Goal: Information Seeking & Learning: Learn about a topic

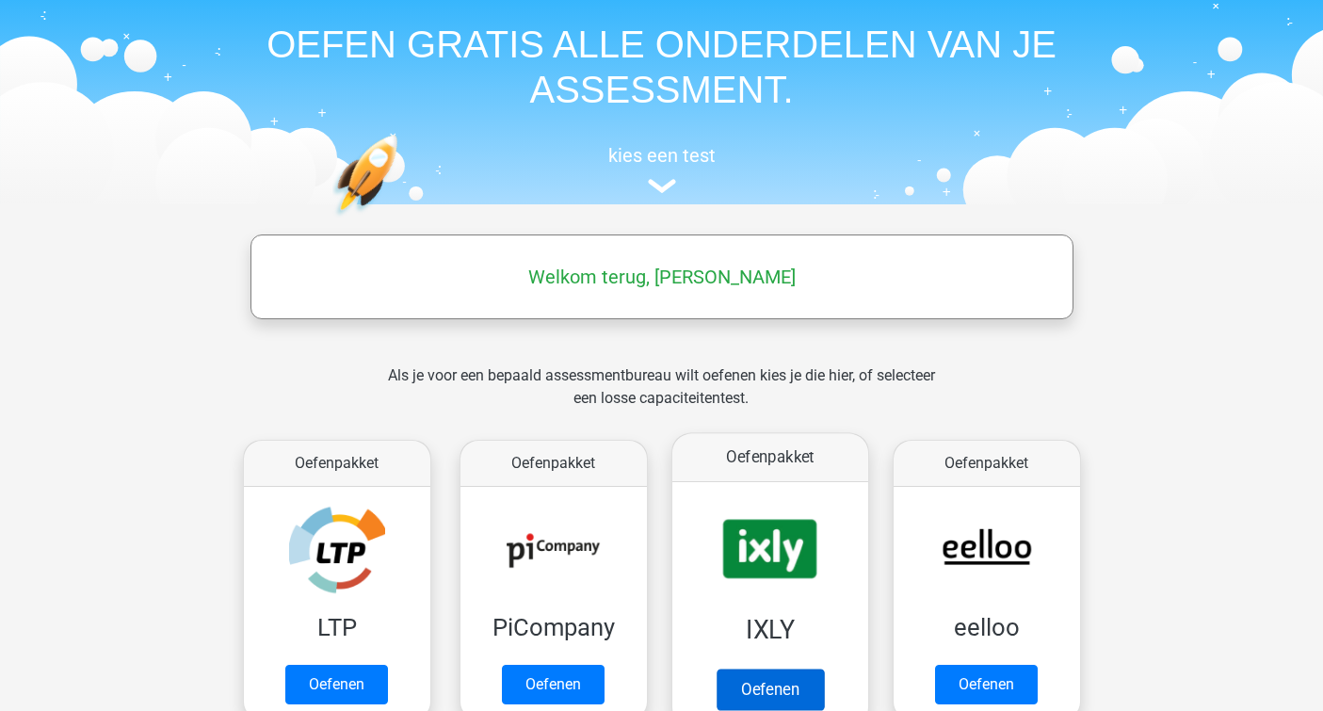
scroll to position [68, 0]
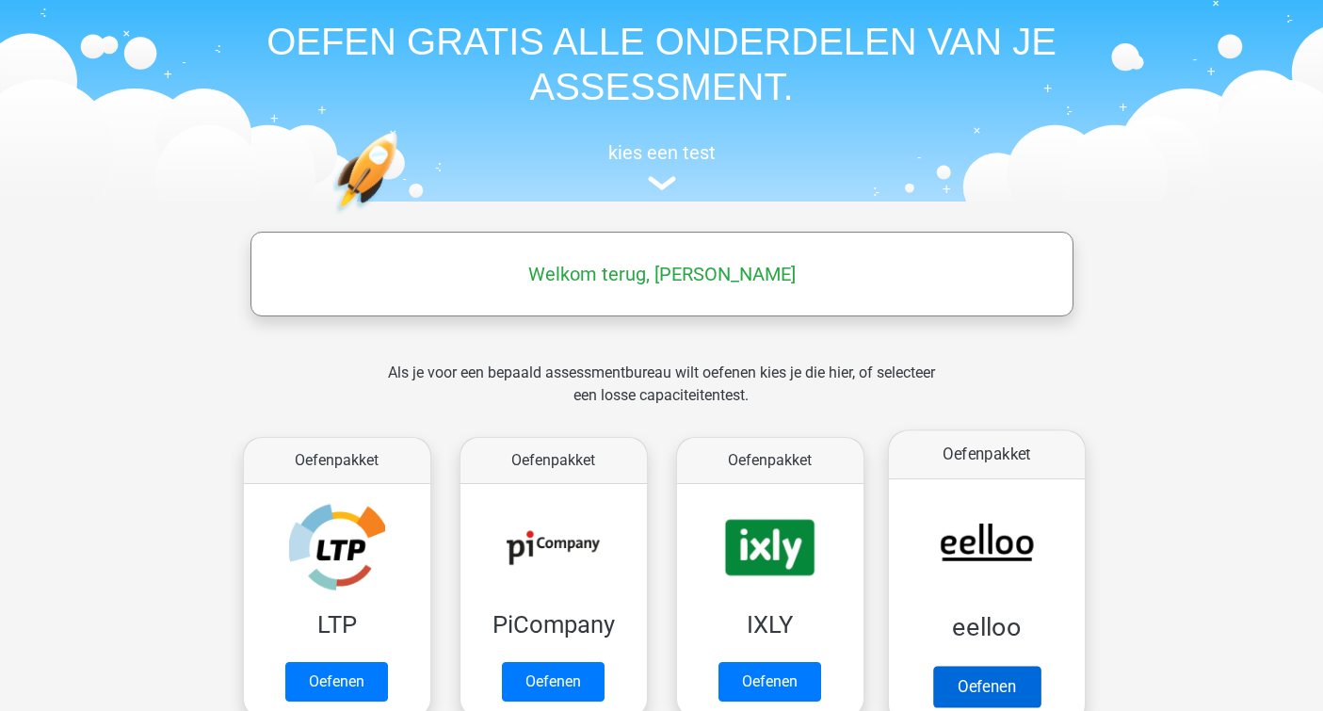
click at [977, 666] on link "Oefenen" at bounding box center [985, 686] width 107 height 41
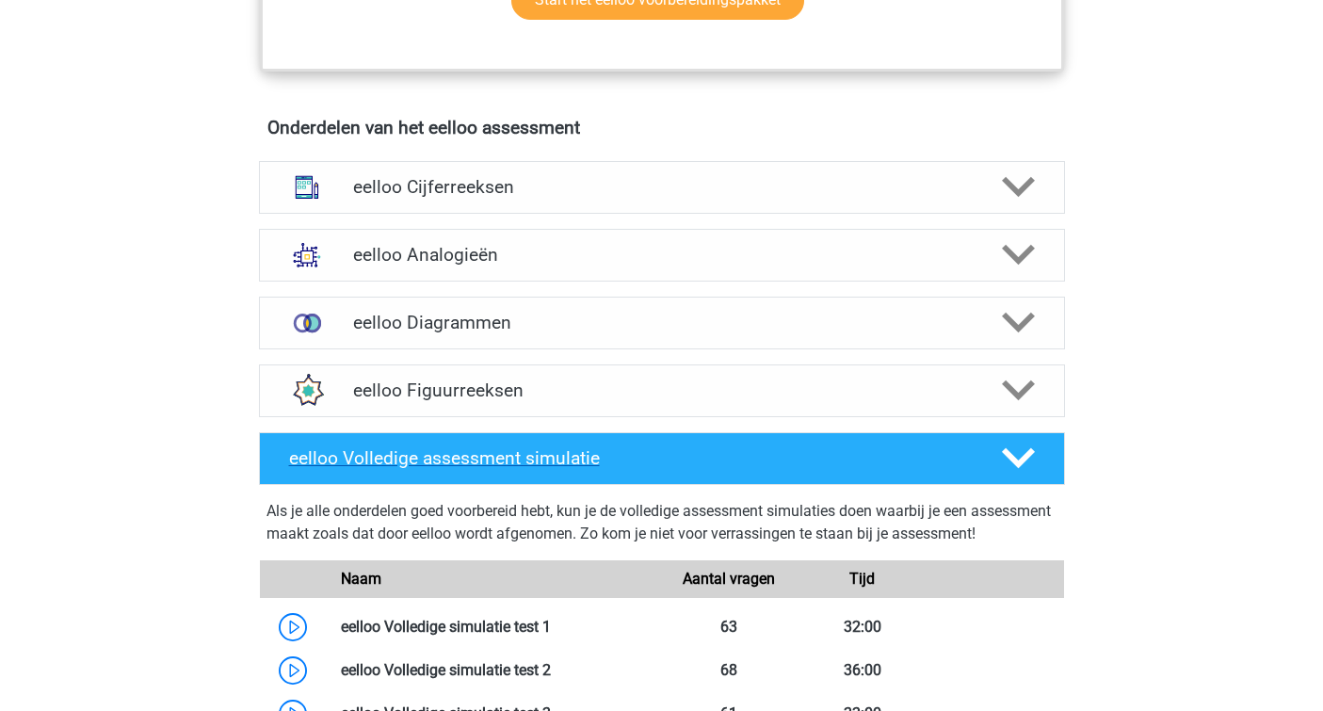
scroll to position [1089, 0]
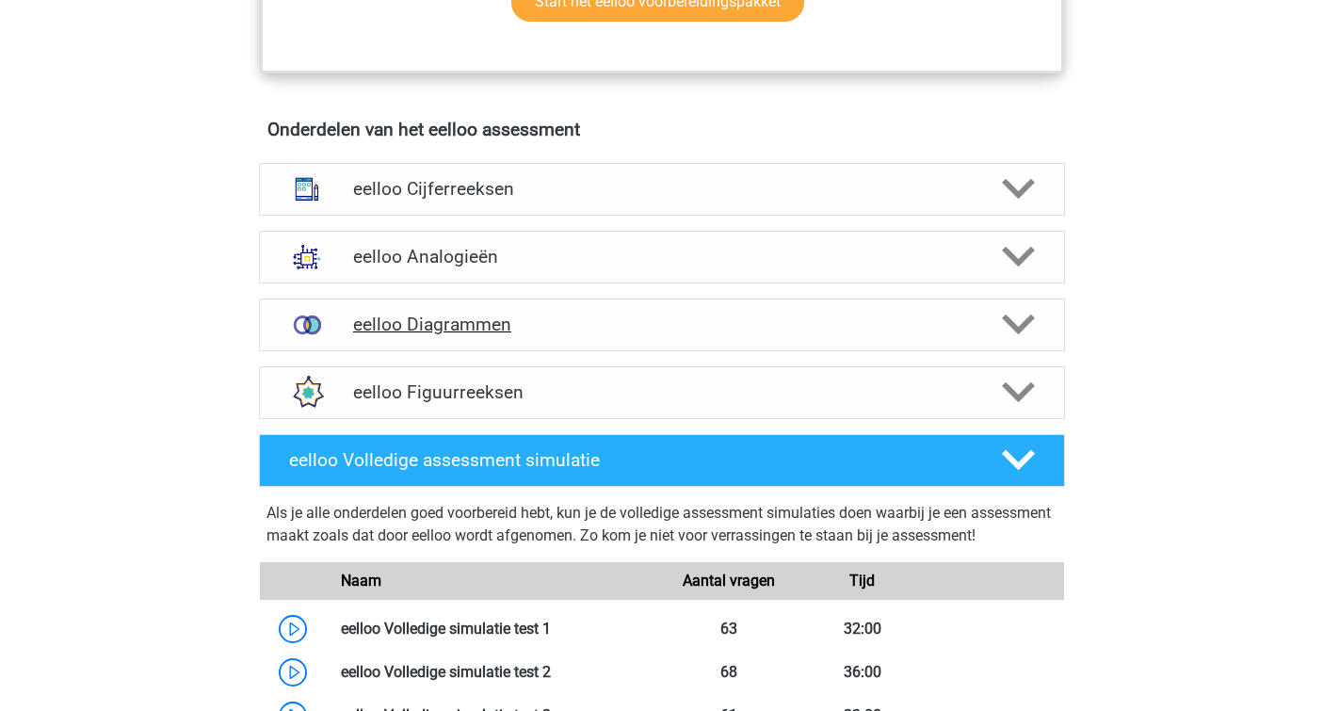
click at [994, 341] on div at bounding box center [1016, 324] width 64 height 33
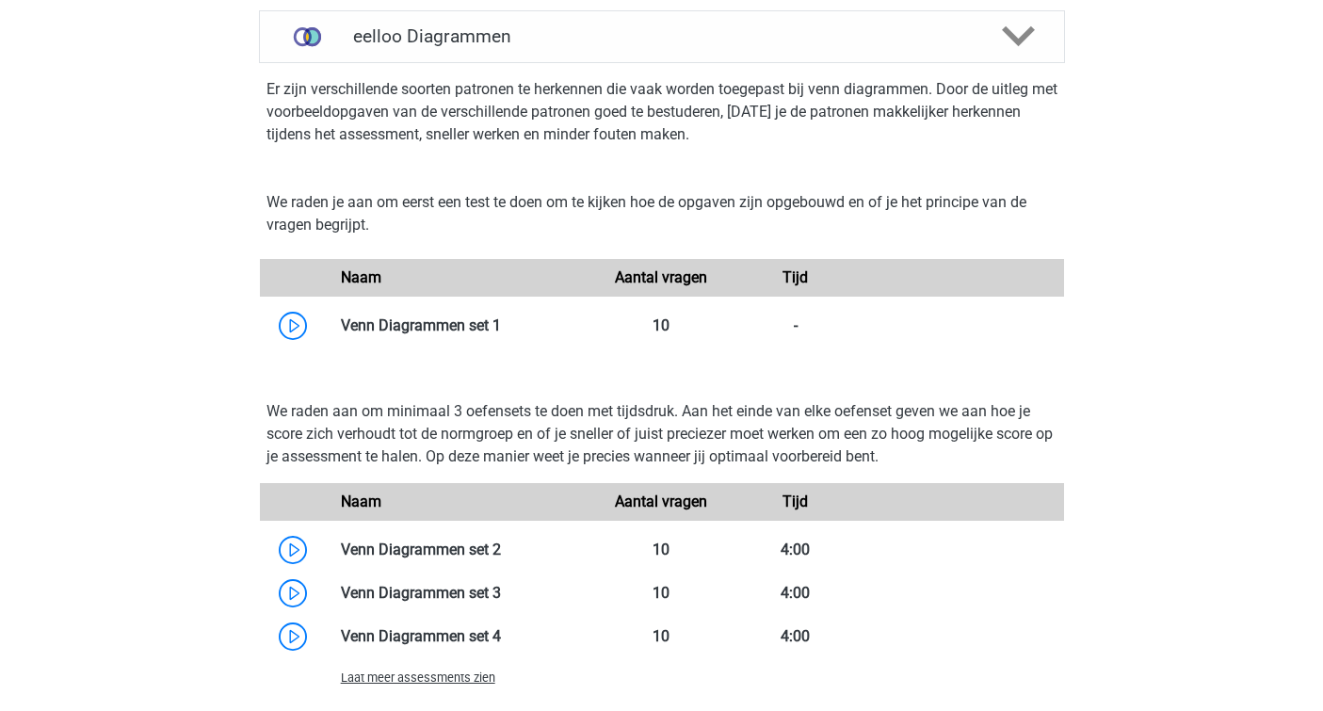
scroll to position [1375, 0]
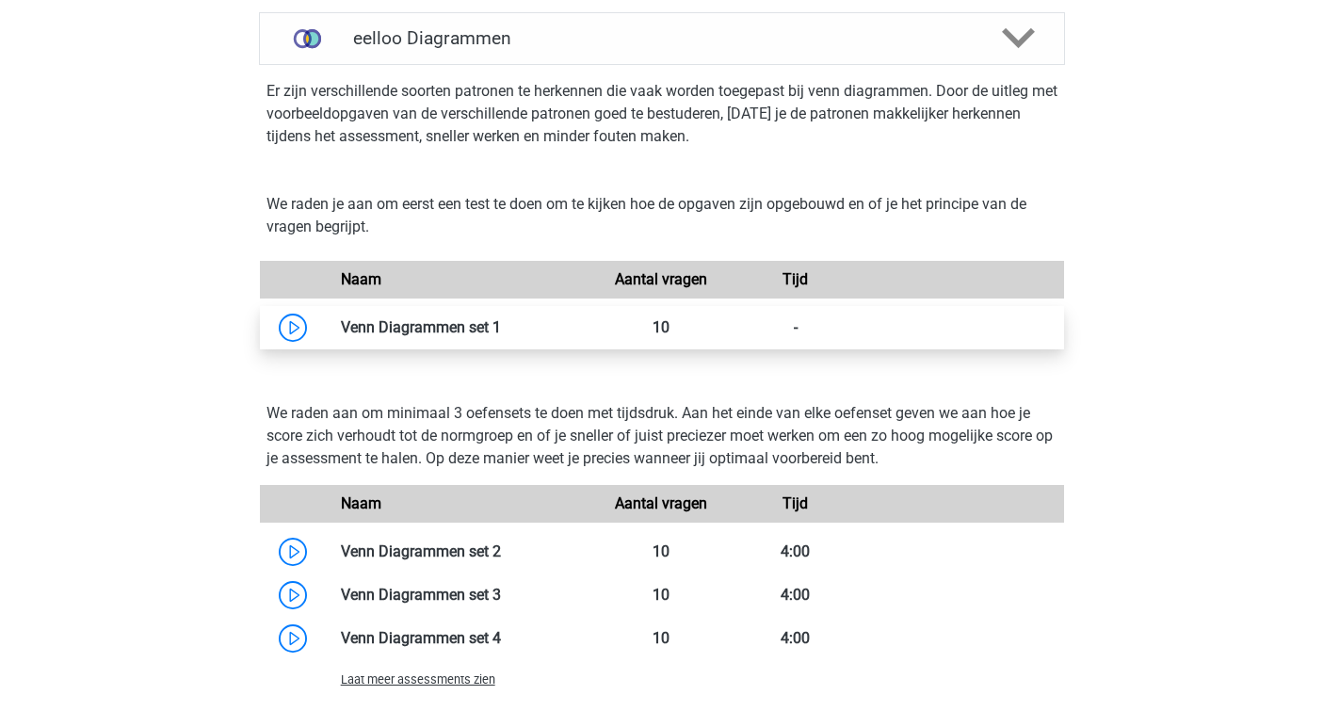
click at [501, 336] on link at bounding box center [501, 327] width 0 height 18
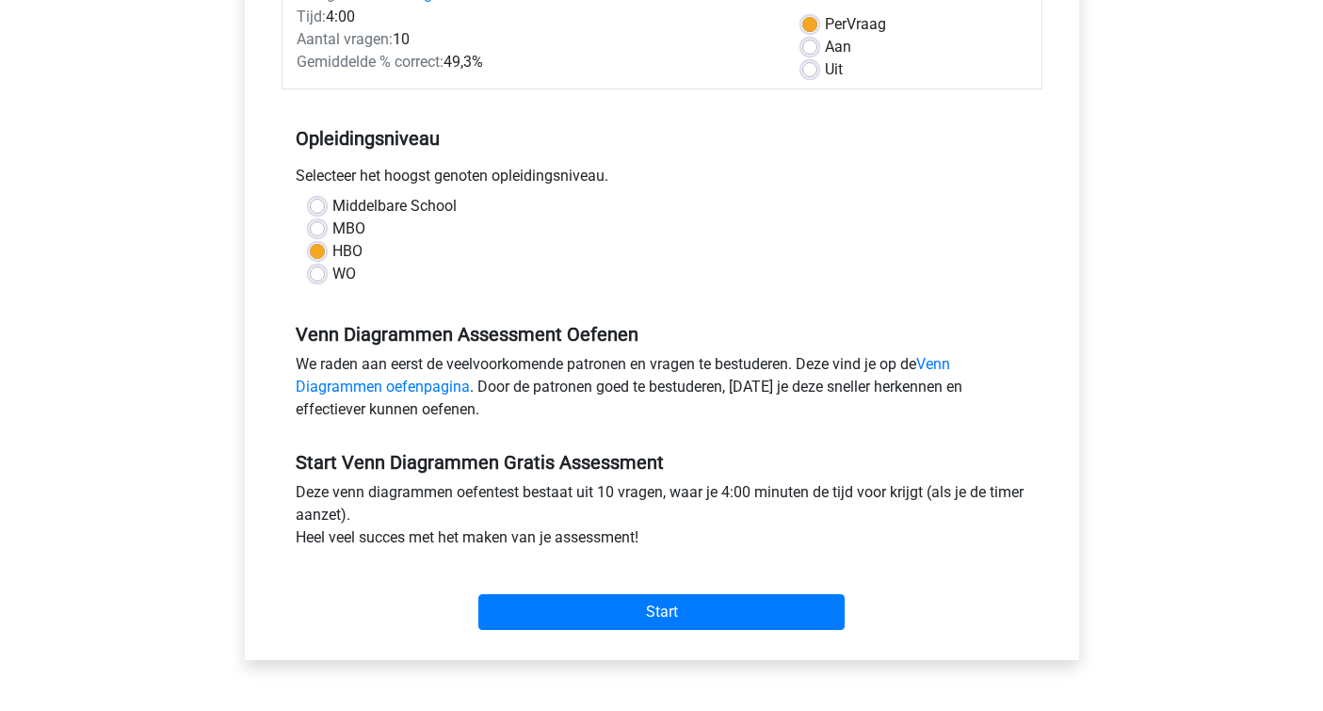
scroll to position [286, 0]
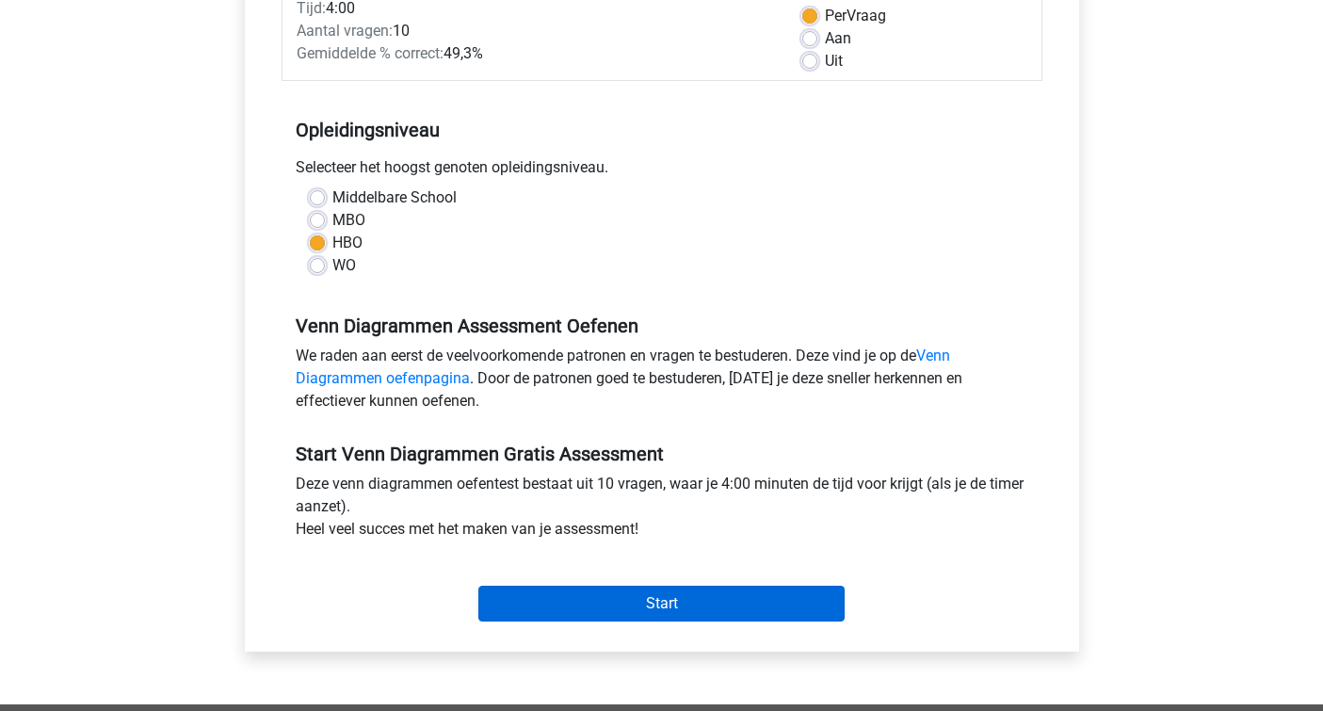
click at [647, 610] on input "Start" at bounding box center [661, 604] width 366 height 36
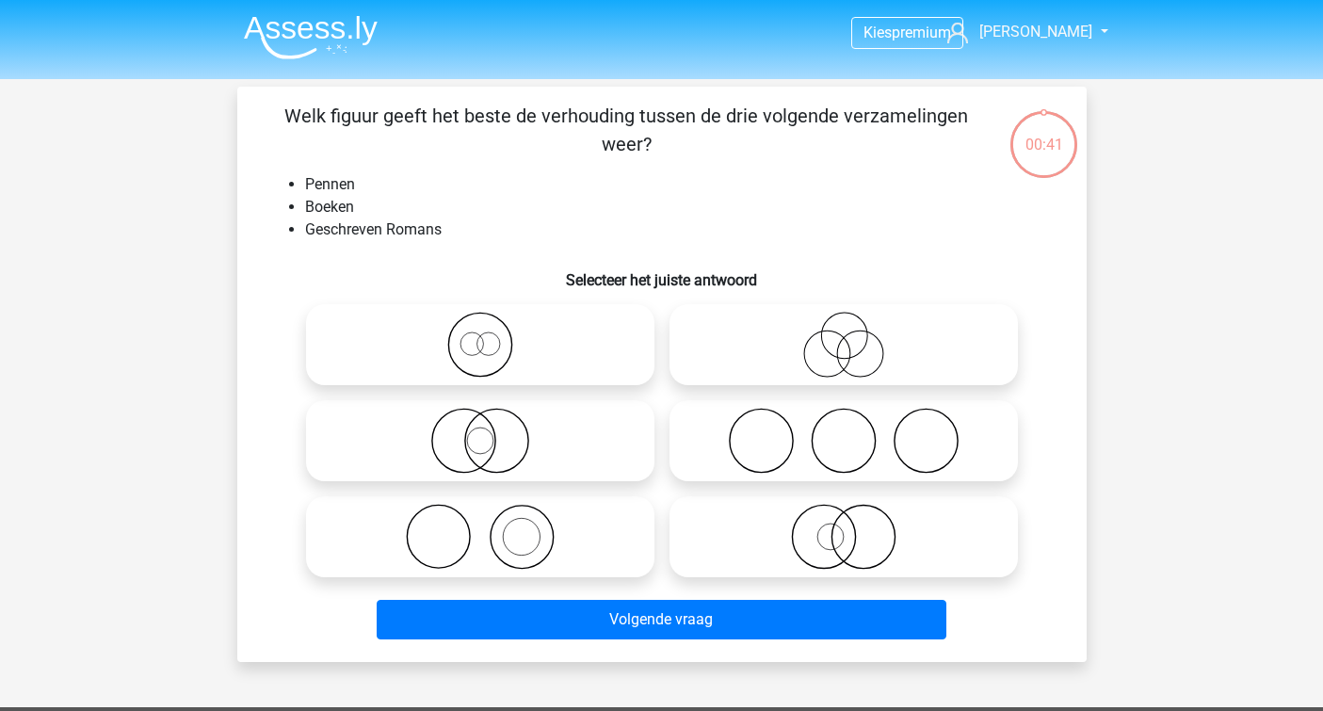
scroll to position [4, 0]
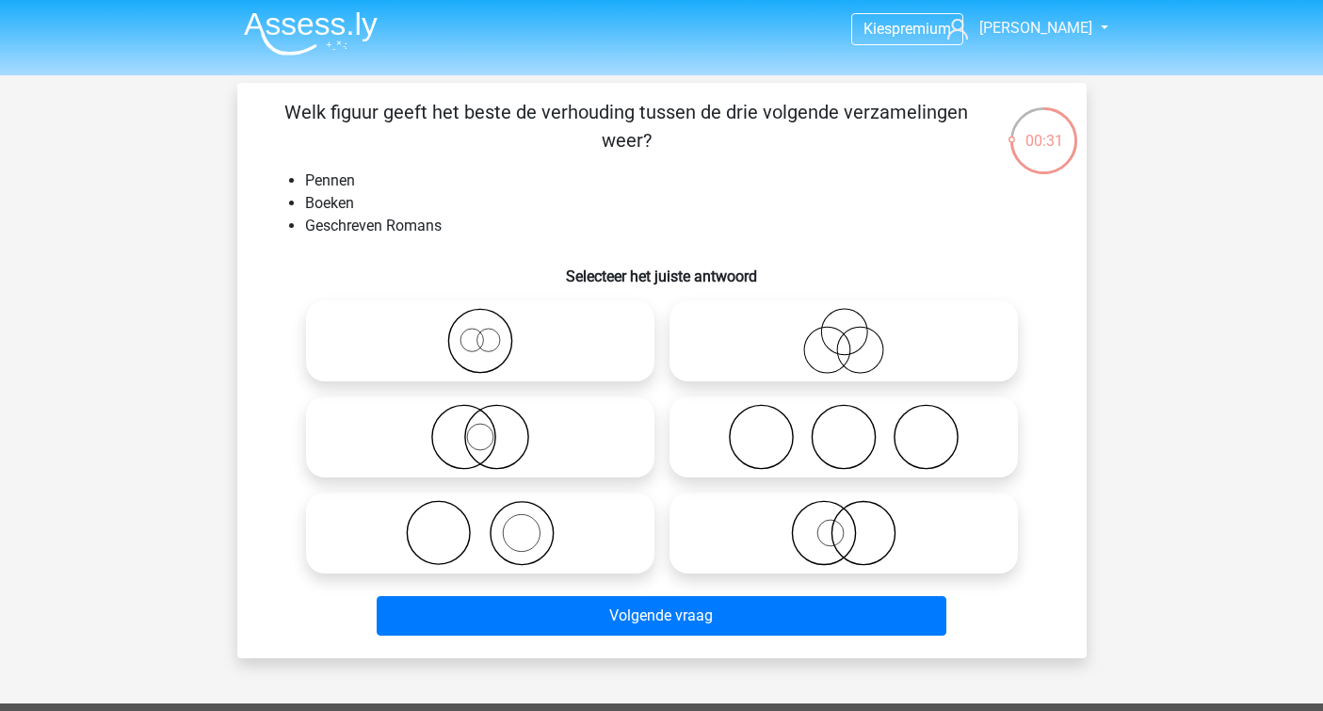
click at [511, 540] on icon at bounding box center [480, 533] width 333 height 66
click at [493, 524] on input "radio" at bounding box center [486, 517] width 12 height 12
radio input "true"
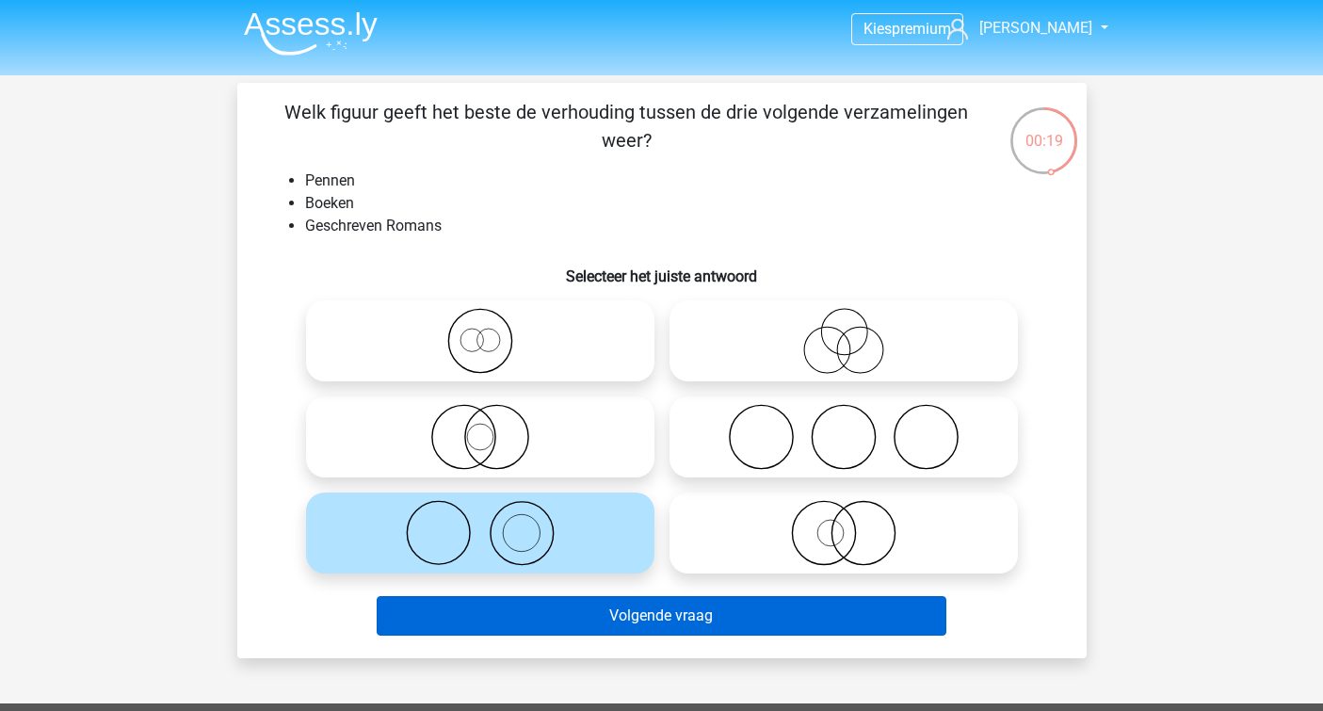
click at [543, 614] on button "Volgende vraag" at bounding box center [662, 616] width 570 height 40
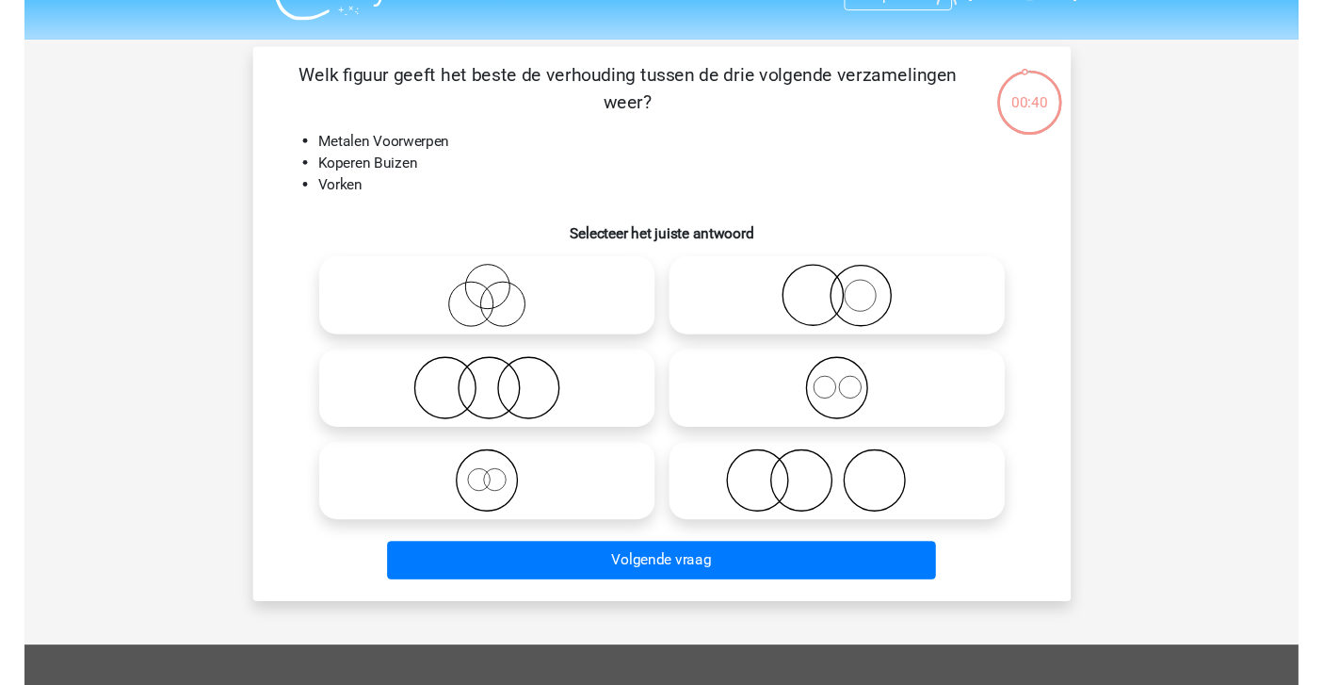
scroll to position [36, 0]
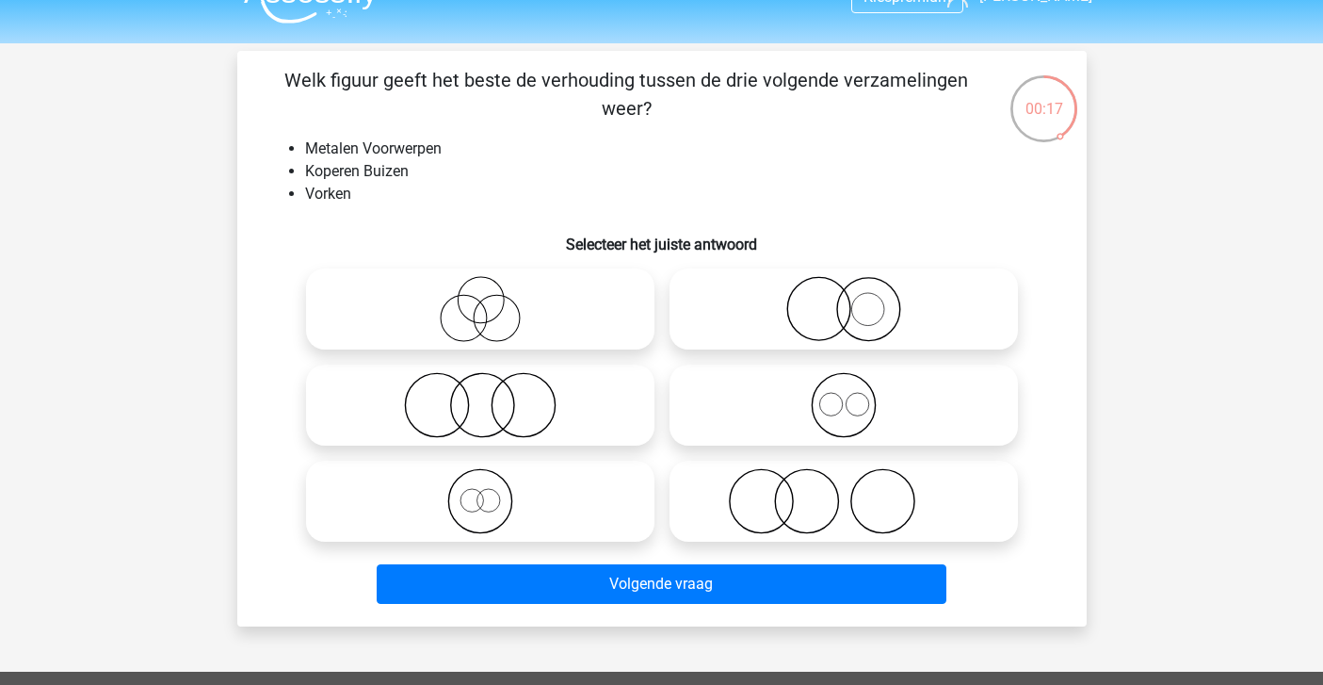
click at [883, 288] on icon at bounding box center [843, 309] width 333 height 66
click at [856, 288] on input "radio" at bounding box center [850, 293] width 12 height 12
radio input "true"
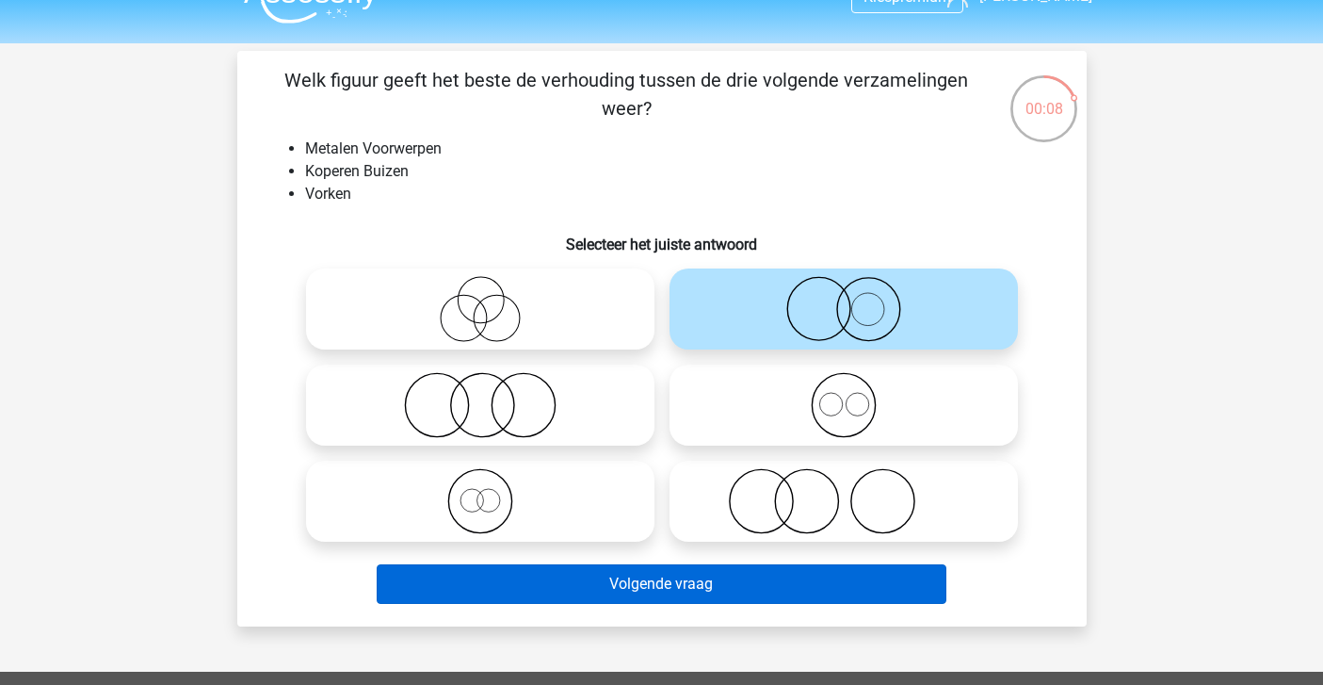
click at [726, 591] on button "Volgende vraag" at bounding box center [662, 584] width 570 height 40
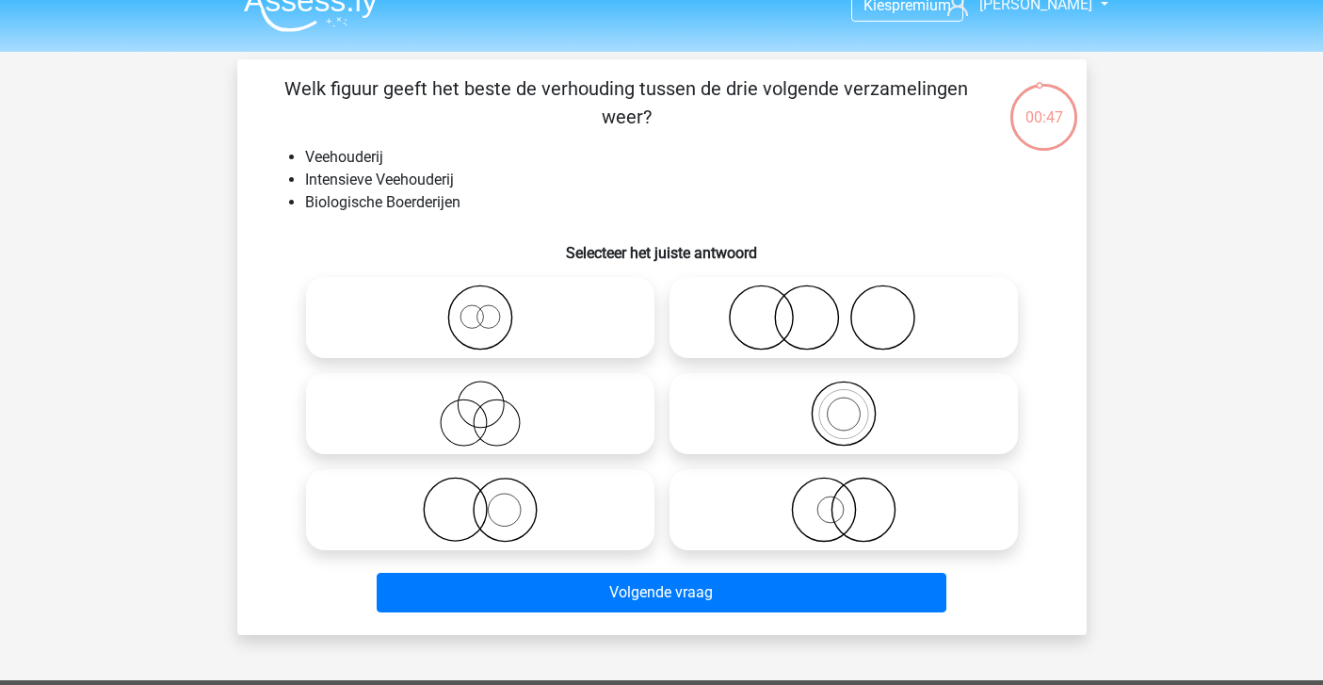
scroll to position [26, 0]
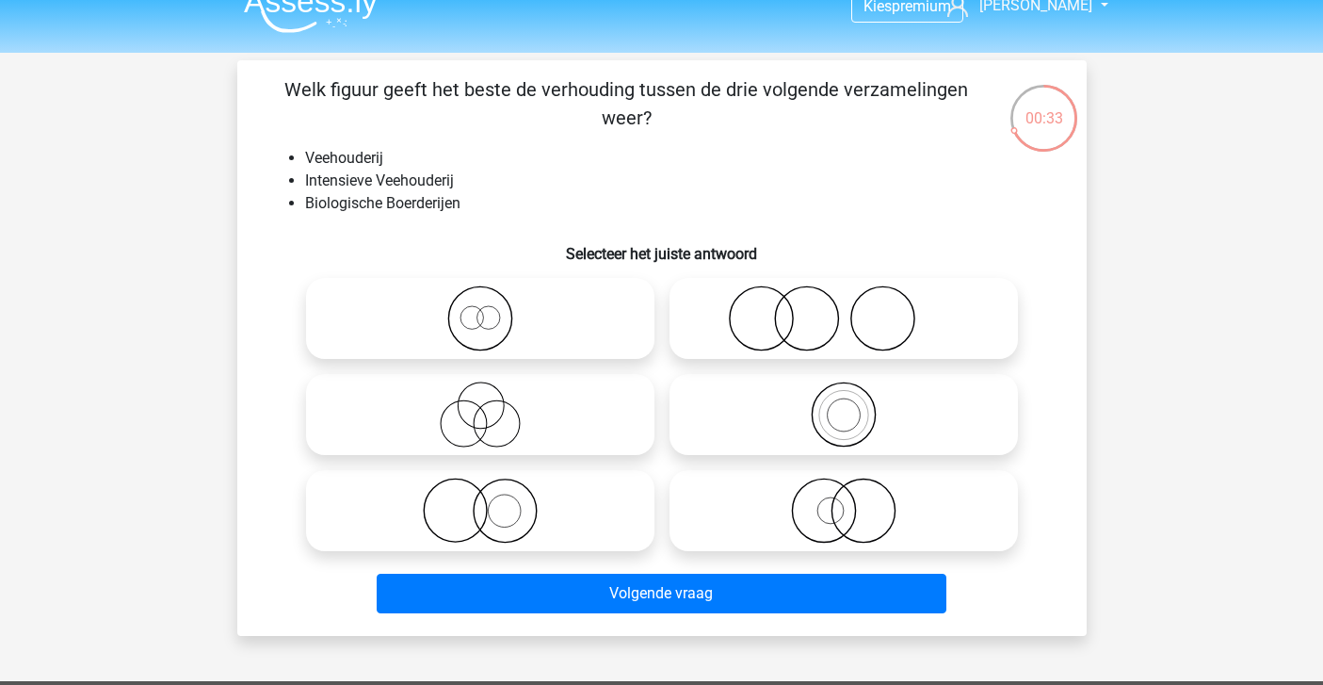
click at [535, 348] on icon at bounding box center [480, 318] width 333 height 66
click at [493, 309] on input "radio" at bounding box center [486, 303] width 12 height 12
radio input "true"
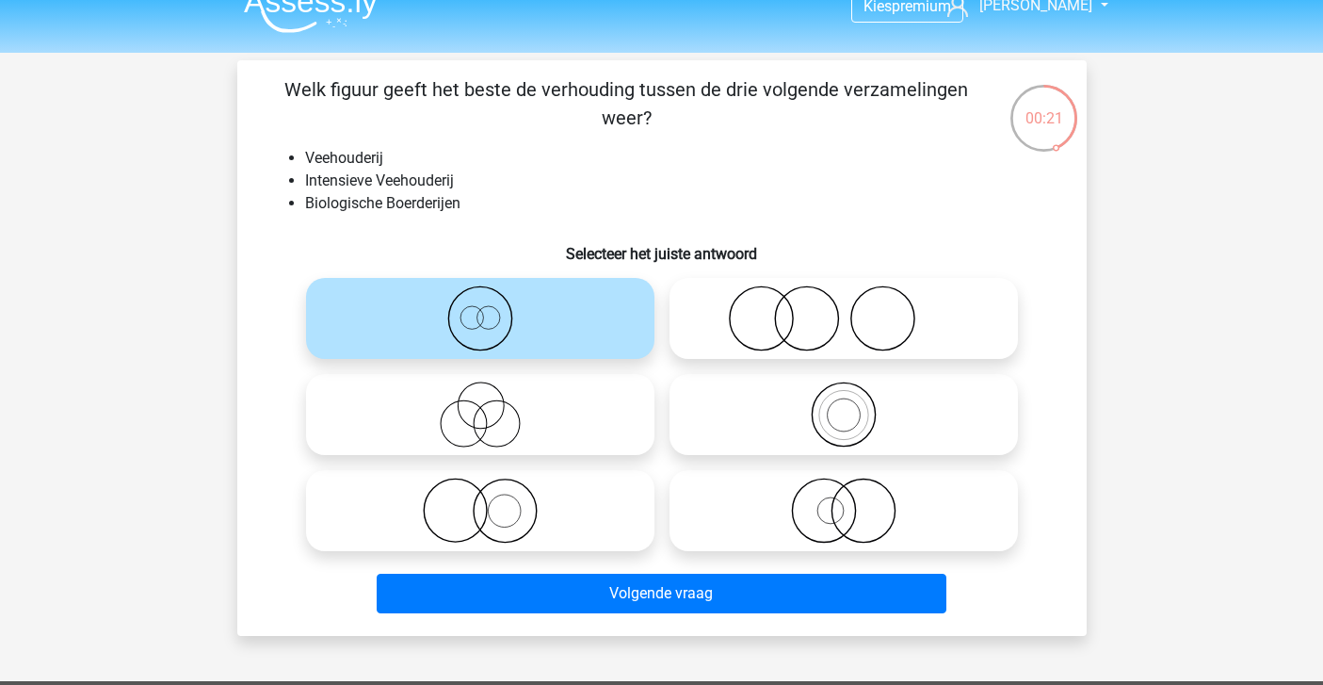
click at [499, 523] on icon at bounding box center [480, 510] width 333 height 66
click at [493, 501] on input "radio" at bounding box center [486, 495] width 12 height 12
radio input "true"
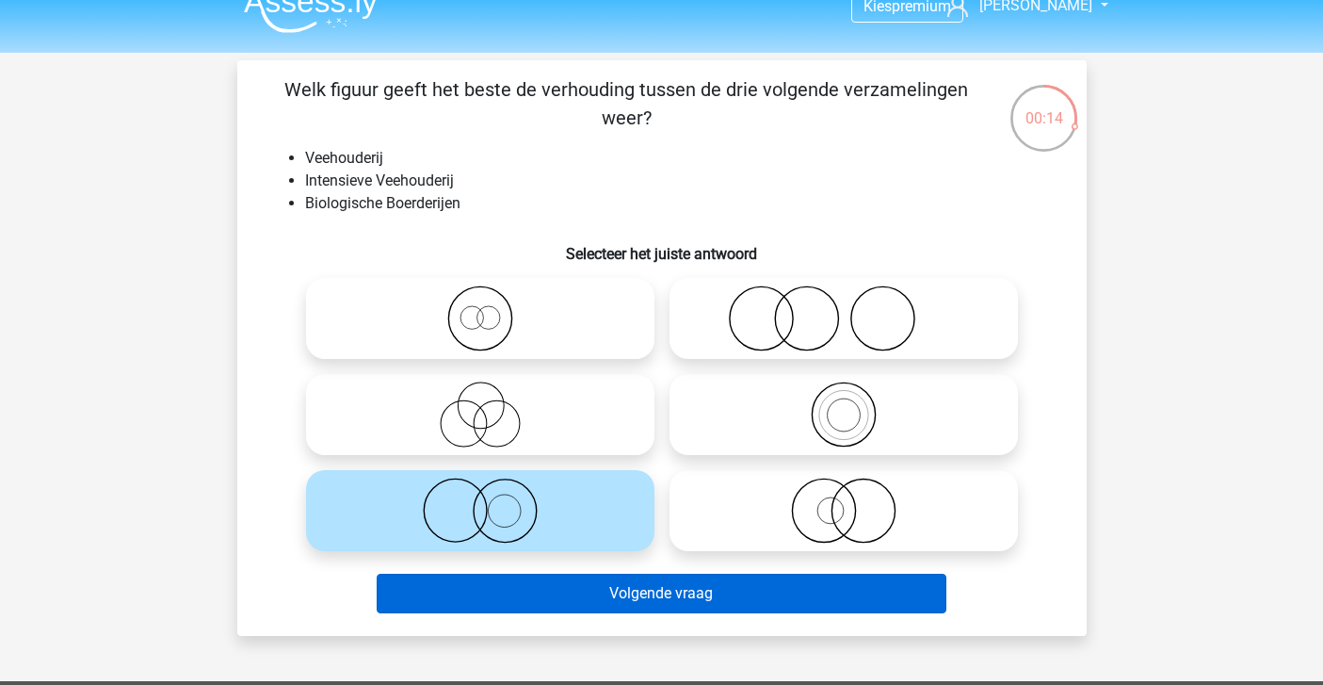
click at [519, 599] on button "Volgende vraag" at bounding box center [662, 594] width 570 height 40
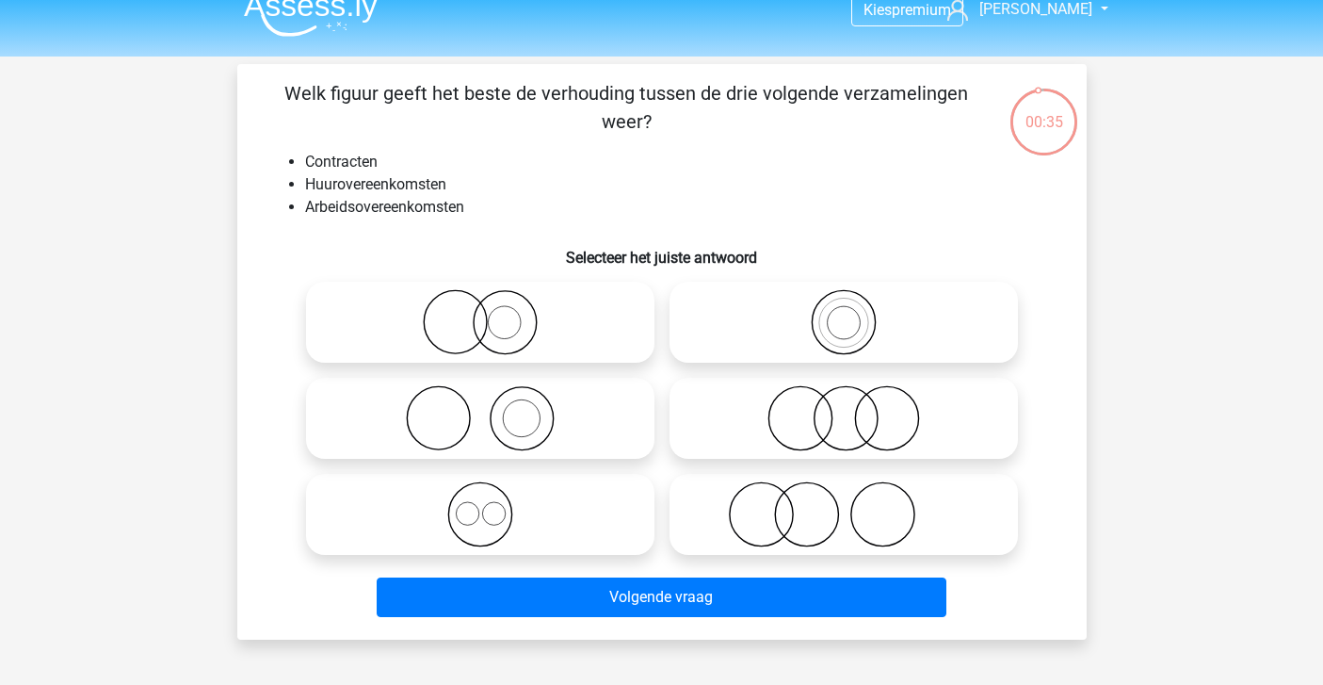
scroll to position [23, 0]
click at [590, 516] on icon at bounding box center [480, 514] width 333 height 66
click at [493, 505] on input "radio" at bounding box center [486, 499] width 12 height 12
radio input "true"
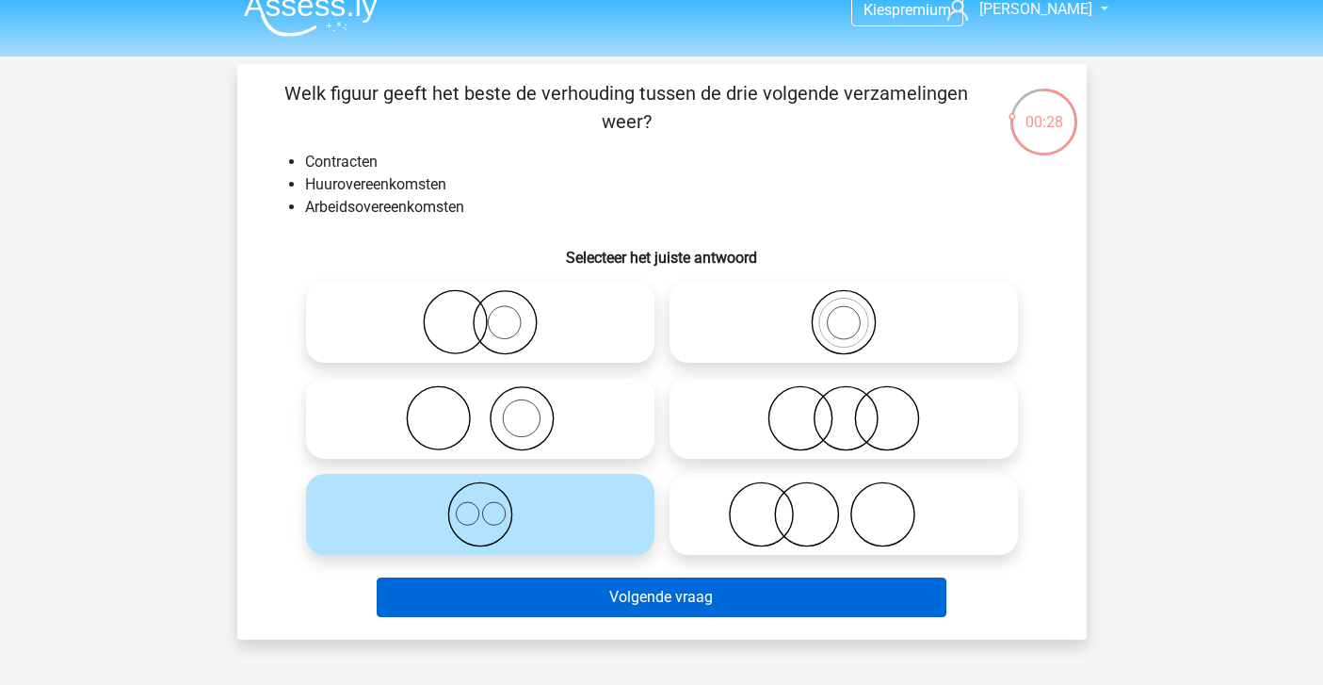
click at [590, 600] on button "Volgende vraag" at bounding box center [662, 597] width 570 height 40
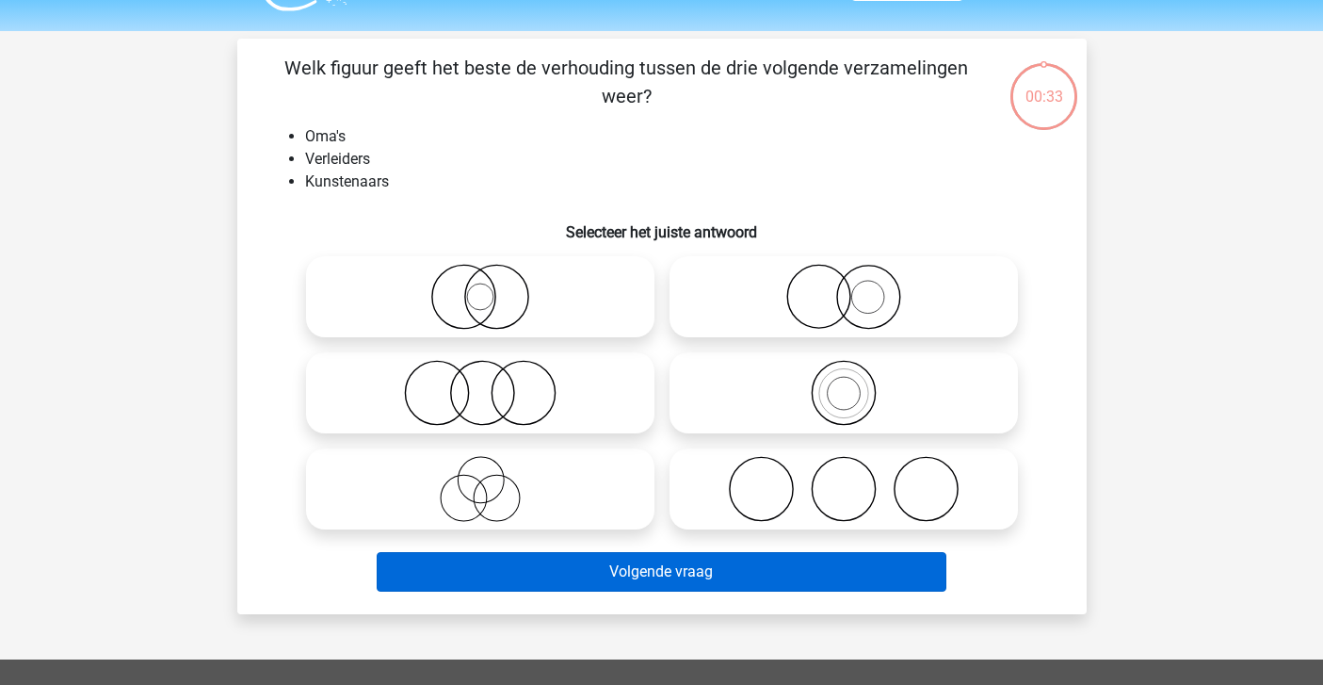
scroll to position [34, 0]
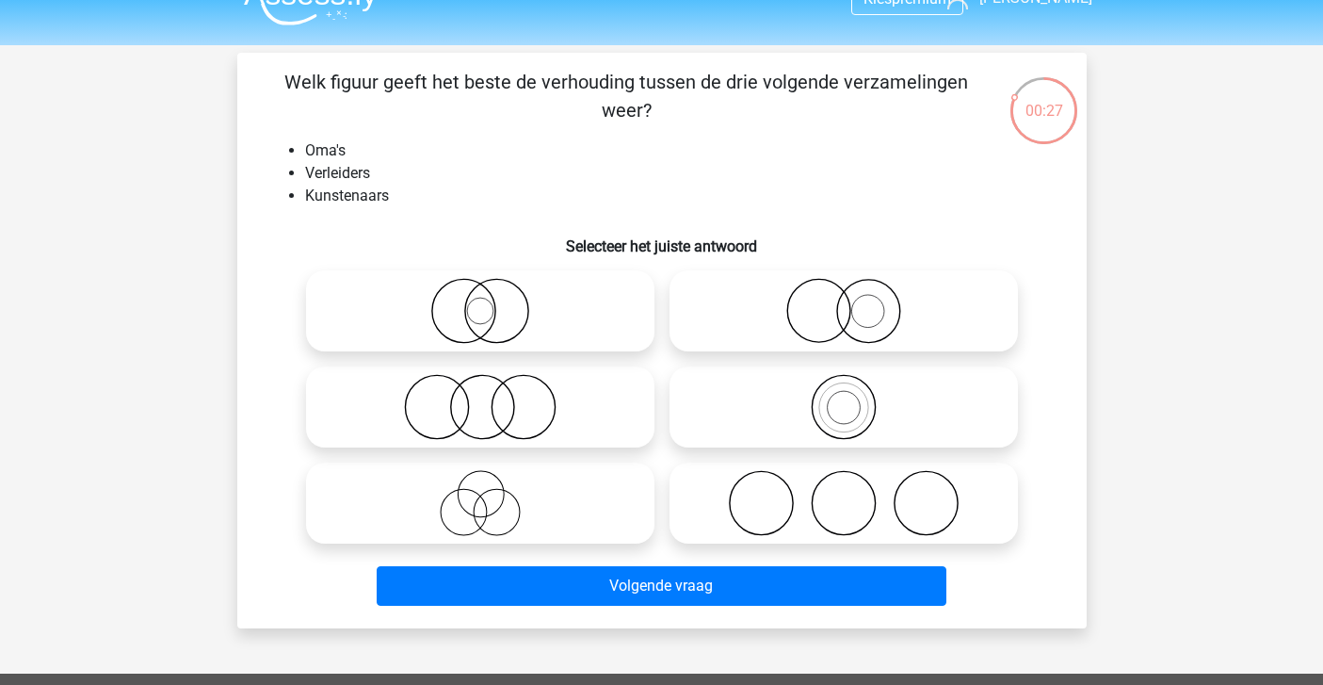
click at [540, 509] on icon at bounding box center [480, 503] width 333 height 66
click at [493, 493] on input "radio" at bounding box center [486, 487] width 12 height 12
radio input "true"
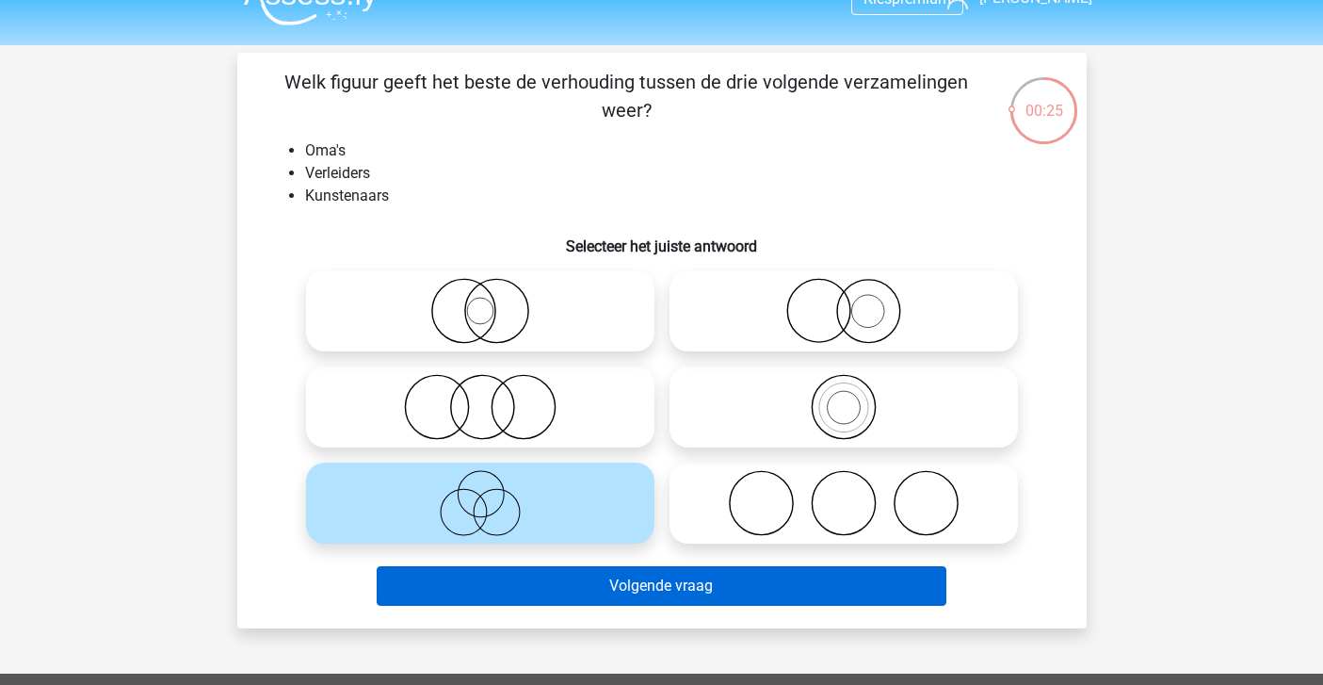
click at [570, 593] on button "Volgende vraag" at bounding box center [662, 586] width 570 height 40
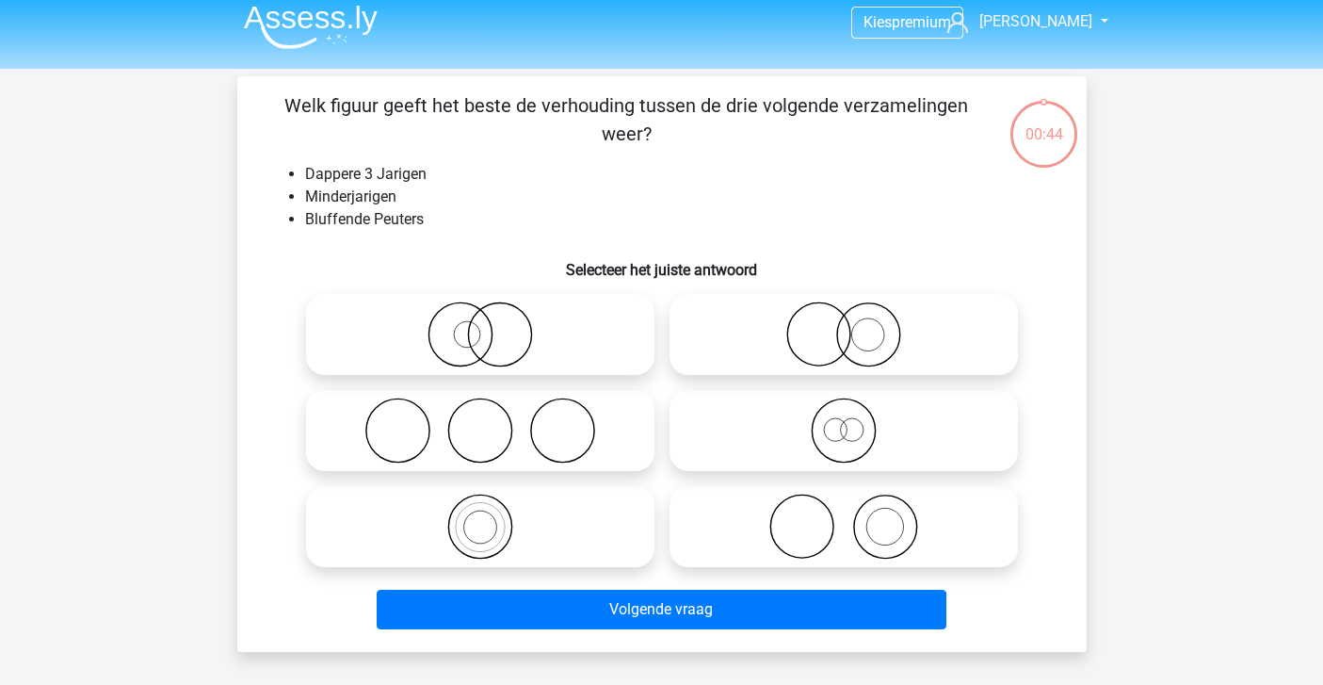
scroll to position [11, 0]
click at [813, 442] on icon at bounding box center [843, 429] width 333 height 66
click at [844, 420] on input "radio" at bounding box center [850, 414] width 12 height 12
radio input "true"
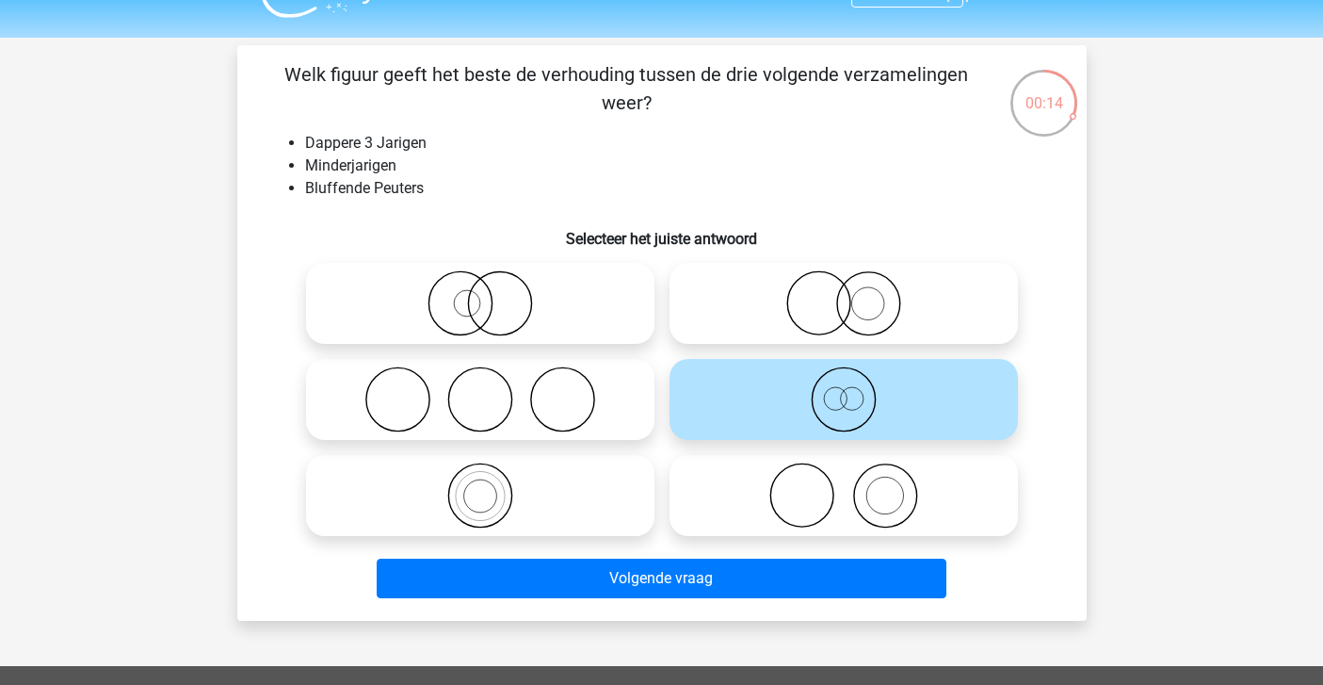
scroll to position [49, 0]
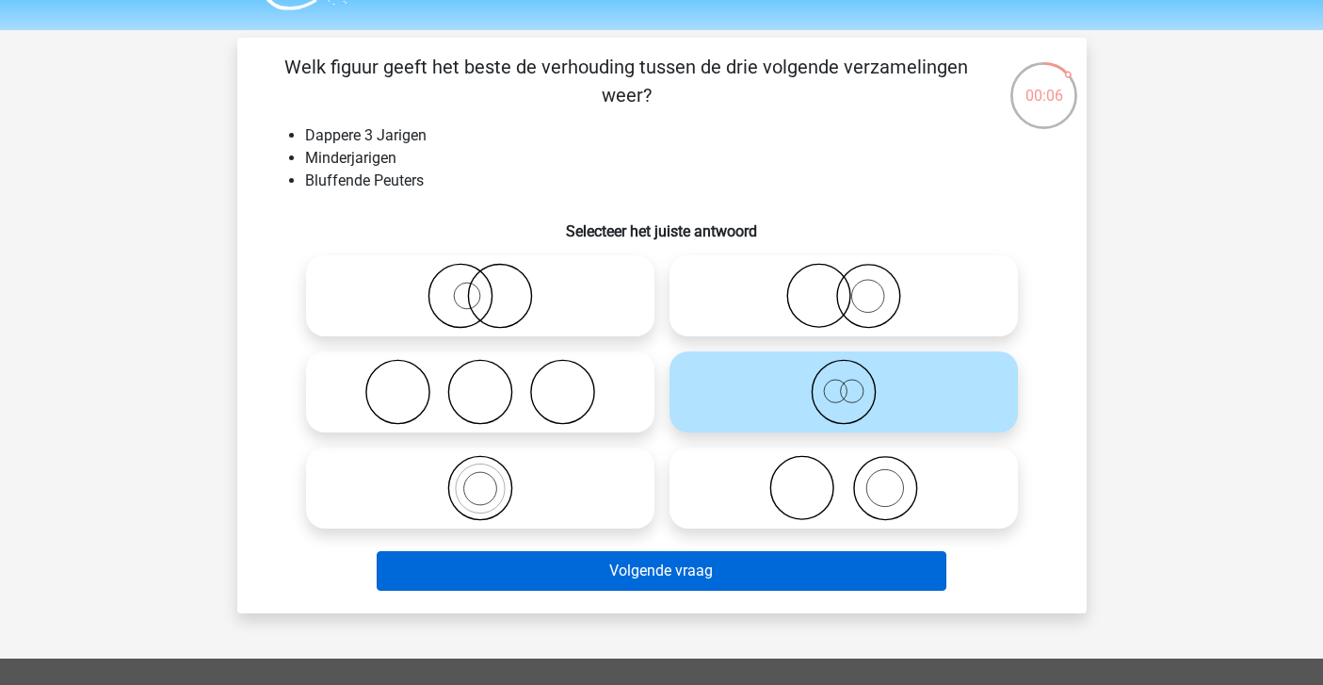
click at [764, 574] on button "Volgende vraag" at bounding box center [662, 571] width 570 height 40
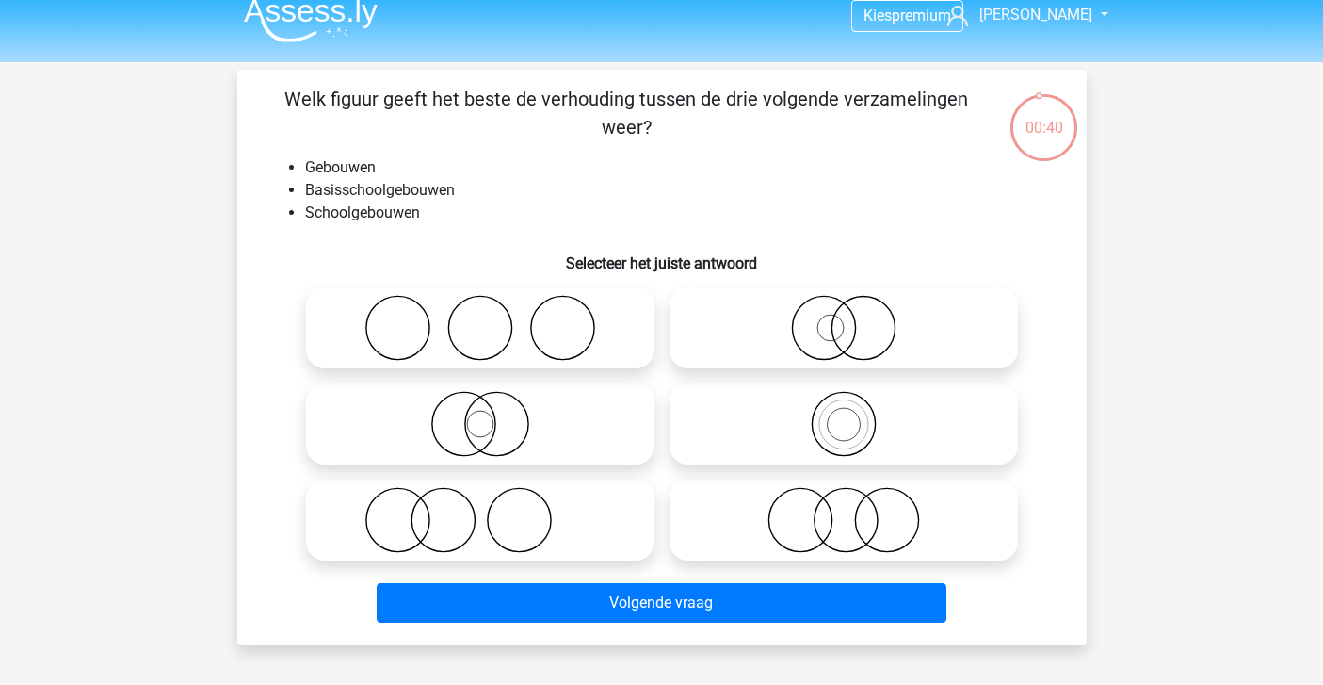
scroll to position [22, 0]
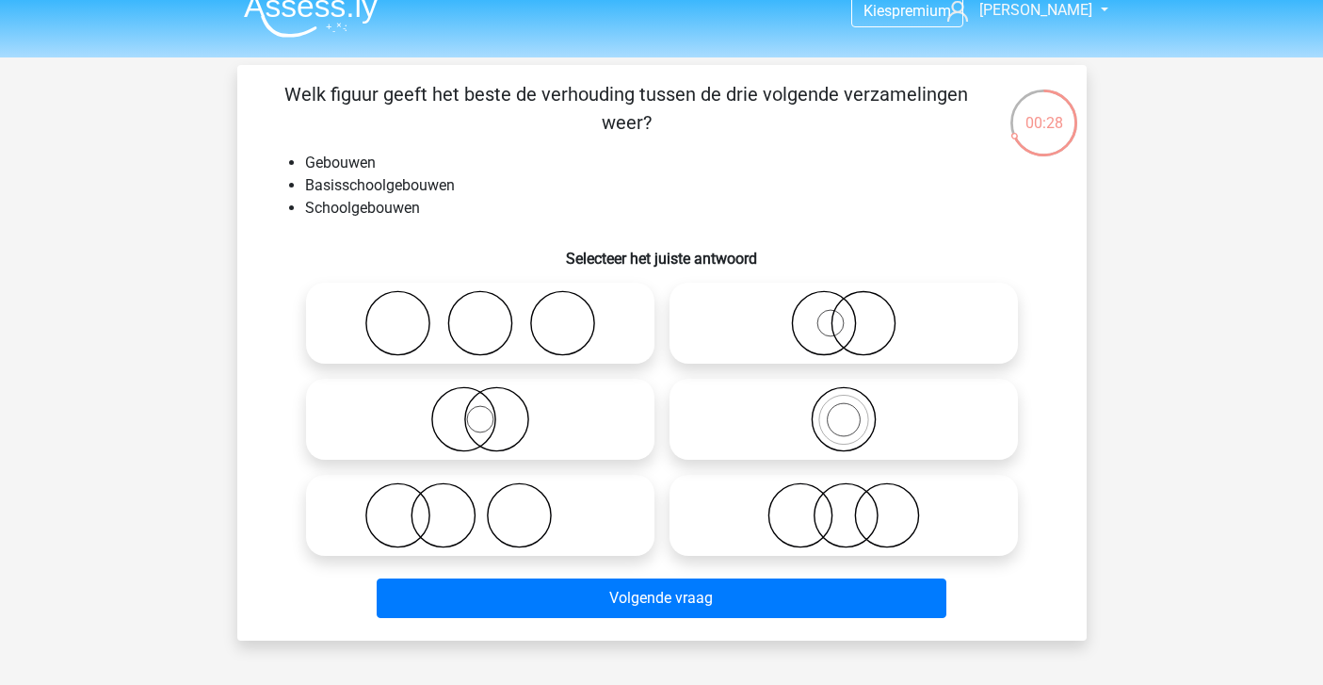
click at [741, 419] on icon at bounding box center [843, 419] width 333 height 66
click at [844, 410] on input "radio" at bounding box center [850, 403] width 12 height 12
radio input "true"
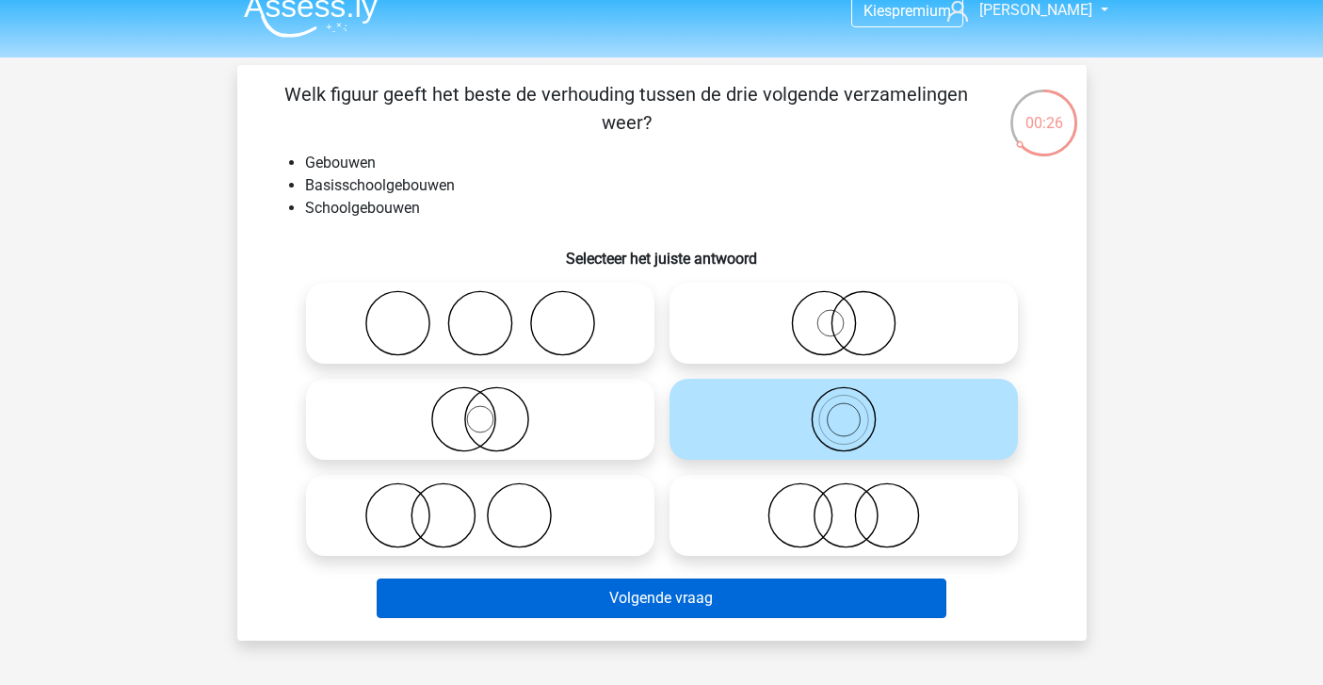
click at [696, 598] on button "Volgende vraag" at bounding box center [662, 598] width 570 height 40
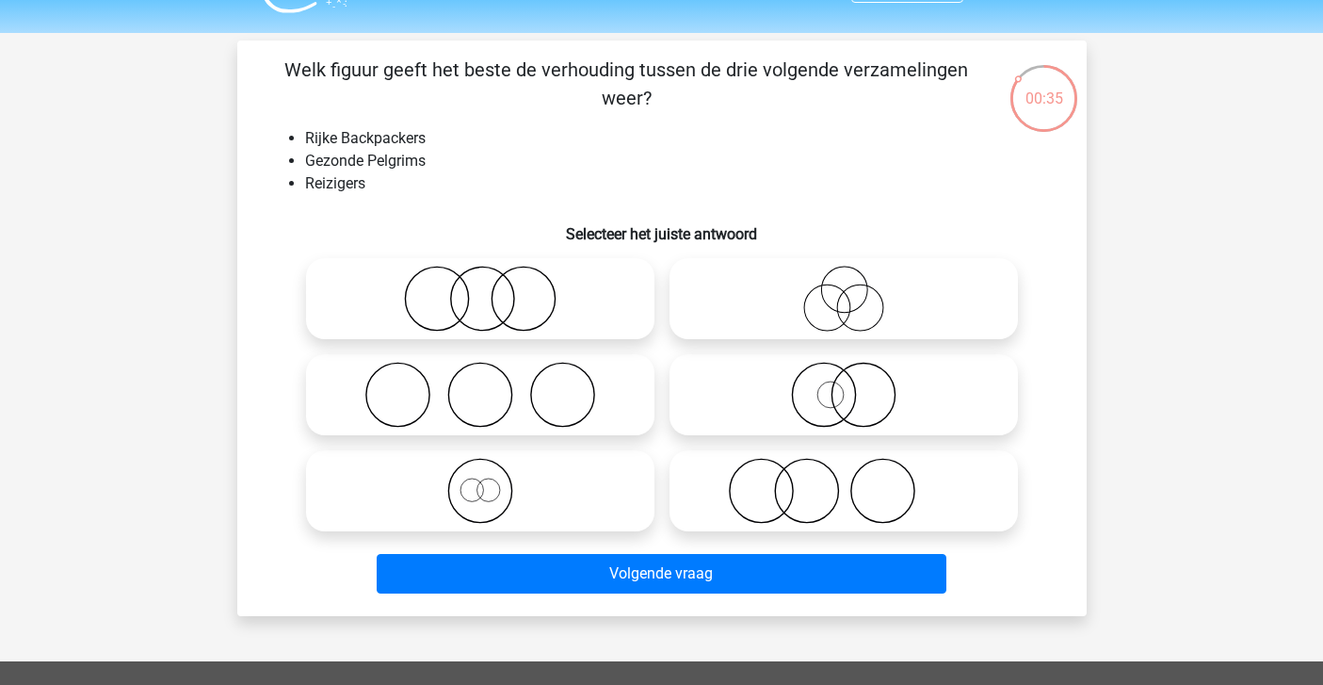
scroll to position [41, 0]
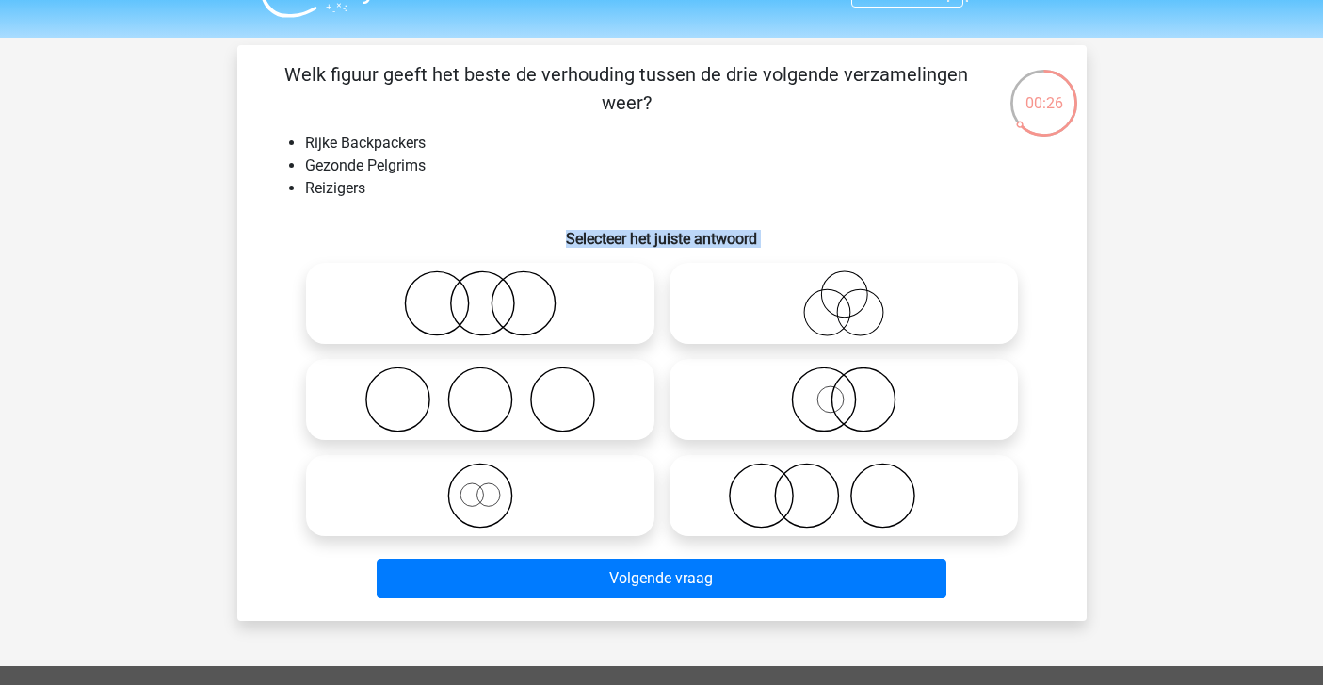
drag, startPoint x: 808, startPoint y: 292, endPoint x: 808, endPoint y: 183, distance: 109.2
click at [808, 192] on div "Welk figuur geeft het beste de verhouding tussen de drie volgende verzamelingen…" at bounding box center [662, 332] width 834 height 545
click at [231, 350] on div "00:12 Vraag 8 van de 10 Categorie: venn diagrammen set 1 Welk figuur geeft het …" at bounding box center [662, 332] width 880 height 575
click at [758, 313] on icon at bounding box center [843, 303] width 333 height 66
click at [844, 294] on input "radio" at bounding box center [850, 288] width 12 height 12
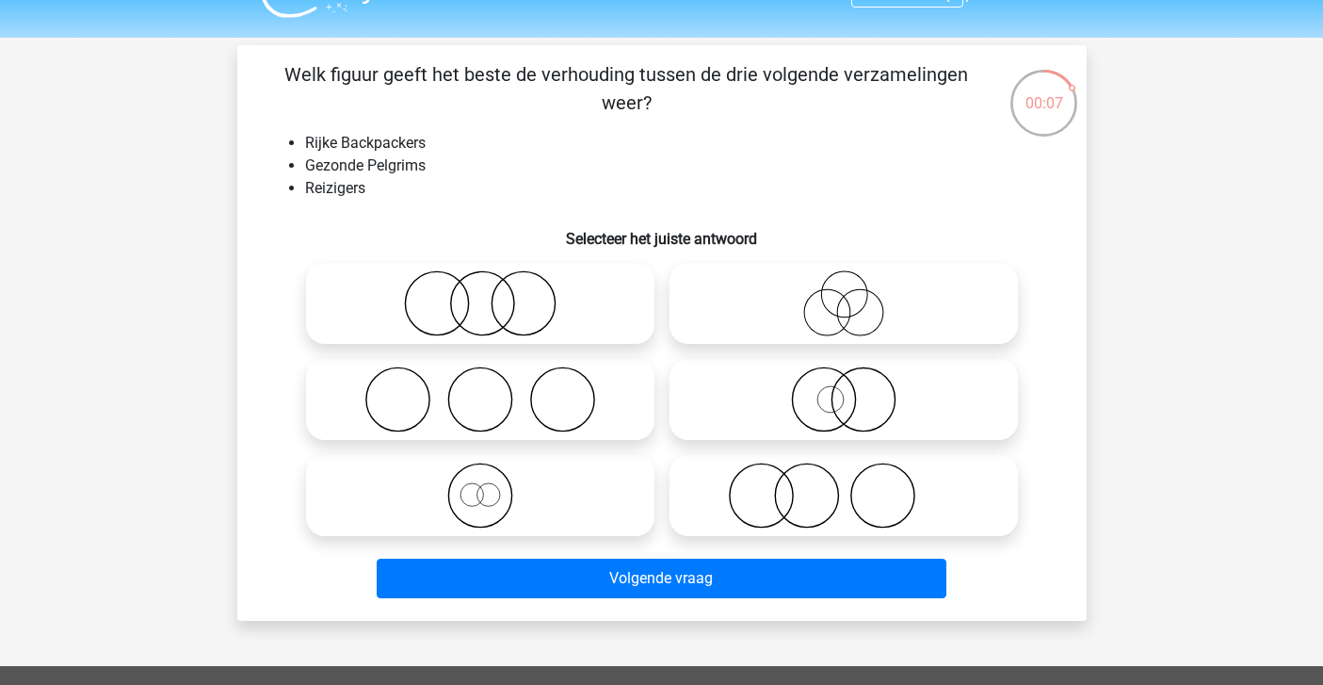
radio input "true"
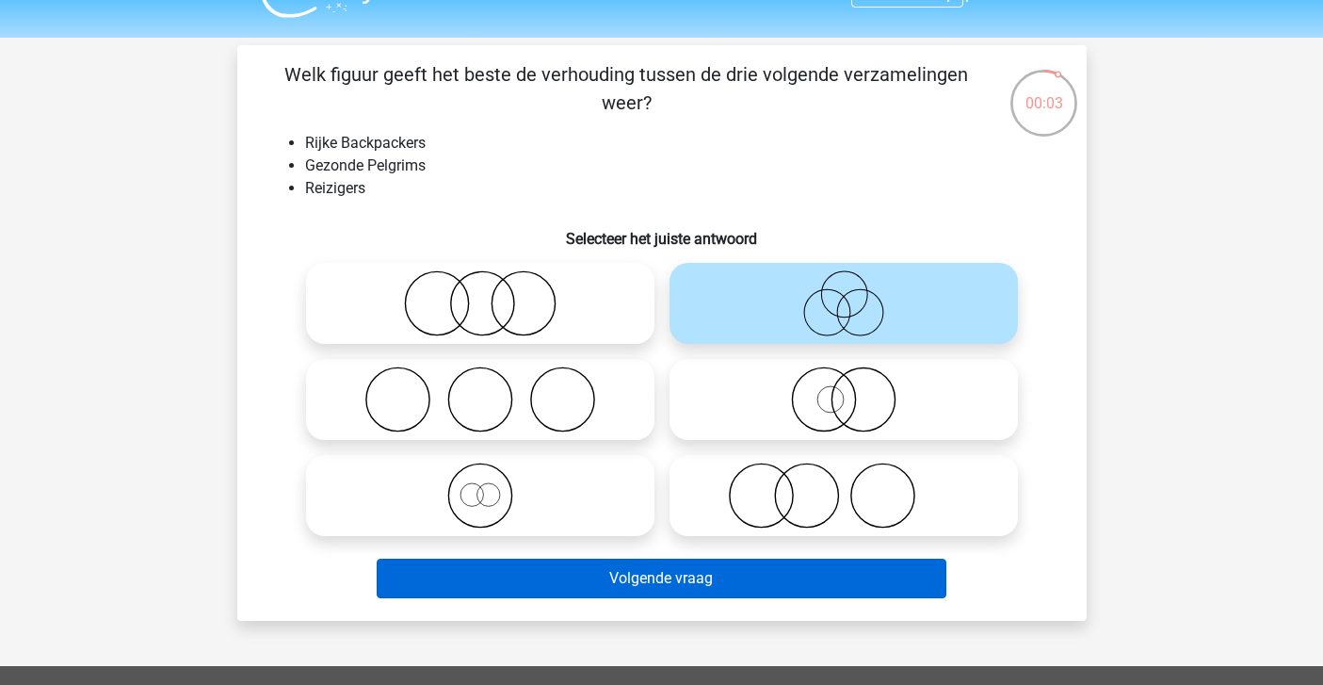
click at [623, 574] on button "Volgende vraag" at bounding box center [662, 578] width 570 height 40
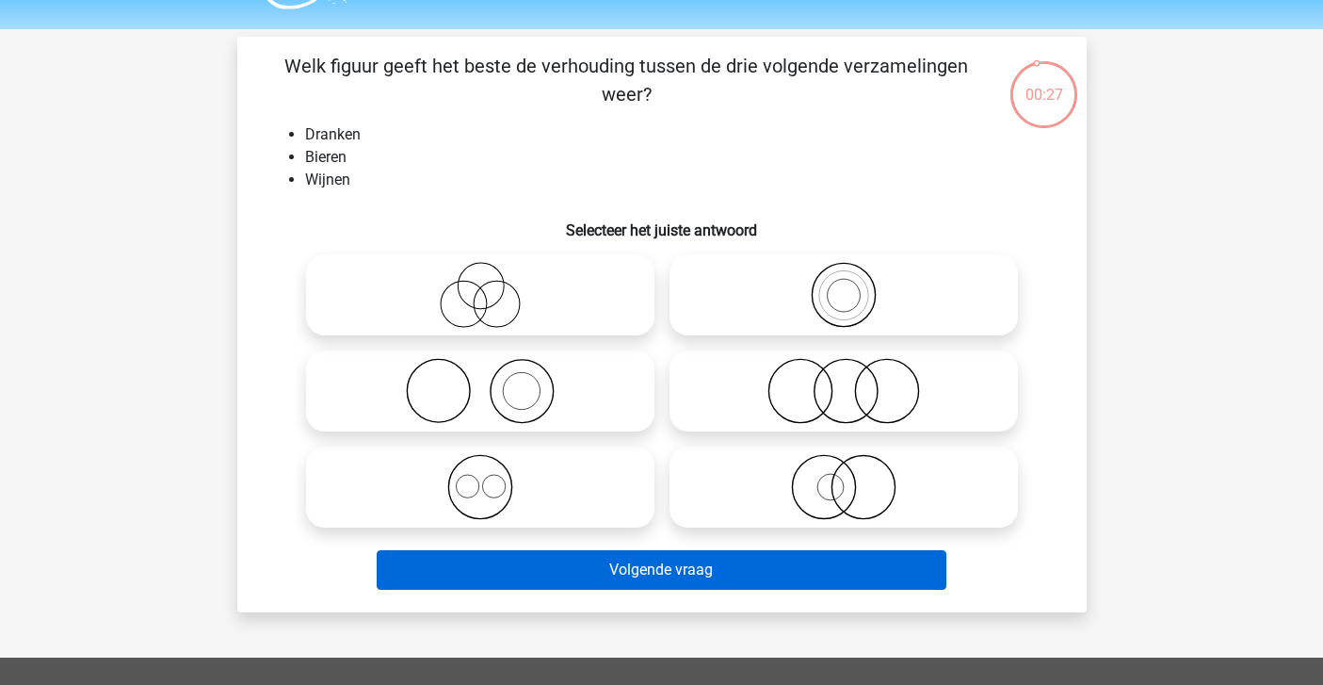
scroll to position [50, 0]
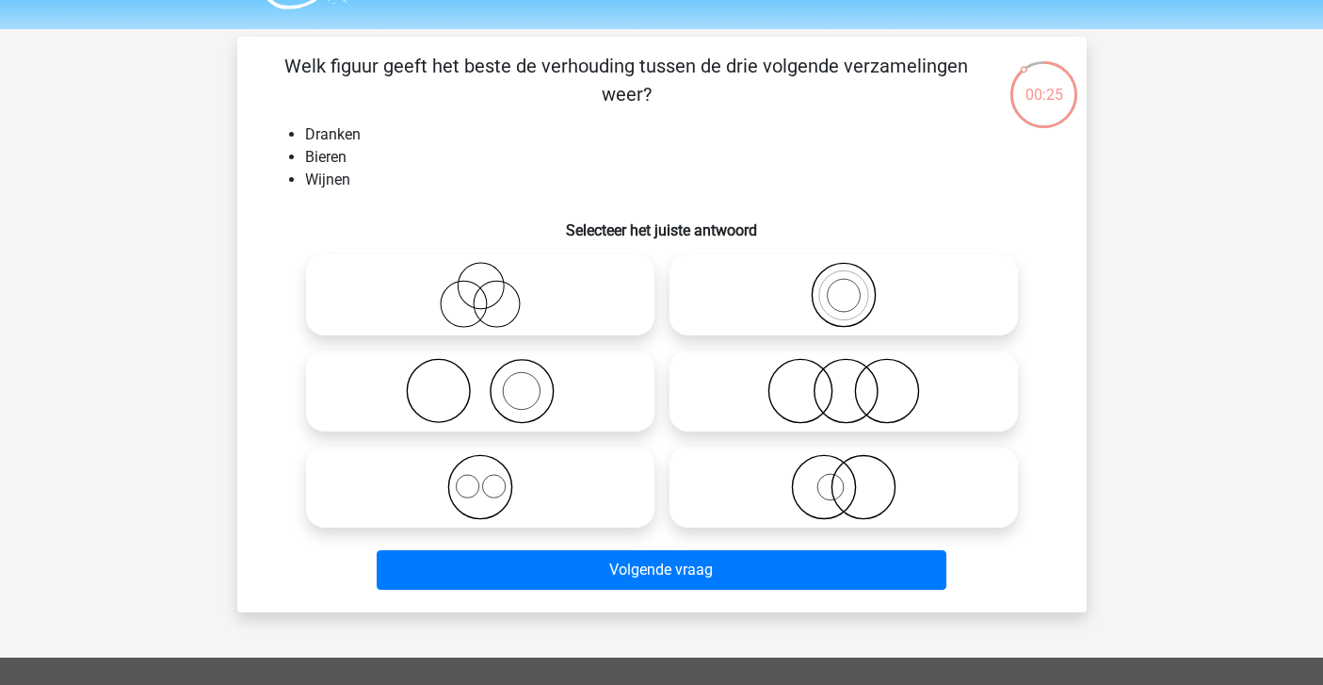
click at [596, 499] on icon at bounding box center [480, 487] width 333 height 66
click at [493, 477] on input "radio" at bounding box center [486, 471] width 12 height 12
radio input "true"
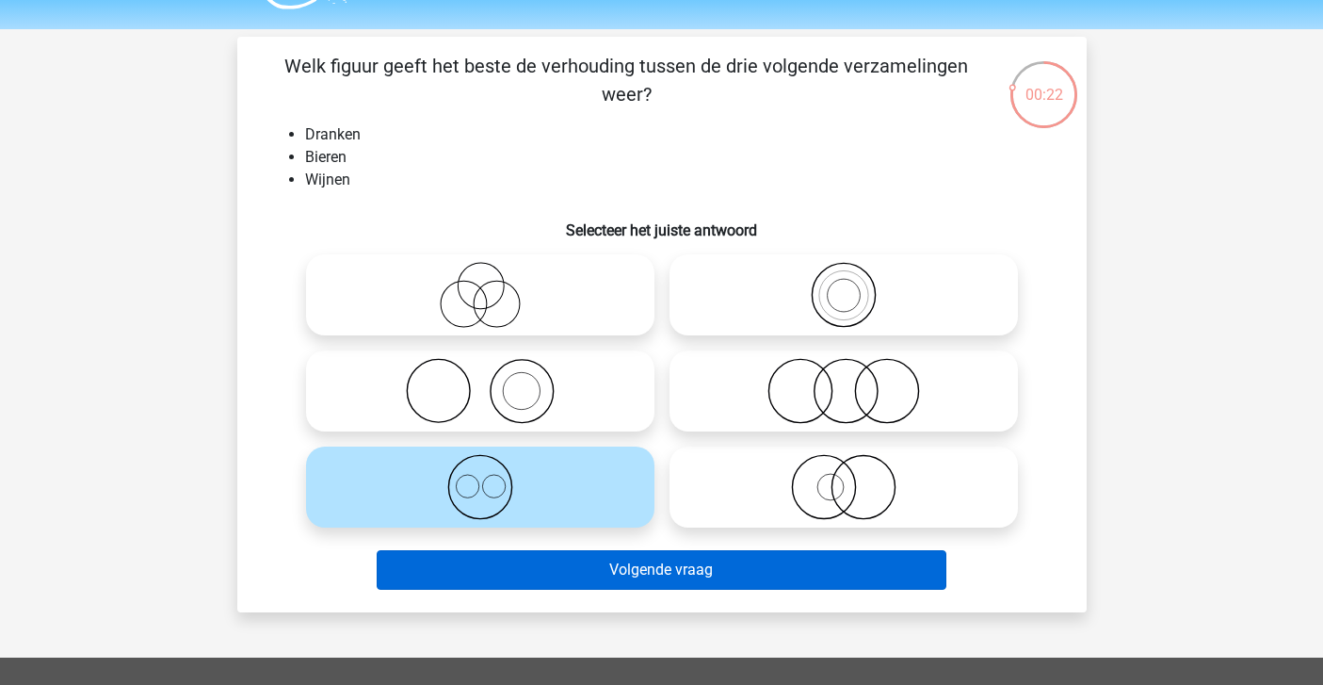
click at [615, 575] on button "Volgende vraag" at bounding box center [662, 570] width 570 height 40
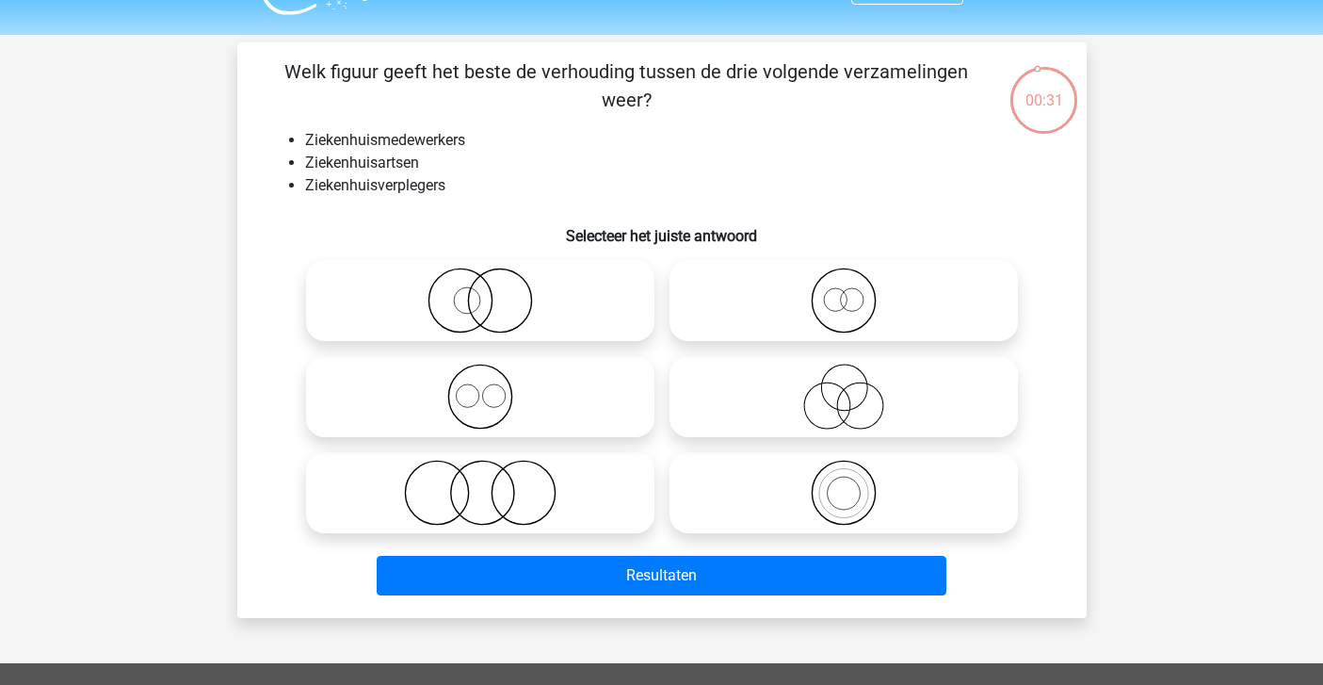
scroll to position [44, 0]
click at [472, 369] on icon at bounding box center [480, 397] width 333 height 66
click at [480, 375] on input "radio" at bounding box center [486, 381] width 12 height 12
radio input "true"
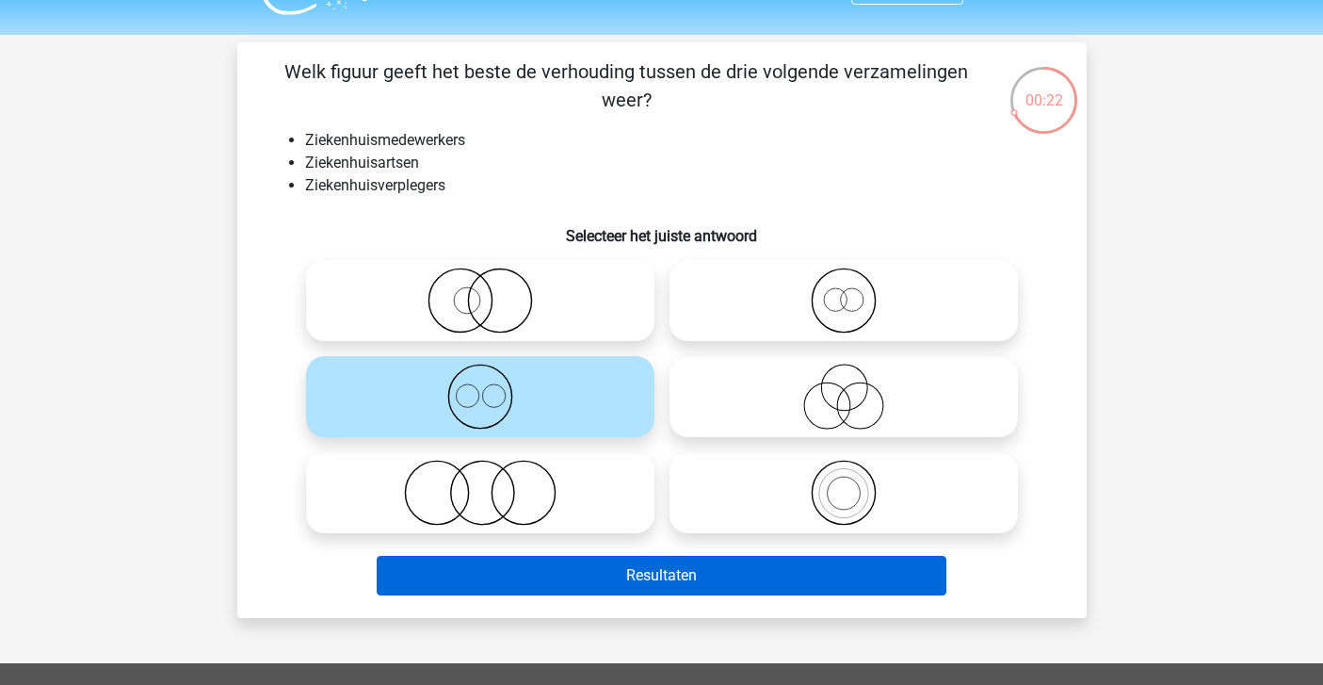
click at [544, 562] on button "Resultaten" at bounding box center [662, 576] width 570 height 40
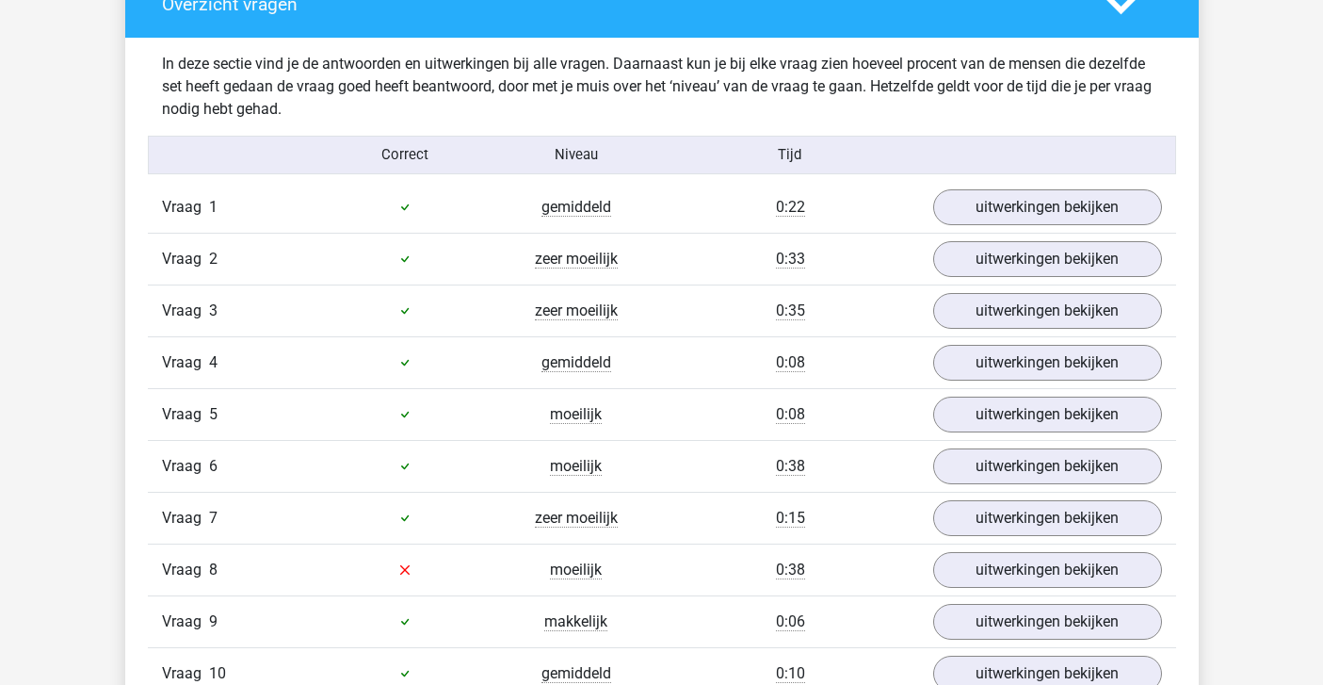
scroll to position [1446, 0]
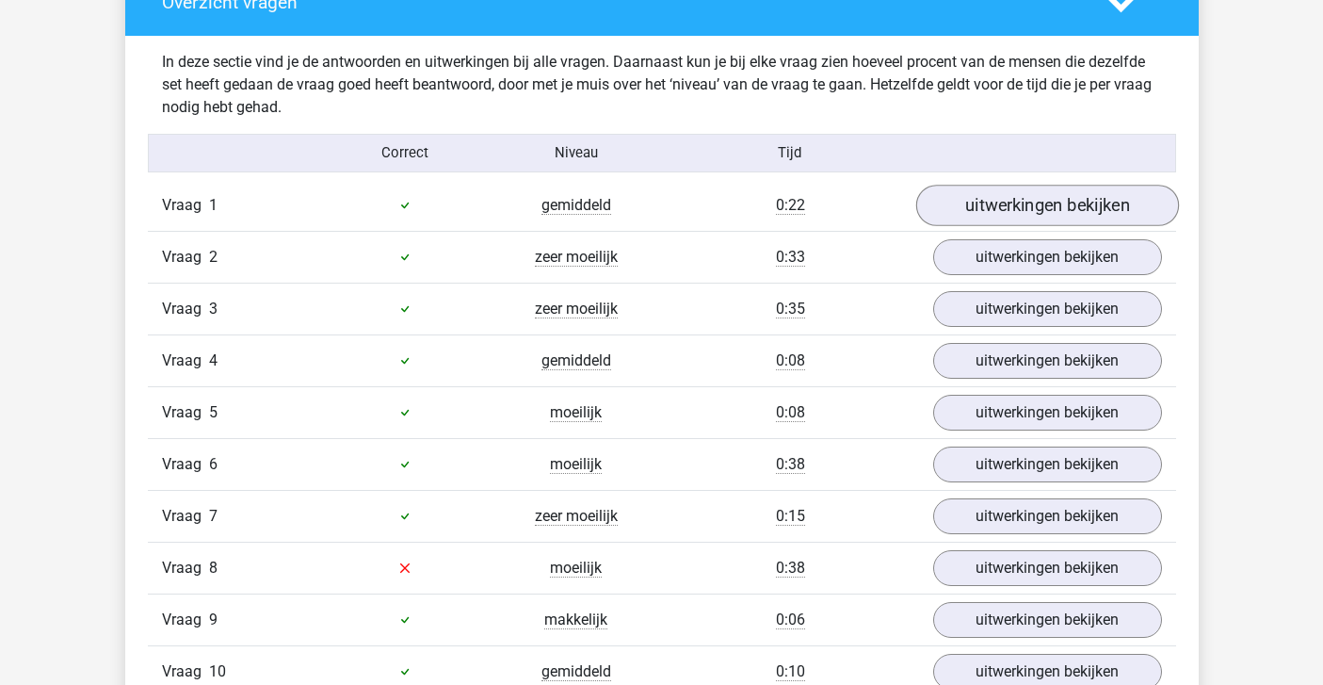
click at [962, 199] on link "uitwerkingen bekijken" at bounding box center [1046, 205] width 263 height 41
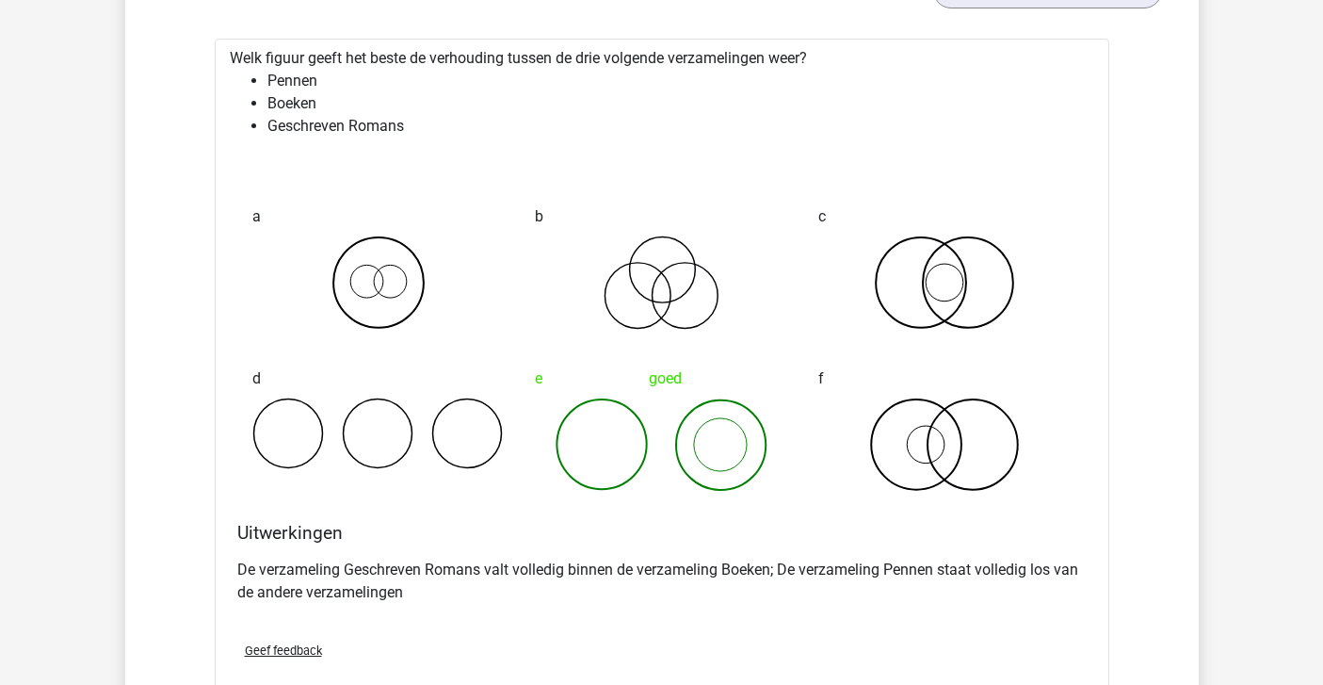
scroll to position [1526, 0]
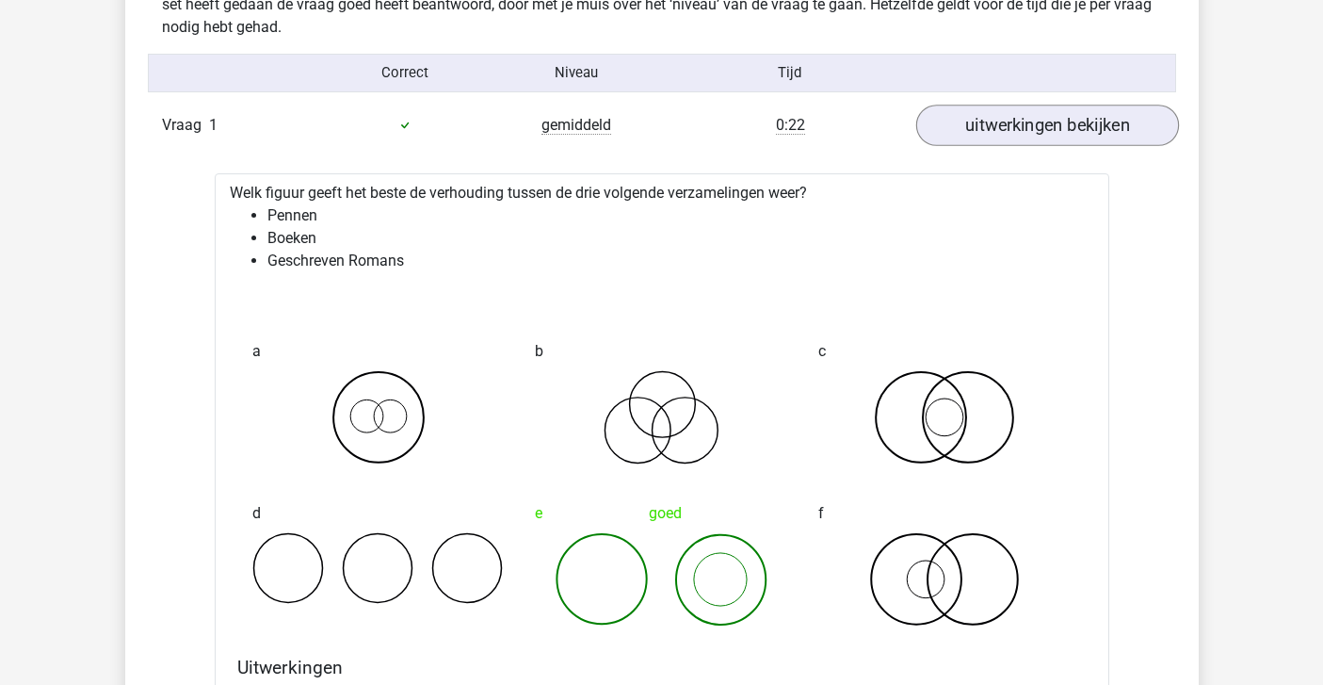
click at [1023, 136] on link "uitwerkingen bekijken" at bounding box center [1046, 125] width 263 height 41
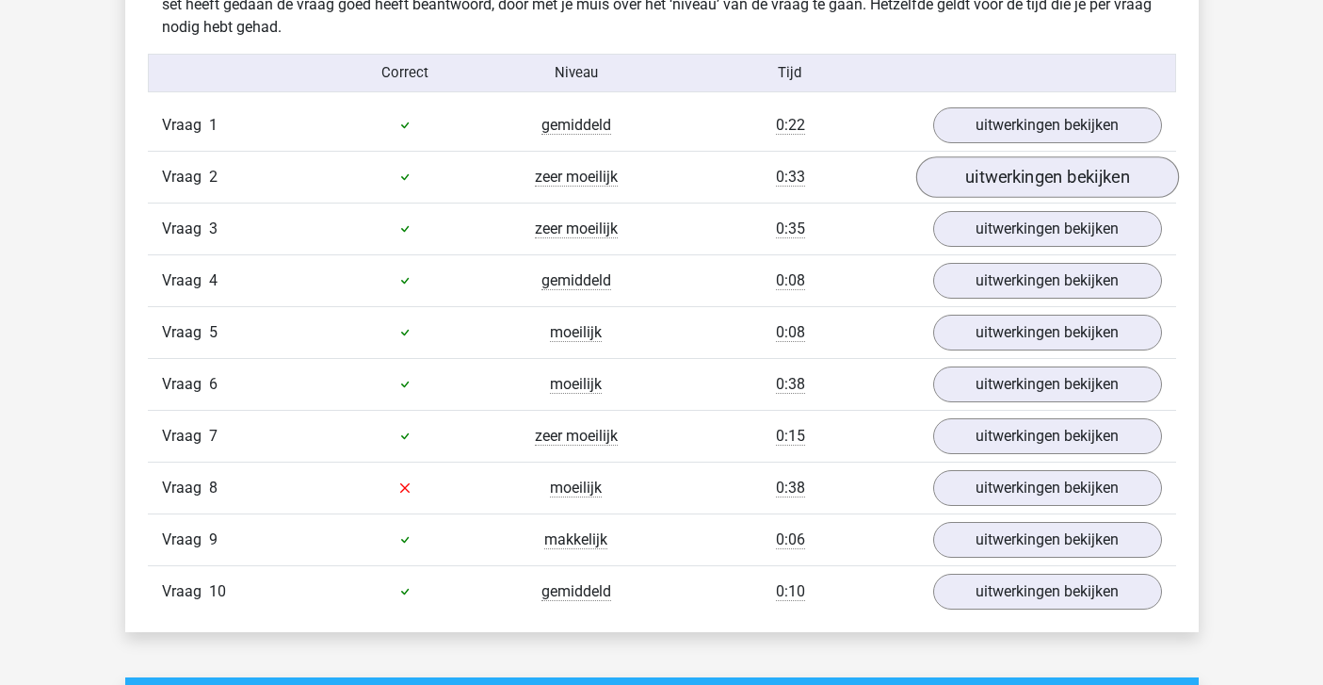
click at [997, 179] on link "uitwerkingen bekijken" at bounding box center [1046, 176] width 263 height 41
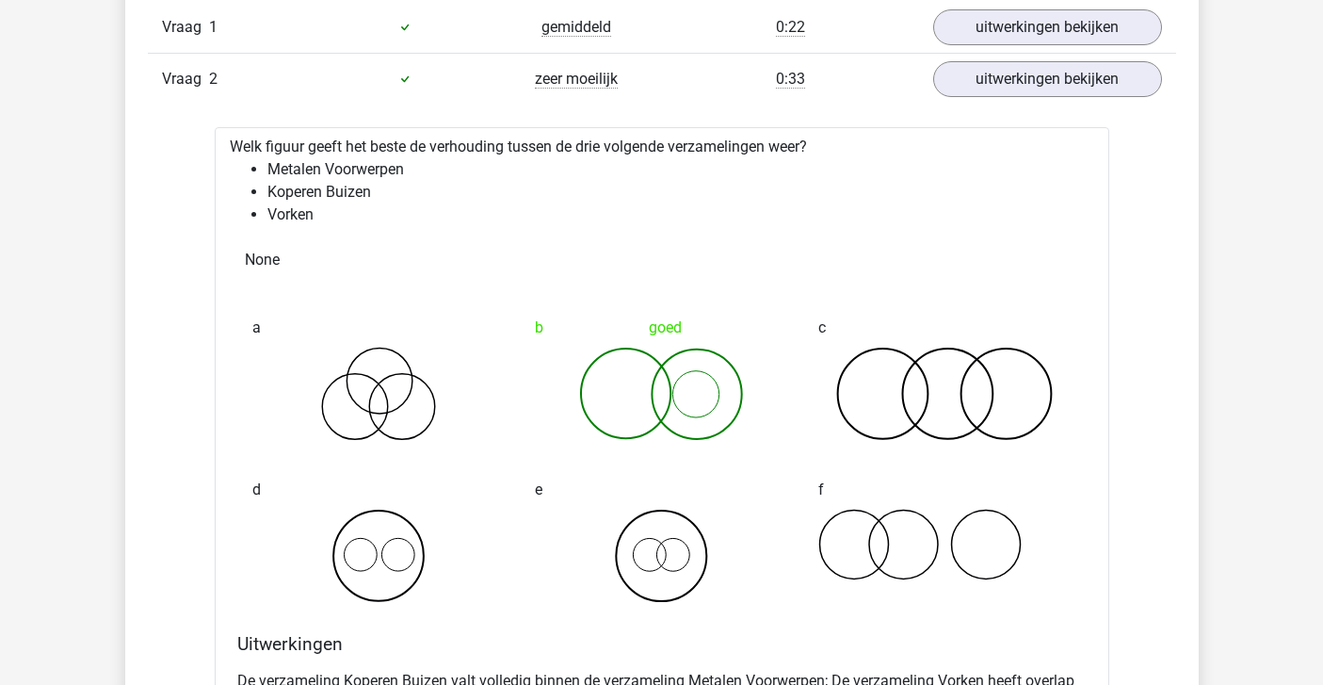
scroll to position [1605, 0]
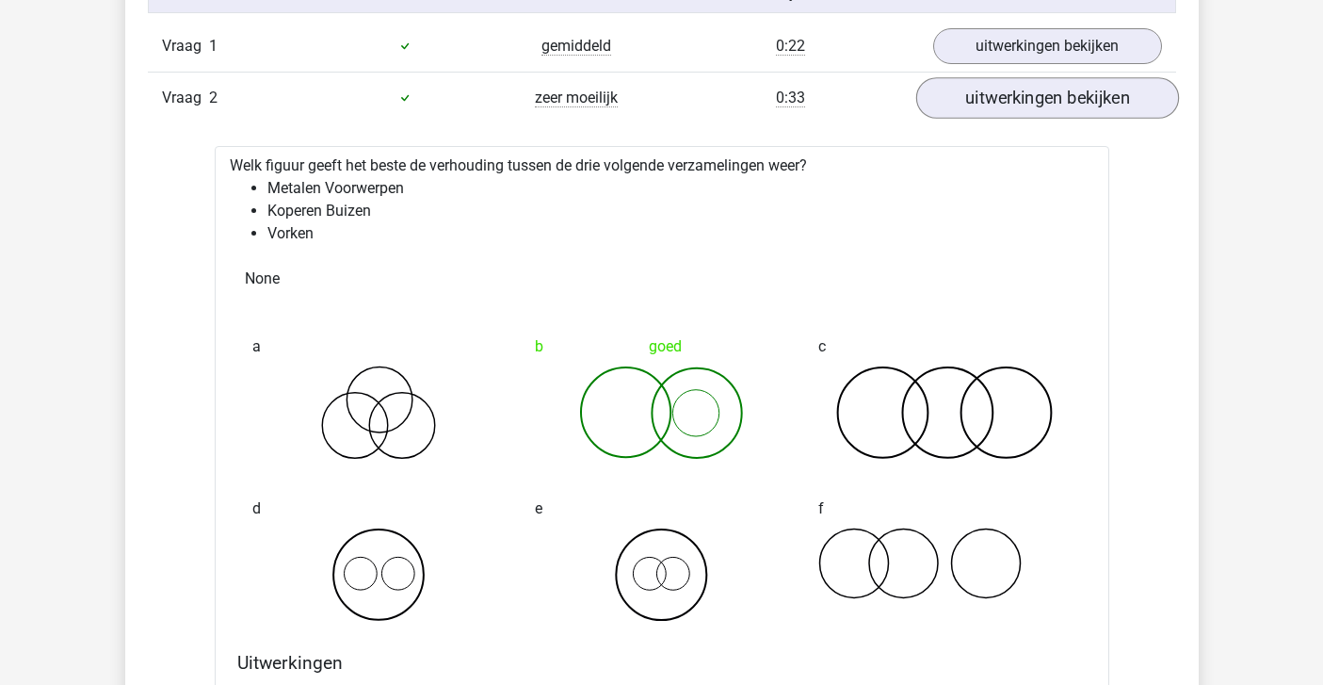
click at [1008, 99] on link "uitwerkingen bekijken" at bounding box center [1046, 97] width 263 height 41
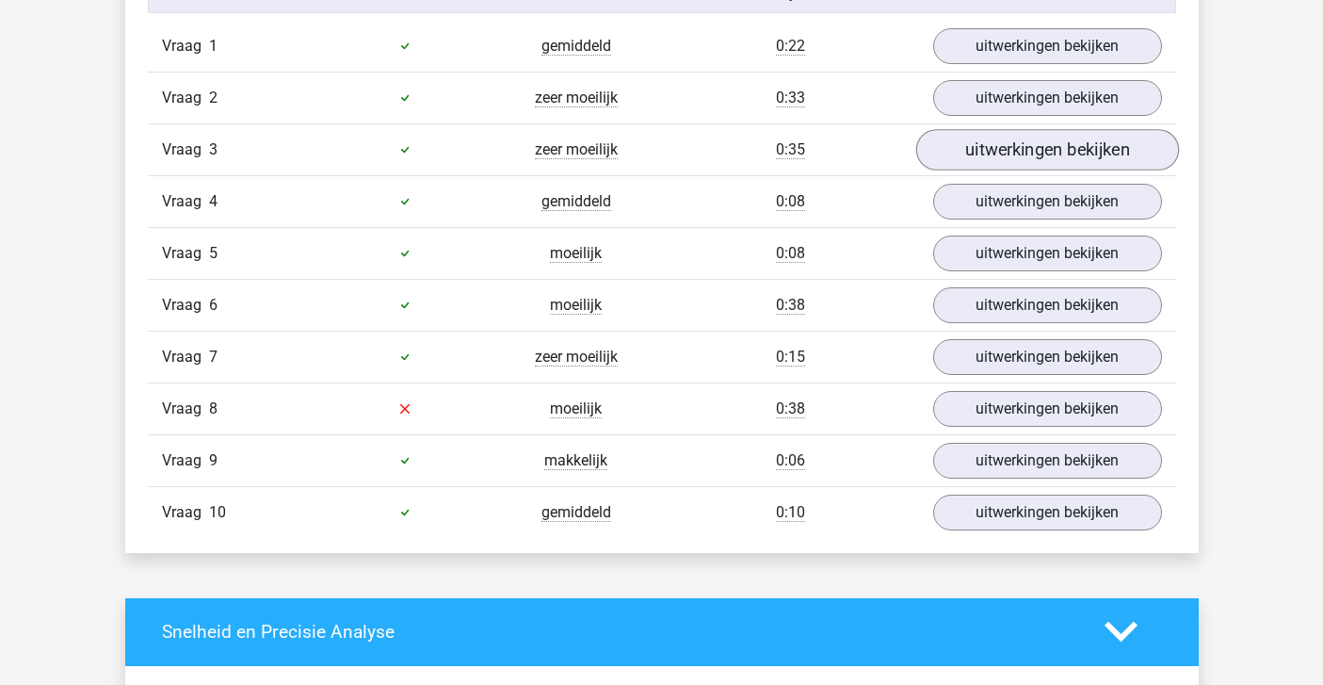
click at [983, 148] on link "uitwerkingen bekijken" at bounding box center [1046, 149] width 263 height 41
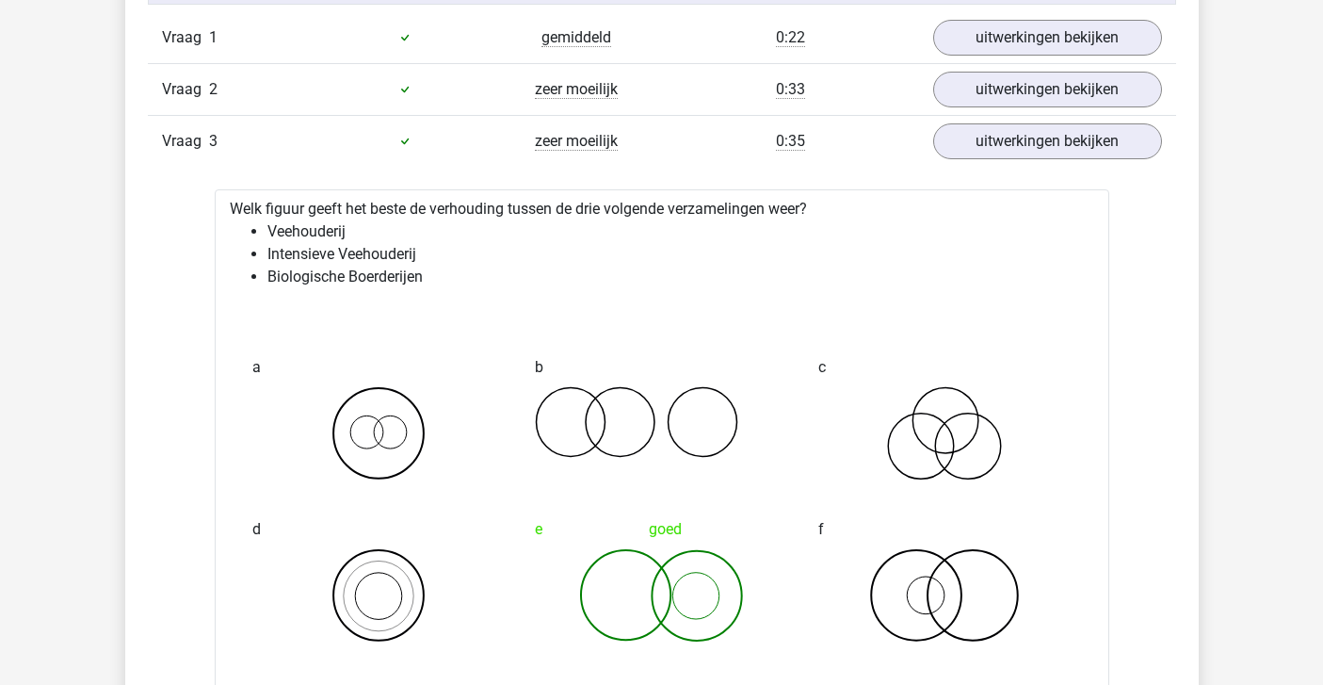
scroll to position [1586, 0]
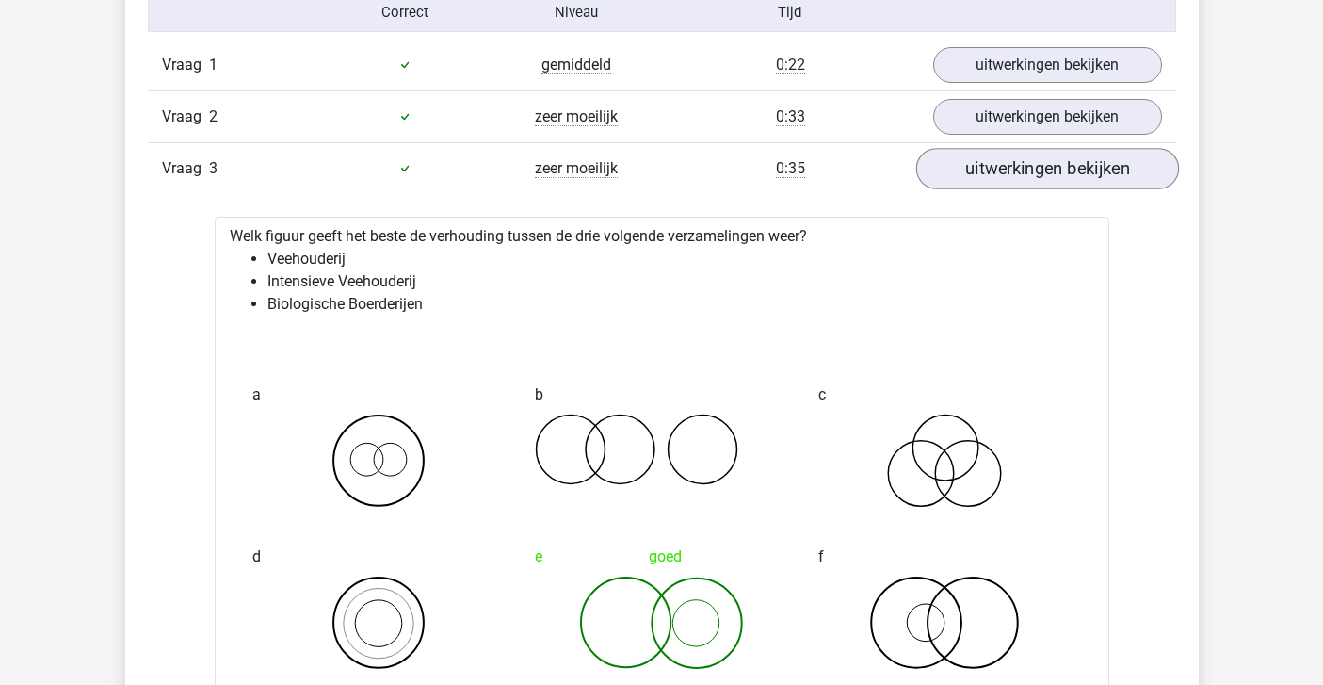
click at [1025, 171] on link "uitwerkingen bekijken" at bounding box center [1046, 168] width 263 height 41
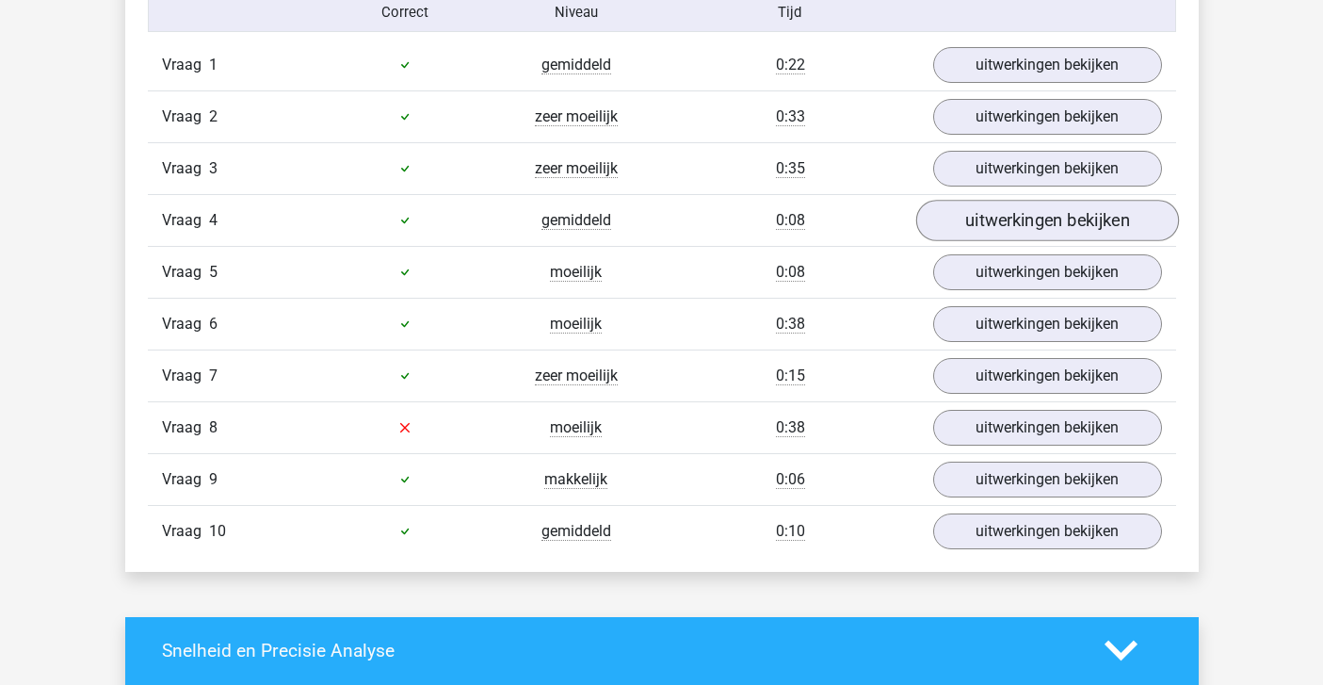
click at [974, 225] on link "uitwerkingen bekijken" at bounding box center [1046, 220] width 263 height 41
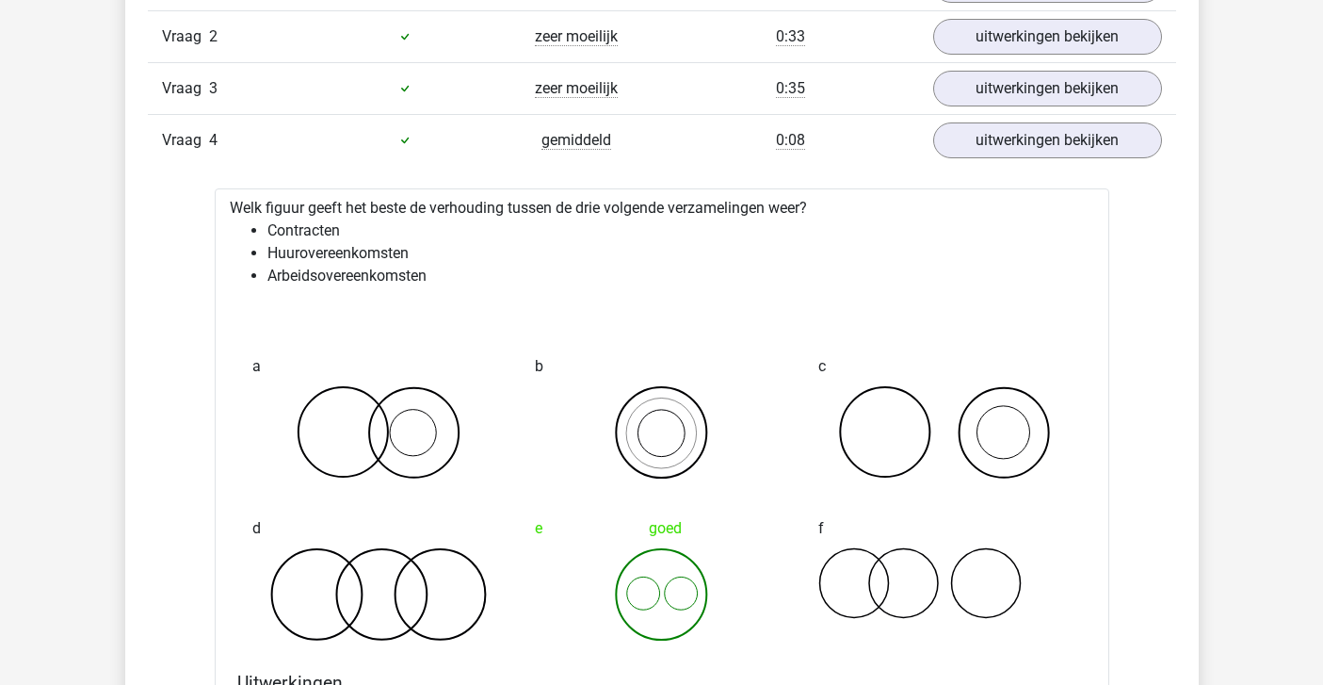
scroll to position [1663, 0]
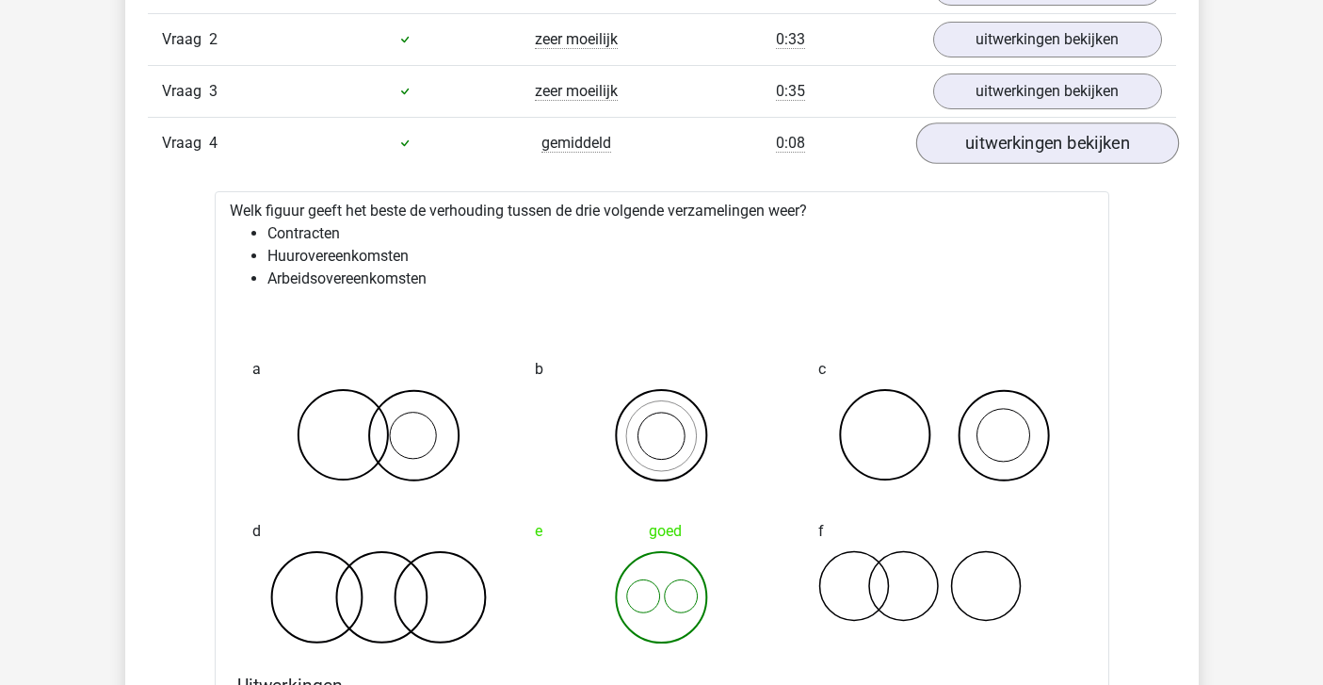
click at [969, 136] on link "uitwerkingen bekijken" at bounding box center [1046, 142] width 263 height 41
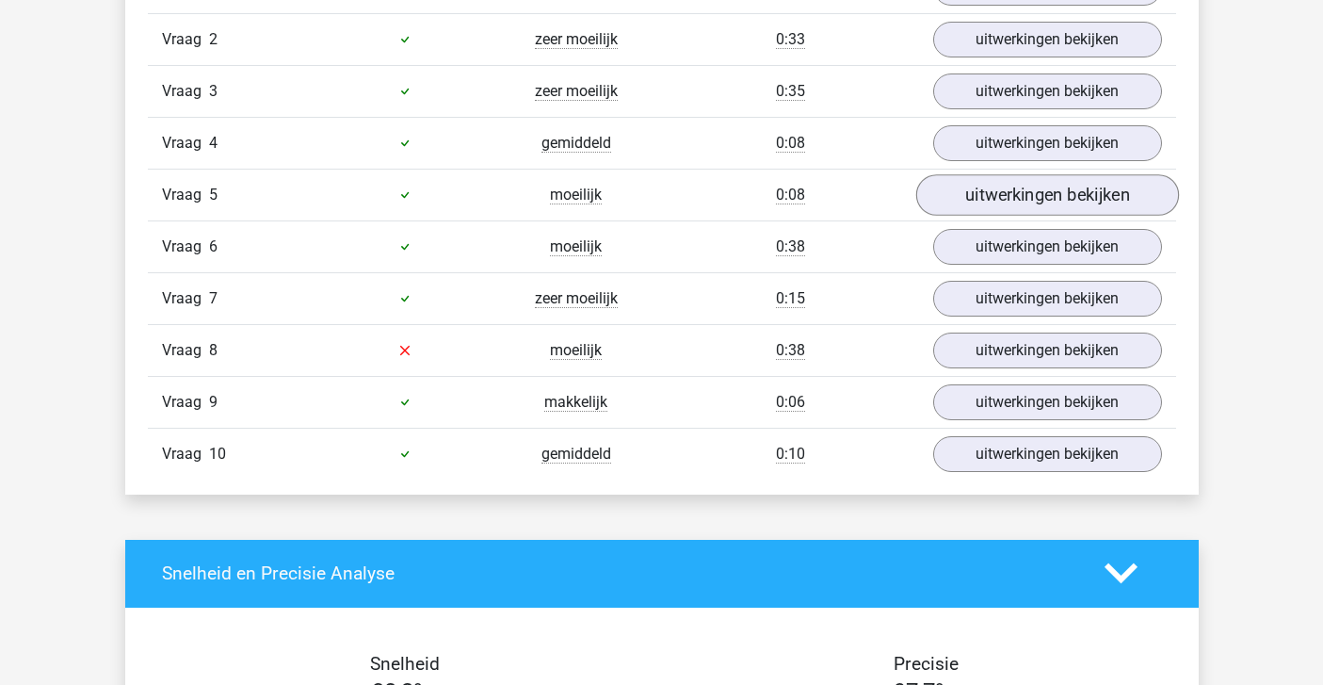
click at [978, 193] on link "uitwerkingen bekijken" at bounding box center [1046, 194] width 263 height 41
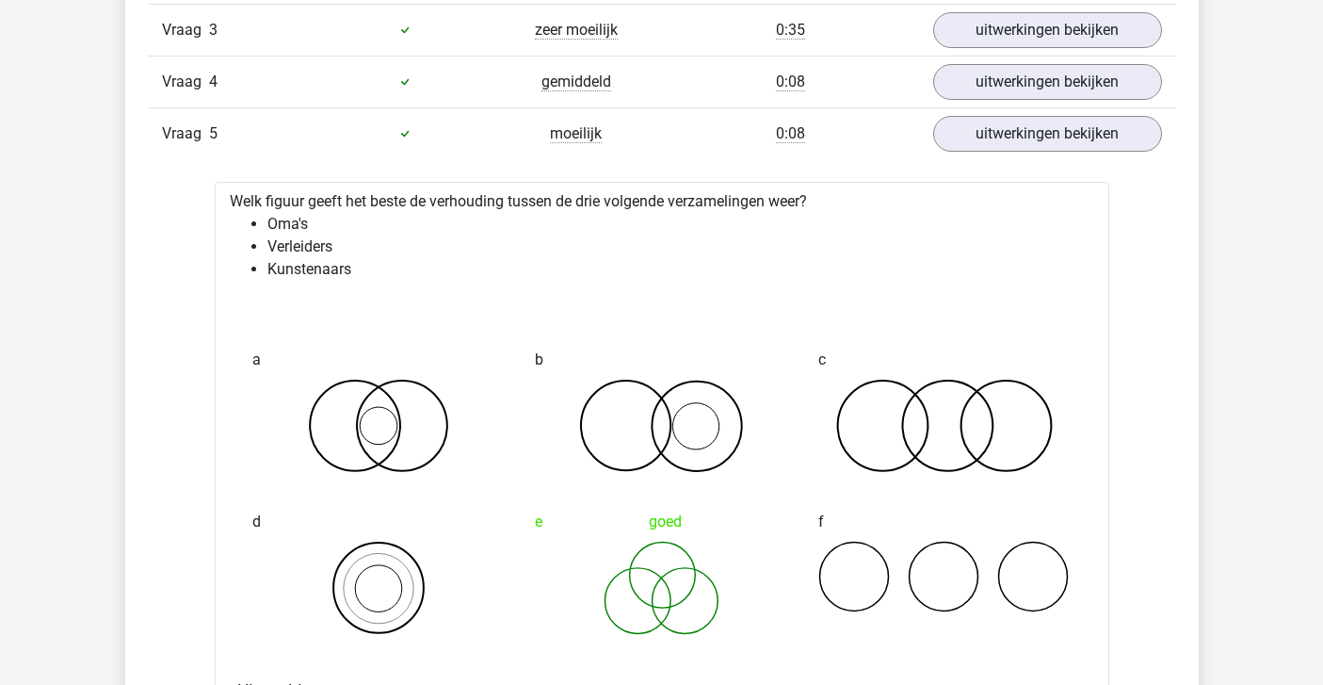
scroll to position [1726, 0]
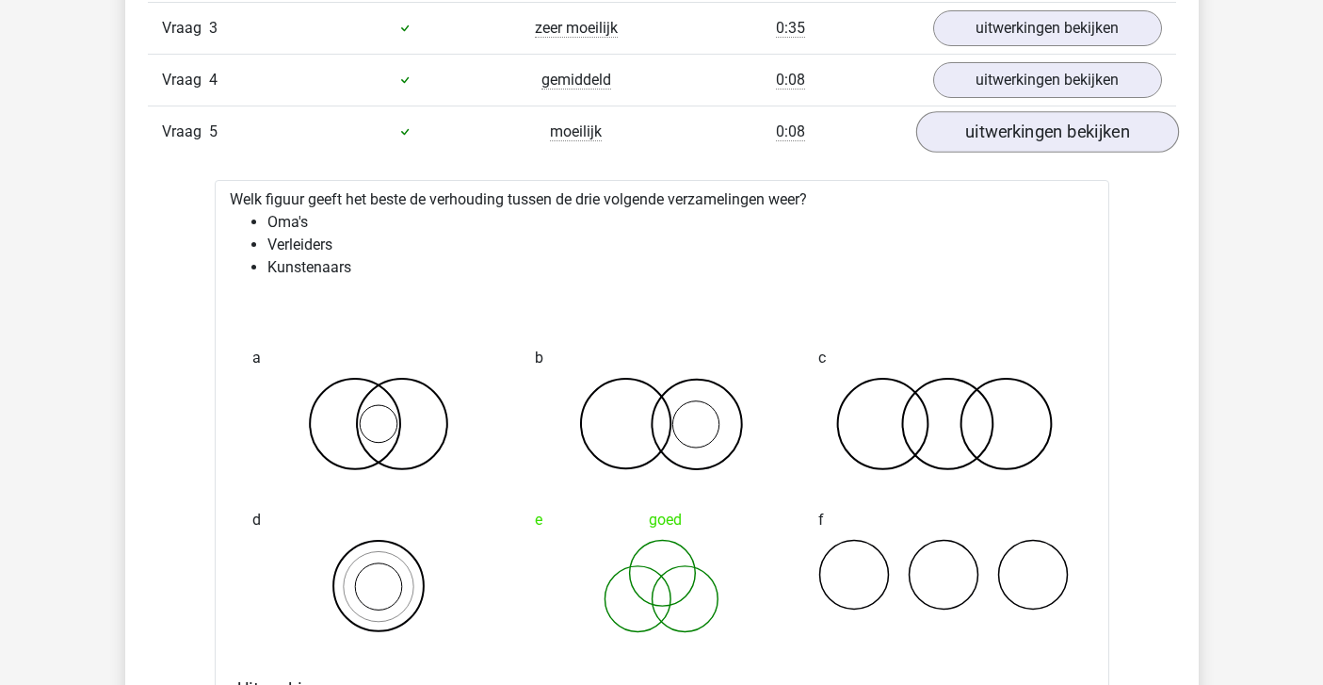
click at [963, 136] on link "uitwerkingen bekijken" at bounding box center [1046, 131] width 263 height 41
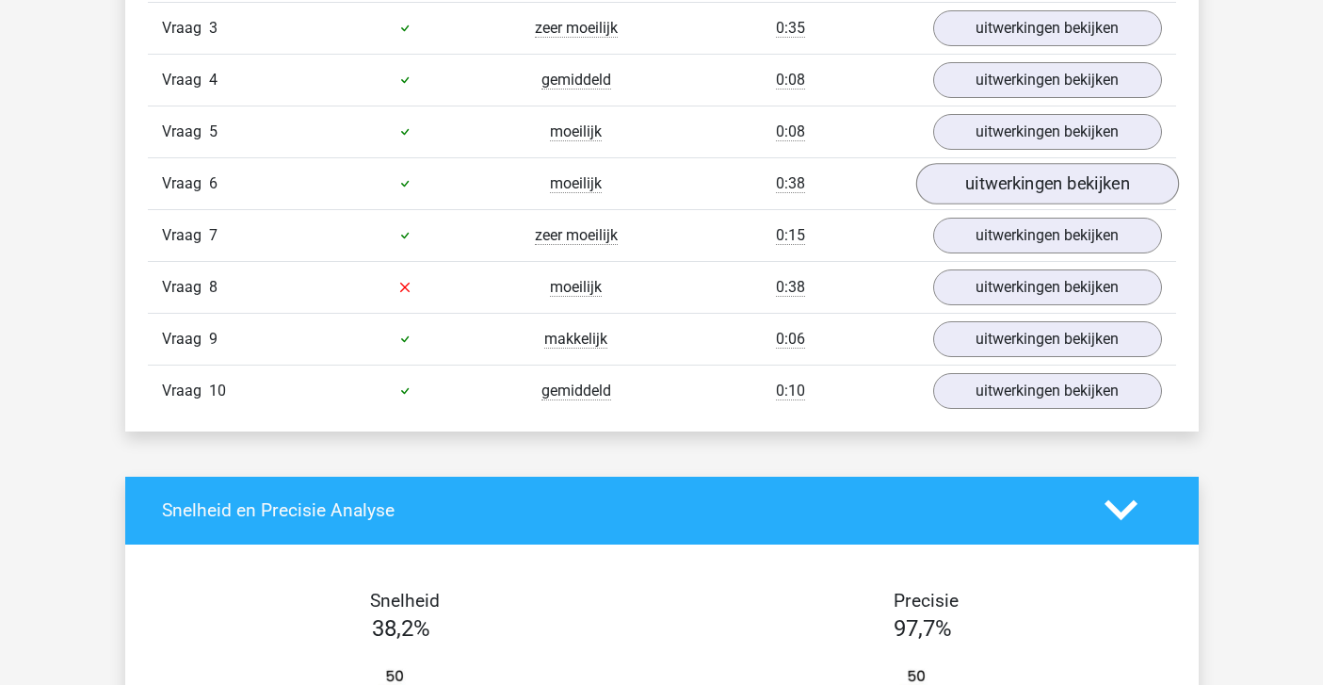
click at [958, 186] on link "uitwerkingen bekijken" at bounding box center [1046, 183] width 263 height 41
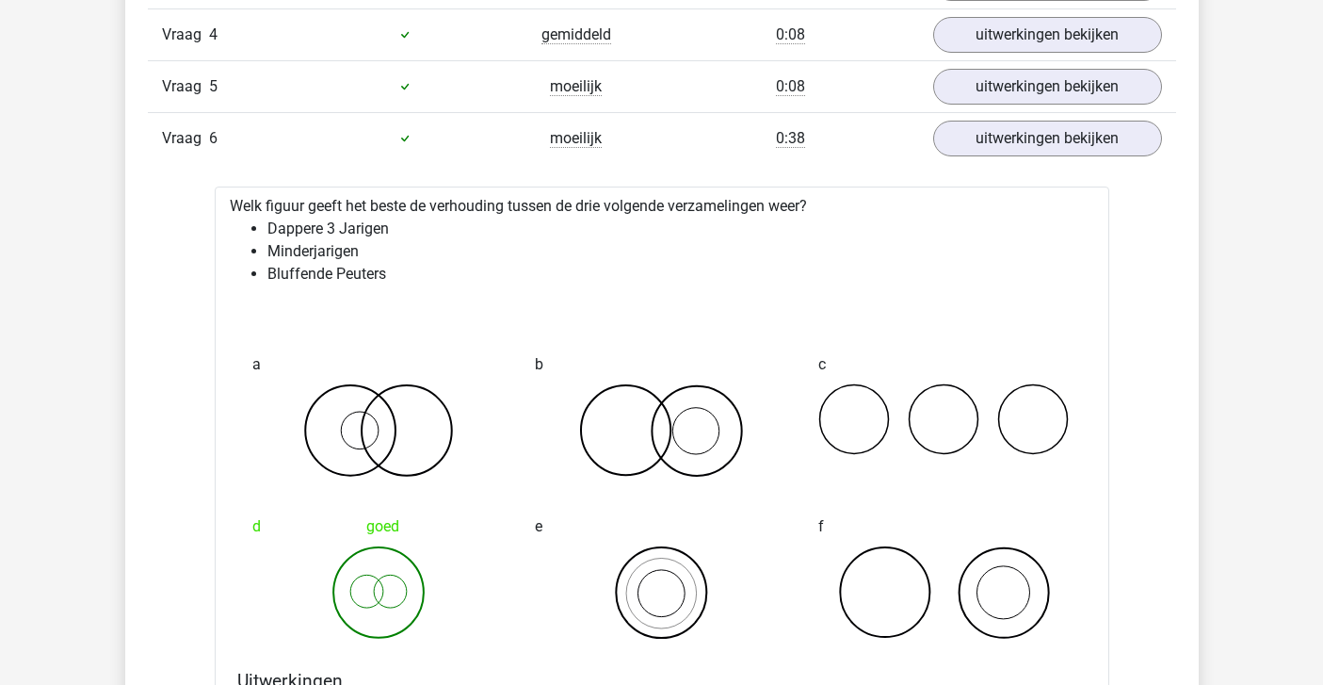
scroll to position [1770, 0]
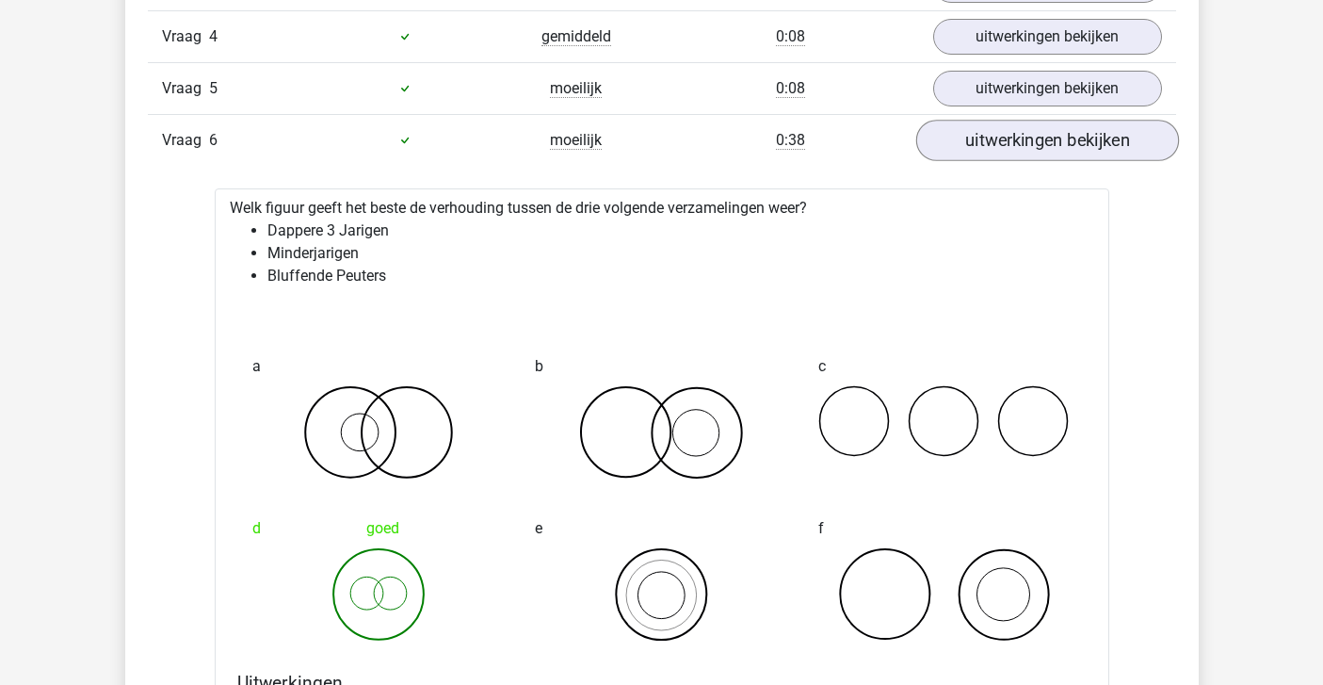
click at [953, 138] on link "uitwerkingen bekijken" at bounding box center [1046, 140] width 263 height 41
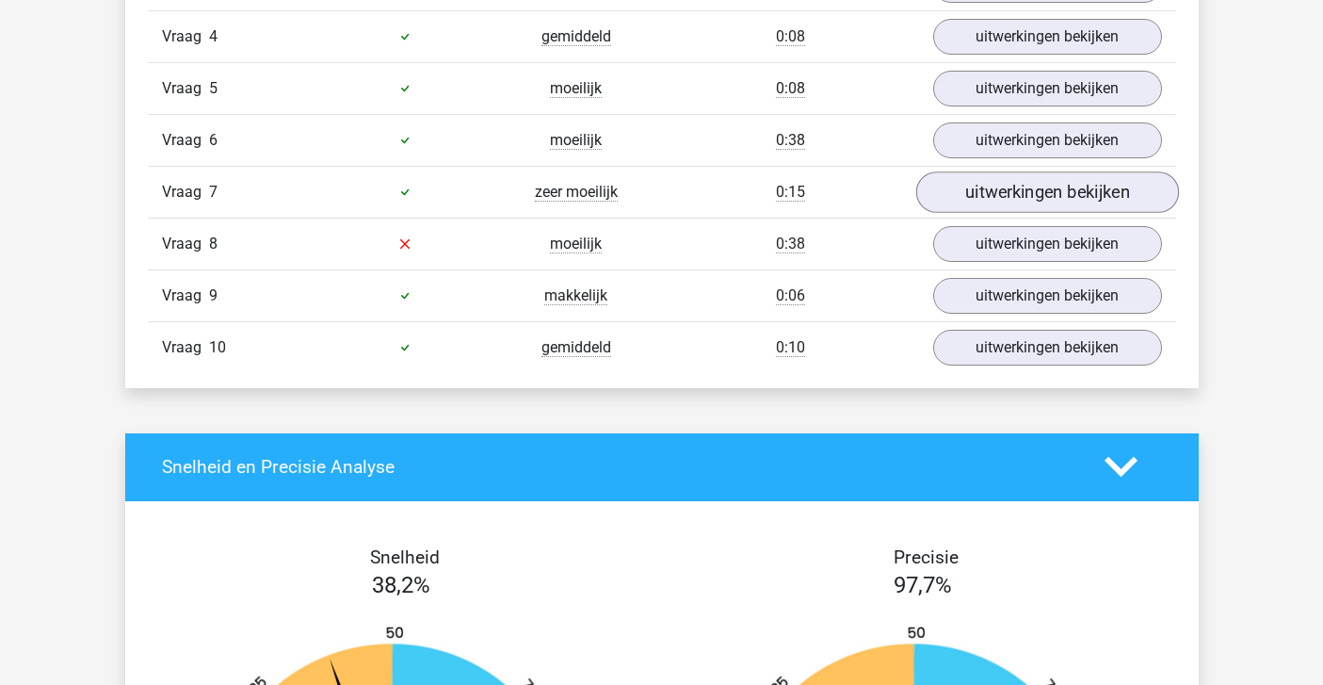
click at [960, 177] on link "uitwerkingen bekijken" at bounding box center [1046, 191] width 263 height 41
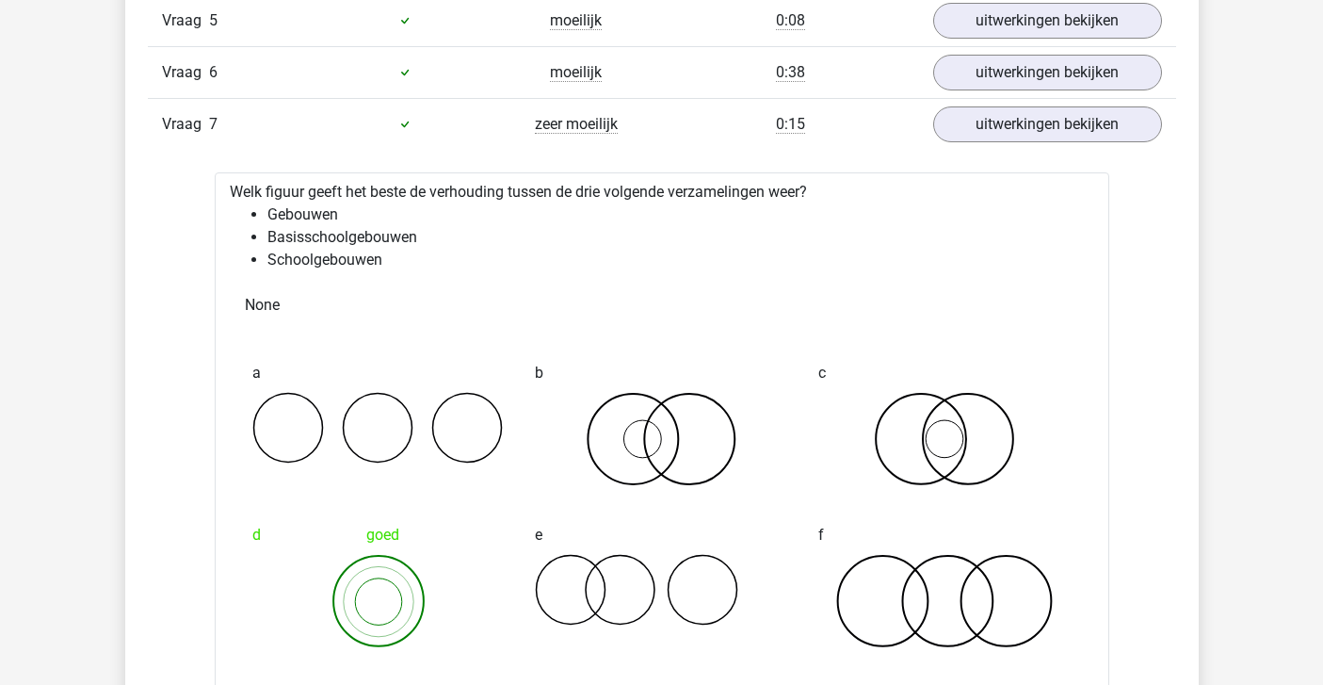
scroll to position [1835, 0]
click at [972, 121] on link "uitwerkingen bekijken" at bounding box center [1046, 125] width 263 height 41
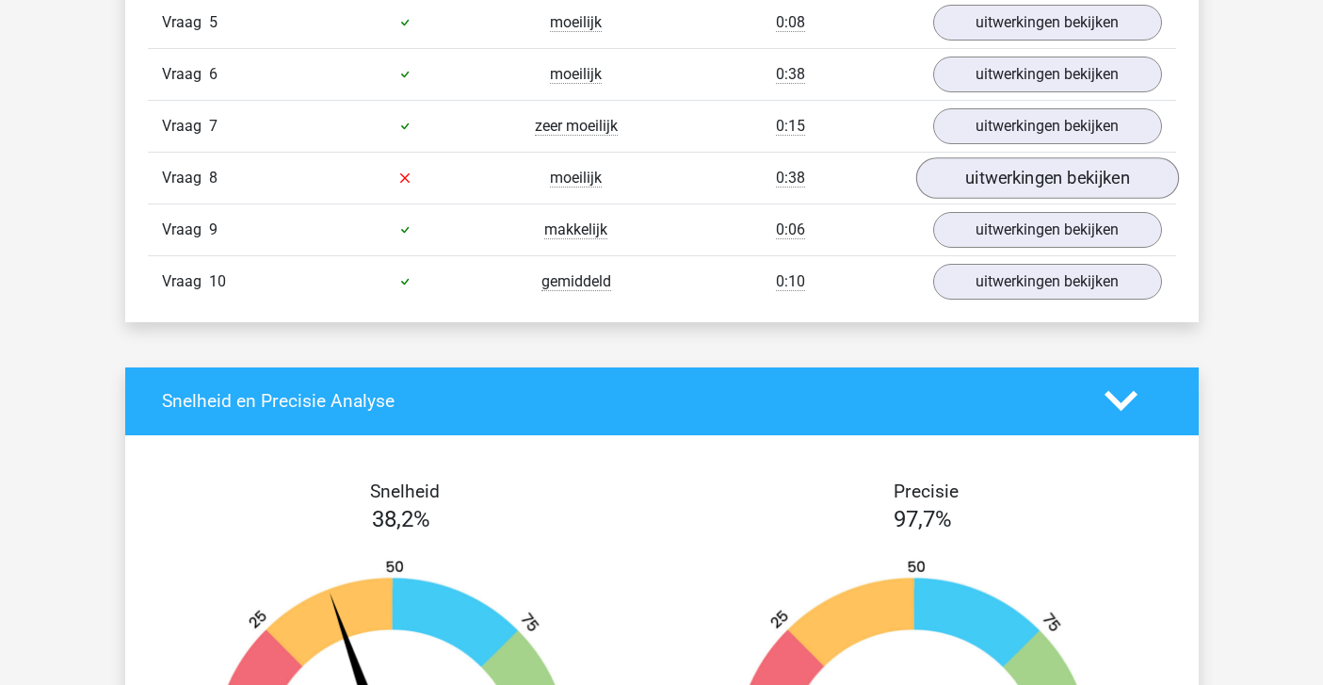
click at [952, 177] on link "uitwerkingen bekijken" at bounding box center [1046, 177] width 263 height 41
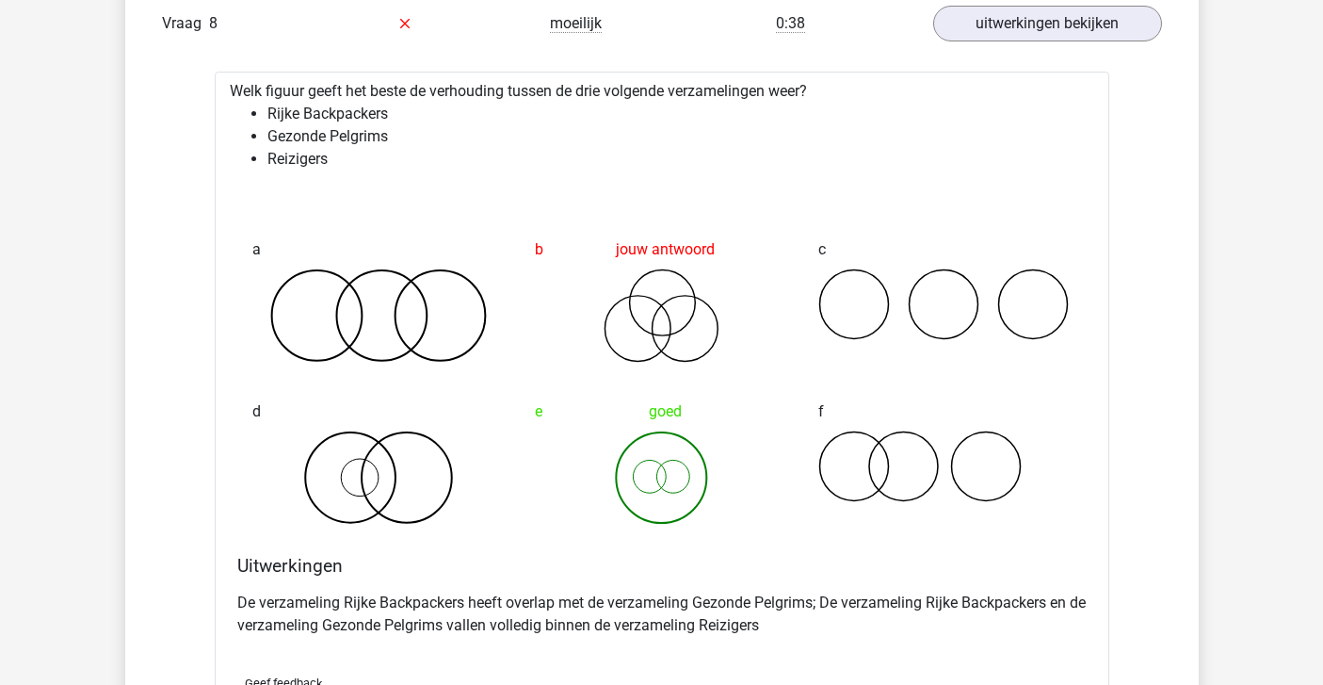
scroll to position [1996, 0]
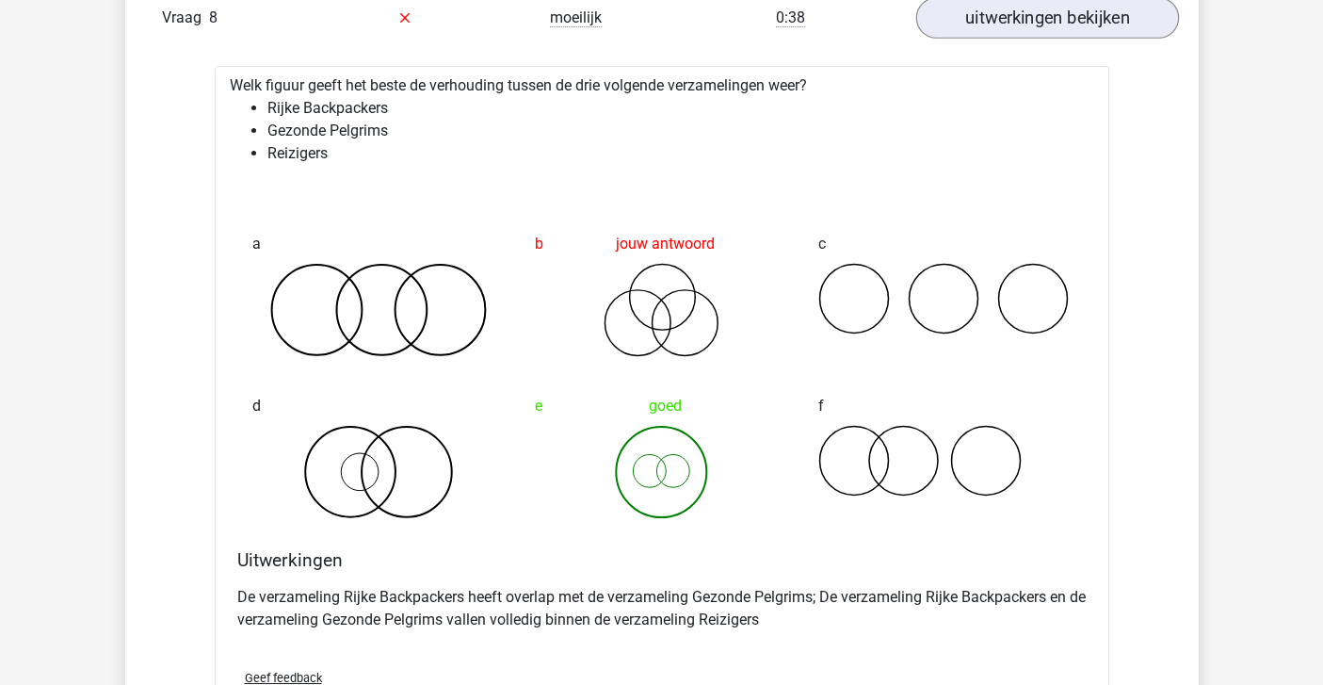
click at [963, 28] on link "uitwerkingen bekijken" at bounding box center [1046, 17] width 263 height 41
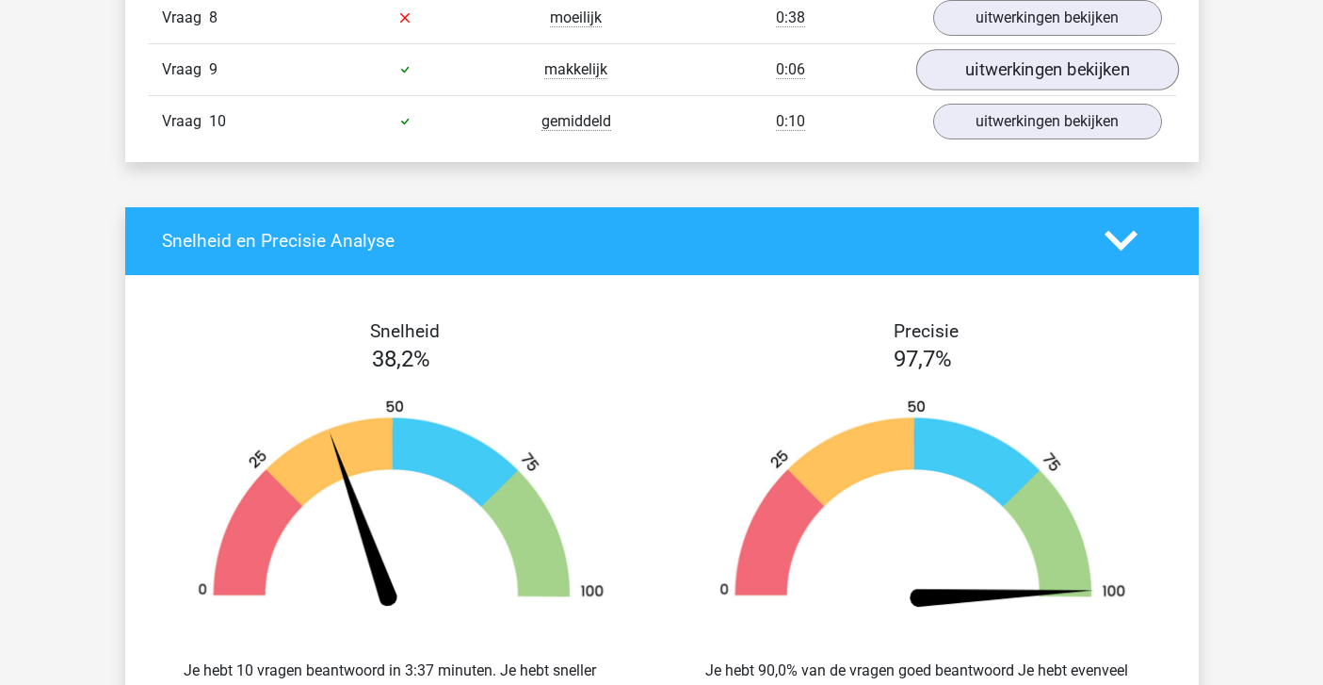
click at [962, 73] on link "uitwerkingen bekijken" at bounding box center [1046, 69] width 263 height 41
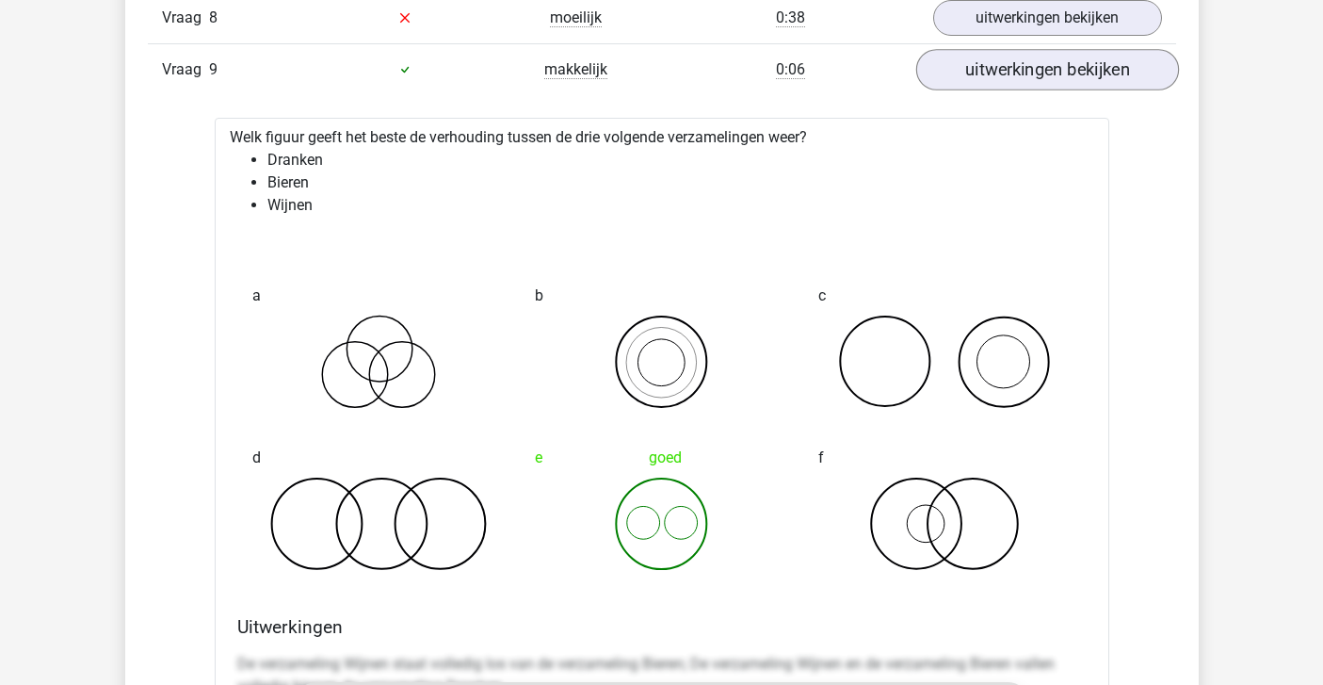
click at [961, 73] on link "uitwerkingen bekijken" at bounding box center [1046, 69] width 263 height 41
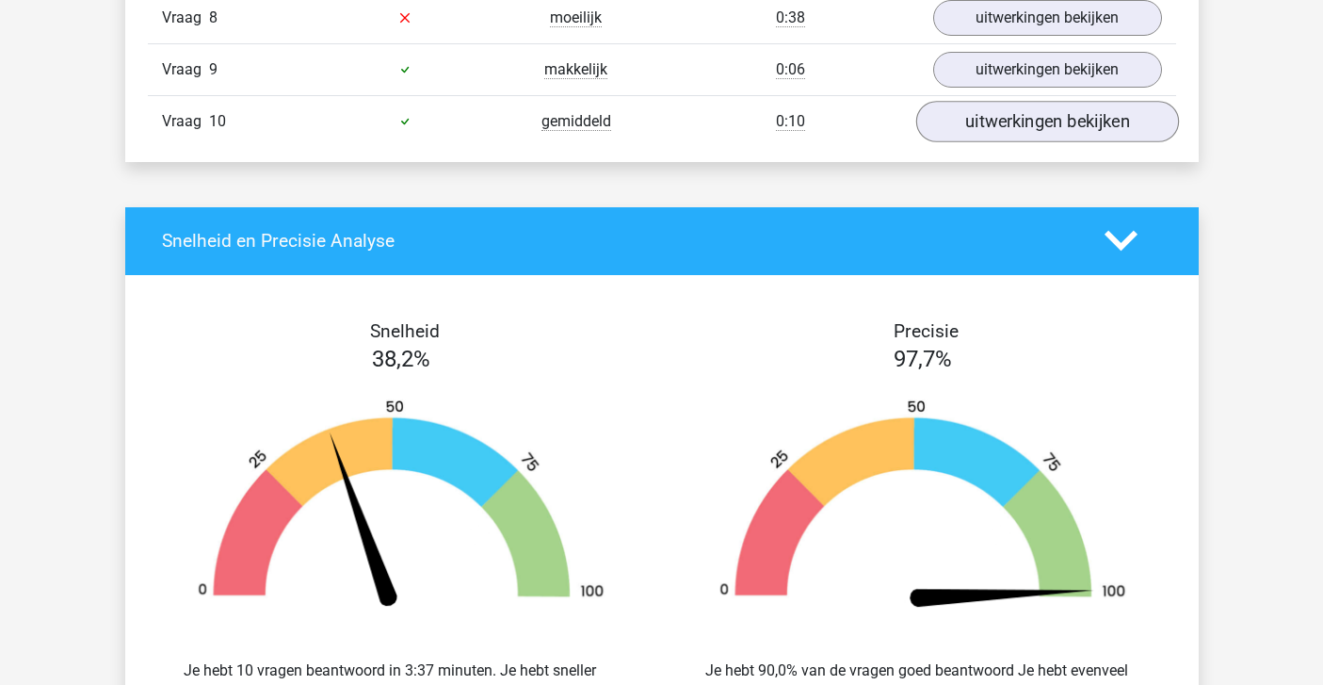
click at [960, 115] on link "uitwerkingen bekijken" at bounding box center [1046, 121] width 263 height 41
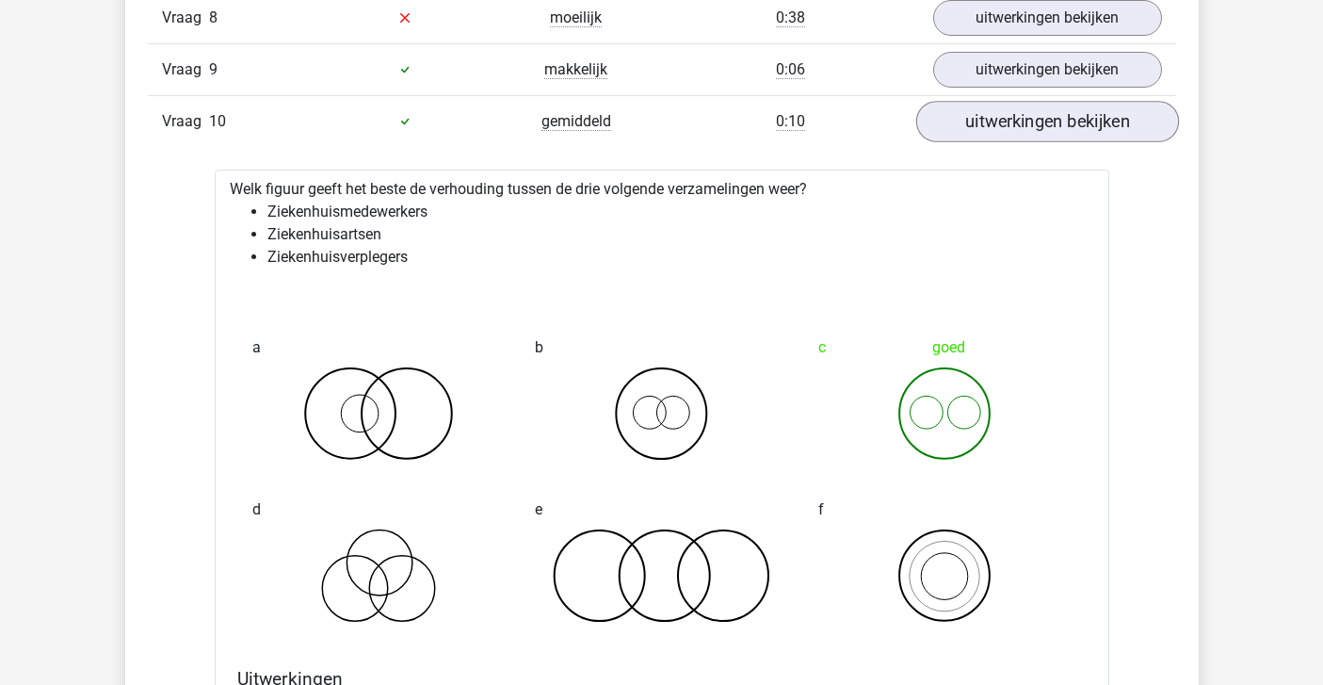
click at [960, 115] on link "uitwerkingen bekijken" at bounding box center [1046, 121] width 263 height 41
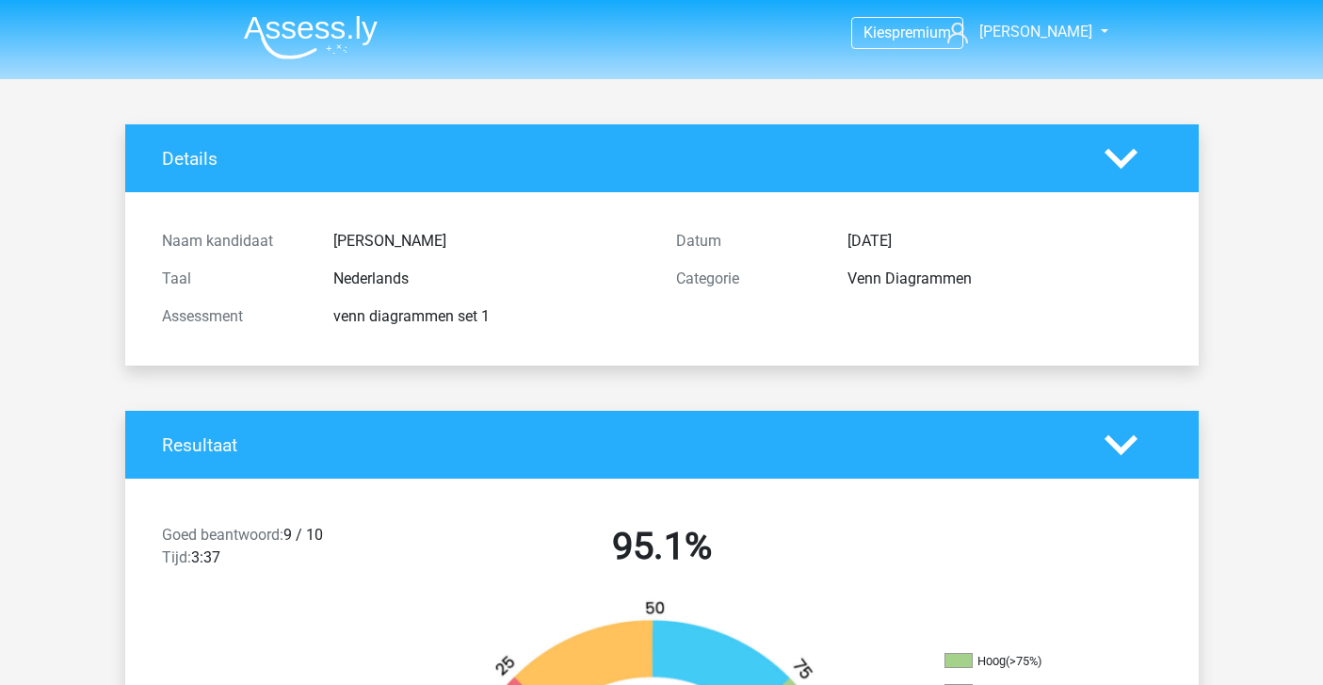
scroll to position [0, 0]
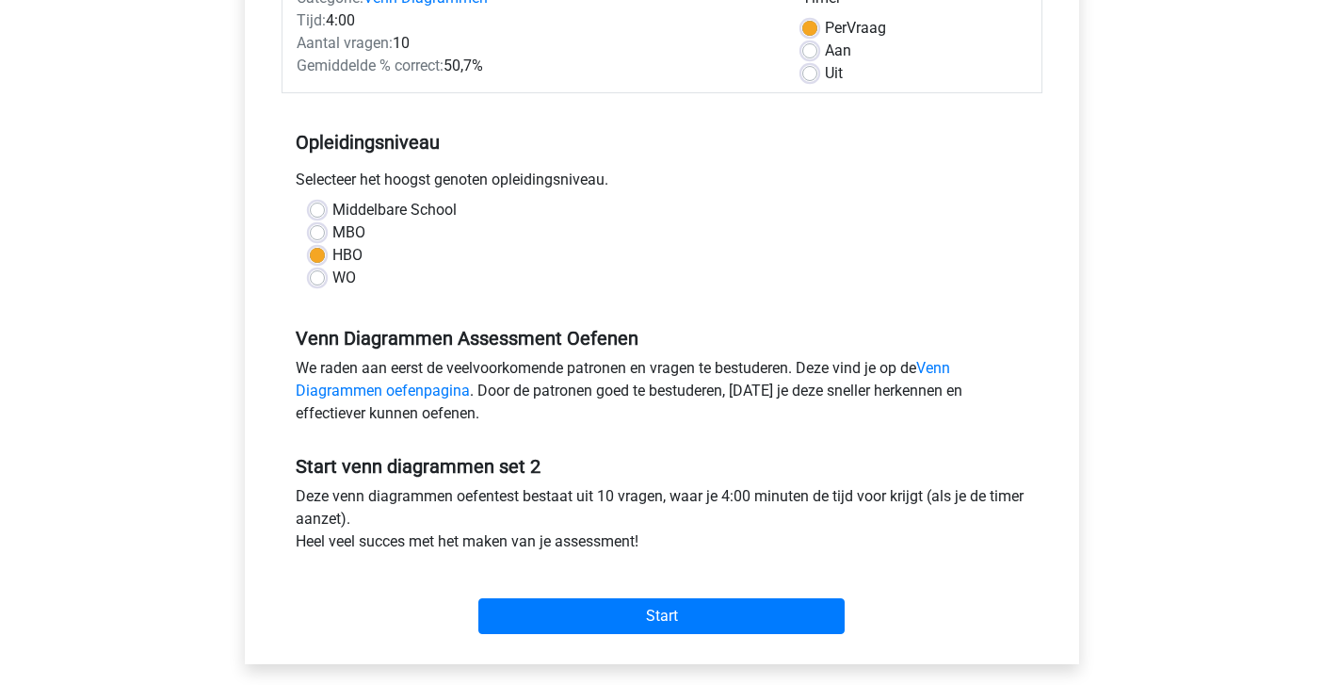
scroll to position [273, 0]
click at [332, 279] on label "WO" at bounding box center [344, 278] width 24 height 23
click at [318, 279] on input "WO" at bounding box center [317, 276] width 15 height 19
radio input "true"
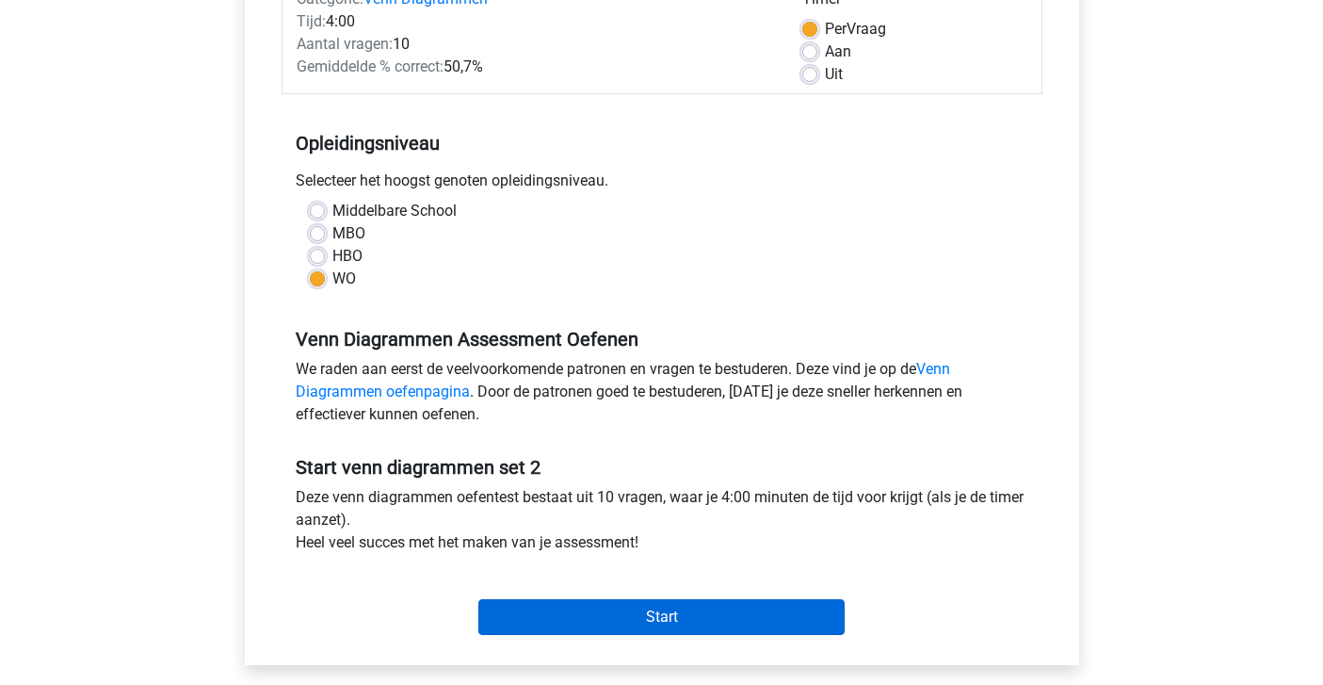
click at [628, 622] on input "Start" at bounding box center [661, 617] width 366 height 36
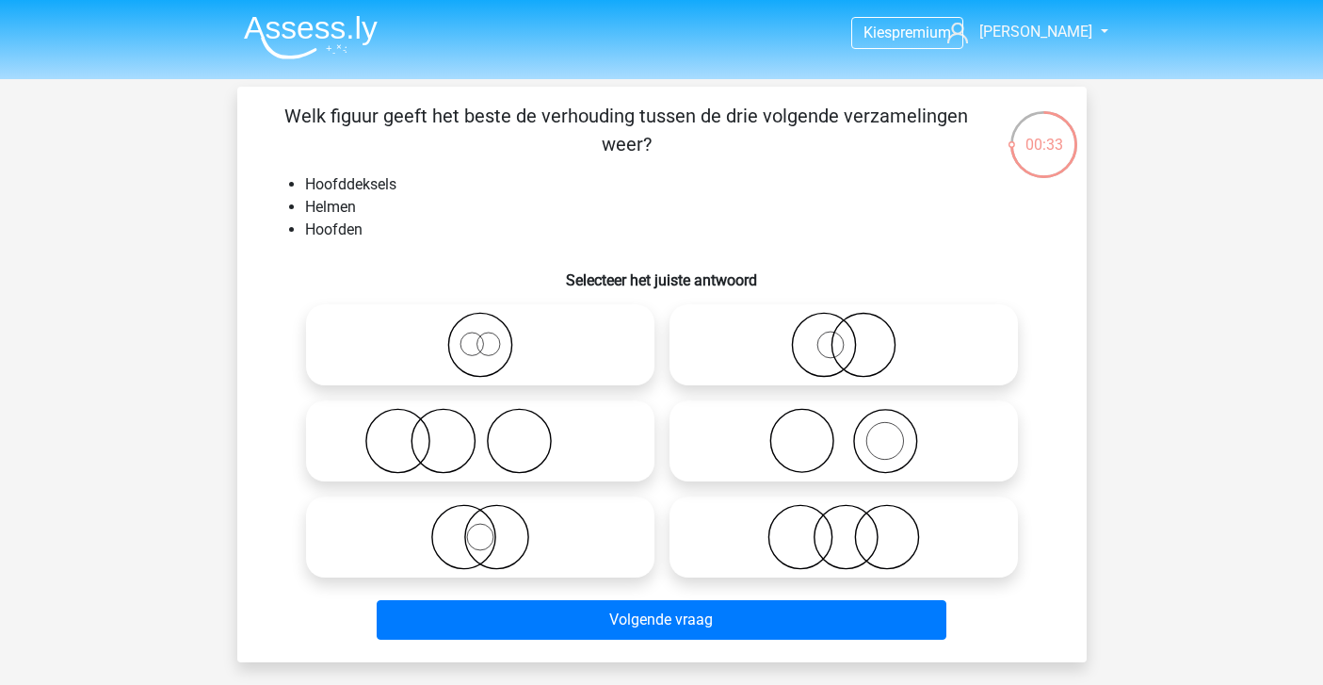
click at [855, 458] on icon at bounding box center [843, 441] width 333 height 66
click at [855, 431] on input "radio" at bounding box center [850, 425] width 12 height 12
radio input "true"
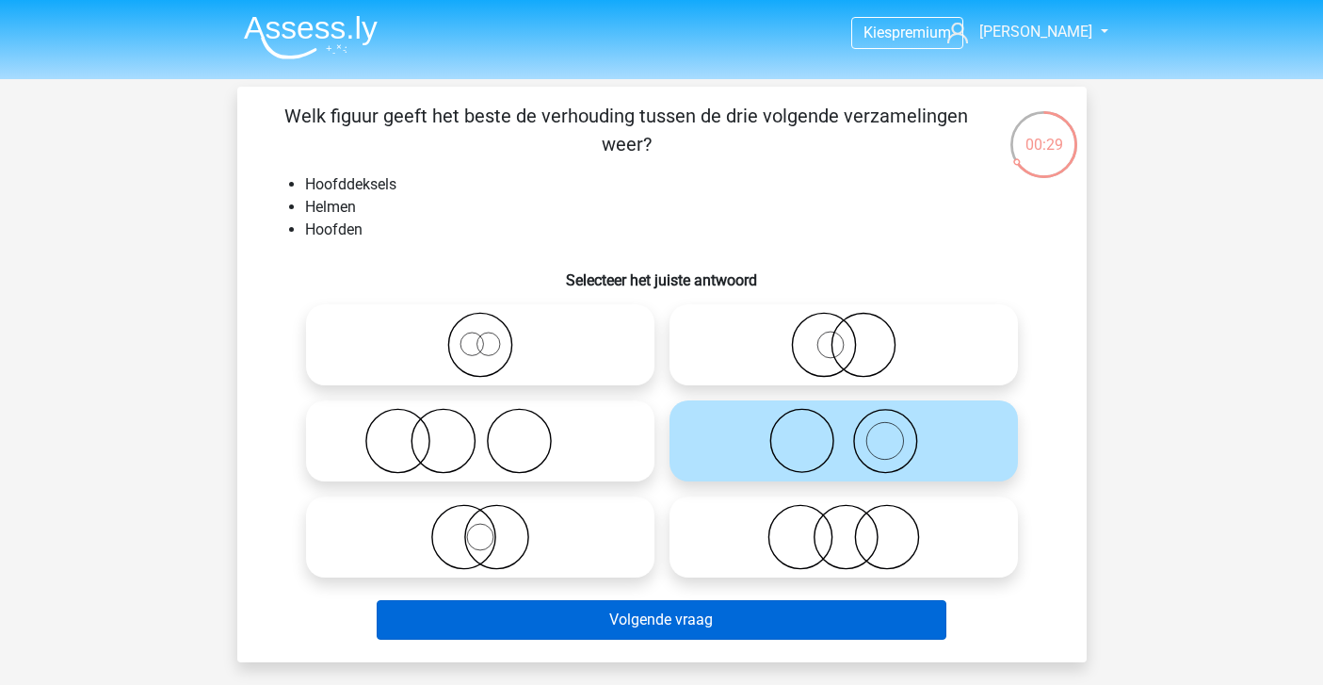
click at [725, 626] on button "Volgende vraag" at bounding box center [662, 620] width 570 height 40
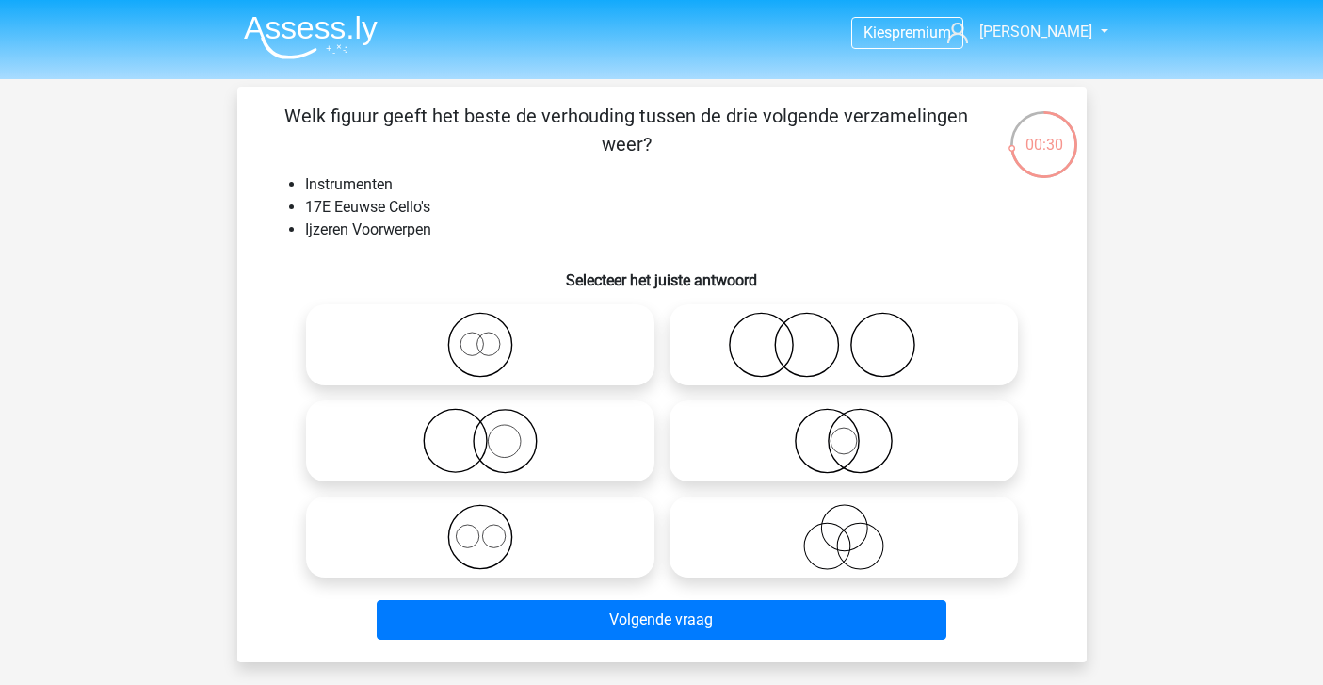
click at [501, 428] on icon at bounding box center [480, 441] width 333 height 66
click at [493, 428] on input "radio" at bounding box center [486, 425] width 12 height 12
radio input "true"
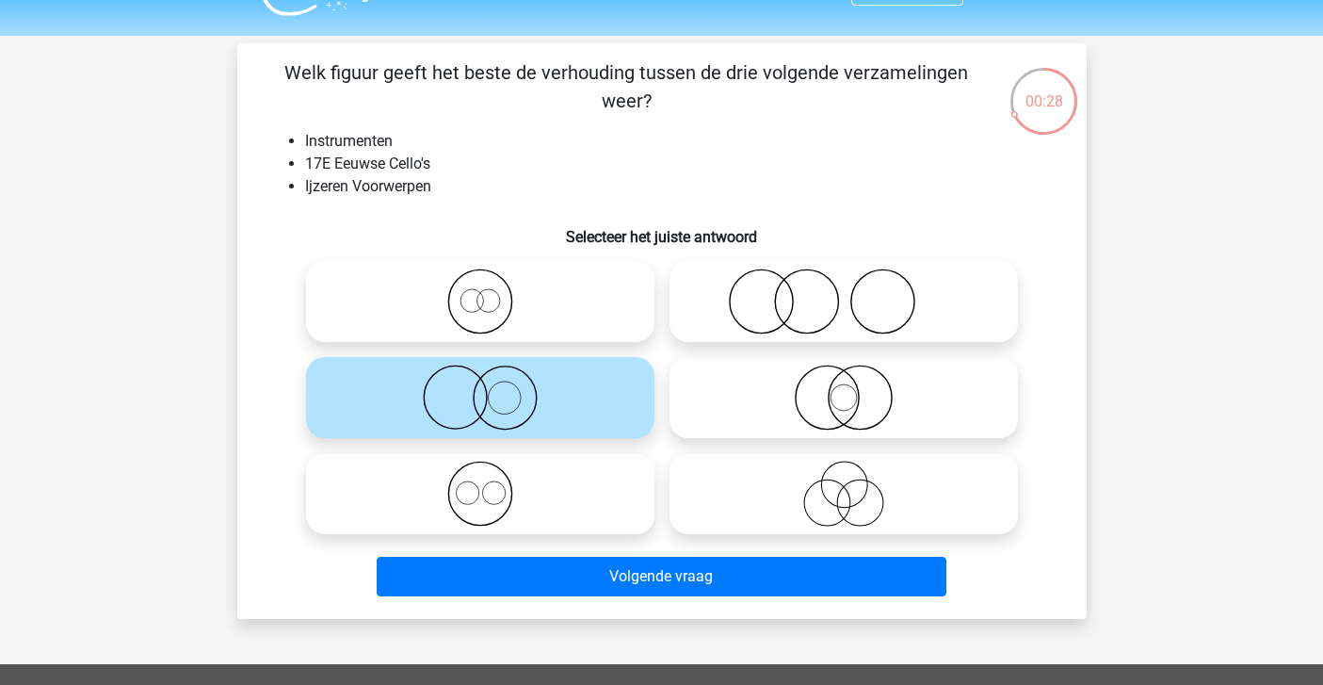
scroll to position [48, 0]
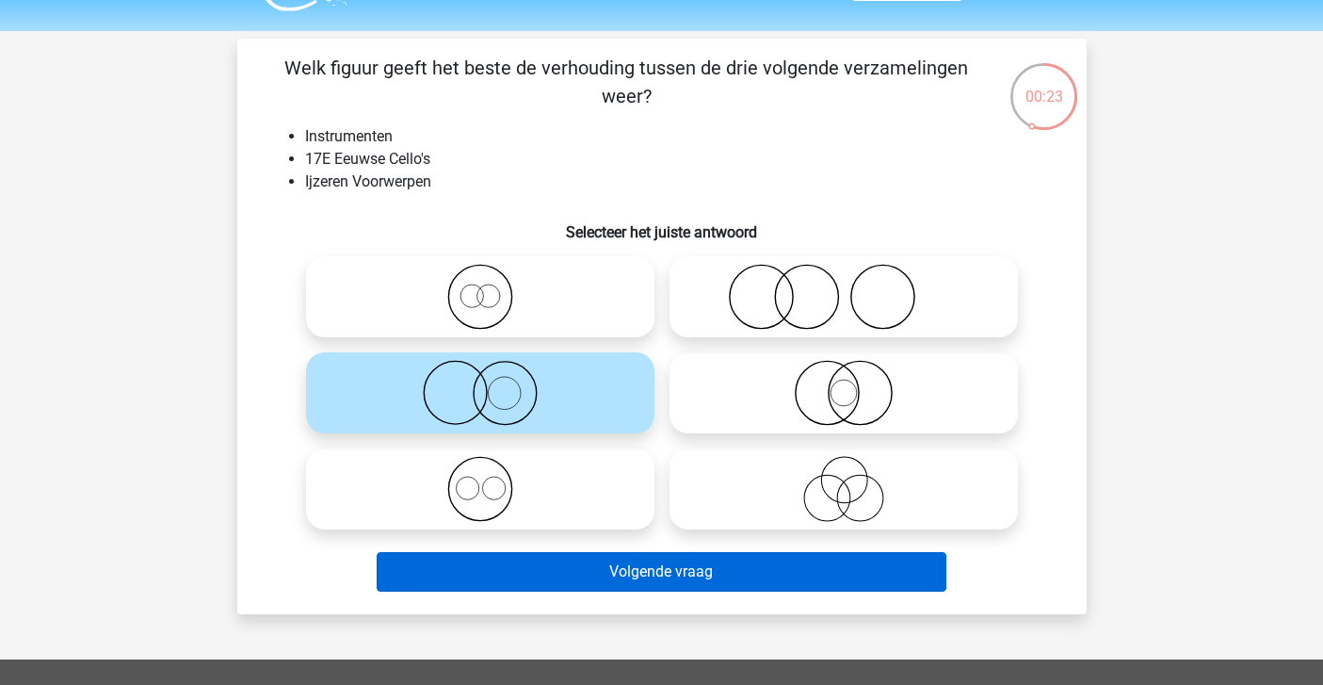
click at [587, 558] on button "Volgende vraag" at bounding box center [662, 572] width 570 height 40
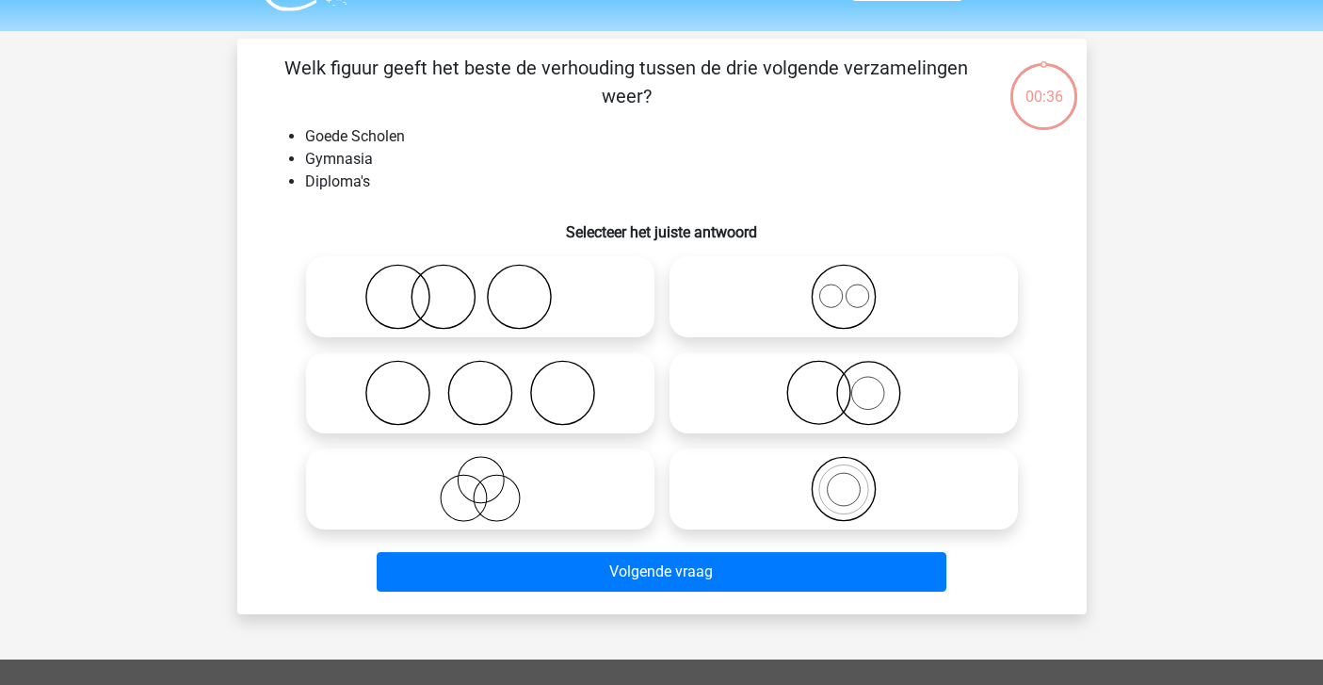
scroll to position [87, 0]
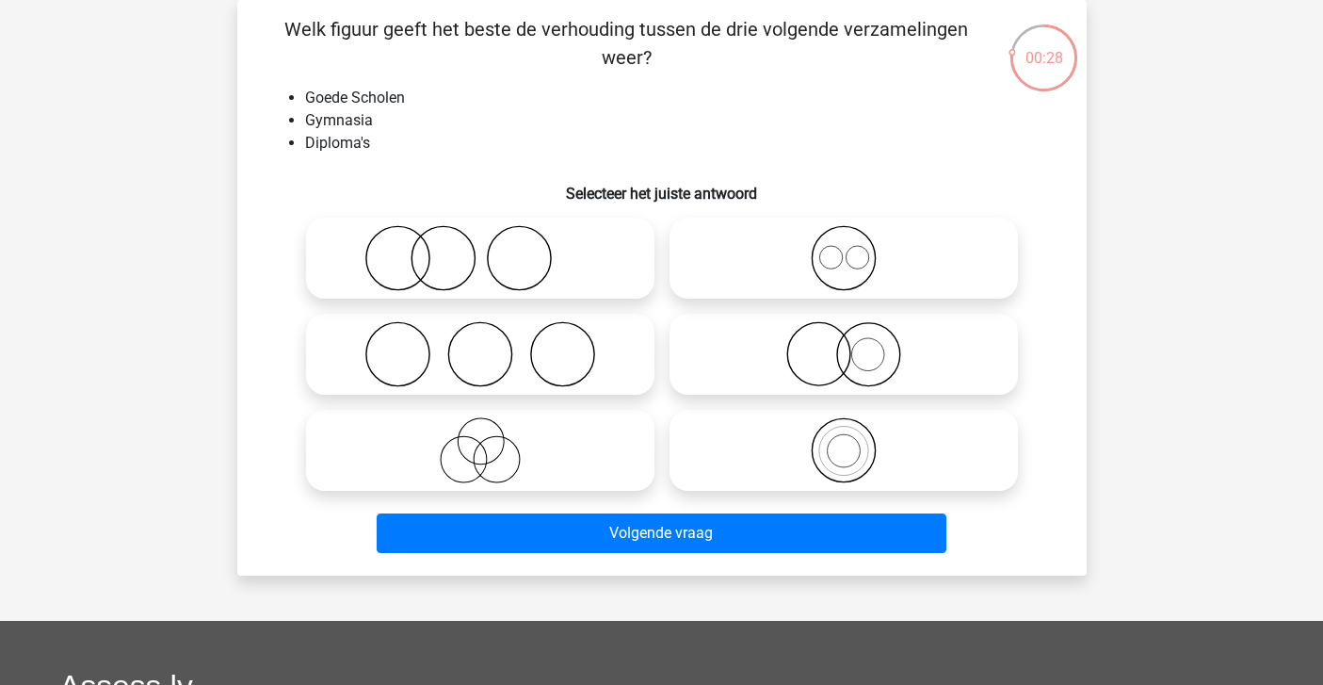
click at [592, 267] on icon at bounding box center [480, 258] width 333 height 66
click at [493, 249] on input "radio" at bounding box center [486, 242] width 12 height 12
radio input "true"
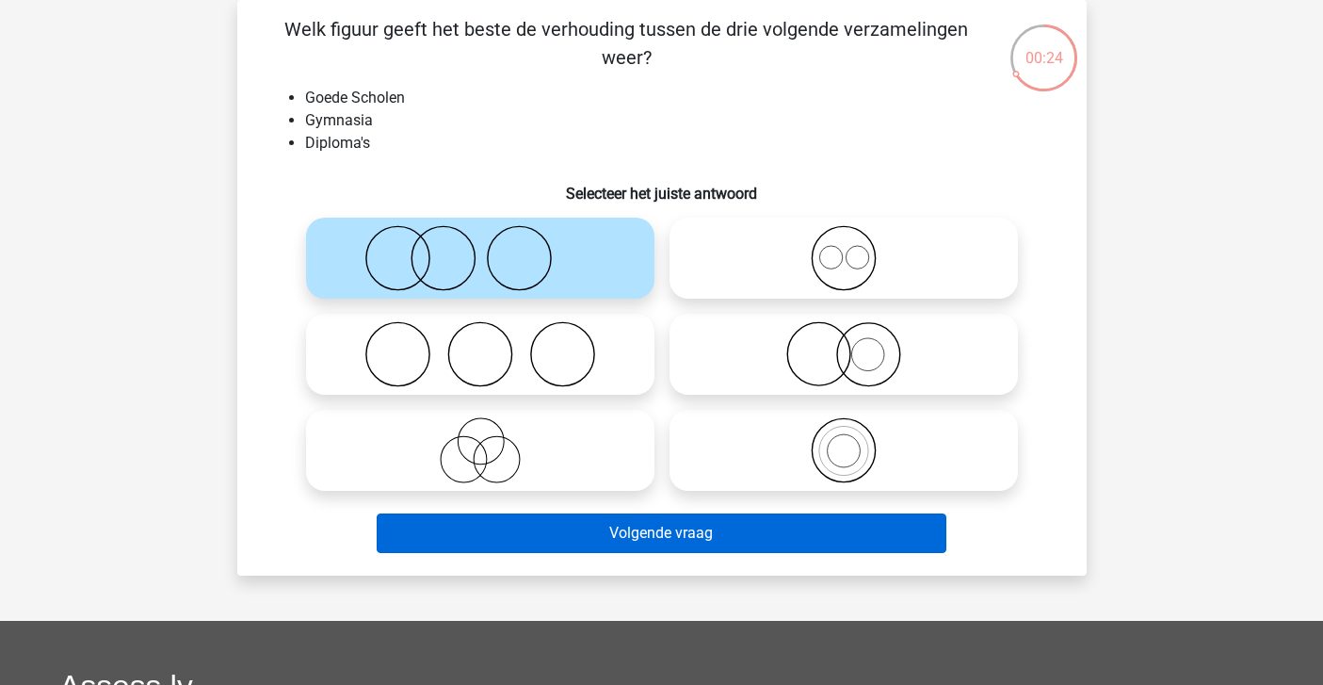
click at [607, 537] on button "Volgende vraag" at bounding box center [662, 533] width 570 height 40
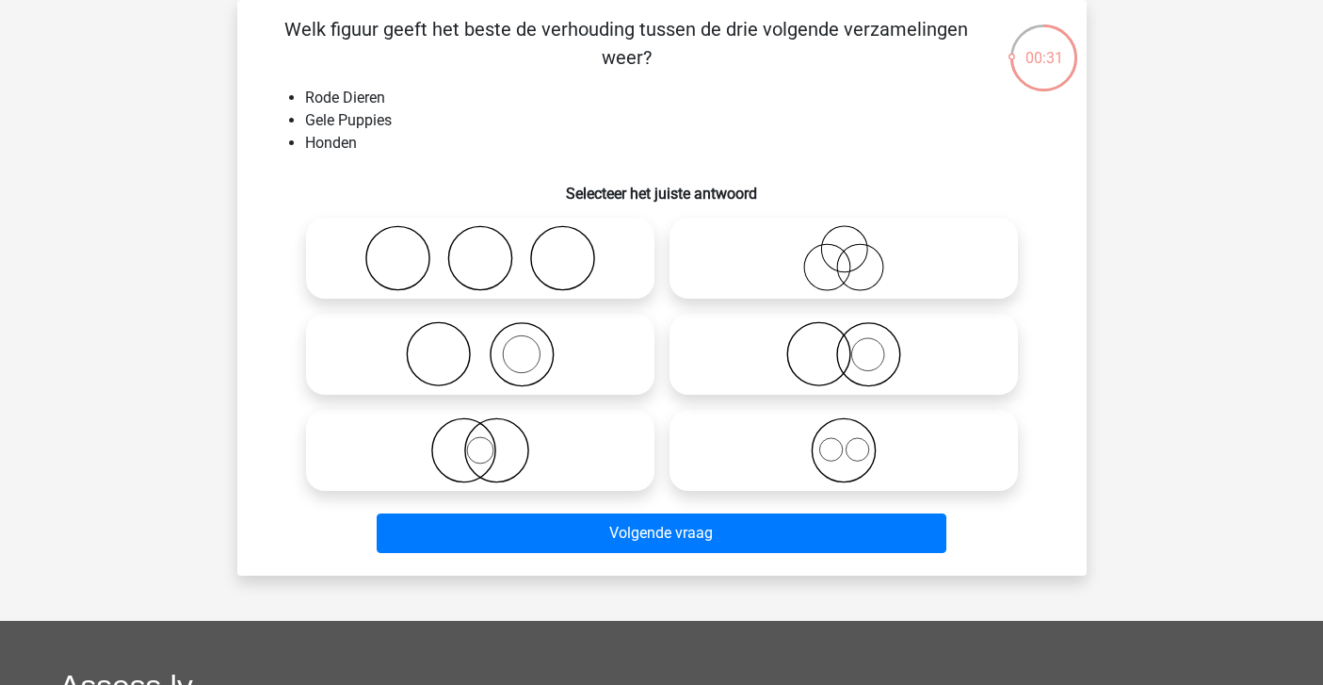
click at [557, 347] on icon at bounding box center [480, 354] width 333 height 66
click at [493, 345] on input "radio" at bounding box center [486, 338] width 12 height 12
radio input "true"
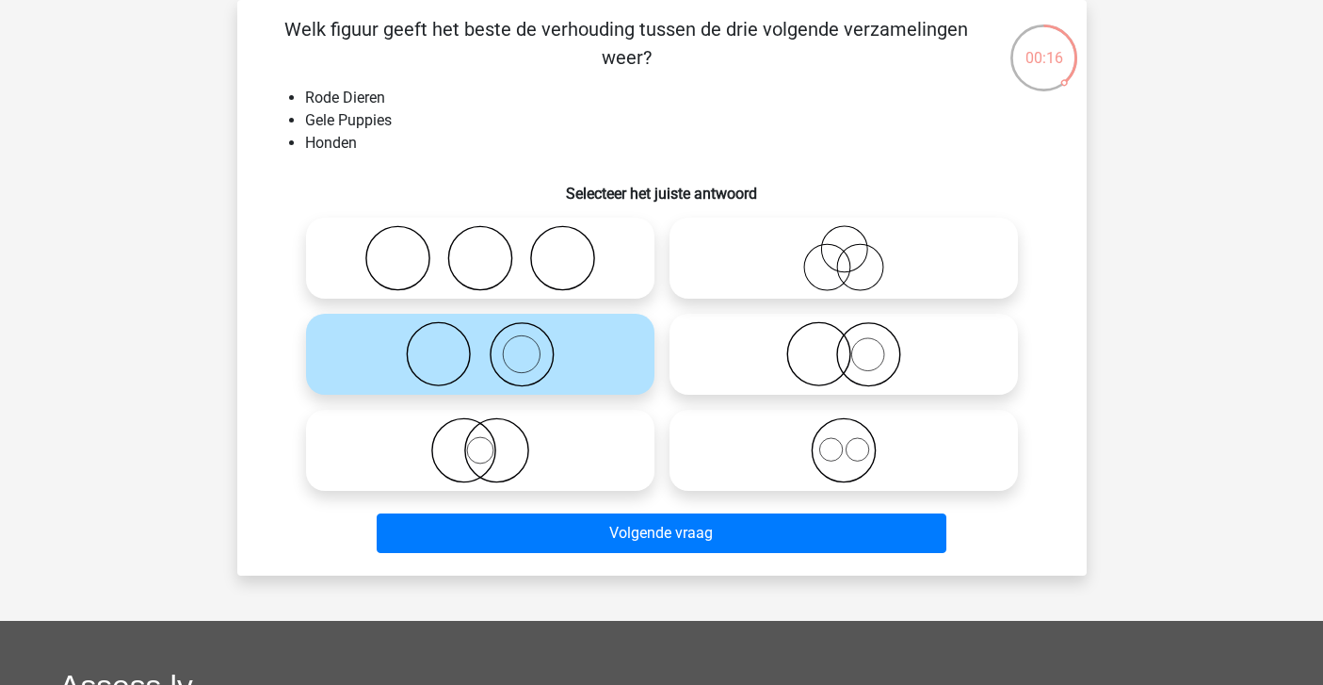
click at [776, 363] on icon at bounding box center [843, 354] width 333 height 66
click at [844, 345] on input "radio" at bounding box center [850, 338] width 12 height 12
radio input "true"
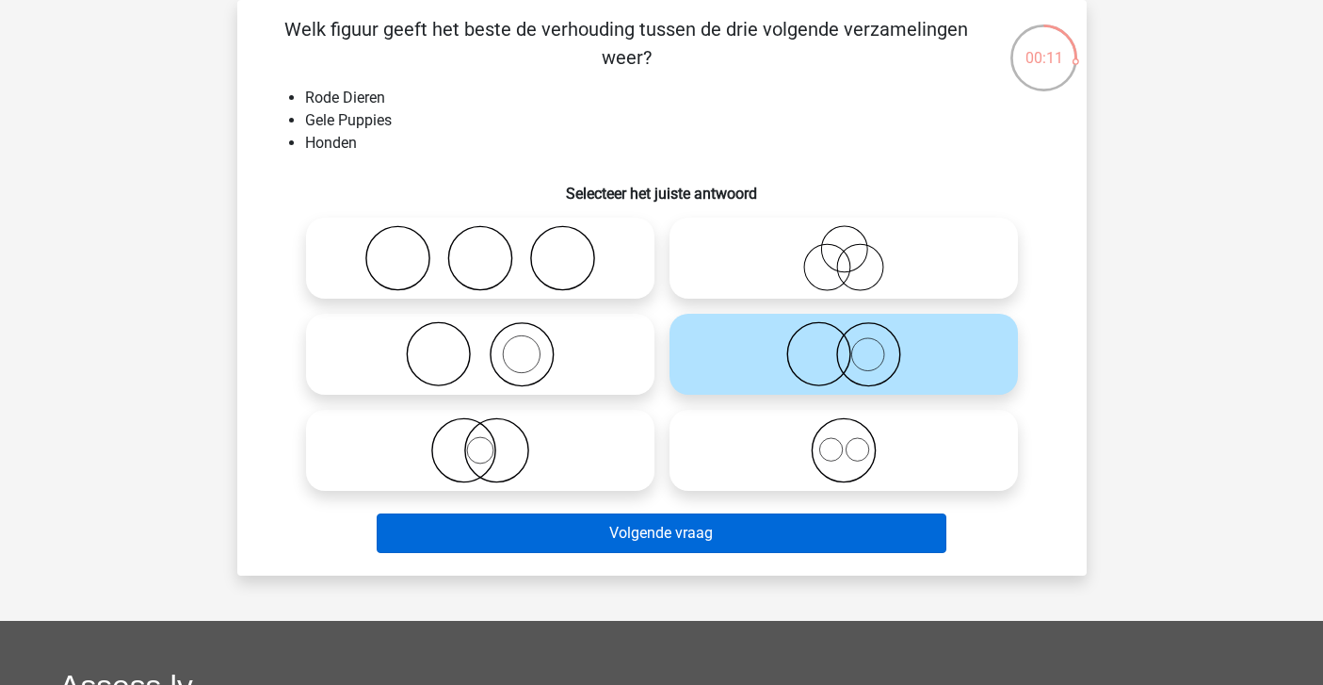
click at [717, 546] on button "Volgende vraag" at bounding box center [662, 533] width 570 height 40
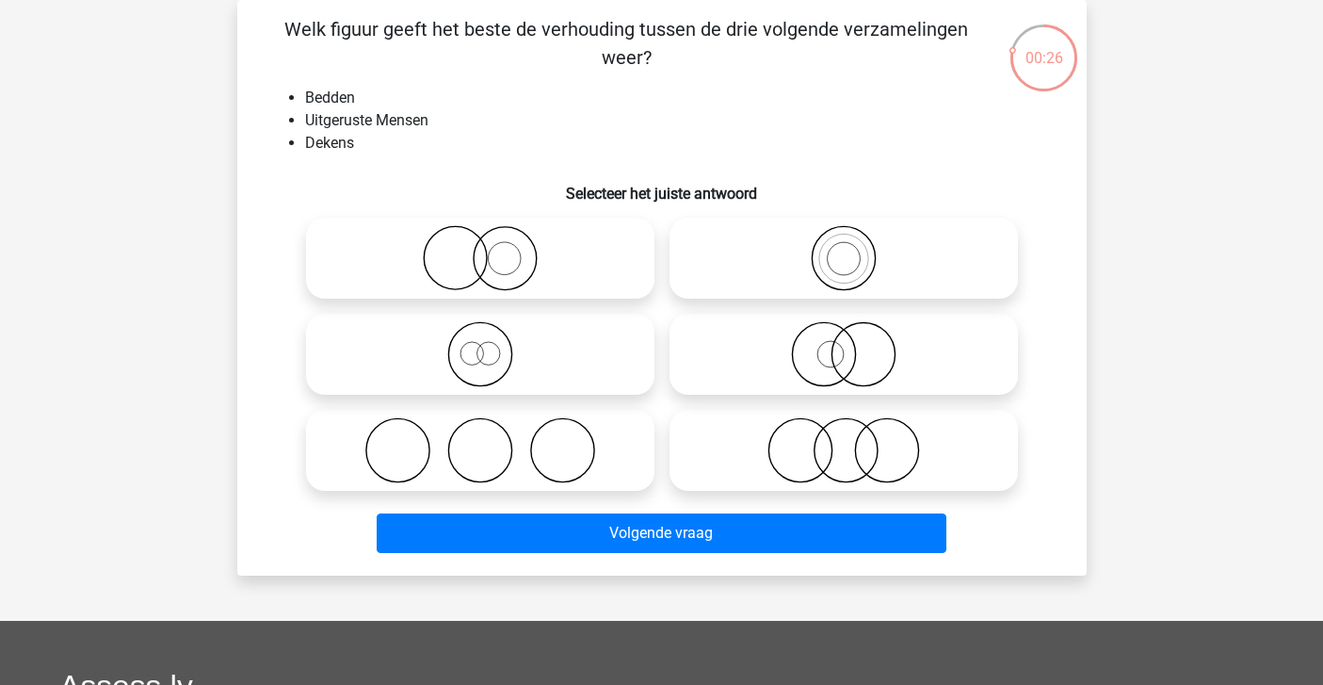
click at [543, 447] on icon at bounding box center [480, 450] width 333 height 66
click at [493, 441] on input "radio" at bounding box center [486, 434] width 12 height 12
radio input "true"
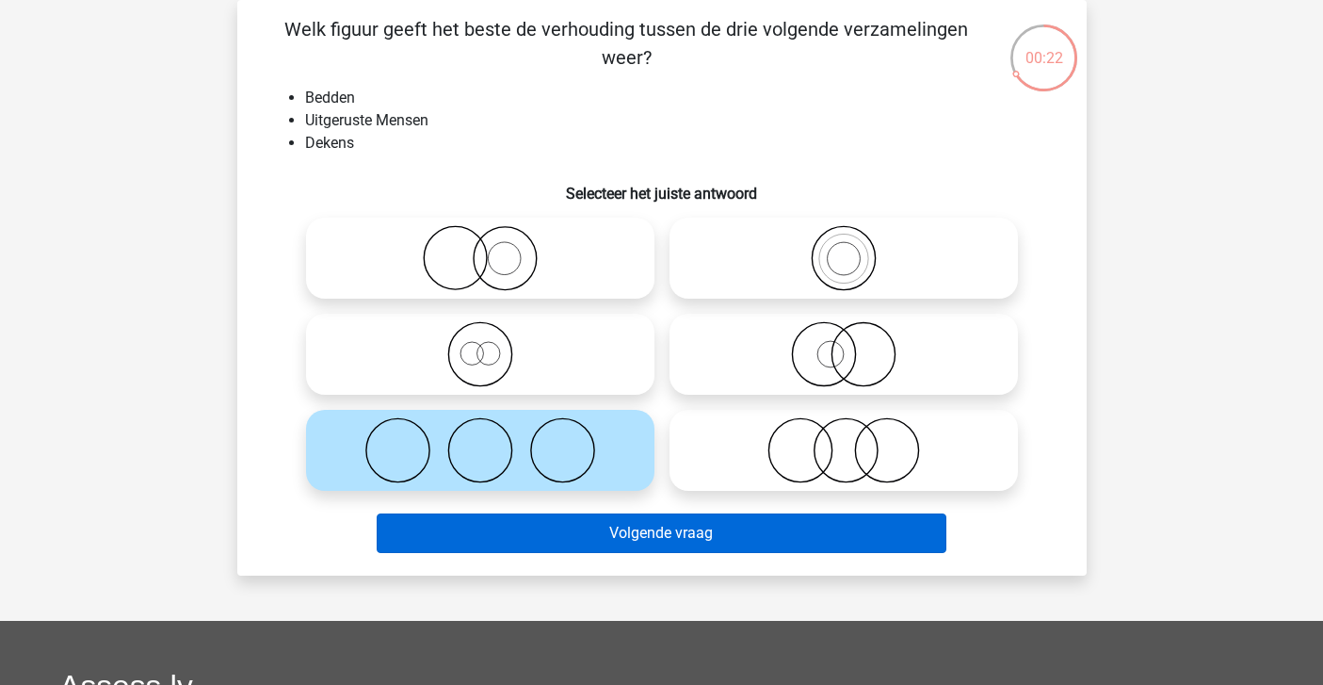
click at [561, 535] on button "Volgende vraag" at bounding box center [662, 533] width 570 height 40
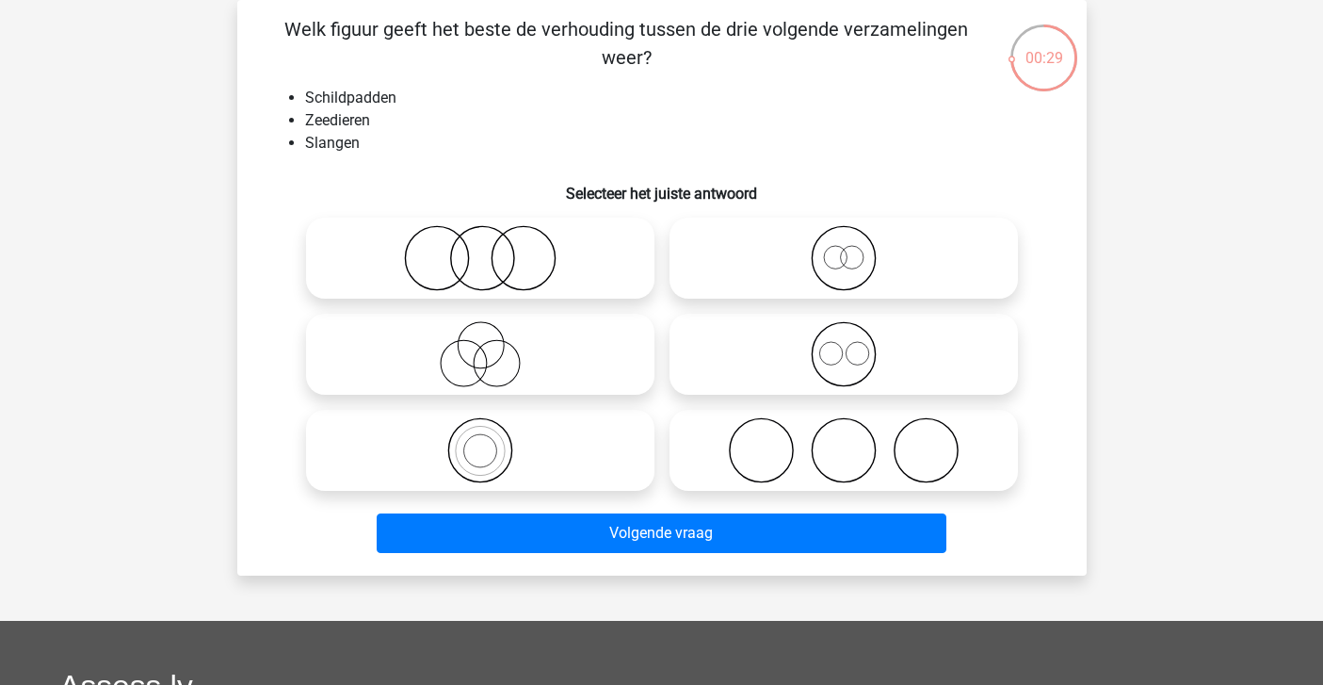
click at [583, 261] on icon at bounding box center [480, 258] width 333 height 66
click at [493, 249] on input "radio" at bounding box center [486, 242] width 12 height 12
radio input "true"
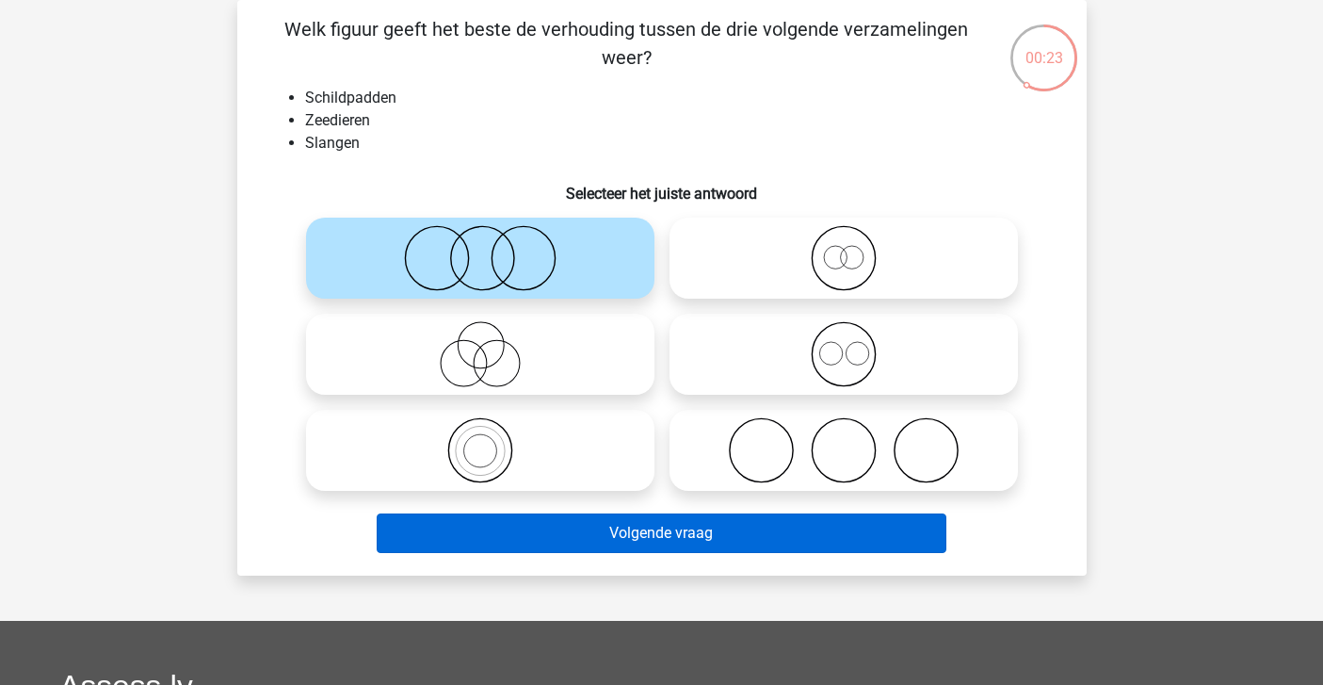
click at [578, 539] on button "Volgende vraag" at bounding box center [662, 533] width 570 height 40
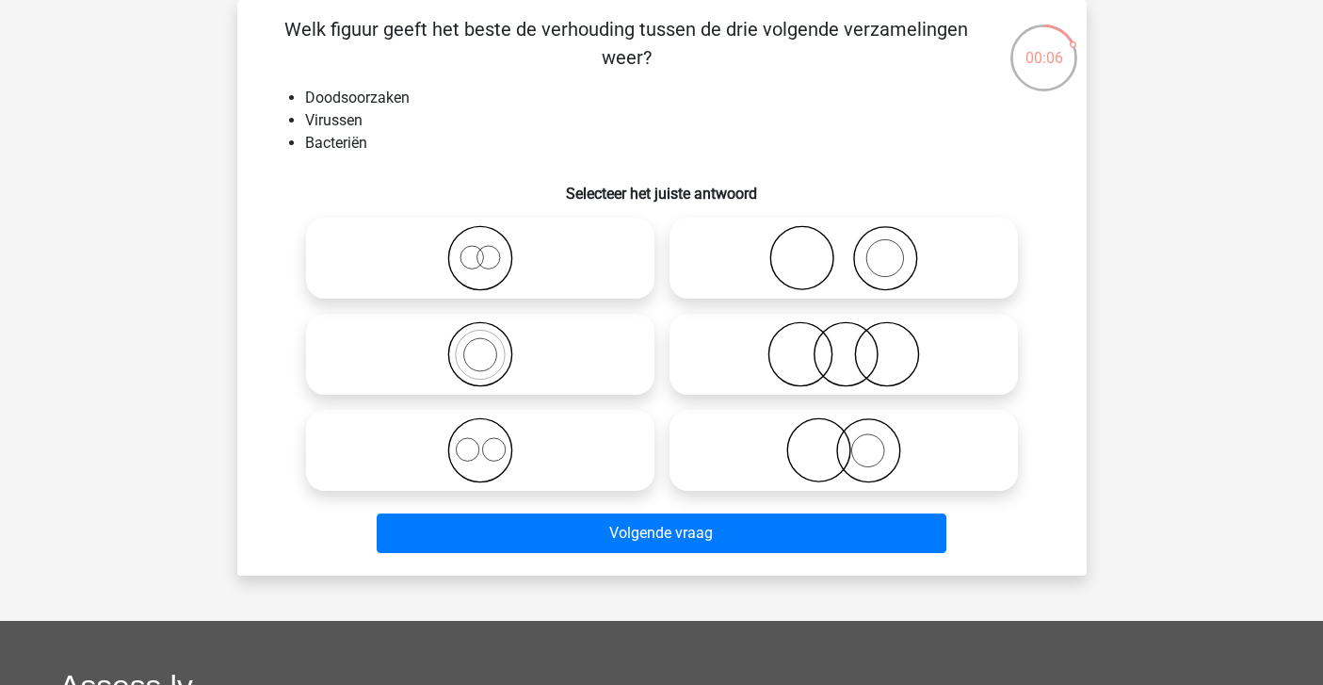
click at [768, 251] on icon at bounding box center [843, 258] width 333 height 66
click at [844, 249] on input "radio" at bounding box center [850, 242] width 12 height 12
radio input "true"
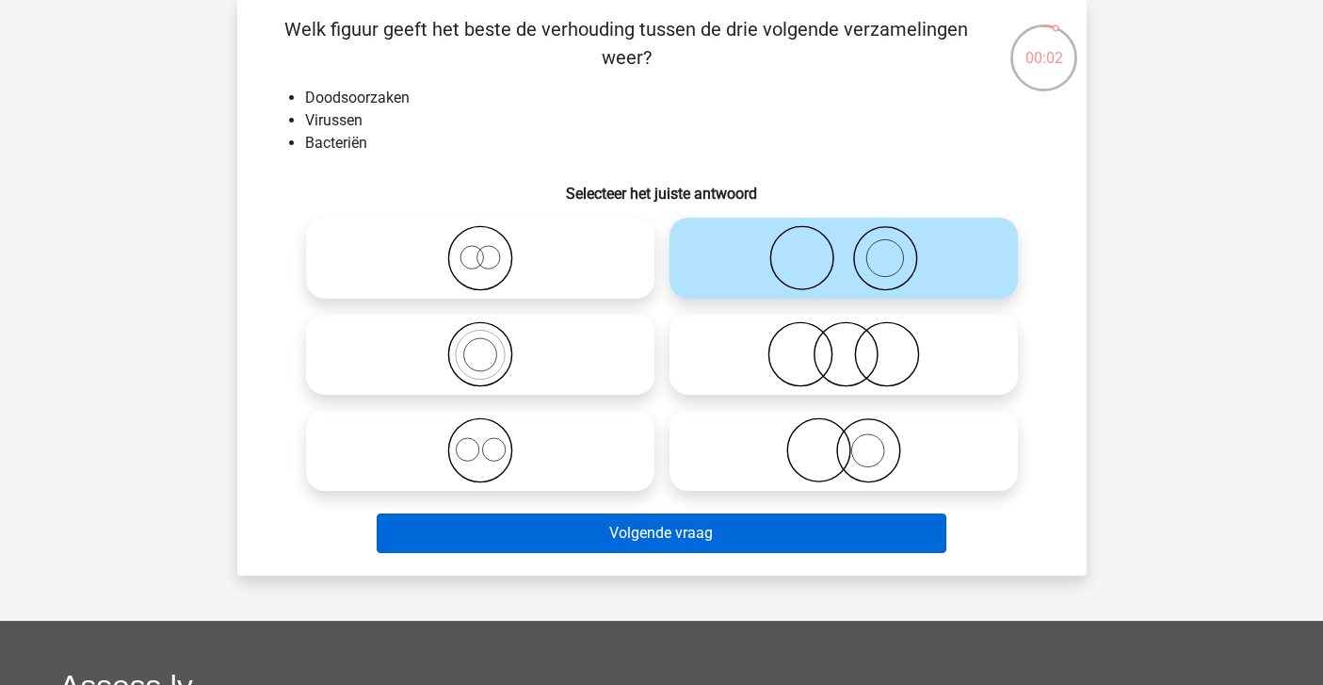
click at [698, 524] on button "Volgende vraag" at bounding box center [662, 533] width 570 height 40
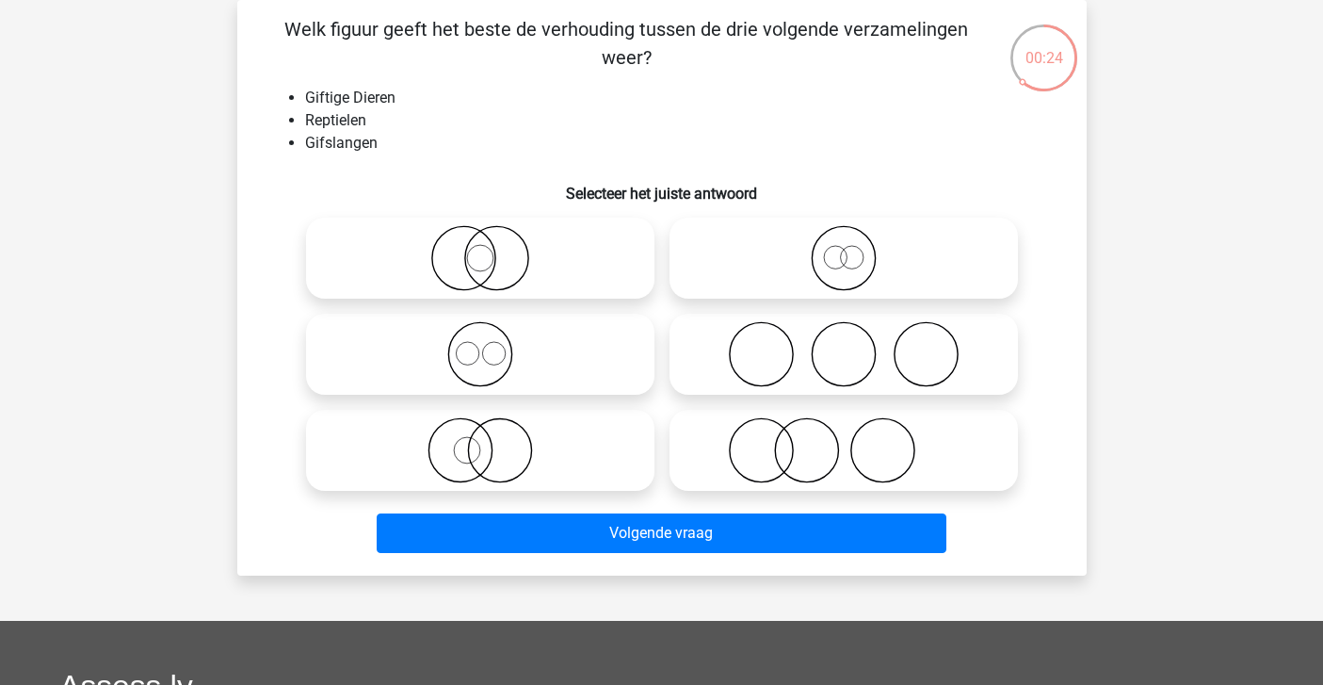
click at [493, 419] on circle at bounding box center [499, 450] width 63 height 63
click at [493, 428] on input "radio" at bounding box center [486, 434] width 12 height 12
radio input "true"
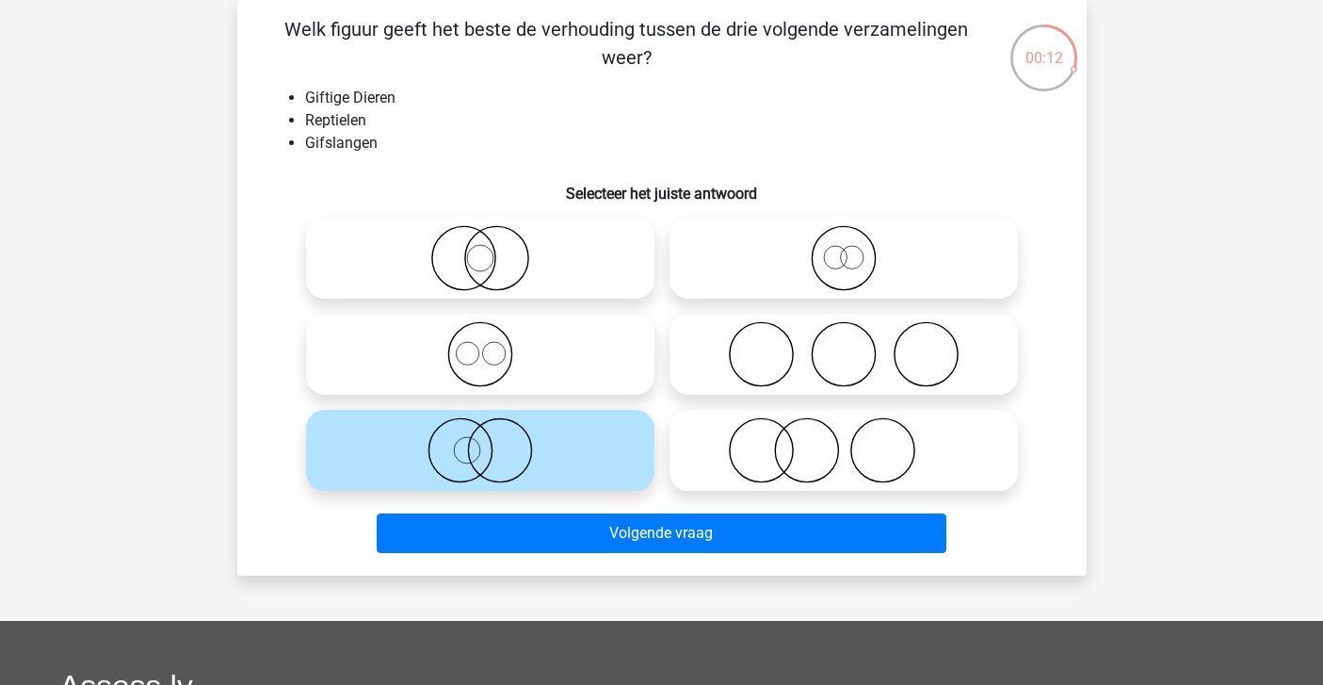
click at [487, 281] on icon at bounding box center [480, 258] width 333 height 66
click at [487, 249] on input "radio" at bounding box center [486, 242] width 12 height 12
radio input "true"
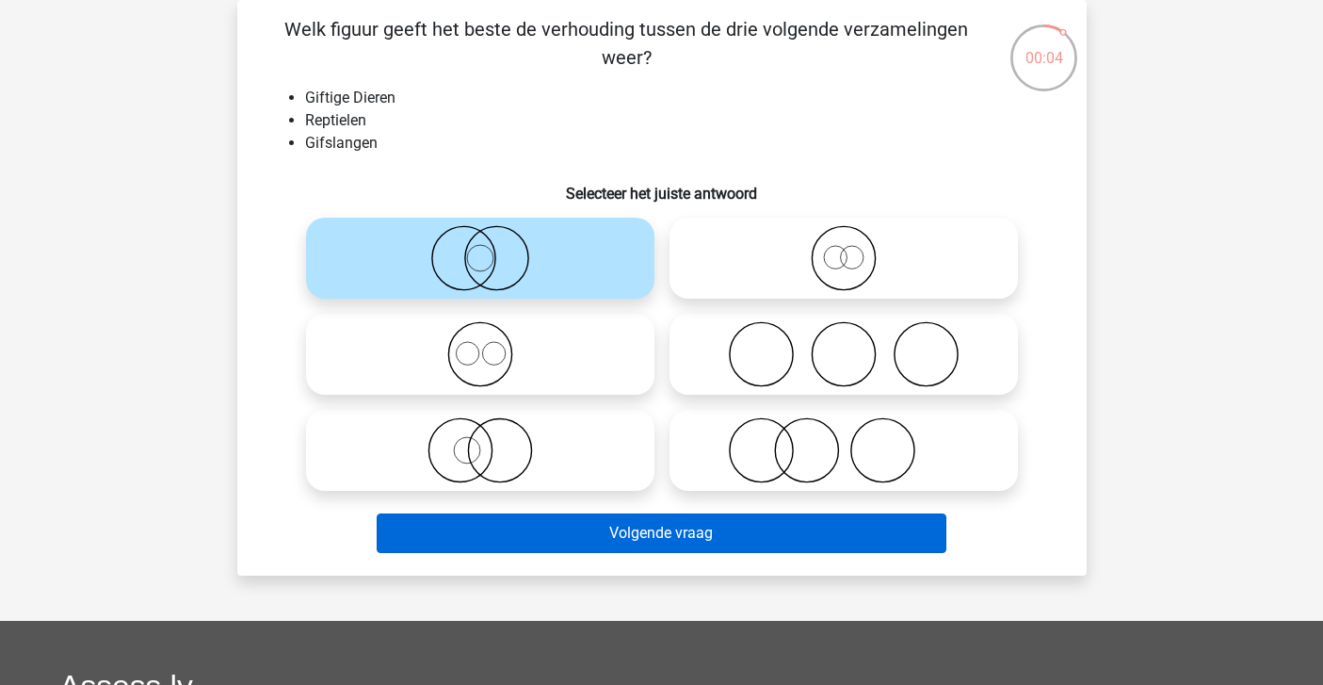
click at [601, 542] on button "Volgende vraag" at bounding box center [662, 533] width 570 height 40
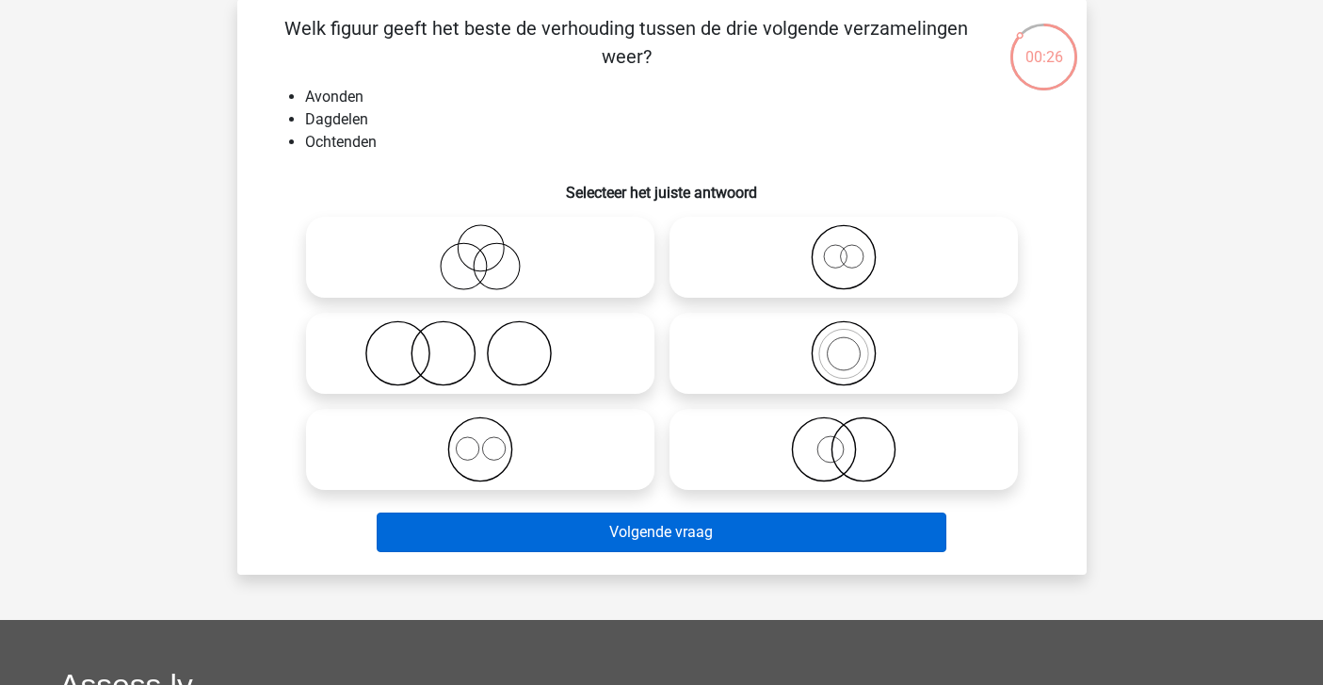
scroll to position [84, 0]
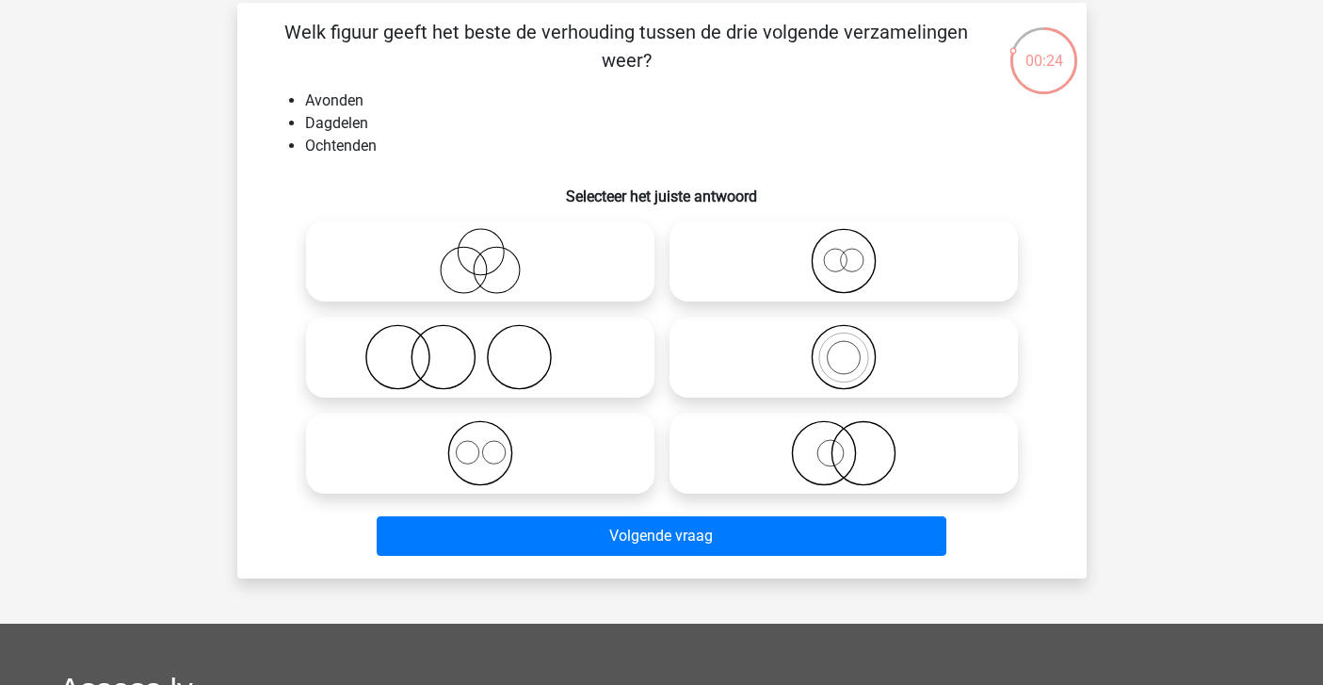
click at [568, 464] on icon at bounding box center [480, 453] width 333 height 66
click at [493, 444] on input "radio" at bounding box center [486, 437] width 12 height 12
radio input "true"
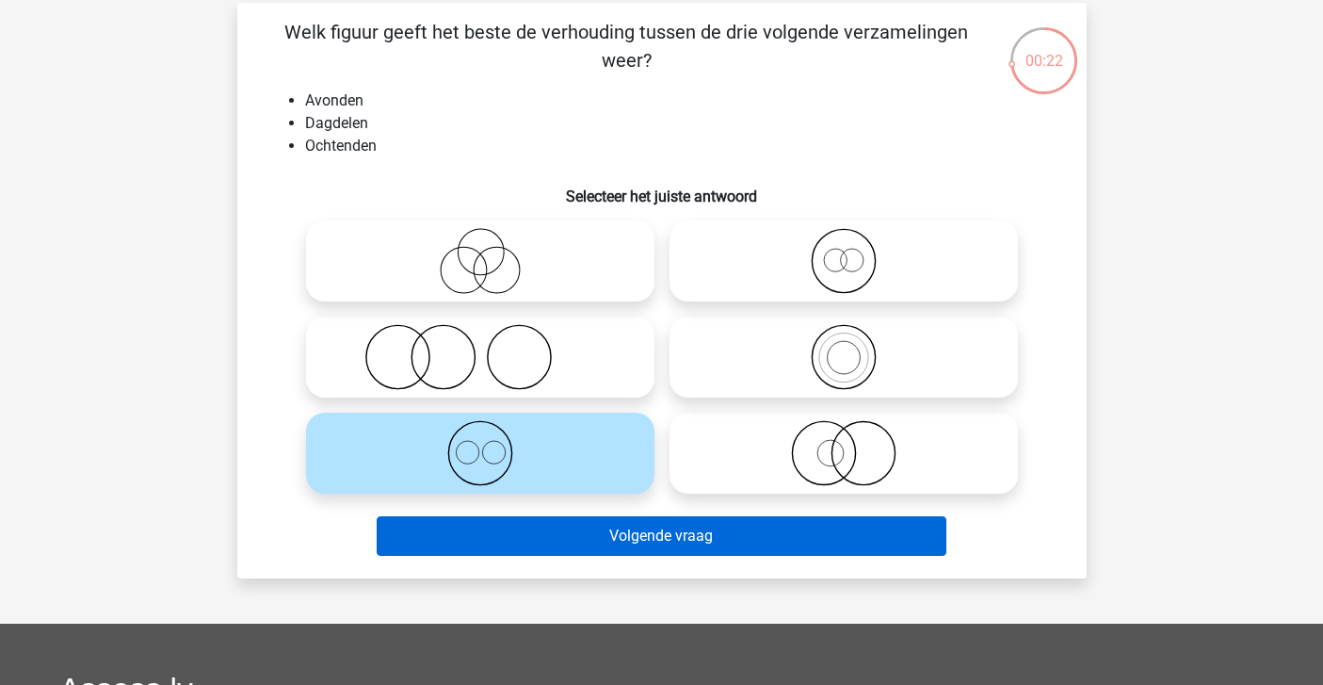
click at [584, 534] on button "Volgende vraag" at bounding box center [662, 536] width 570 height 40
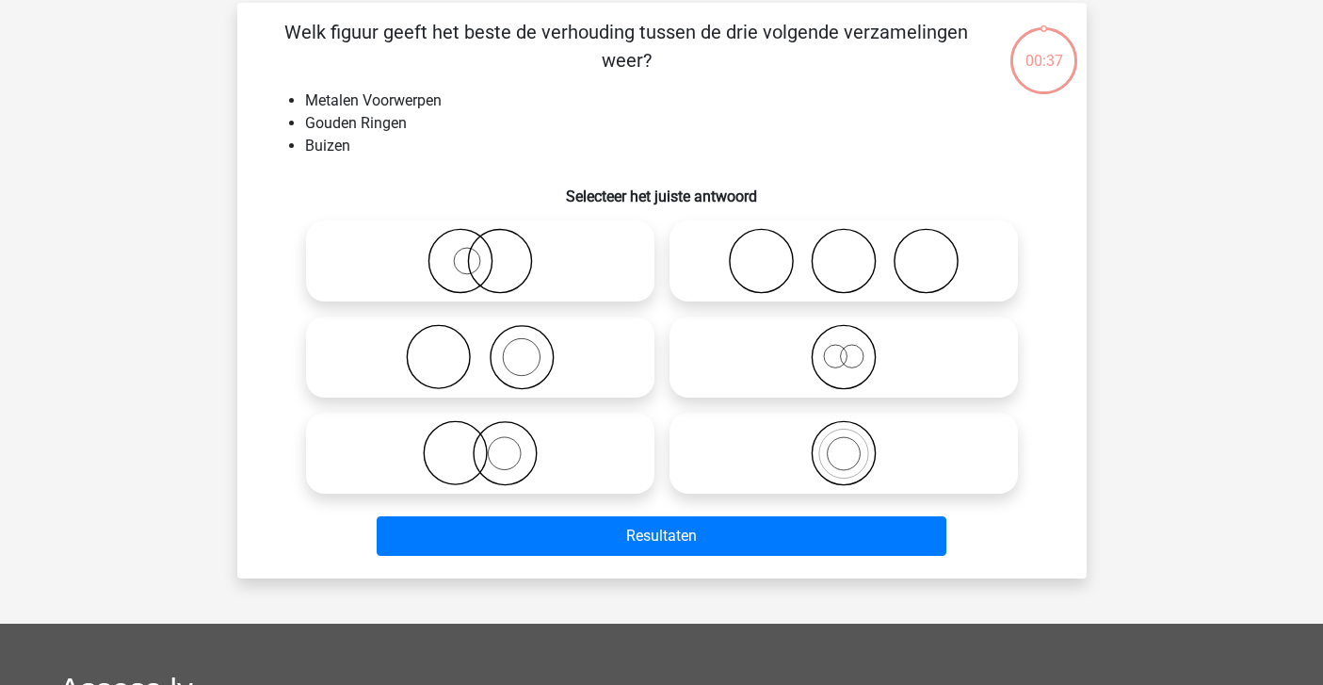
scroll to position [87, 0]
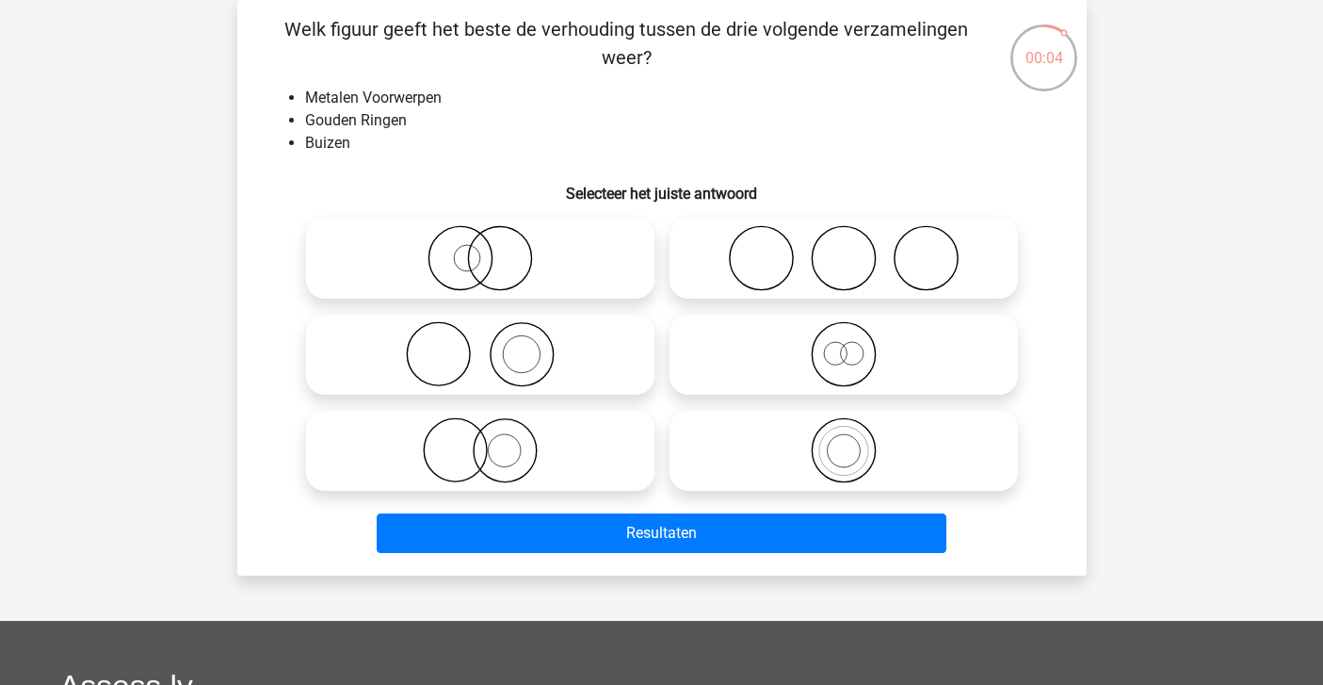
click at [599, 341] on icon at bounding box center [480, 354] width 333 height 66
click at [493, 341] on input "radio" at bounding box center [486, 338] width 12 height 12
radio input "true"
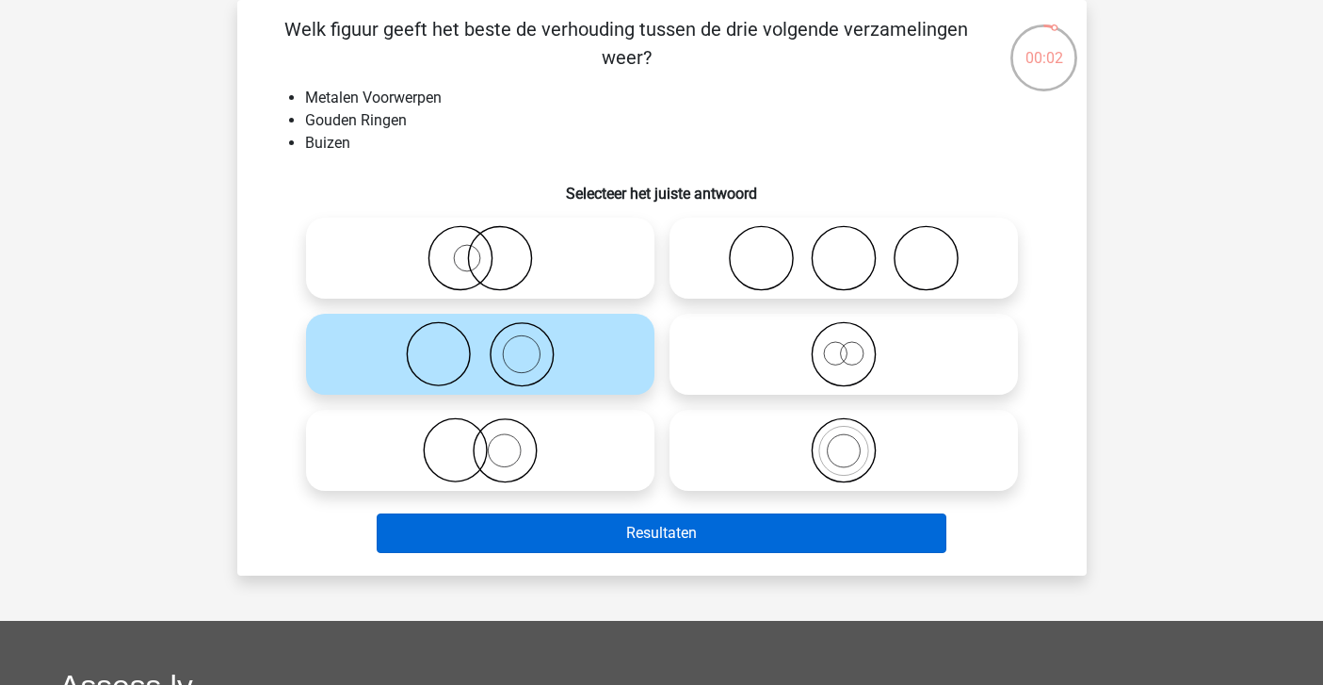
click at [567, 528] on button "Resultaten" at bounding box center [662, 533] width 570 height 40
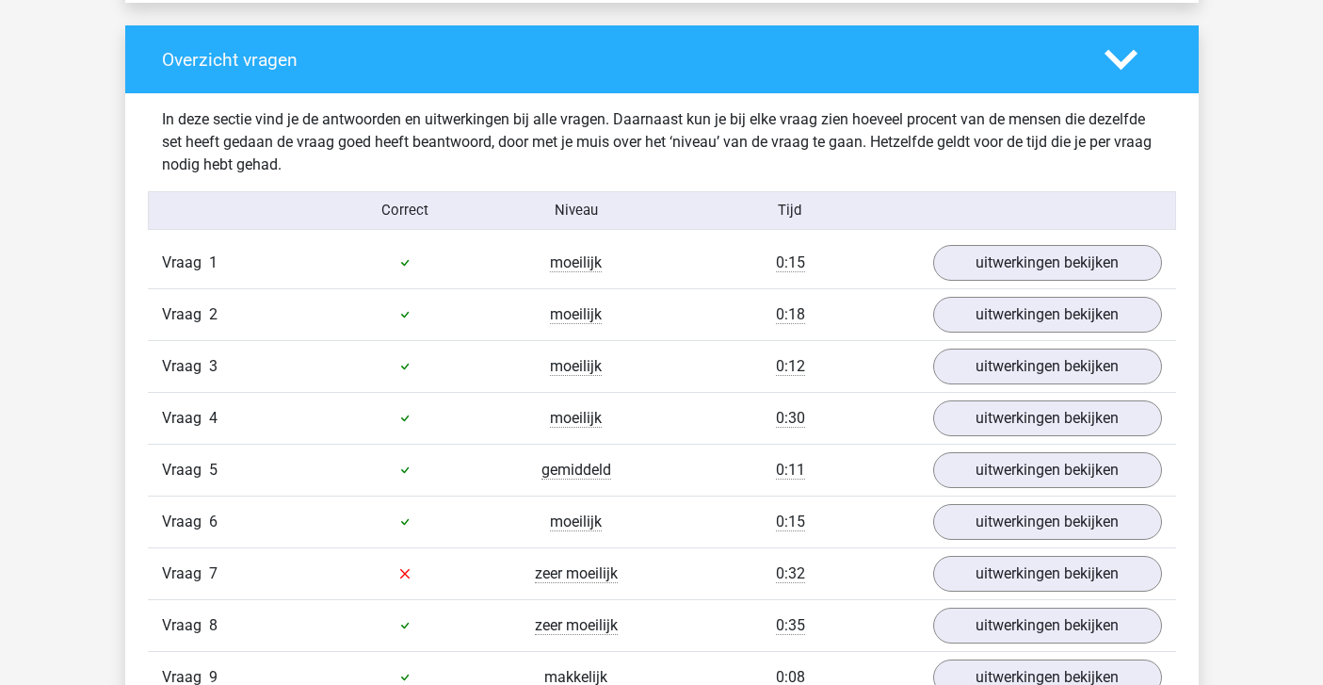
scroll to position [1386, 0]
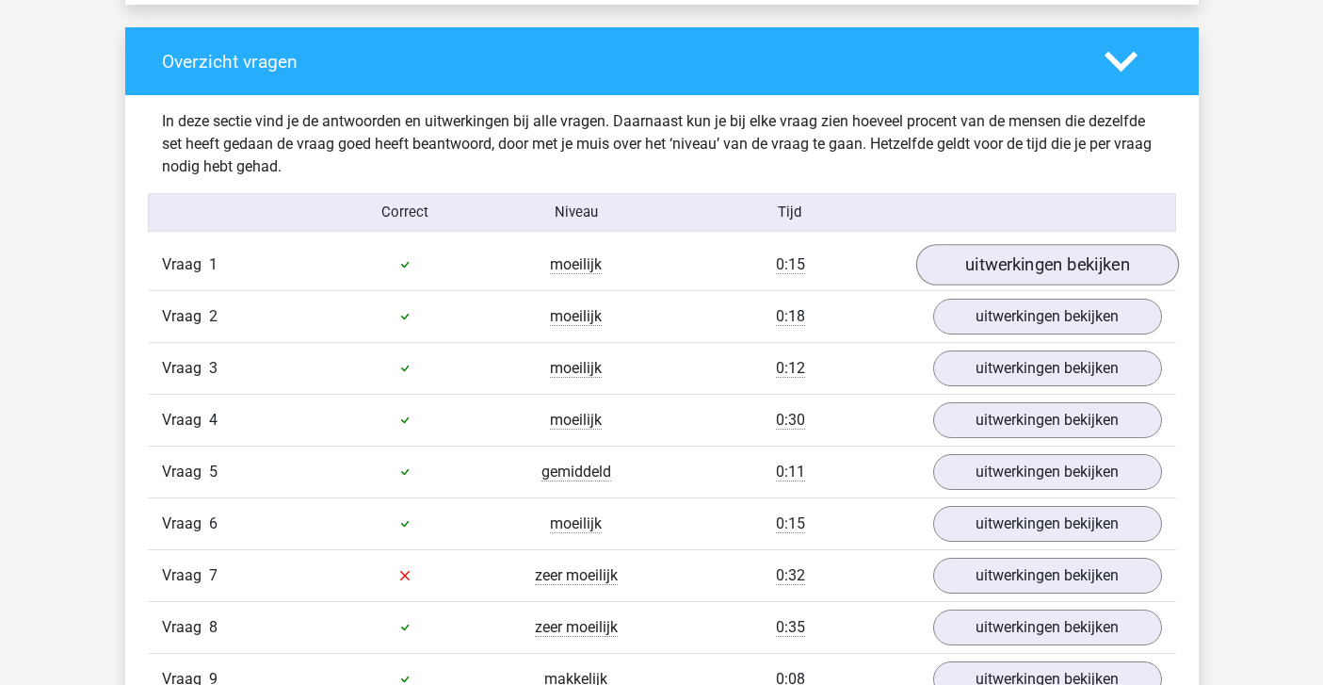
click at [1008, 268] on link "uitwerkingen bekijken" at bounding box center [1046, 264] width 263 height 41
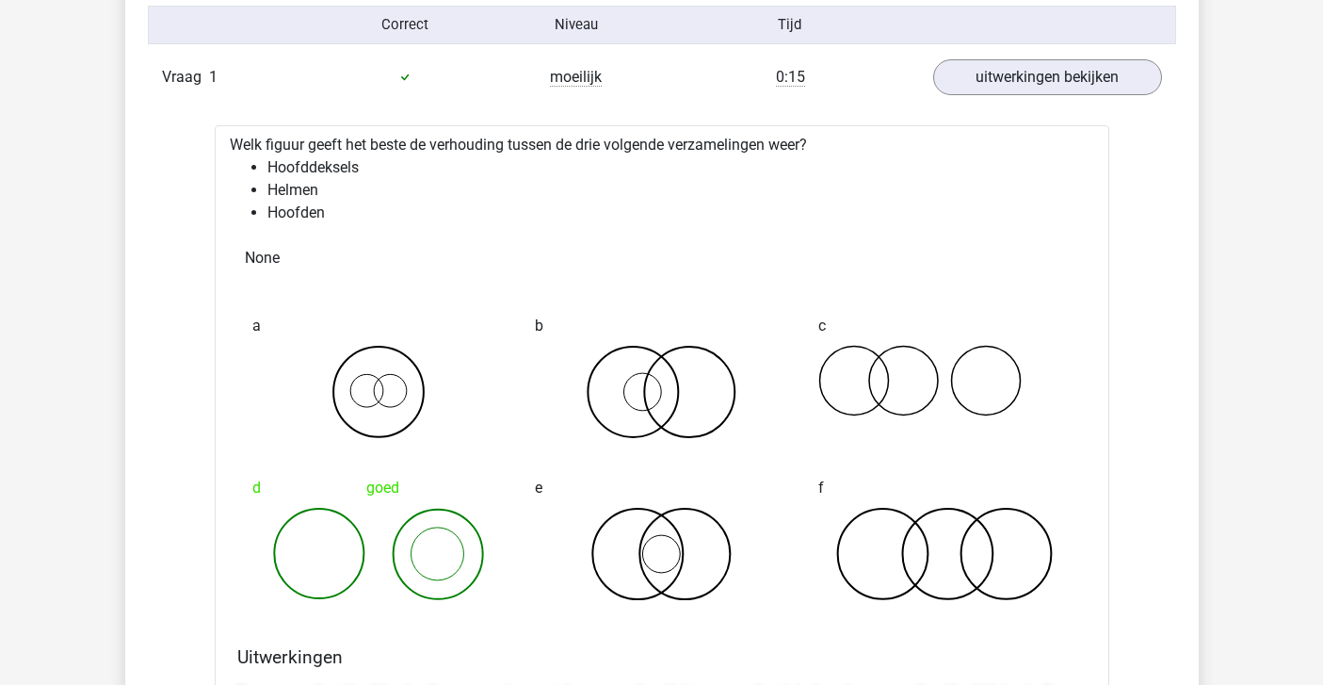
scroll to position [1577, 0]
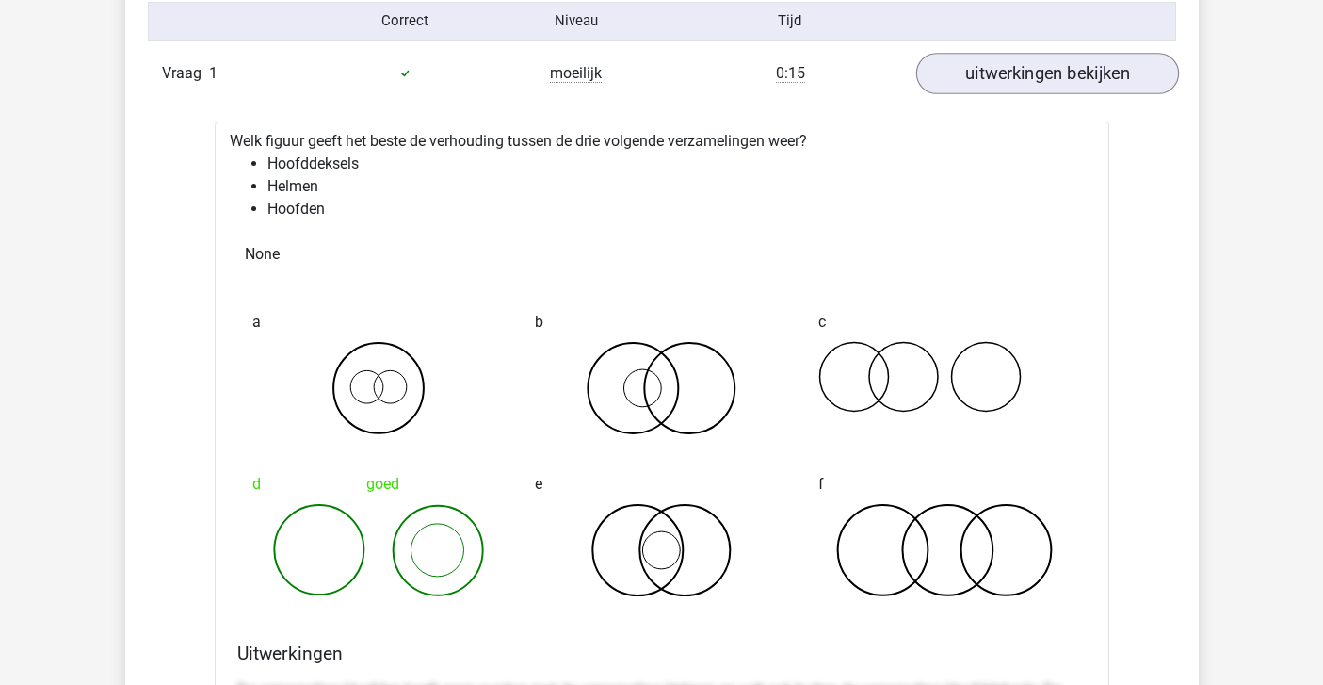
click at [1026, 76] on link "uitwerkingen bekijken" at bounding box center [1046, 73] width 263 height 41
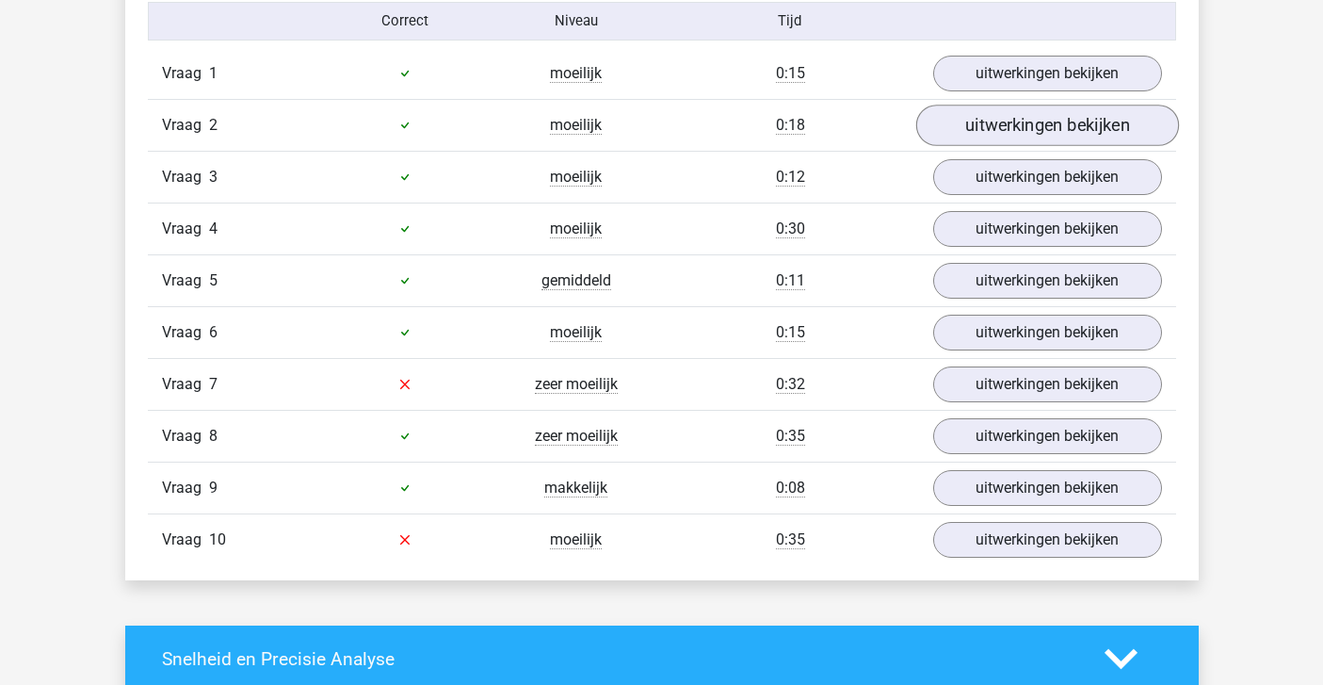
click at [1008, 121] on link "uitwerkingen bekijken" at bounding box center [1046, 125] width 263 height 41
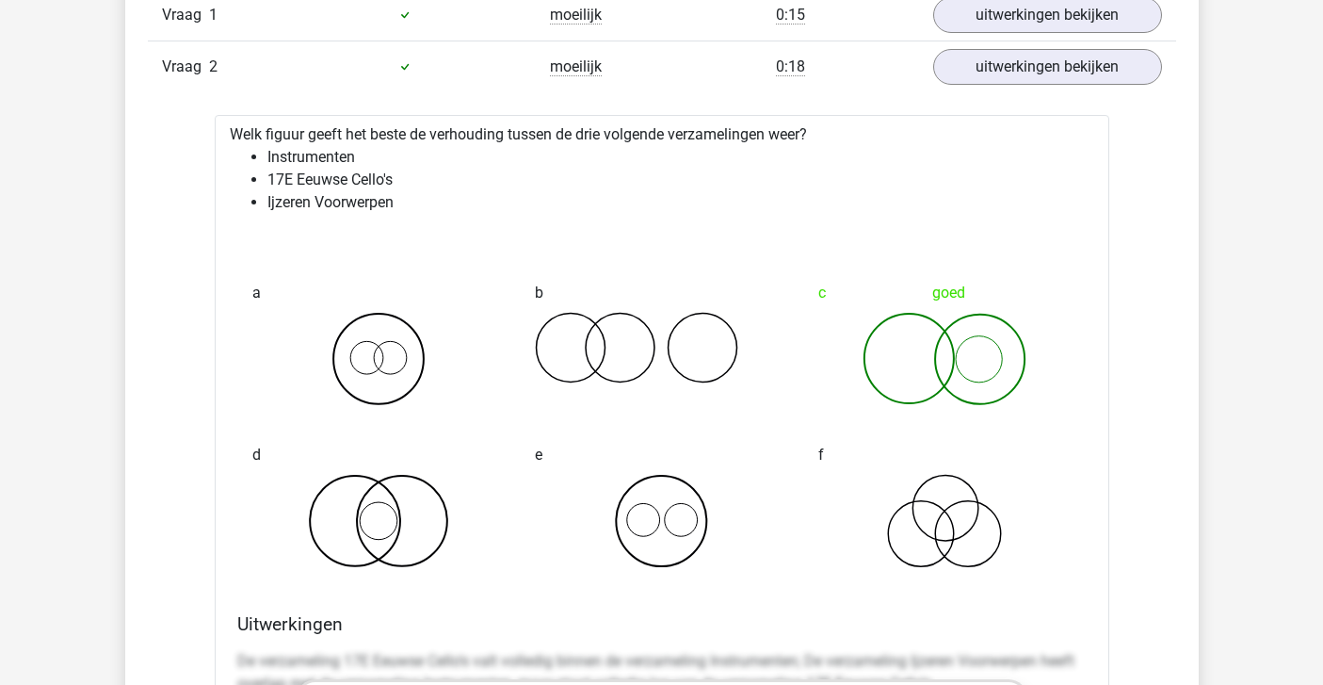
scroll to position [1636, 0]
click at [1003, 60] on link "uitwerkingen bekijken" at bounding box center [1046, 66] width 263 height 41
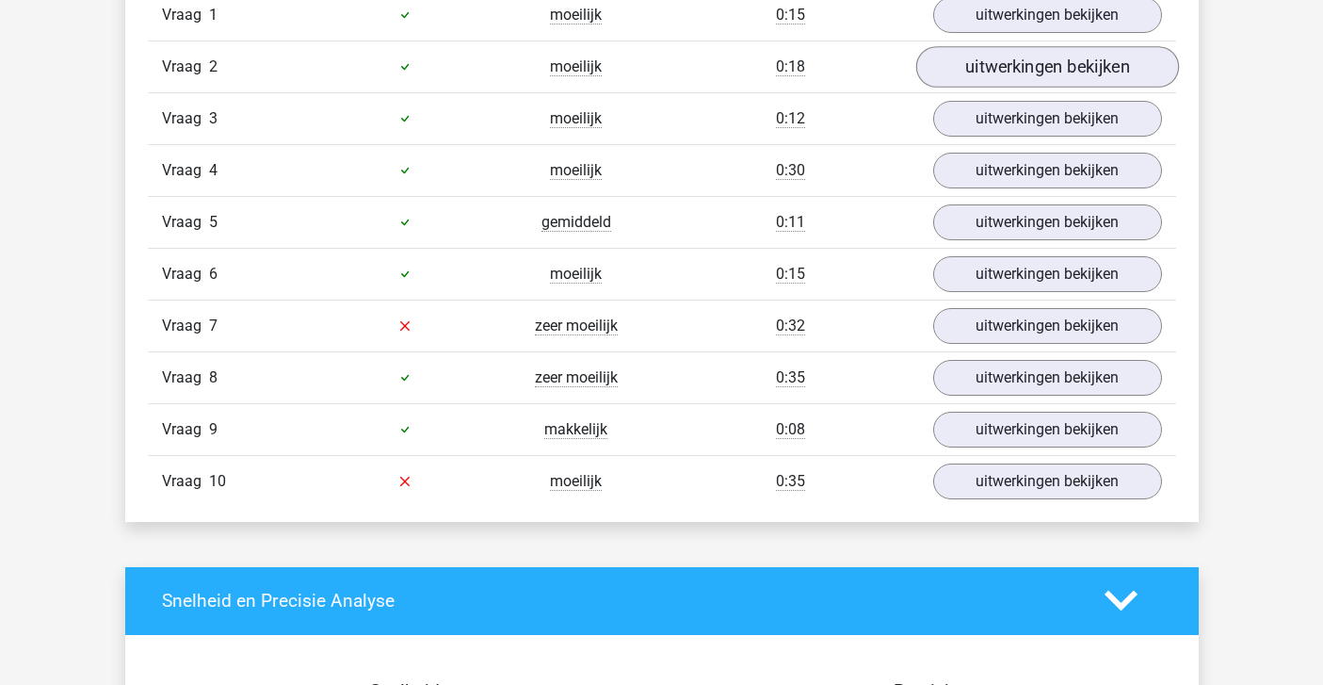
click at [988, 73] on link "uitwerkingen bekijken" at bounding box center [1046, 66] width 263 height 41
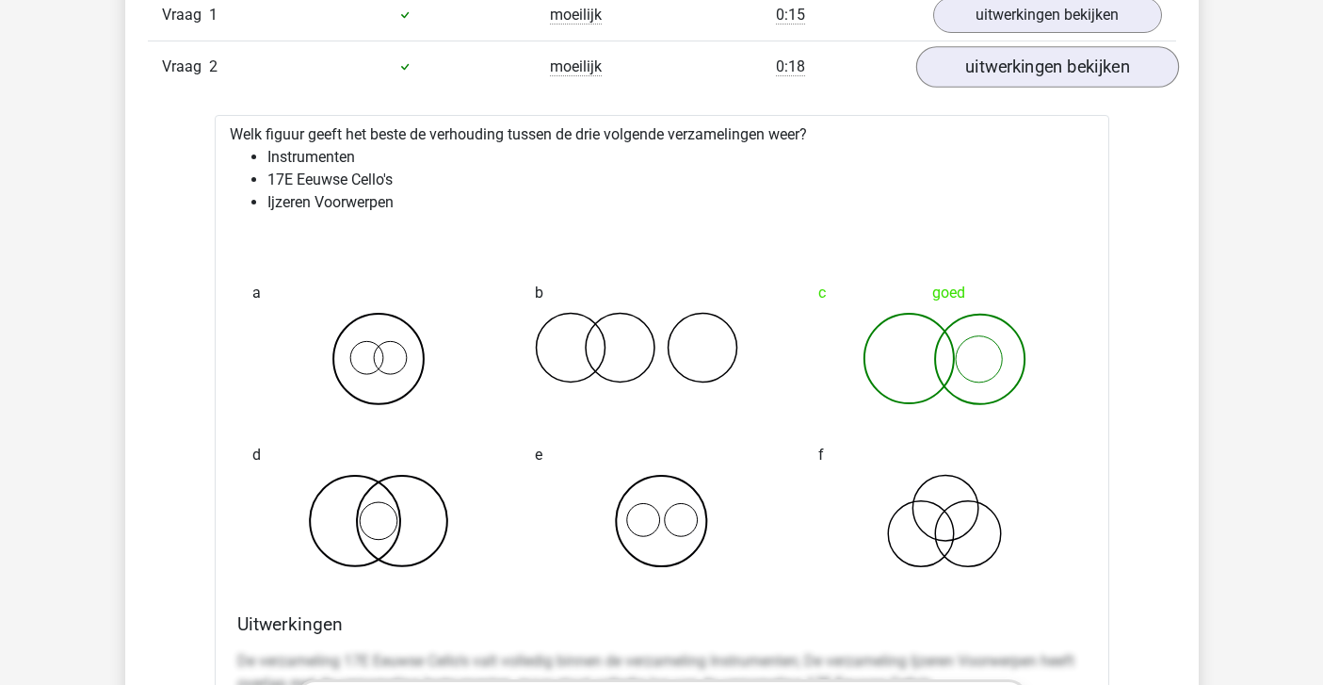
click at [988, 73] on link "uitwerkingen bekijken" at bounding box center [1046, 66] width 263 height 41
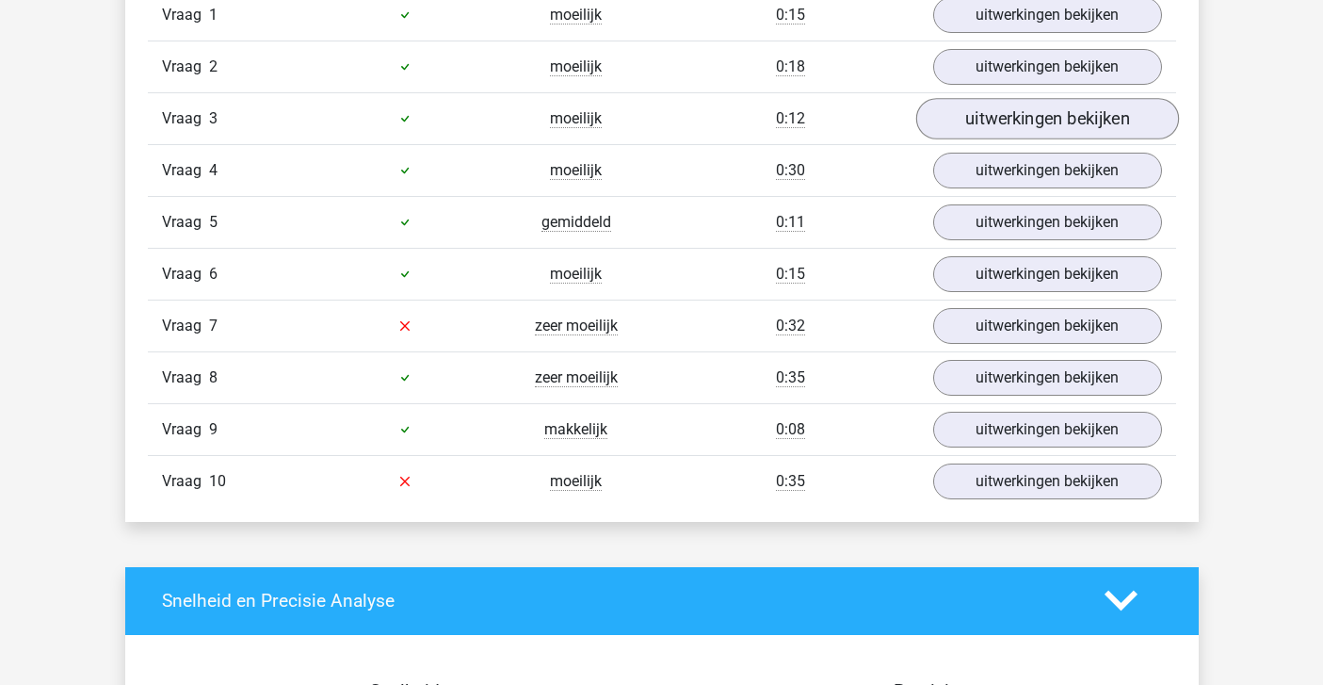
click at [987, 125] on link "uitwerkingen bekijken" at bounding box center [1046, 118] width 263 height 41
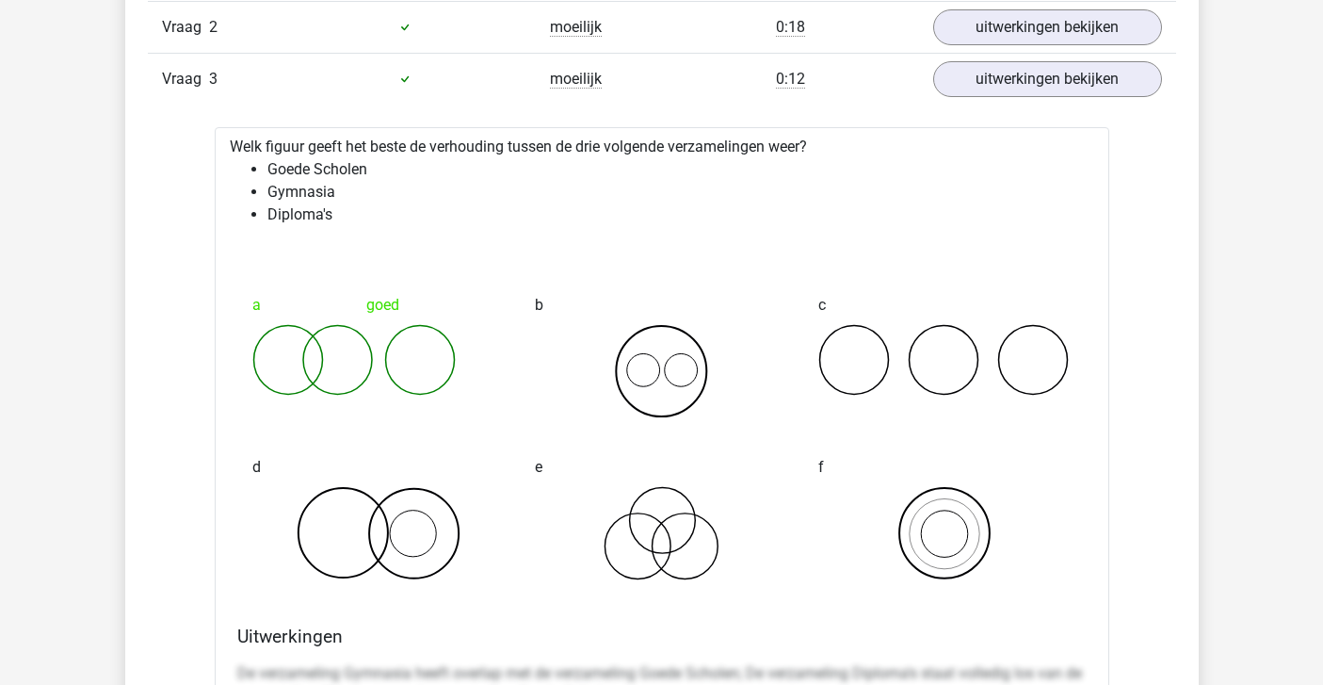
scroll to position [1673, 0]
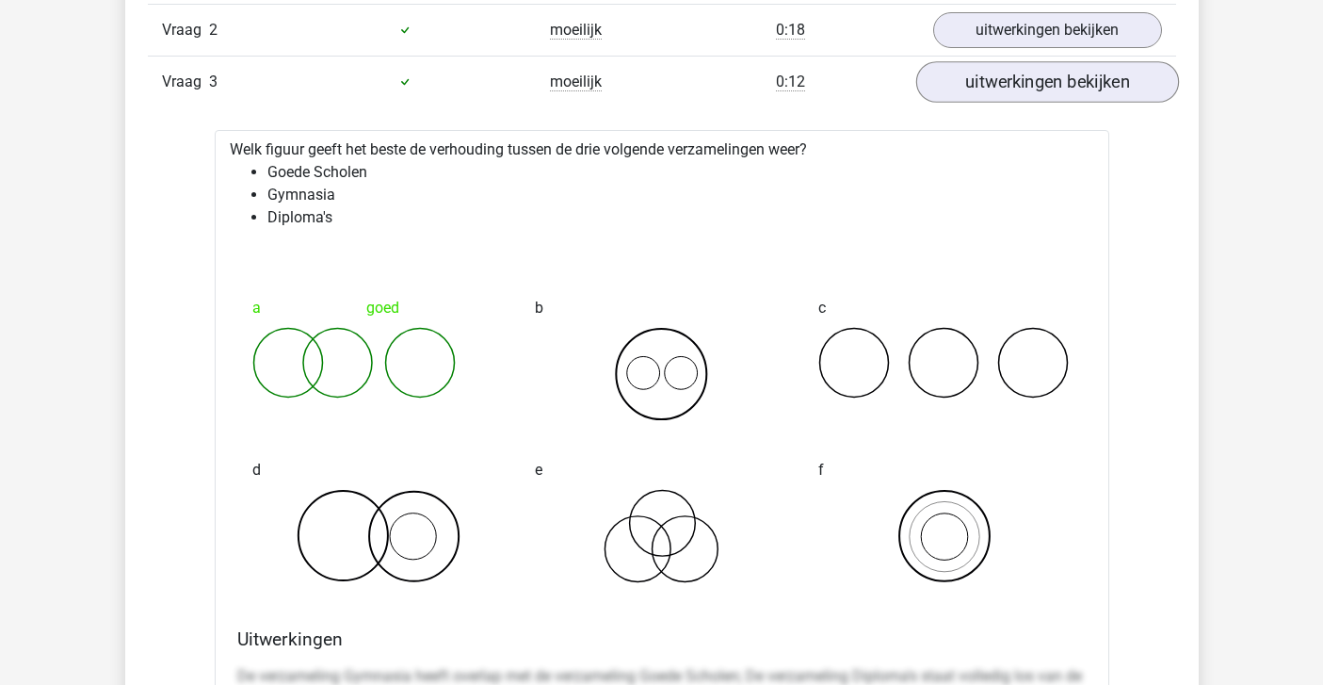
click at [980, 92] on link "uitwerkingen bekijken" at bounding box center [1046, 81] width 263 height 41
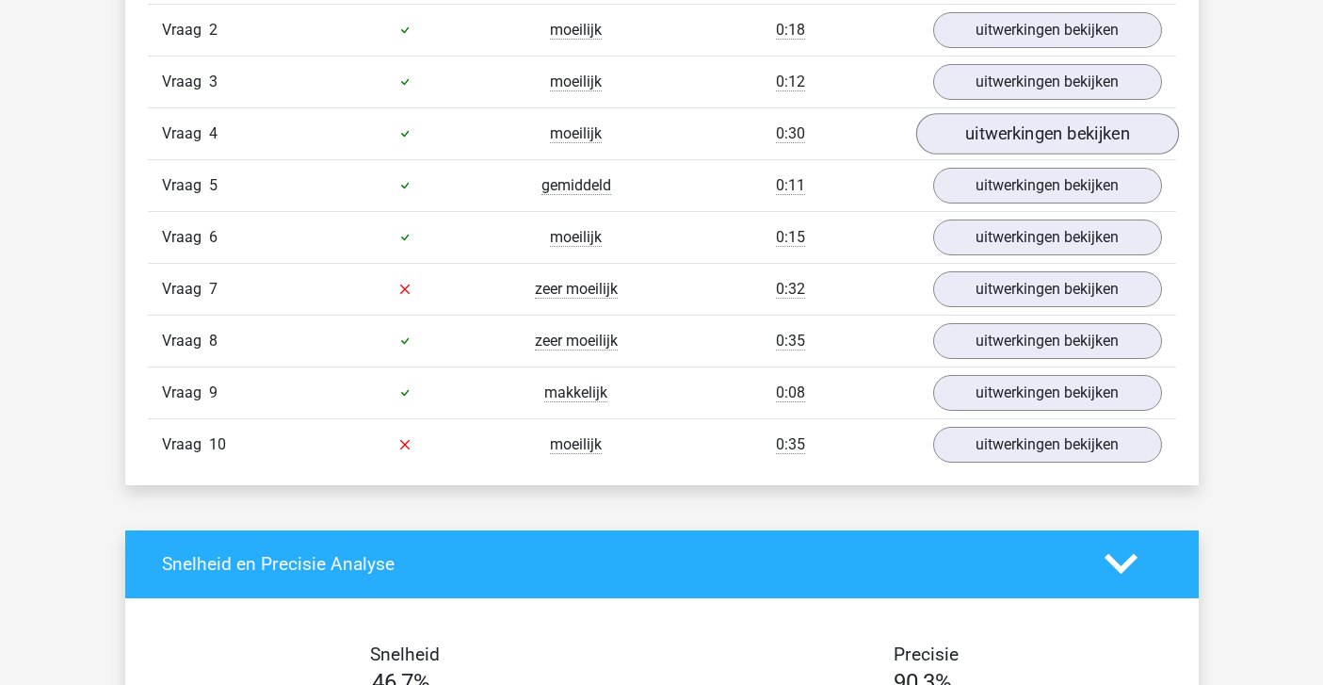
click at [979, 122] on link "uitwerkingen bekijken" at bounding box center [1046, 133] width 263 height 41
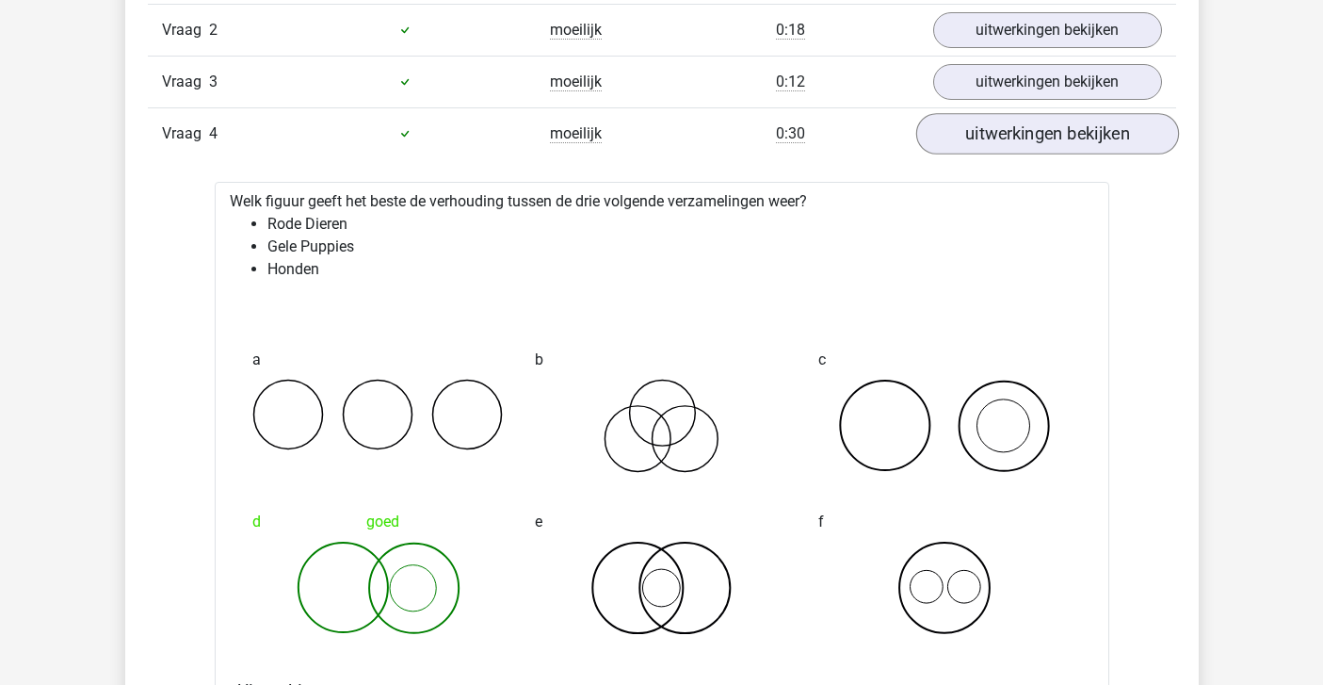
click at [979, 122] on link "uitwerkingen bekijken" at bounding box center [1046, 133] width 263 height 41
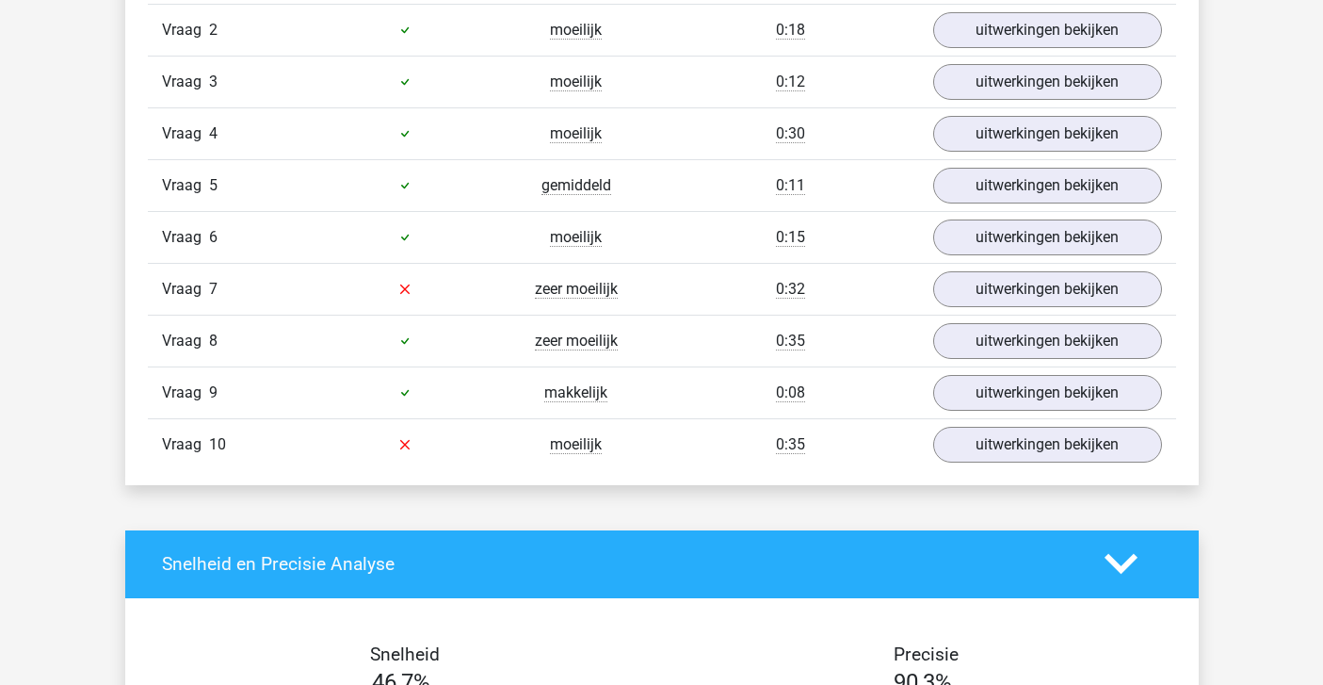
click at [979, 166] on div "Vraag 5 gemiddeld 0:11 uitwerkingen bekijken" at bounding box center [662, 185] width 1028 height 52
click at [978, 176] on link "uitwerkingen bekijken" at bounding box center [1046, 185] width 263 height 41
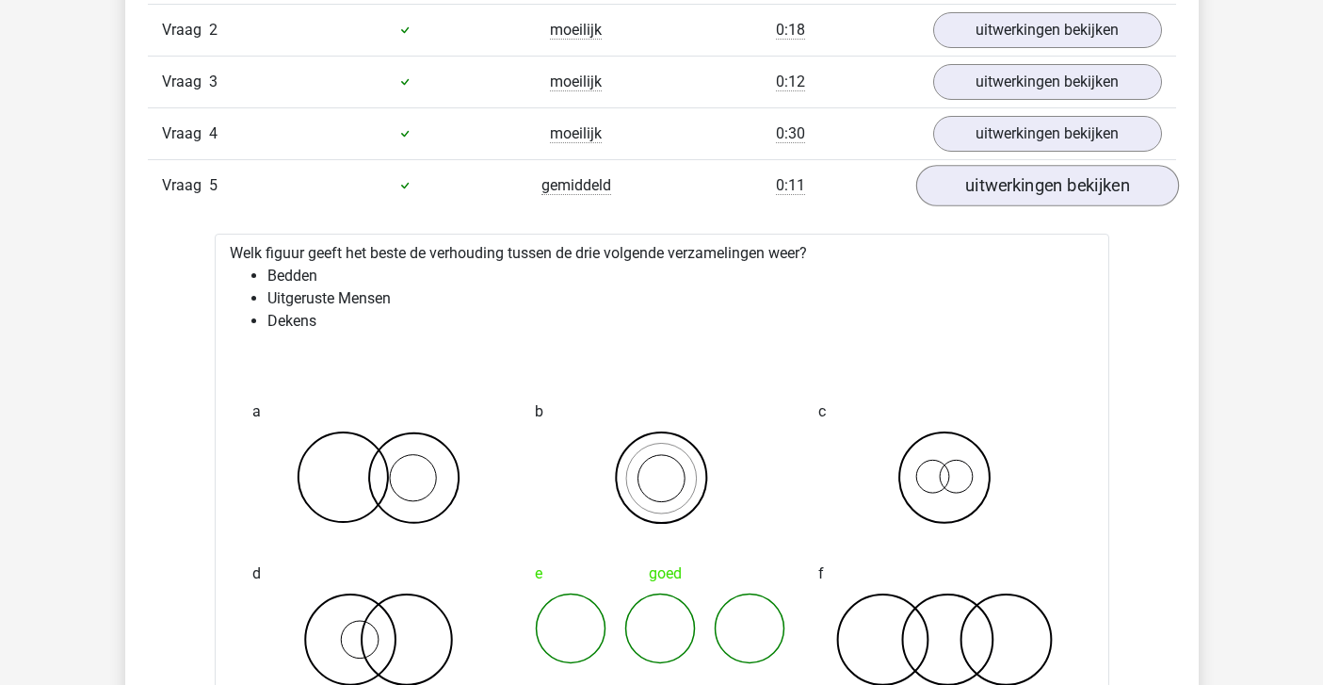
click at [978, 184] on link "uitwerkingen bekijken" at bounding box center [1046, 185] width 263 height 41
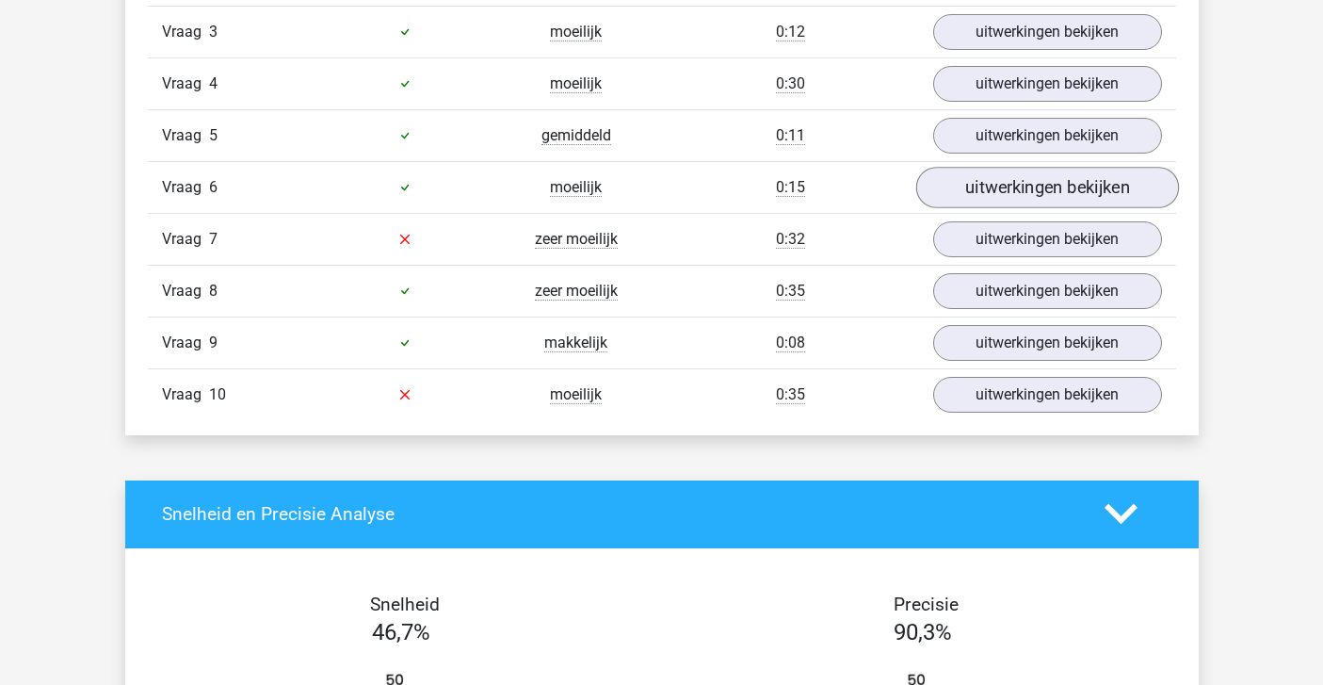
scroll to position [1722, 0]
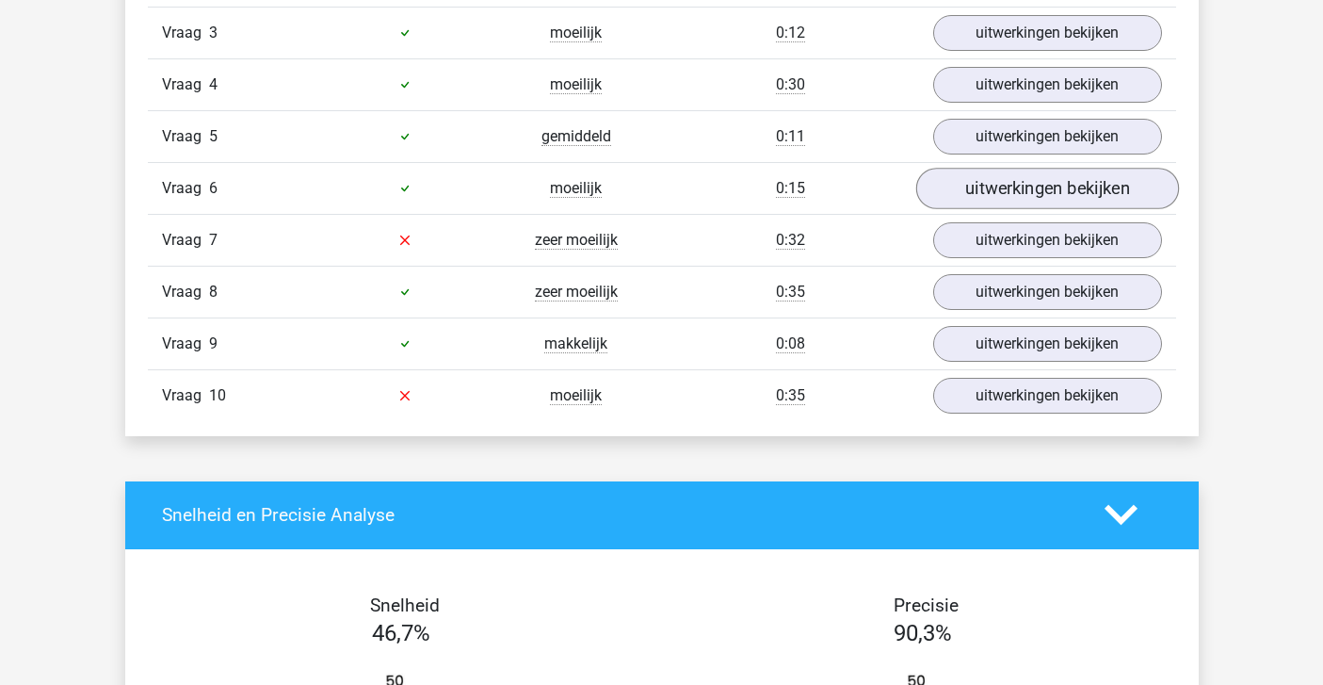
click at [978, 184] on link "uitwerkingen bekijken" at bounding box center [1046, 188] width 263 height 41
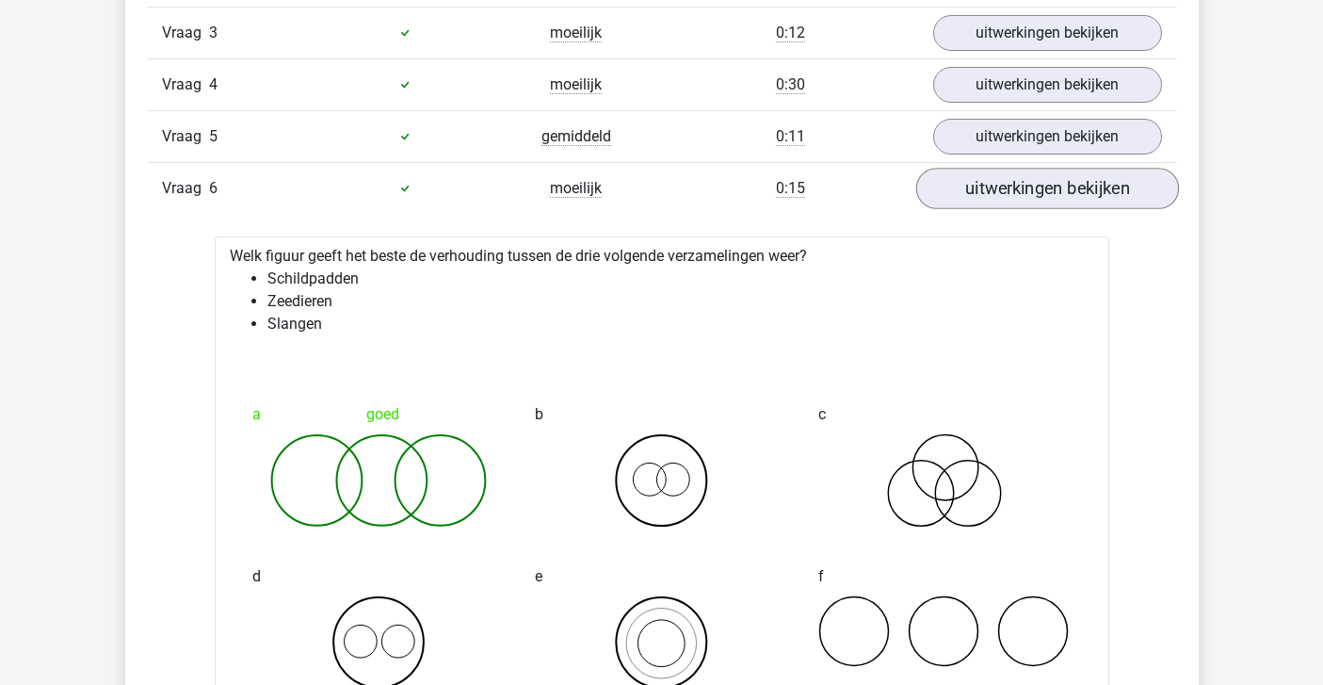
click at [977, 187] on link "uitwerkingen bekijken" at bounding box center [1046, 188] width 263 height 41
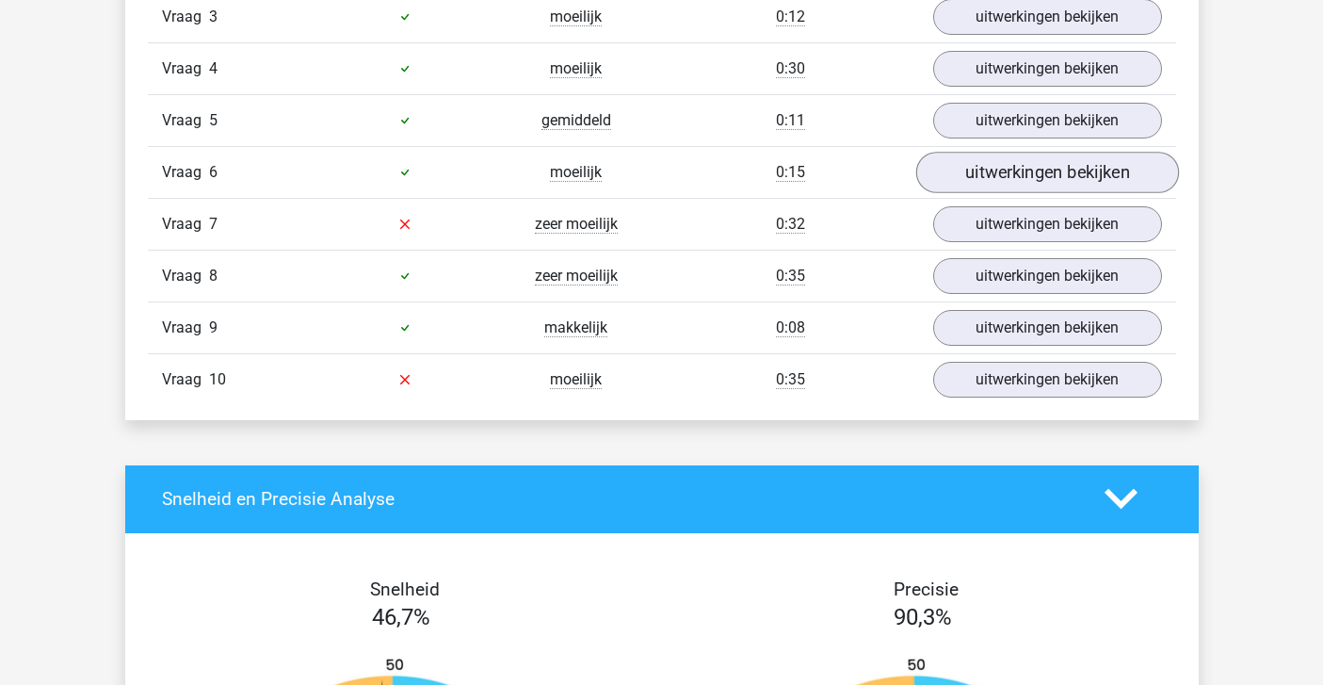
scroll to position [1739, 0]
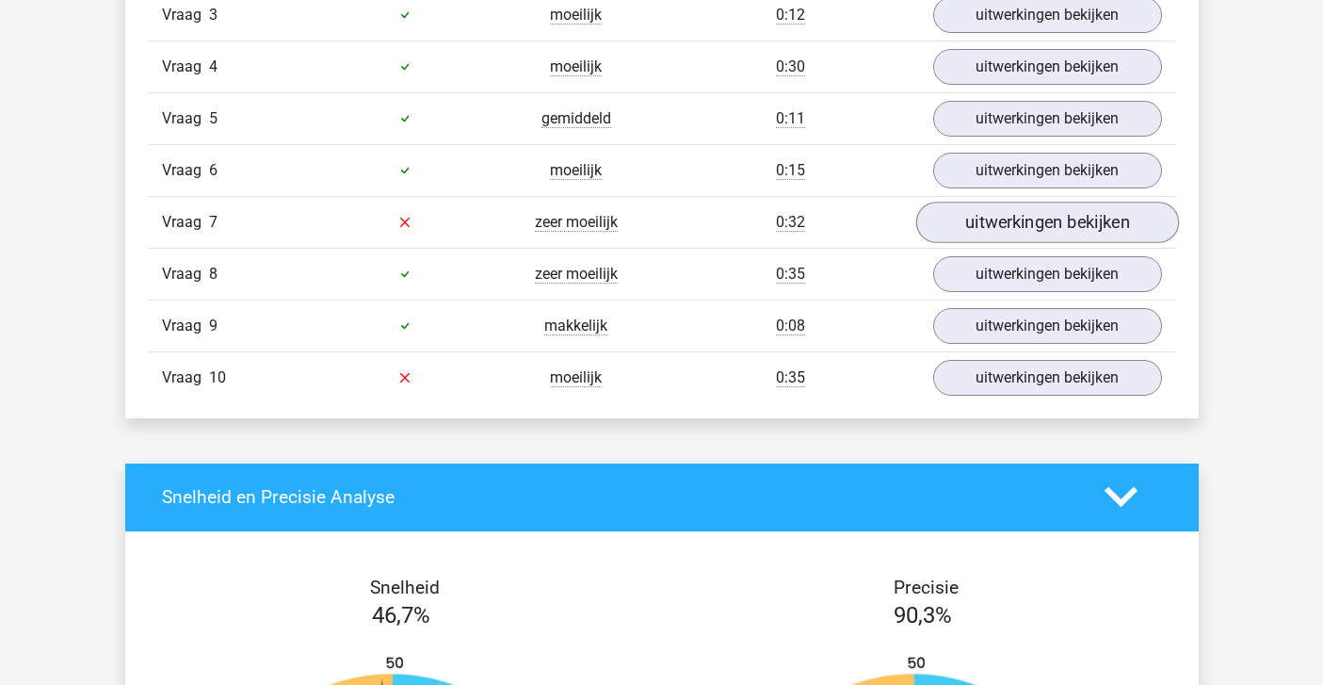
click at [971, 219] on link "uitwerkingen bekijken" at bounding box center [1046, 222] width 263 height 41
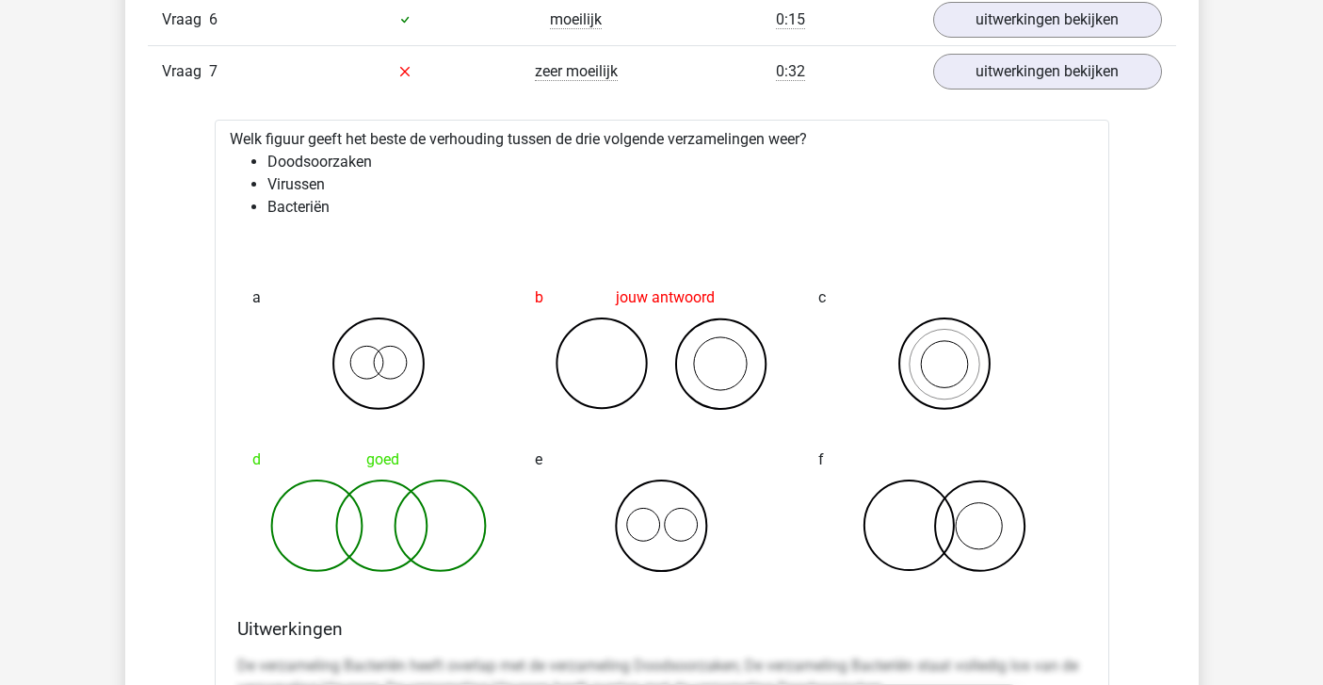
scroll to position [1887, 0]
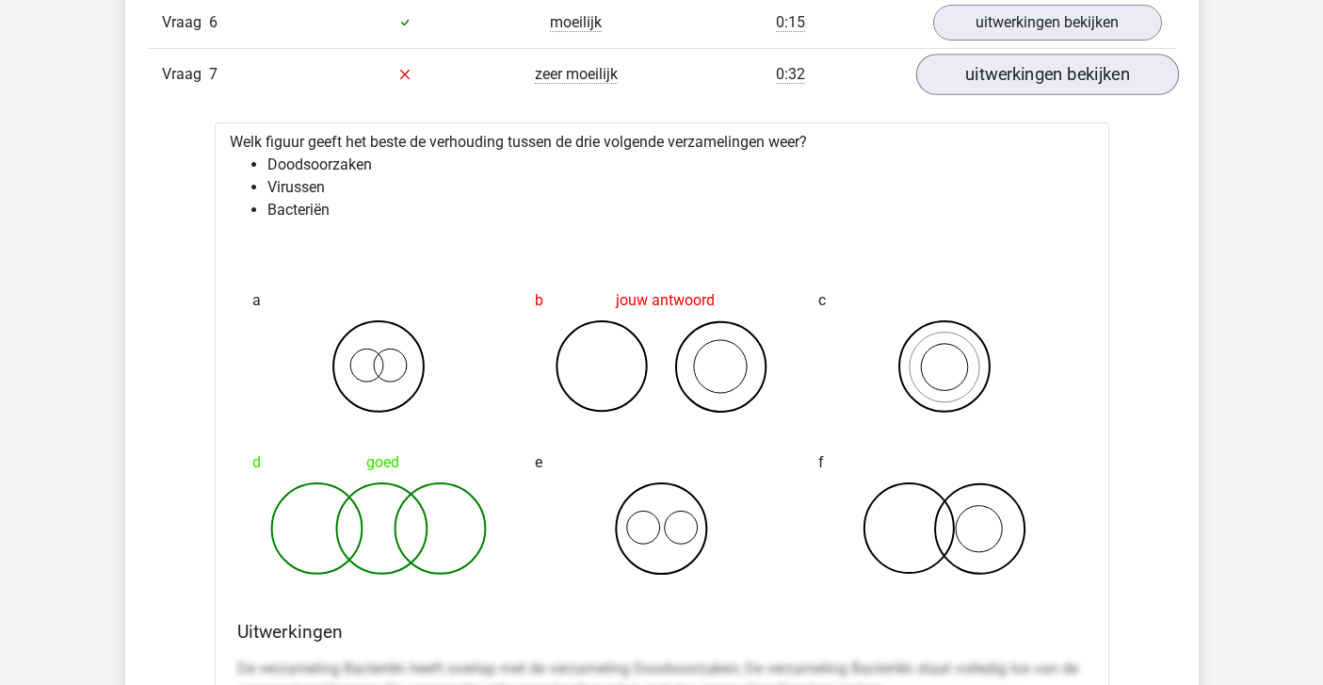
click at [983, 78] on link "uitwerkingen bekijken" at bounding box center [1046, 74] width 263 height 41
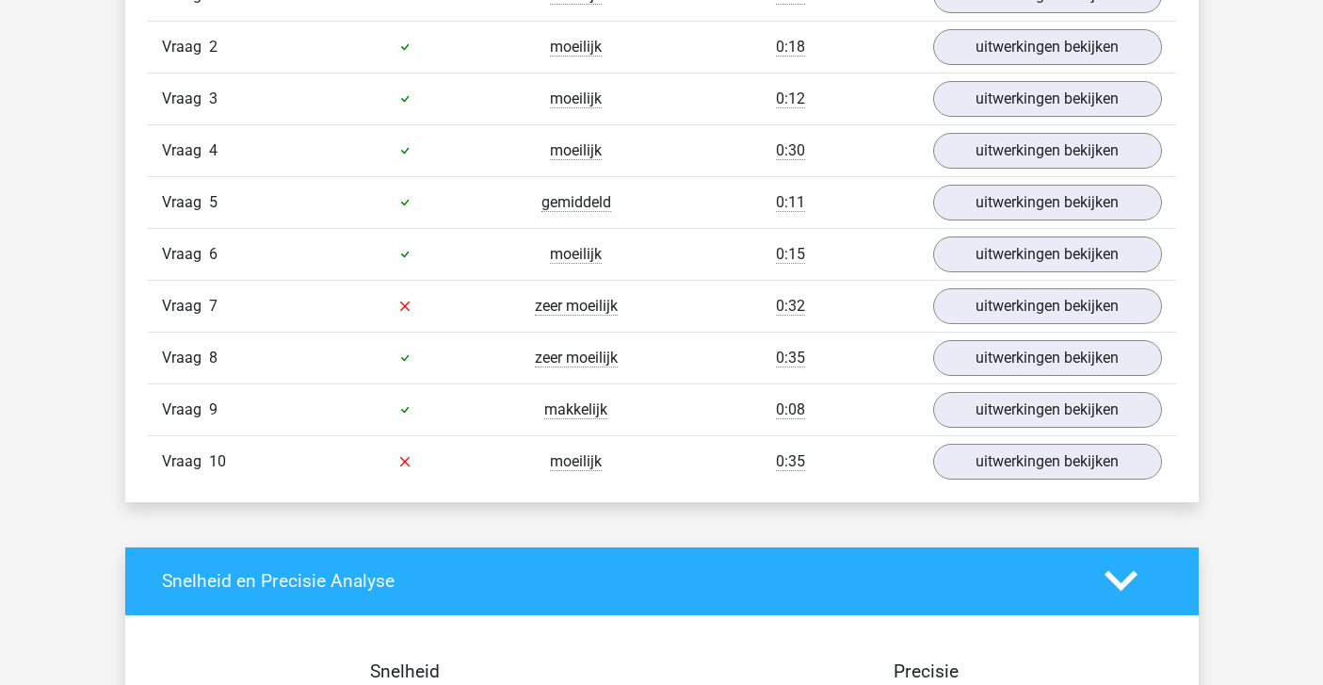
scroll to position [1648, 0]
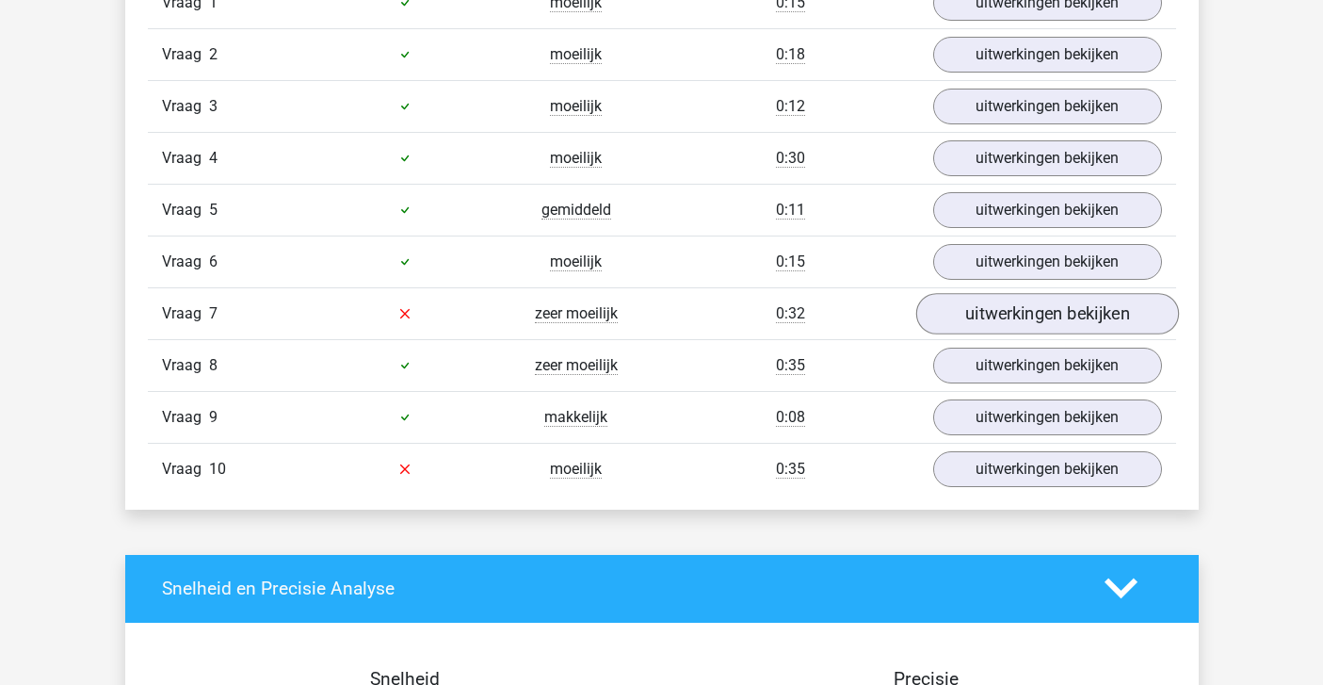
click at [975, 312] on link "uitwerkingen bekijken" at bounding box center [1046, 313] width 263 height 41
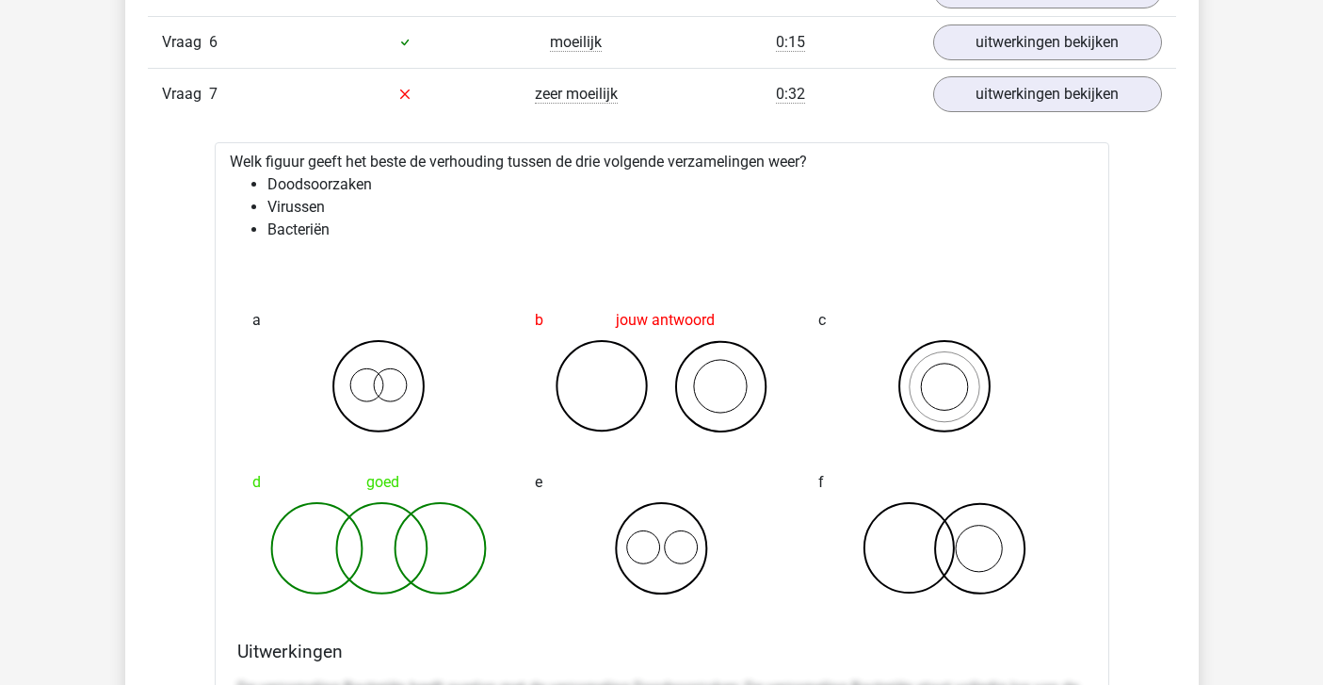
scroll to position [1872, 0]
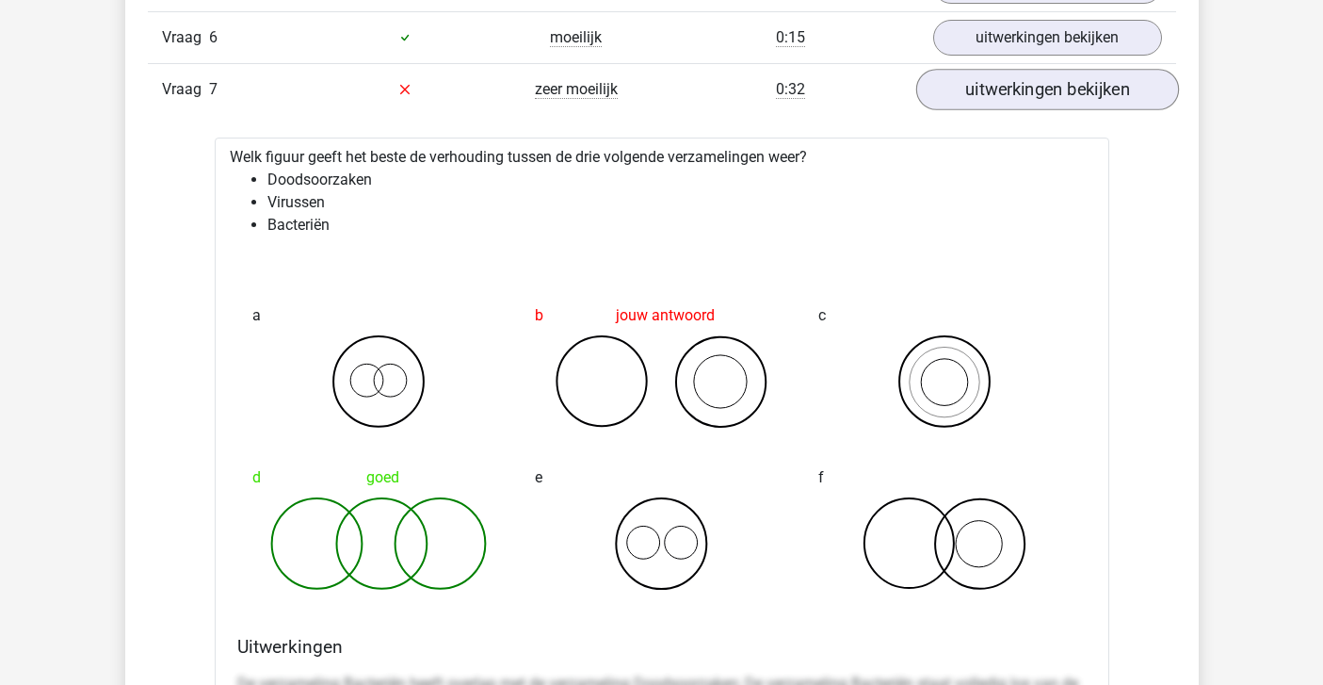
click at [982, 97] on link "uitwerkingen bekijken" at bounding box center [1046, 89] width 263 height 41
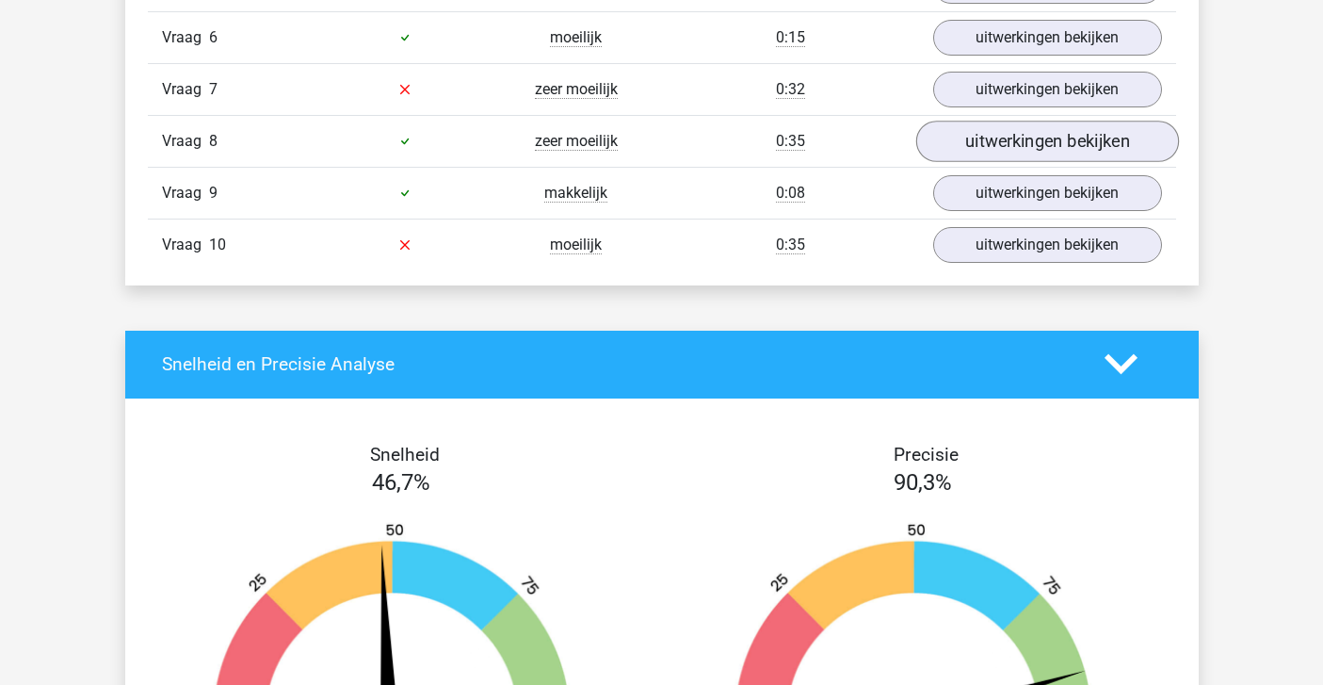
click at [986, 128] on link "uitwerkingen bekijken" at bounding box center [1046, 141] width 263 height 41
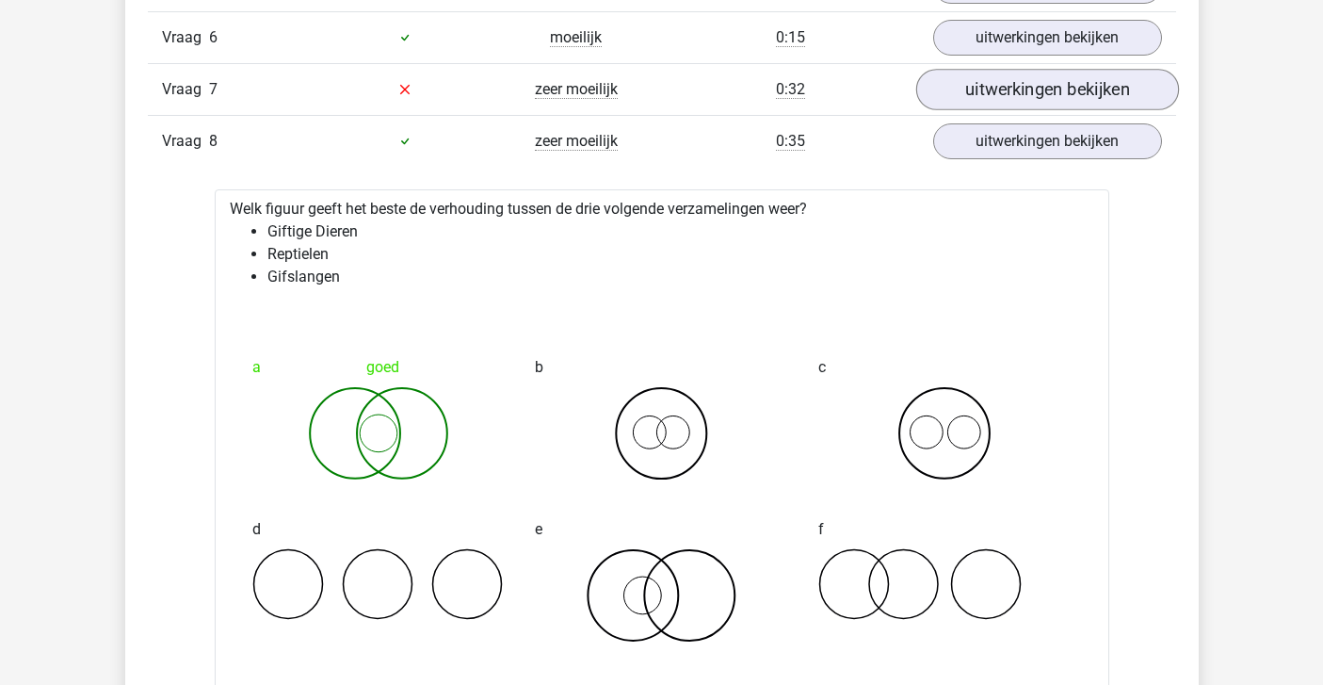
click at [978, 94] on link "uitwerkingen bekijken" at bounding box center [1046, 89] width 263 height 41
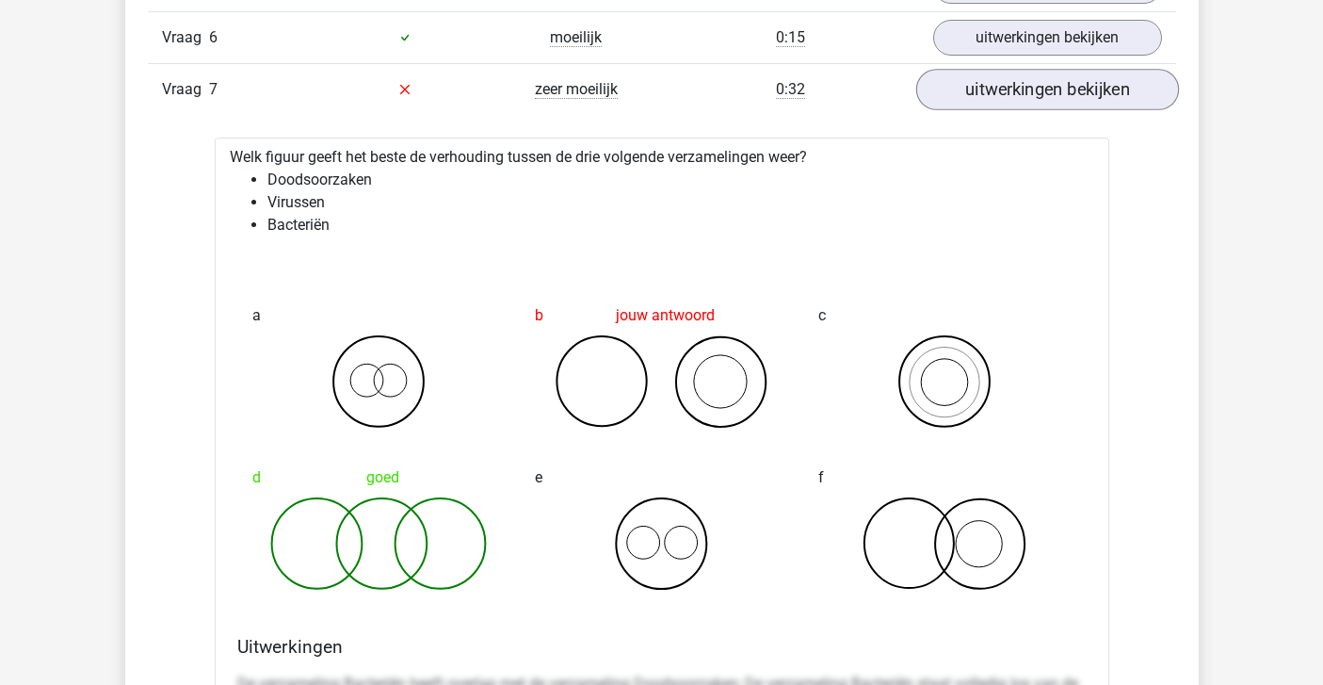
click at [978, 94] on link "uitwerkingen bekijken" at bounding box center [1046, 89] width 263 height 41
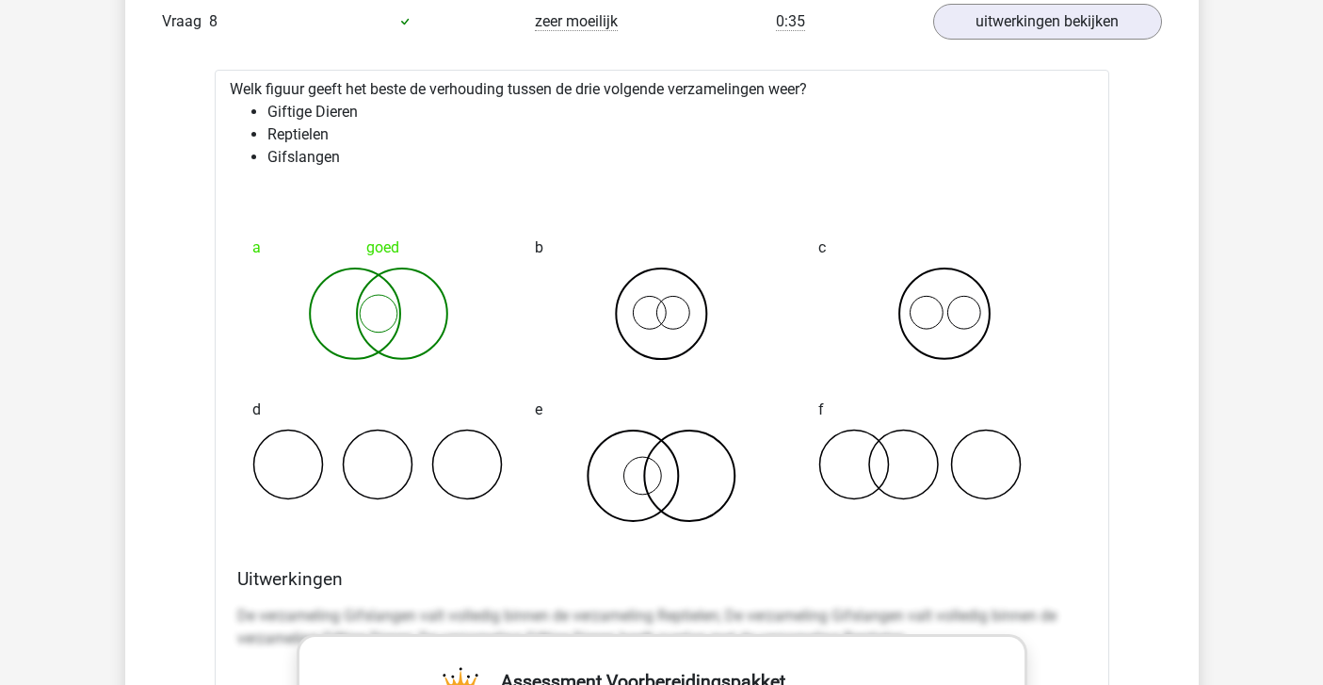
scroll to position [1988, 0]
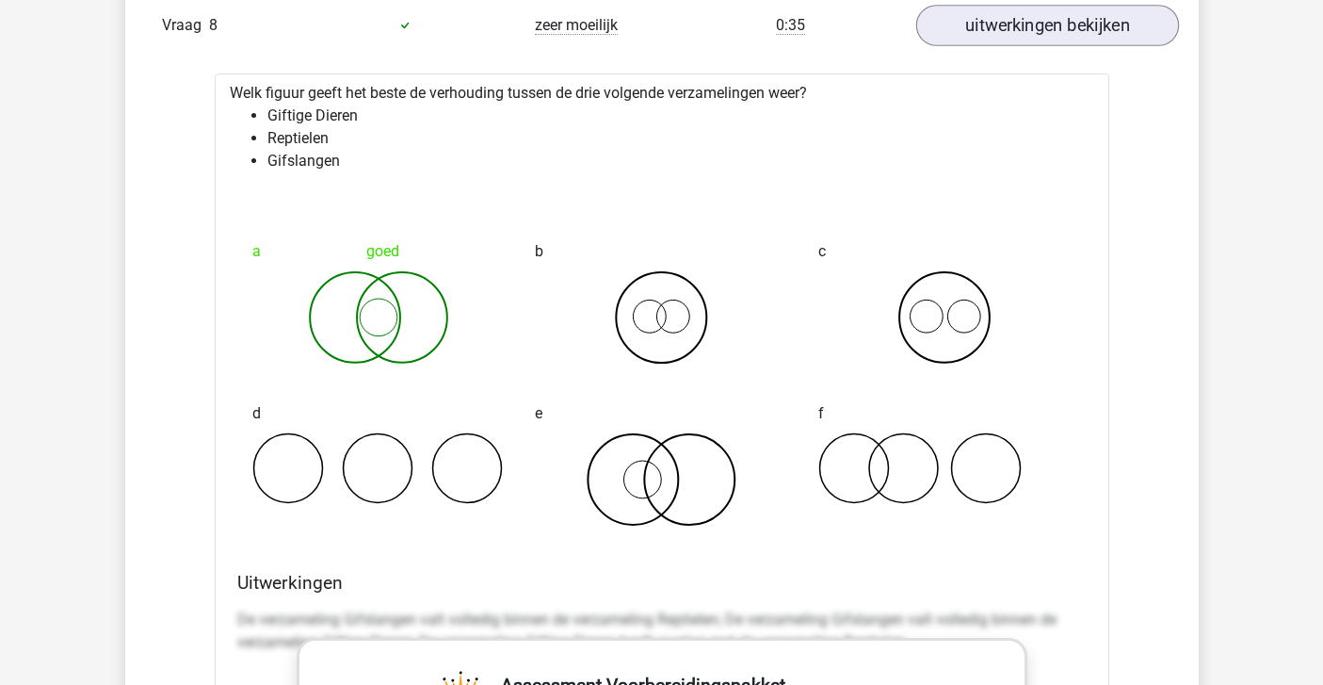
click at [1087, 31] on link "uitwerkingen bekijken" at bounding box center [1046, 25] width 263 height 41
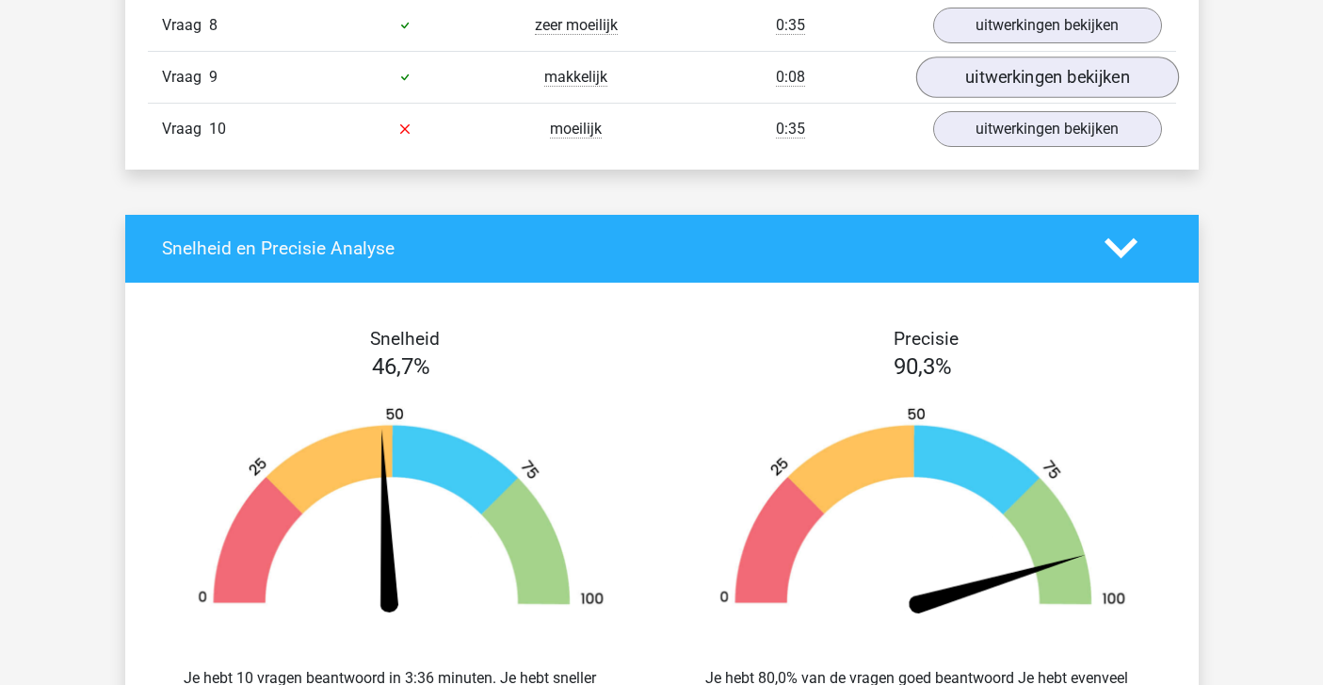
click at [988, 79] on link "uitwerkingen bekijken" at bounding box center [1046, 77] width 263 height 41
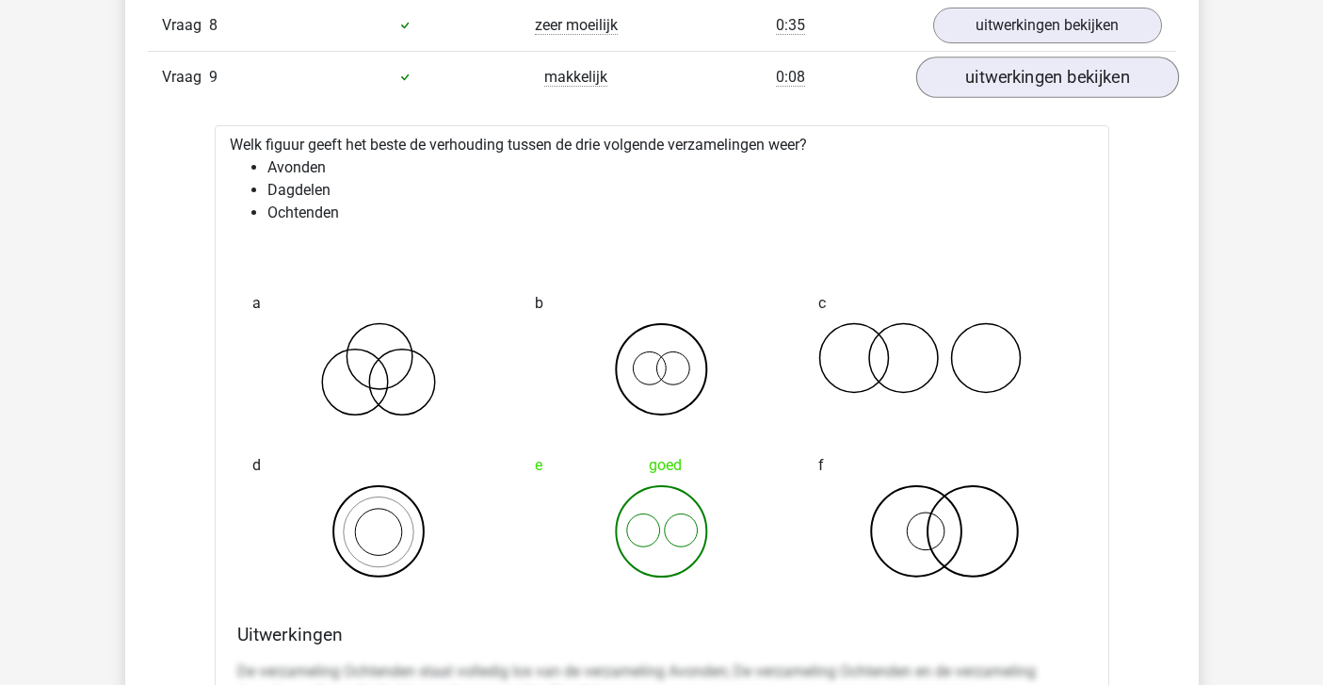
click at [988, 79] on link "uitwerkingen bekijken" at bounding box center [1046, 77] width 263 height 41
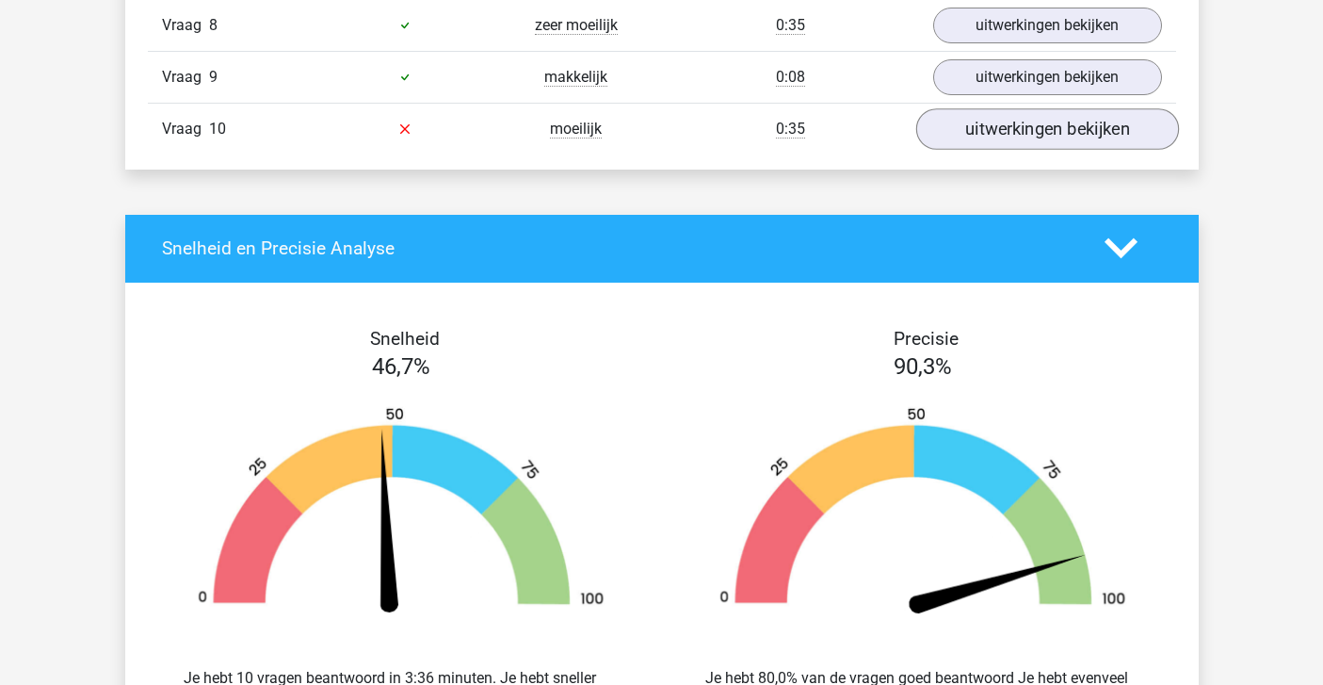
click at [990, 133] on link "uitwerkingen bekijken" at bounding box center [1046, 128] width 263 height 41
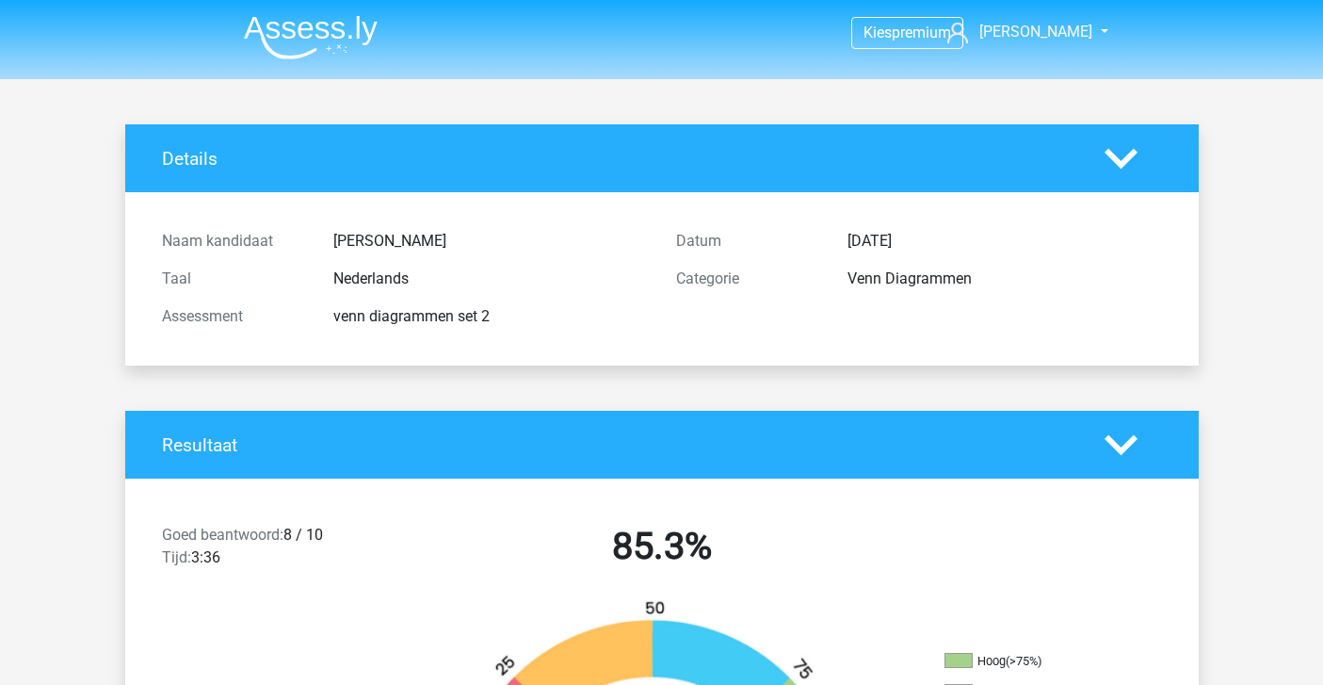
scroll to position [0, 0]
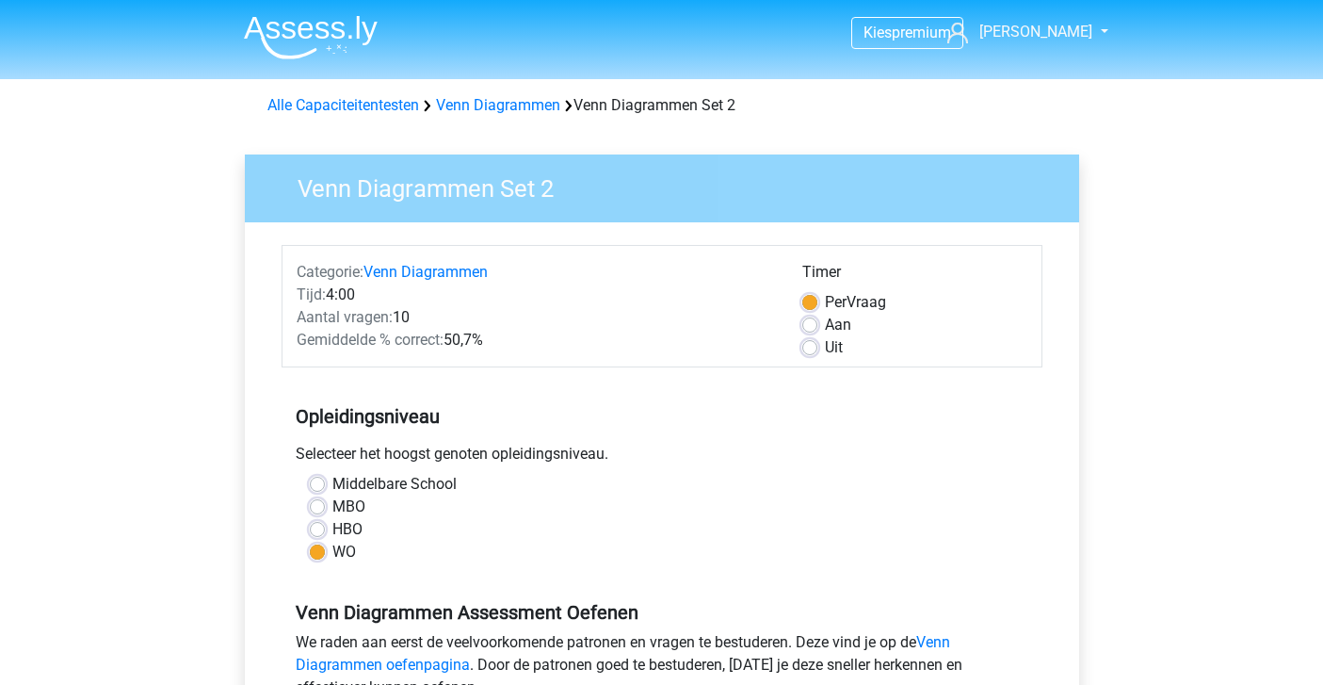
scroll to position [273, 0]
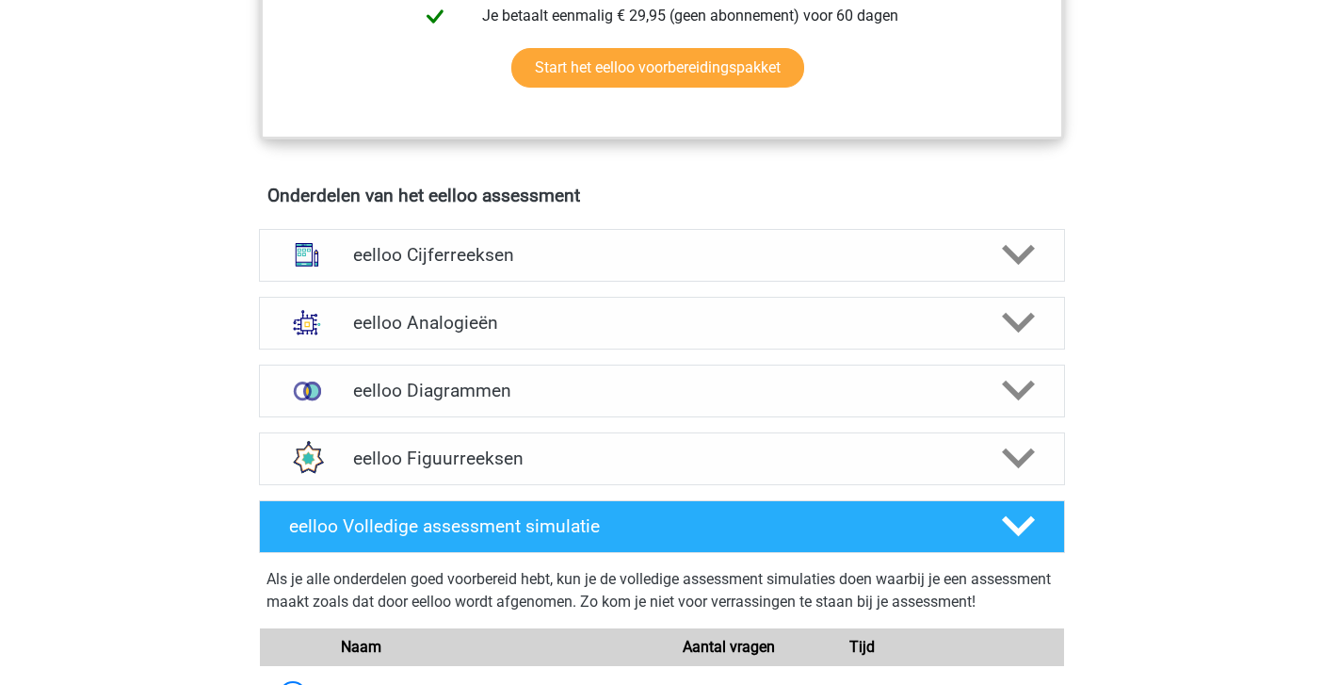
scroll to position [1028, 0]
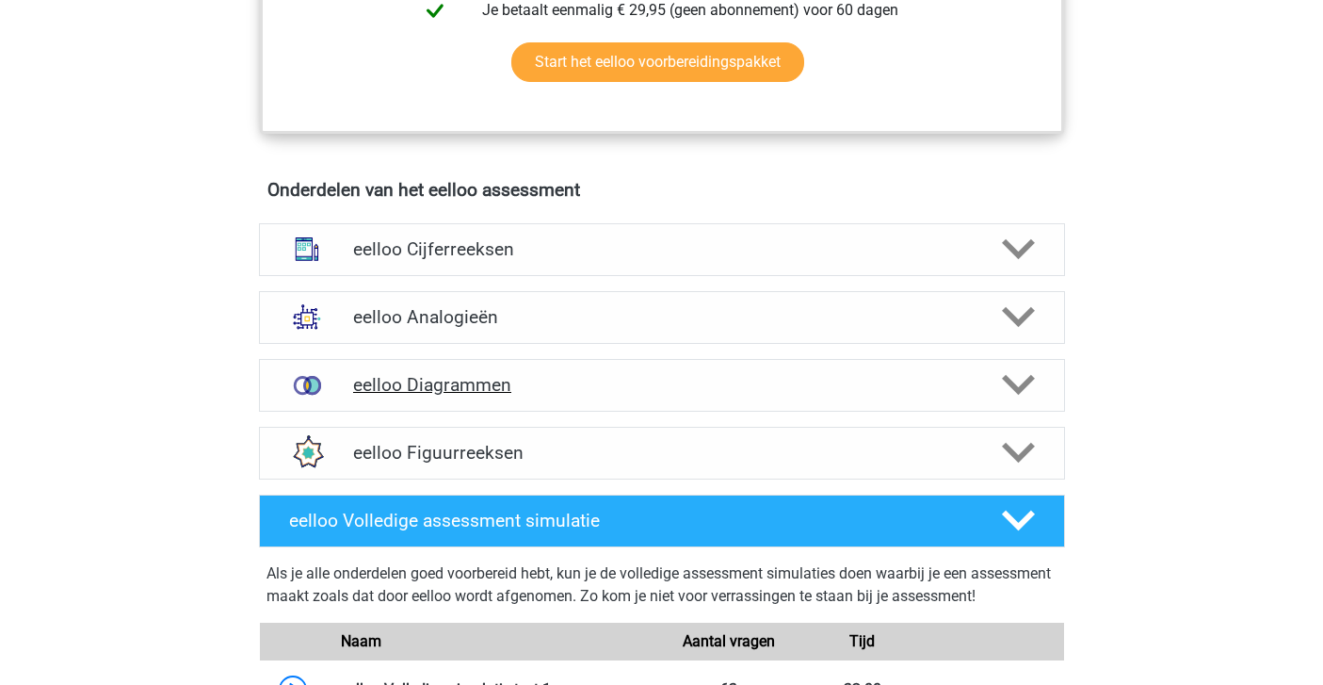
click at [512, 394] on h4 "eelloo Diagrammen" at bounding box center [661, 385] width 617 height 22
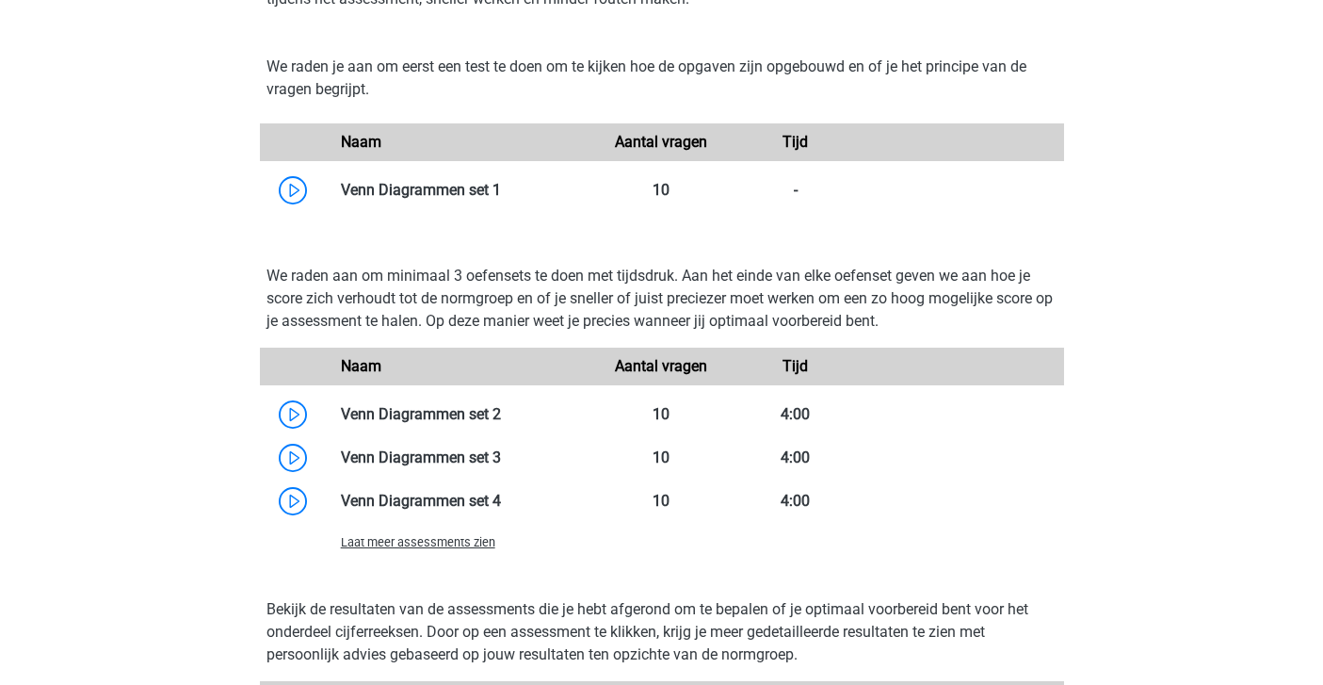
scroll to position [1555, 0]
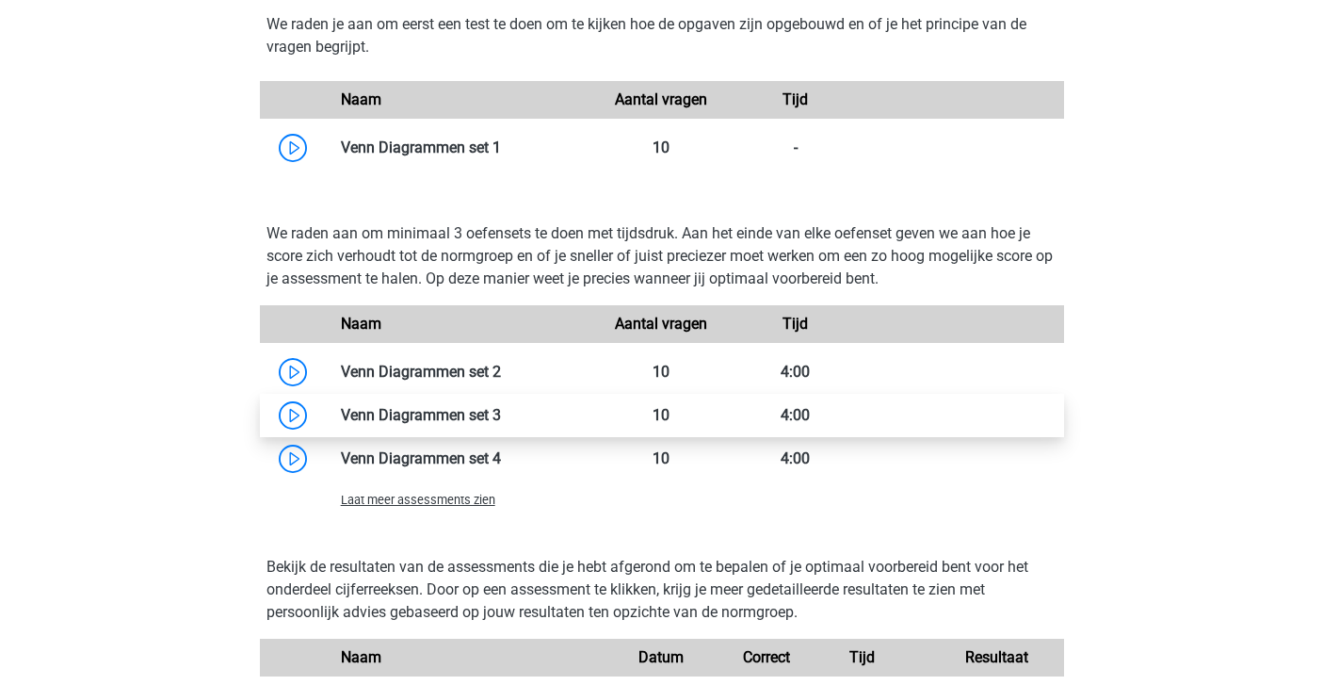
click at [501, 424] on link at bounding box center [501, 415] width 0 height 18
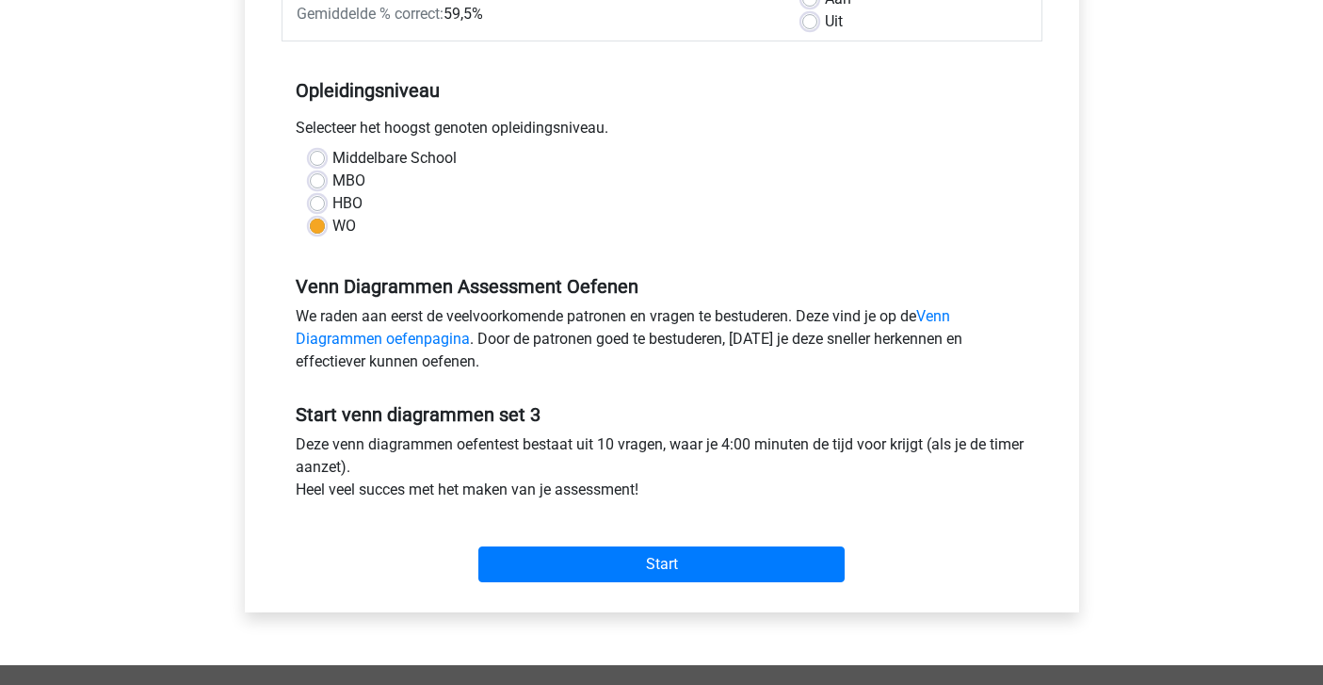
scroll to position [360, 0]
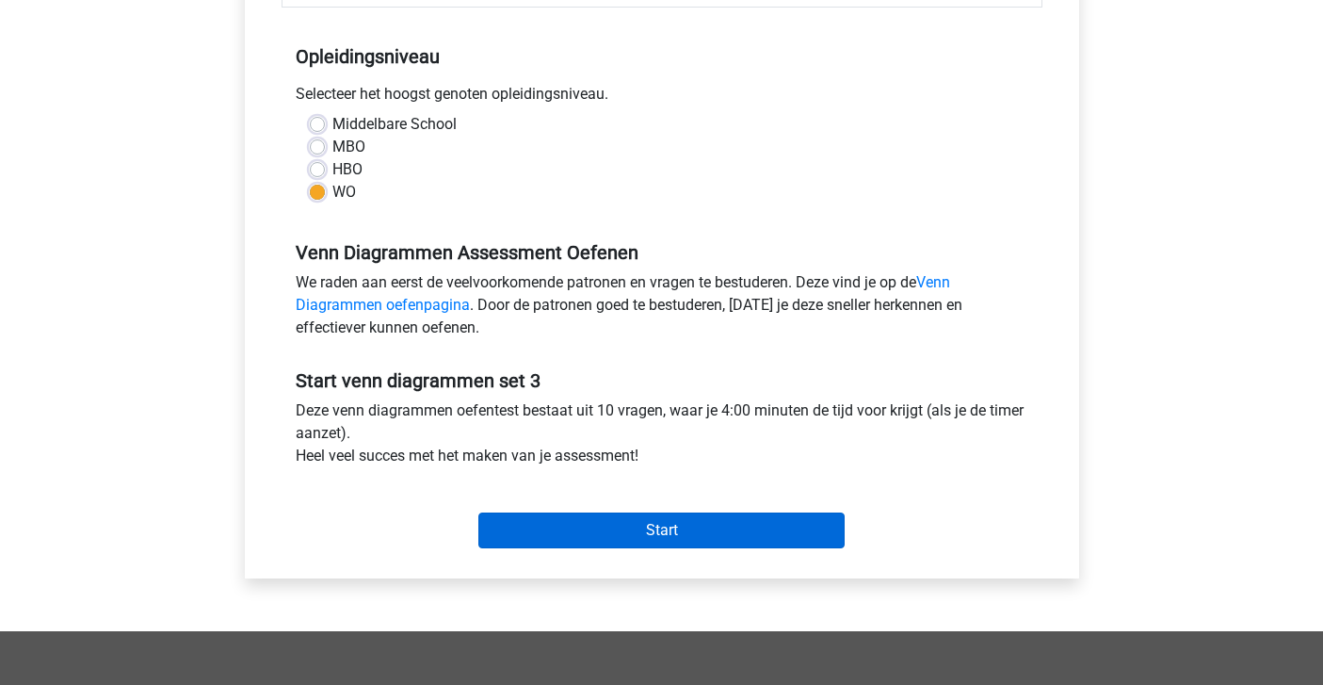
click at [574, 535] on input "Start" at bounding box center [661, 530] width 366 height 36
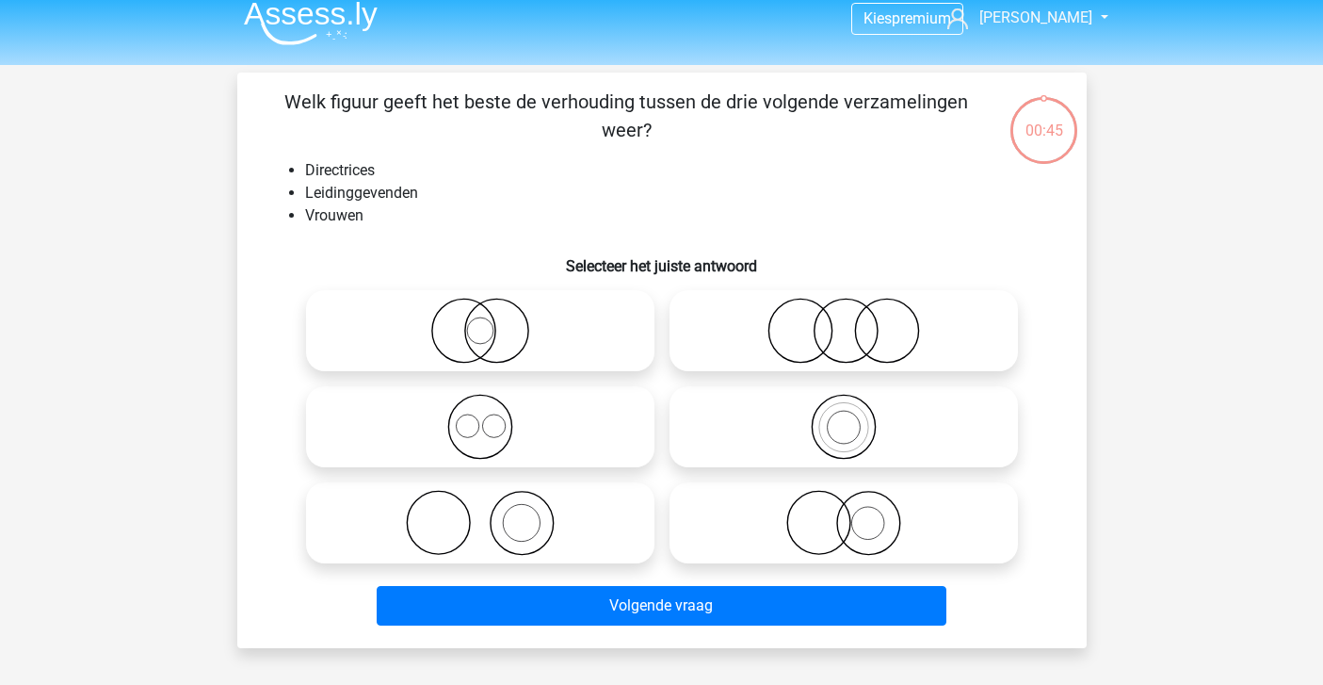
scroll to position [13, 0]
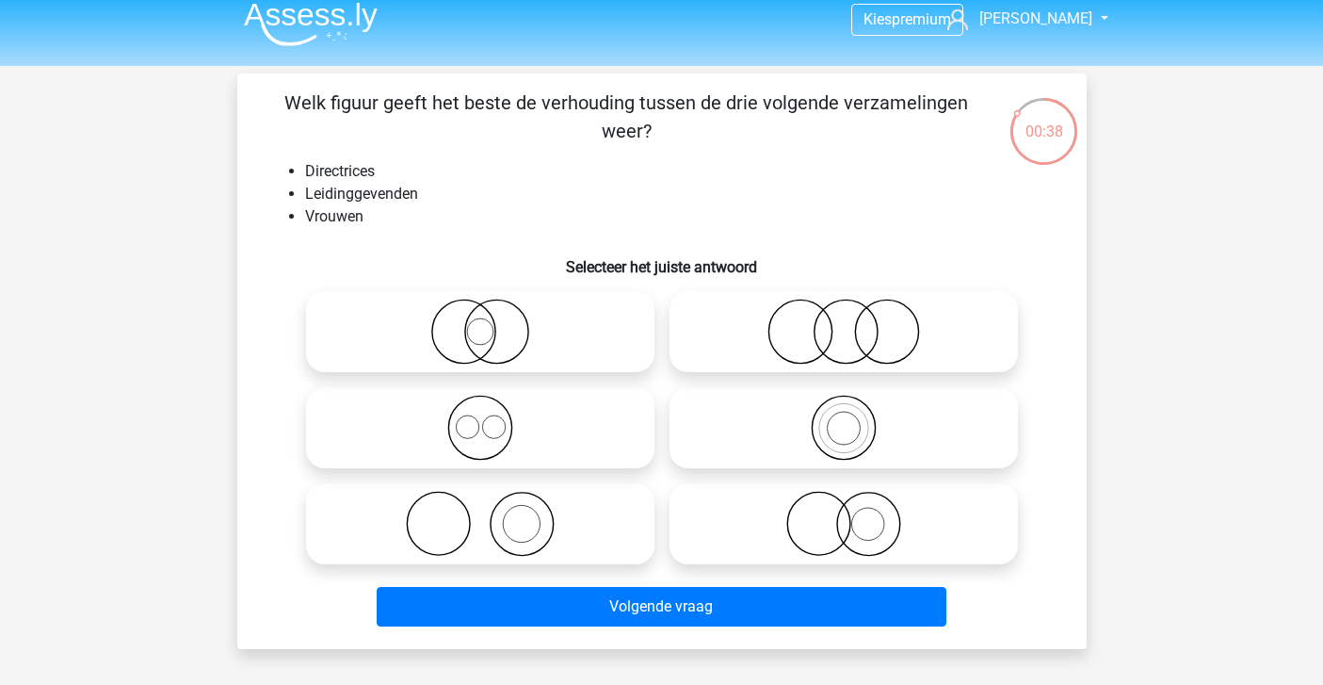
click at [535, 347] on icon at bounding box center [480, 332] width 333 height 66
click at [493, 322] on input "radio" at bounding box center [486, 316] width 12 height 12
radio input "true"
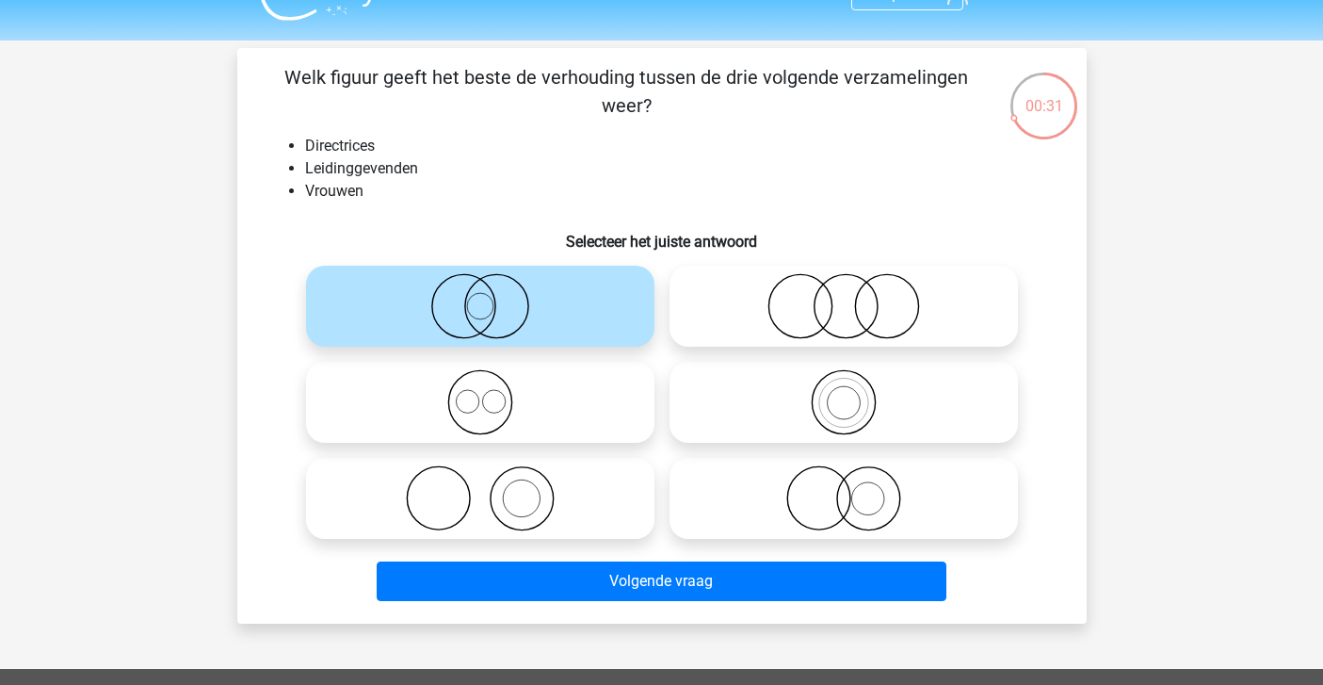
scroll to position [40, 0]
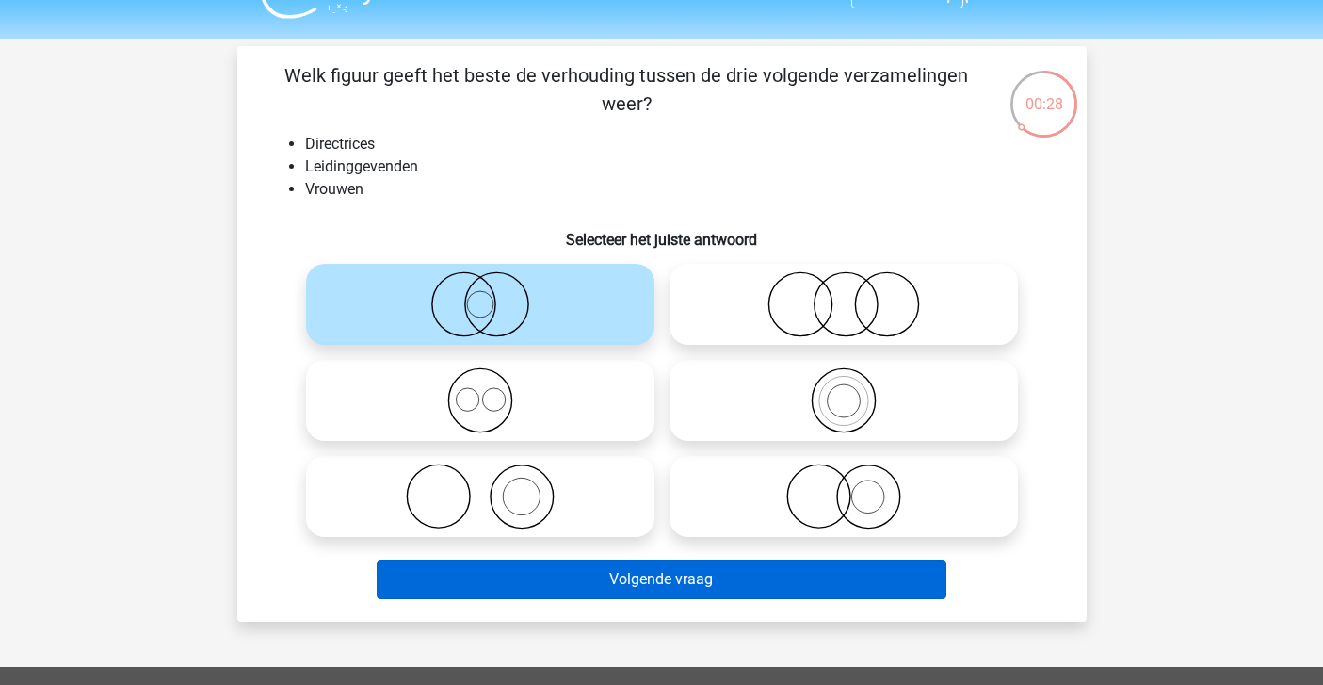
click at [542, 572] on button "Volgende vraag" at bounding box center [662, 579] width 570 height 40
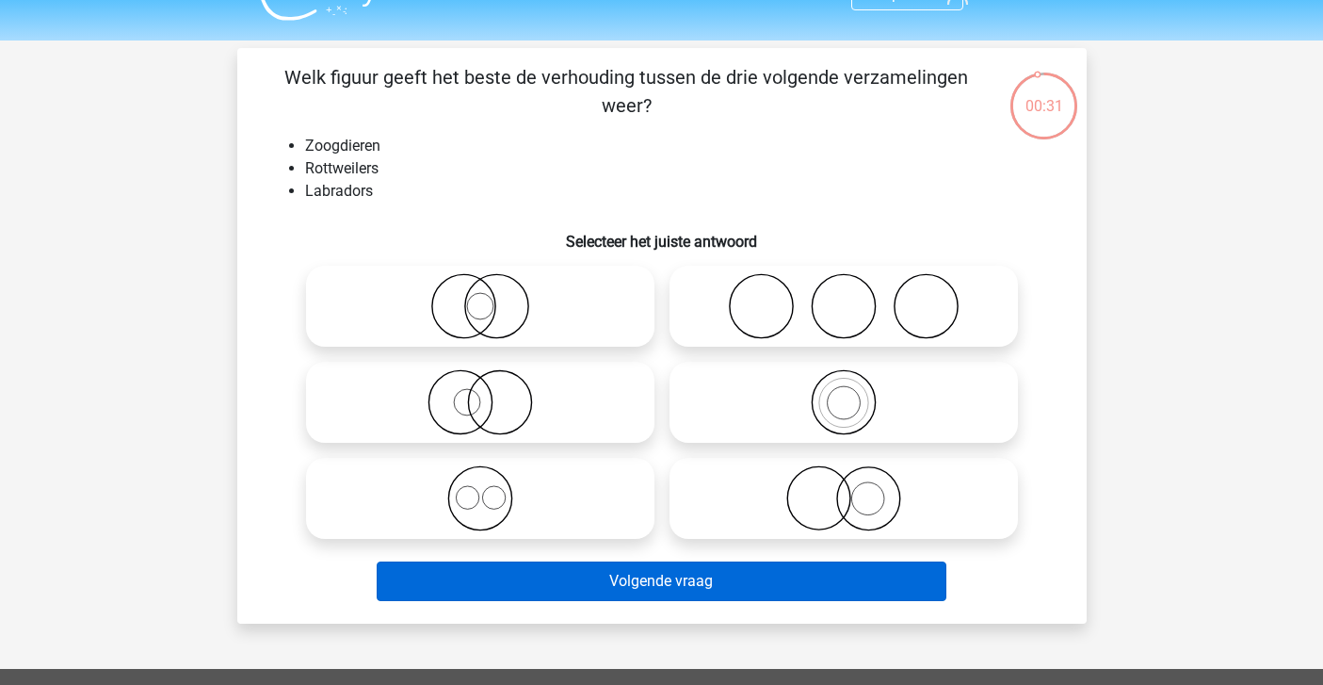
scroll to position [40, 0]
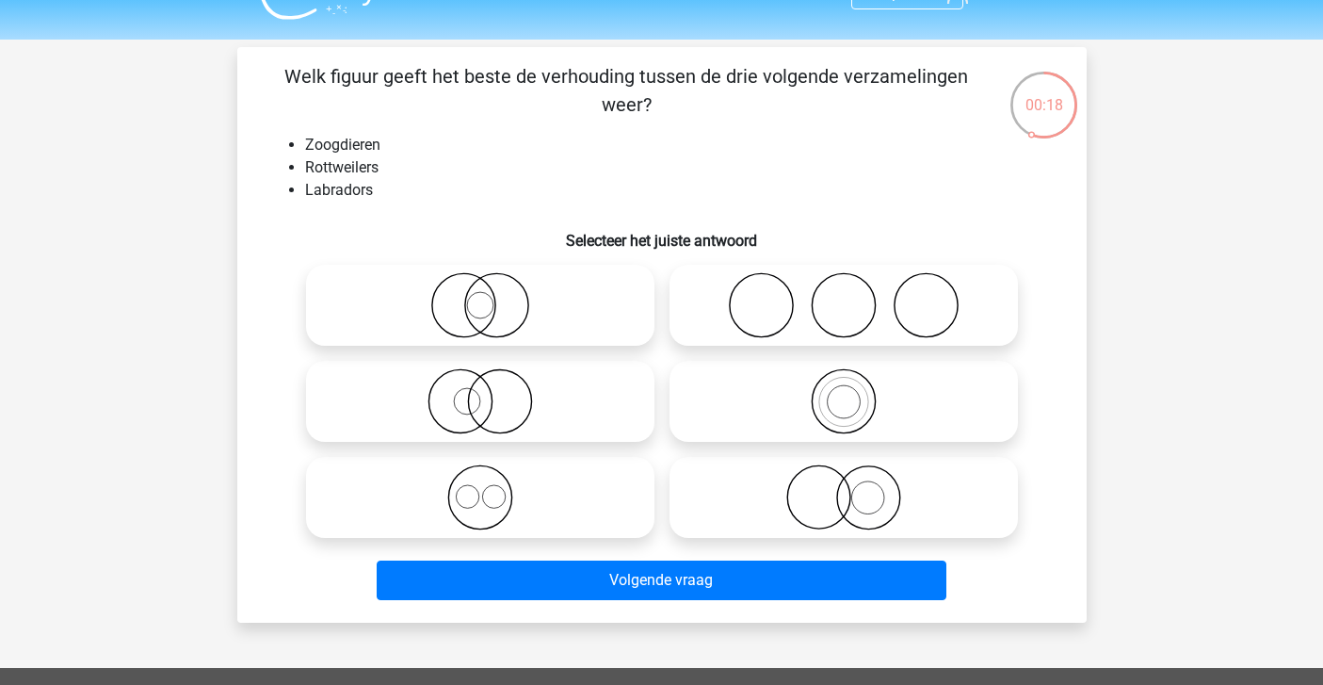
click at [503, 502] on icon at bounding box center [480, 497] width 333 height 66
click at [493, 488] on input "radio" at bounding box center [486, 482] width 12 height 12
radio input "true"
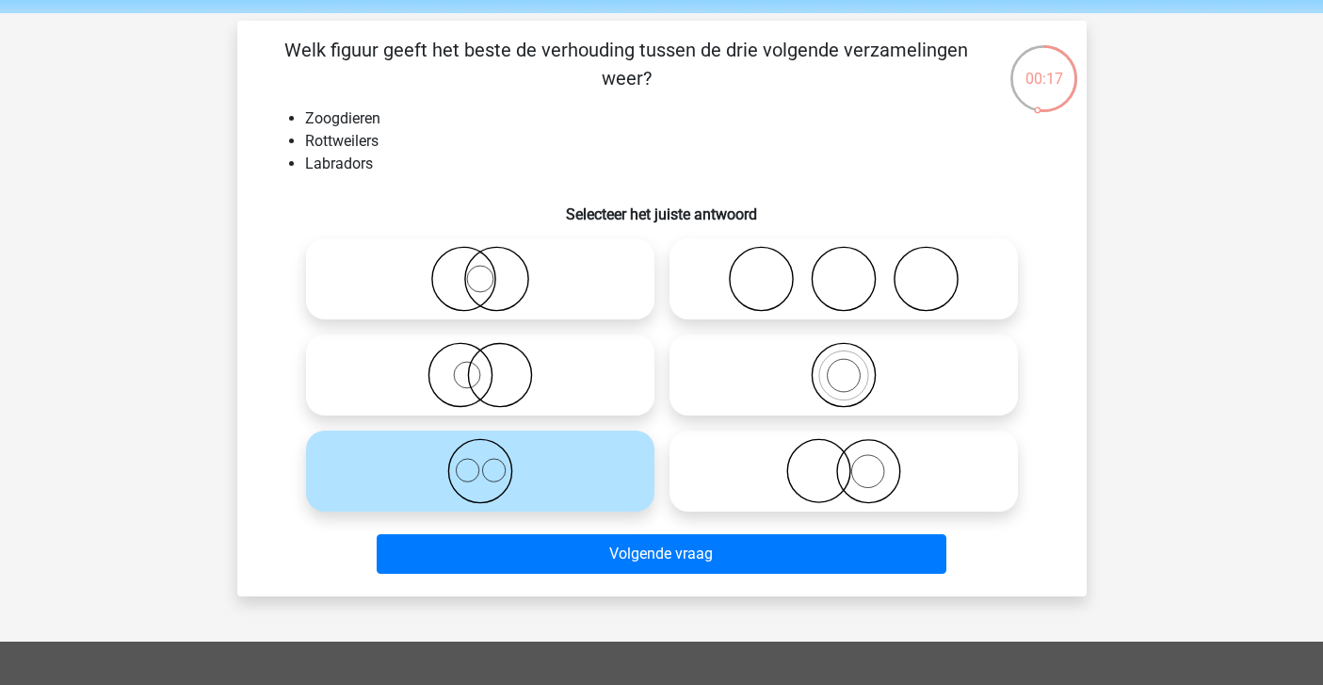
scroll to position [70, 0]
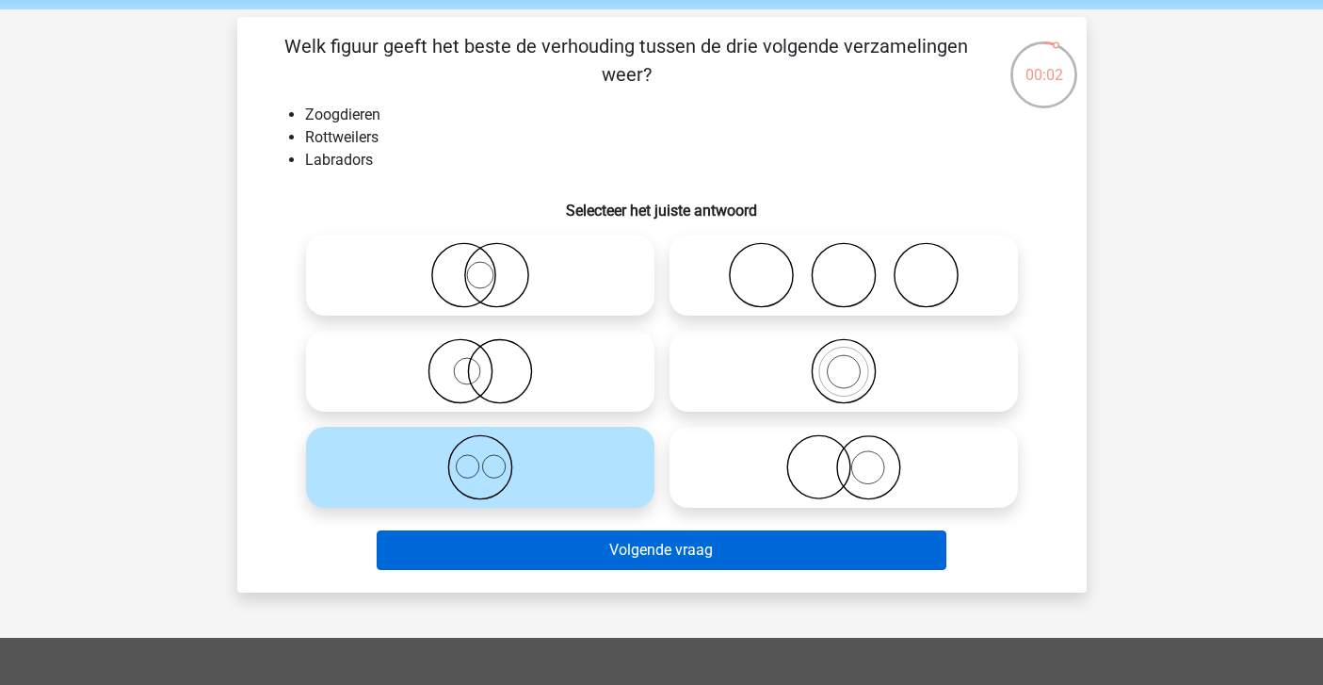
click at [717, 542] on button "Volgende vraag" at bounding box center [662, 550] width 570 height 40
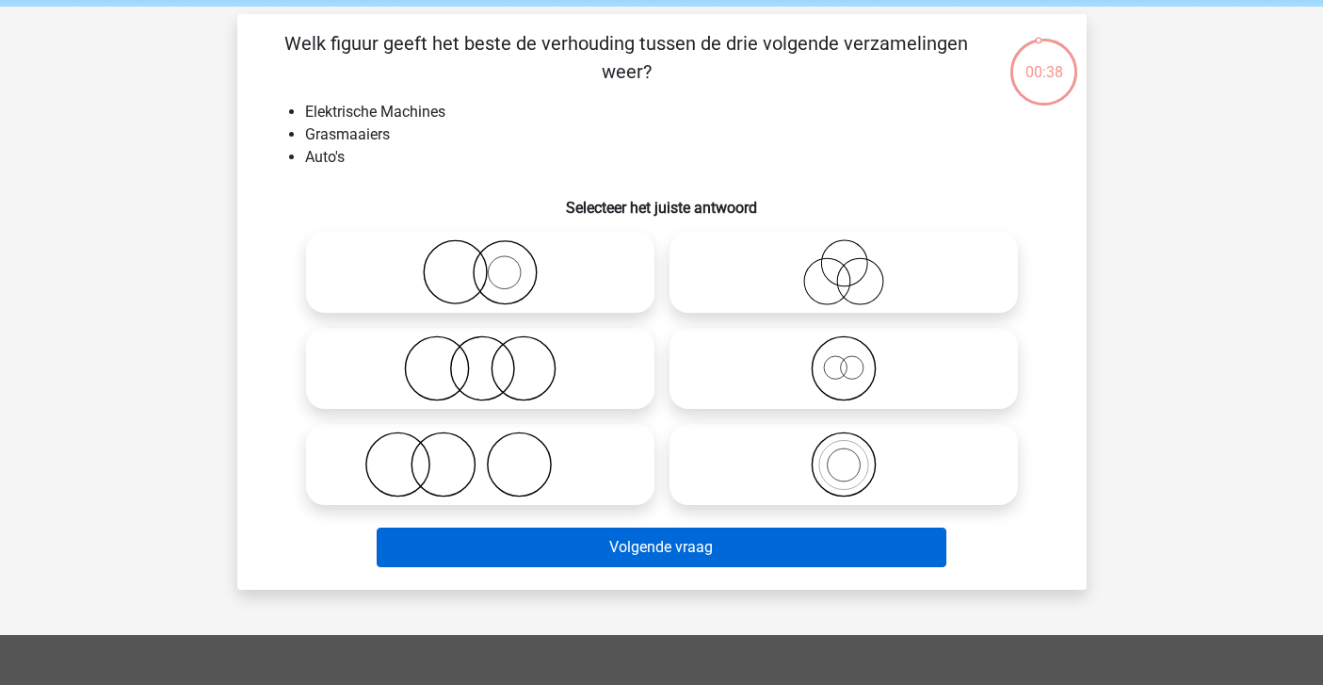
scroll to position [75, 0]
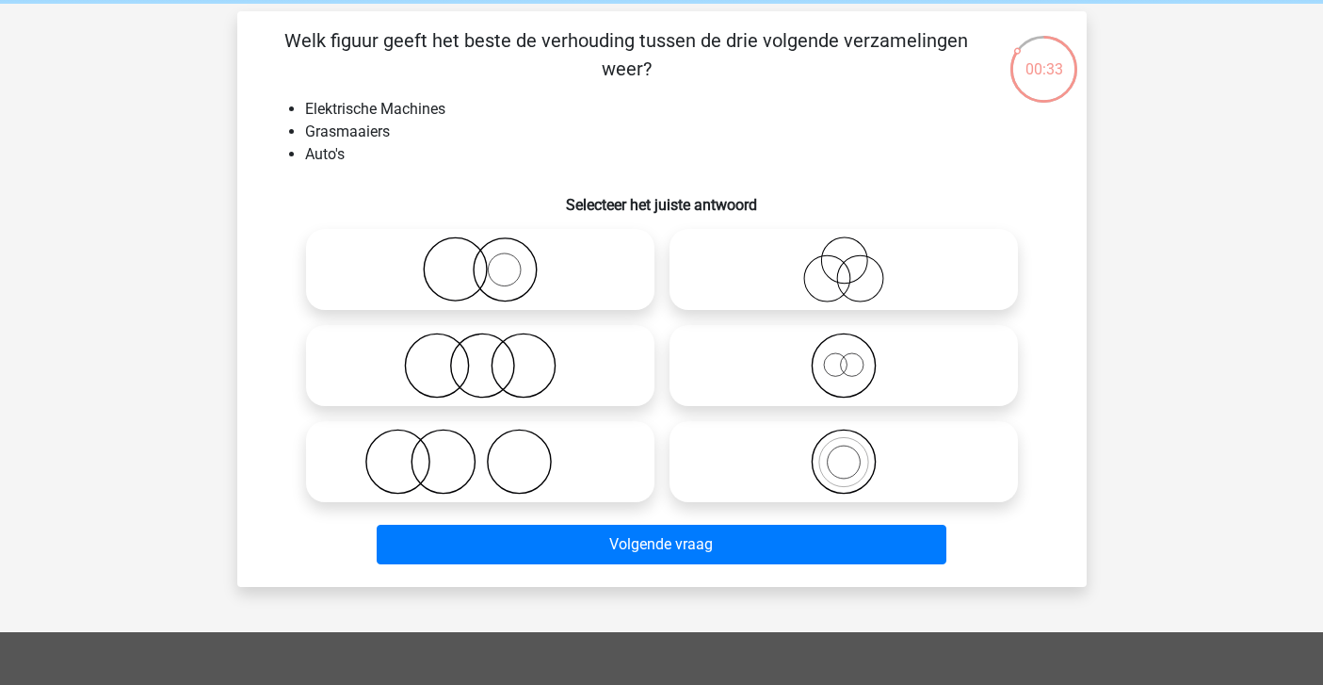
click at [511, 365] on icon at bounding box center [480, 365] width 333 height 66
click at [493, 356] on input "radio" at bounding box center [486, 350] width 12 height 12
radio input "true"
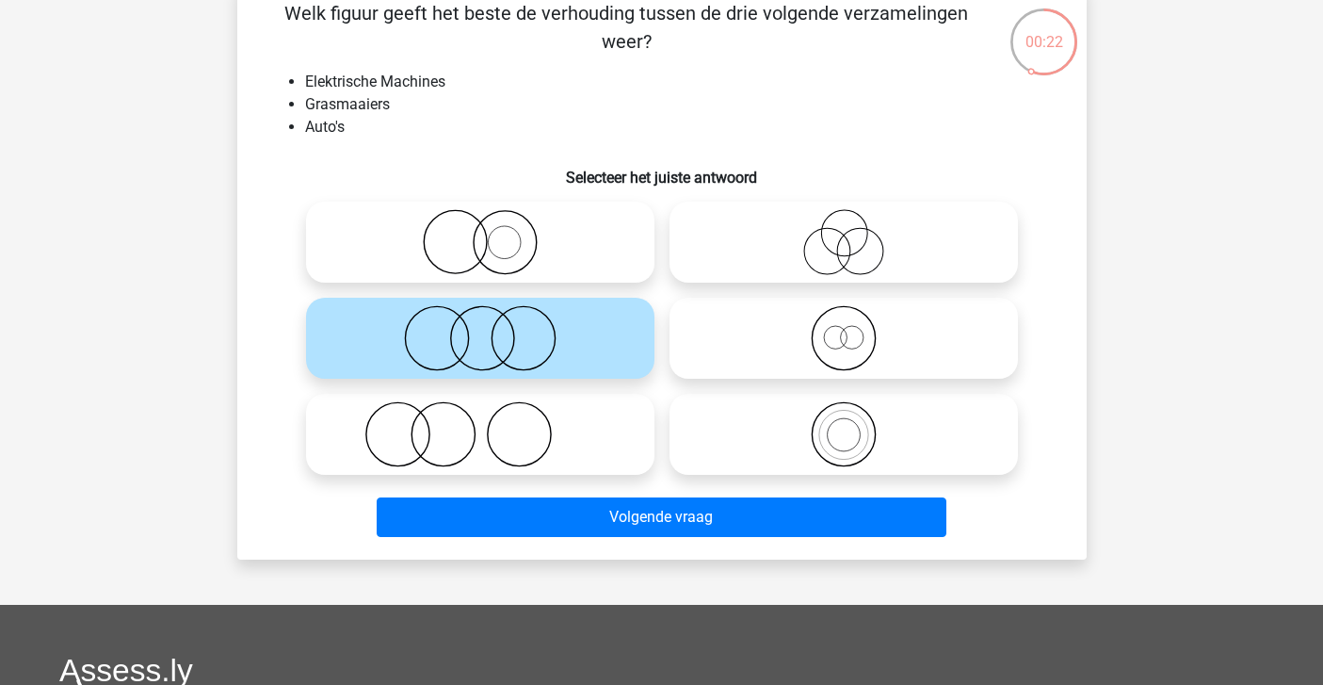
scroll to position [104, 0]
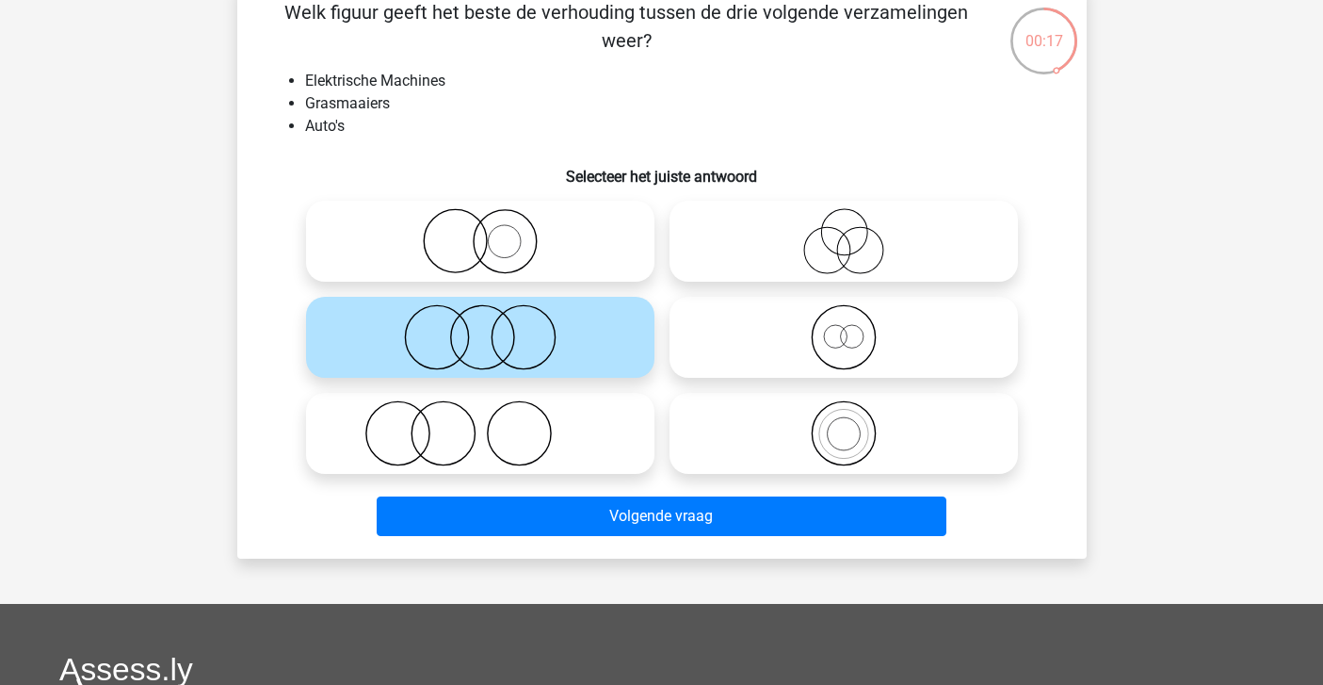
click at [461, 448] on icon at bounding box center [480, 433] width 333 height 66
click at [480, 424] on input "radio" at bounding box center [486, 418] width 12 height 12
radio input "true"
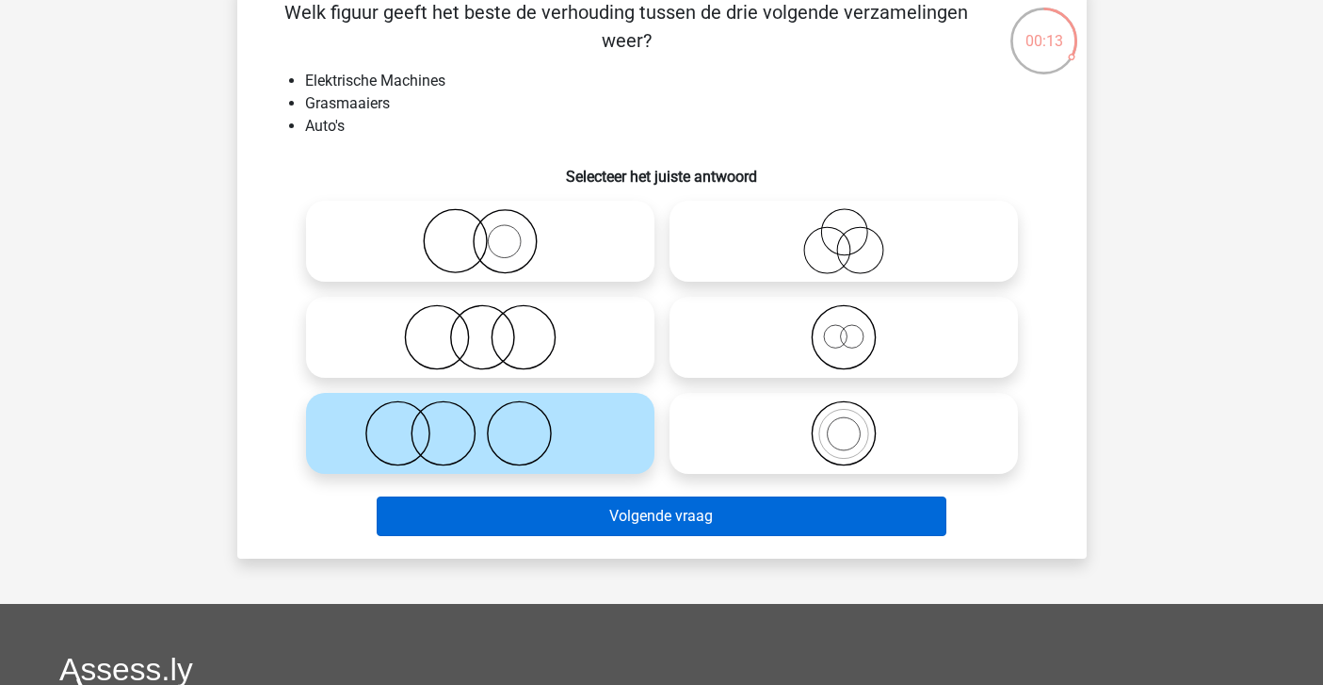
click at [480, 511] on button "Volgende vraag" at bounding box center [662, 516] width 570 height 40
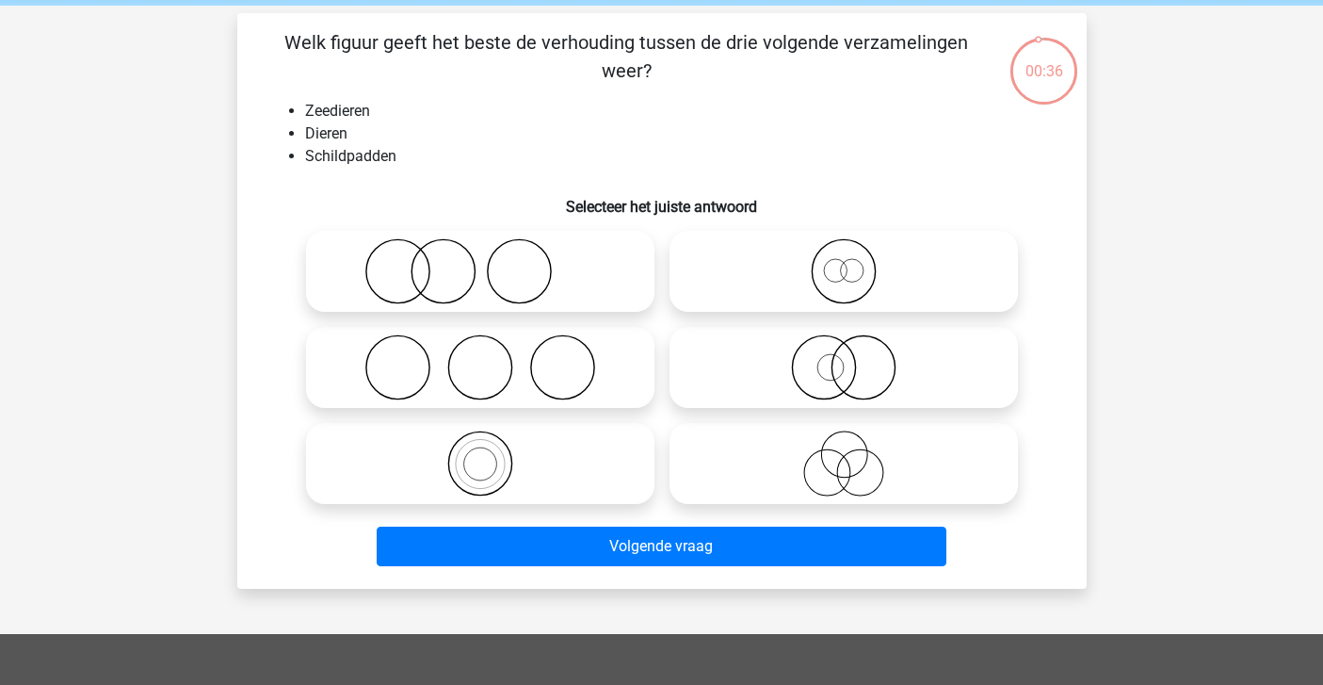
scroll to position [76, 0]
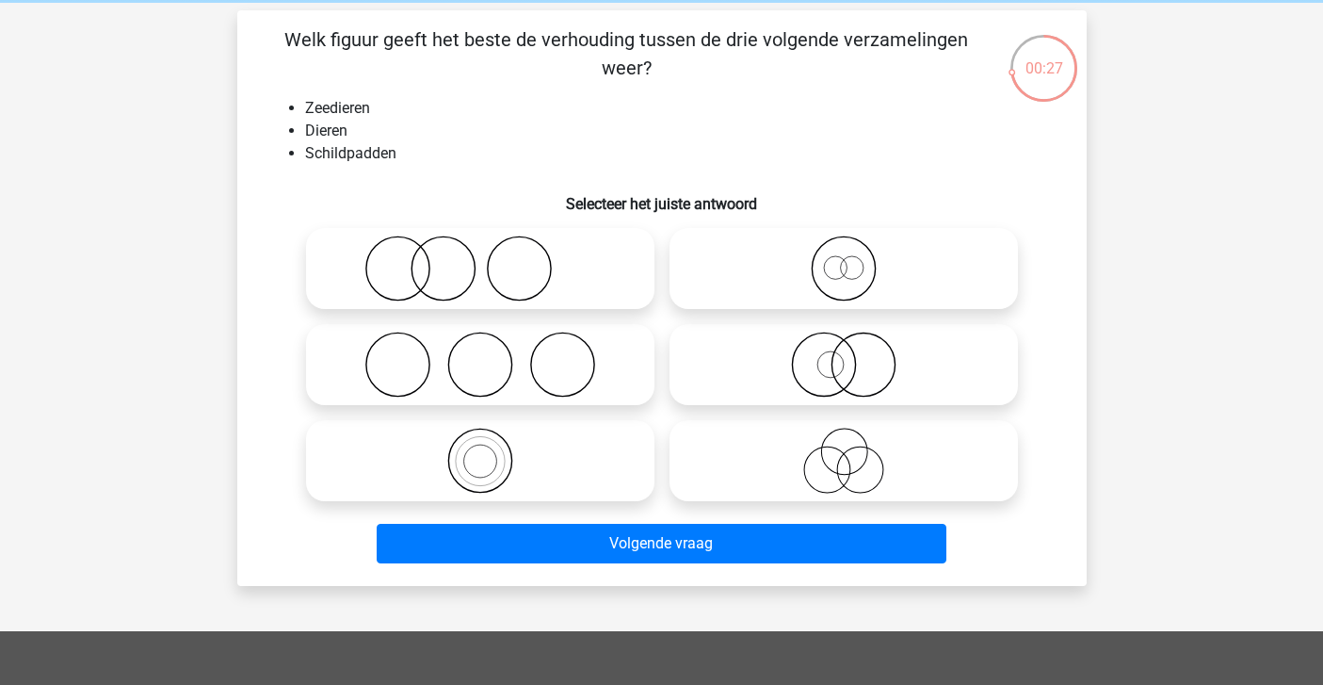
click at [768, 380] on icon at bounding box center [843, 364] width 333 height 66
click at [844, 355] on input "radio" at bounding box center [850, 349] width 12 height 12
radio input "true"
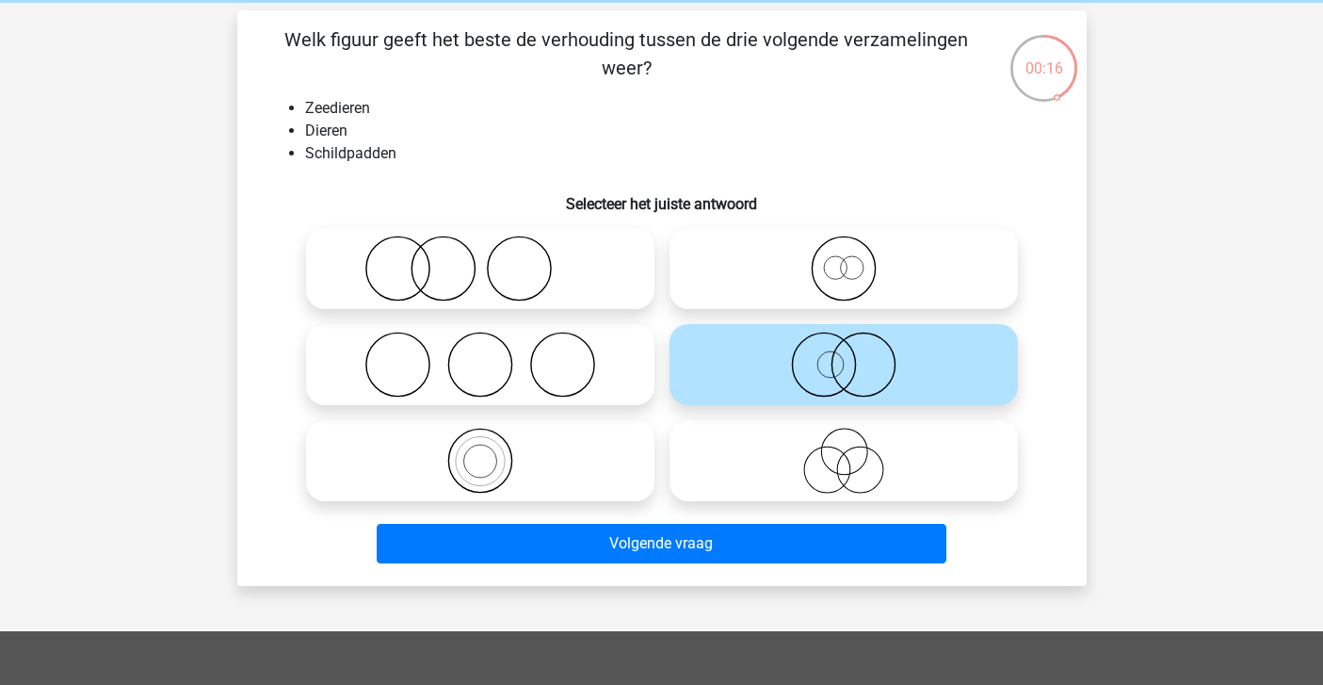
click at [849, 250] on input "radio" at bounding box center [850, 253] width 12 height 12
radio input "true"
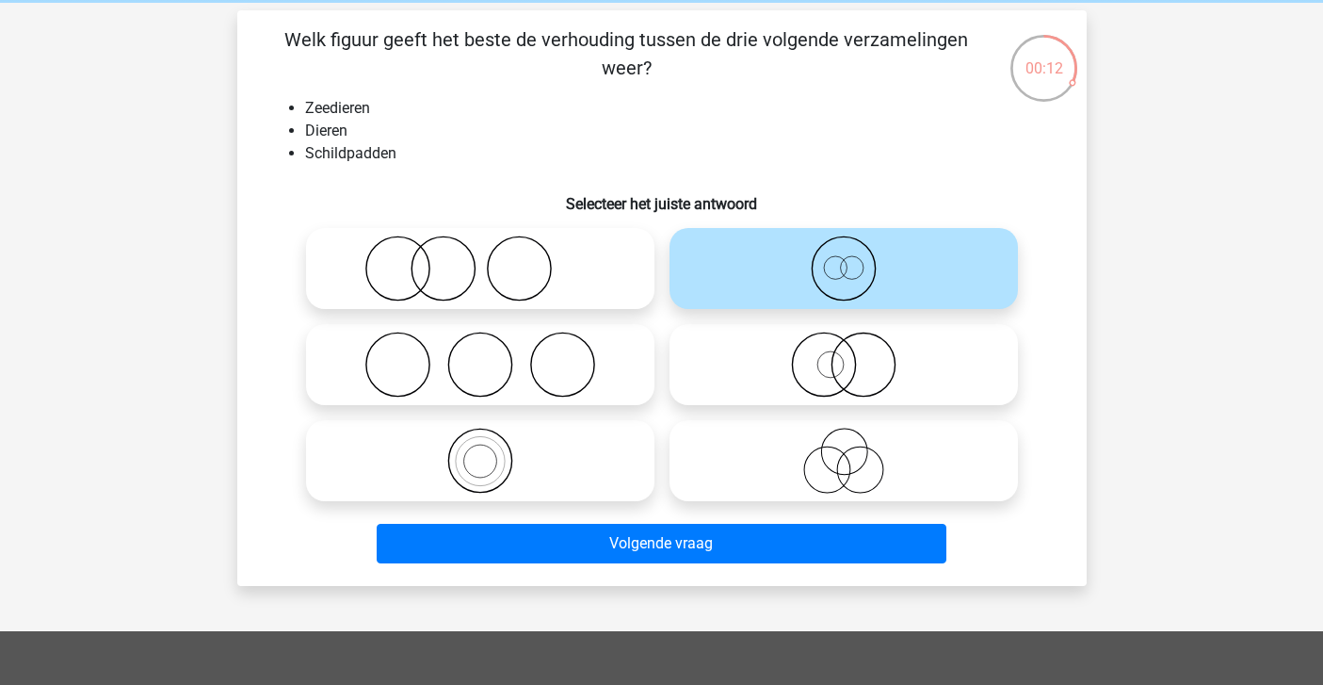
click at [552, 453] on icon at bounding box center [480, 461] width 333 height 66
click at [493, 451] on input "radio" at bounding box center [486, 445] width 12 height 12
radio input "true"
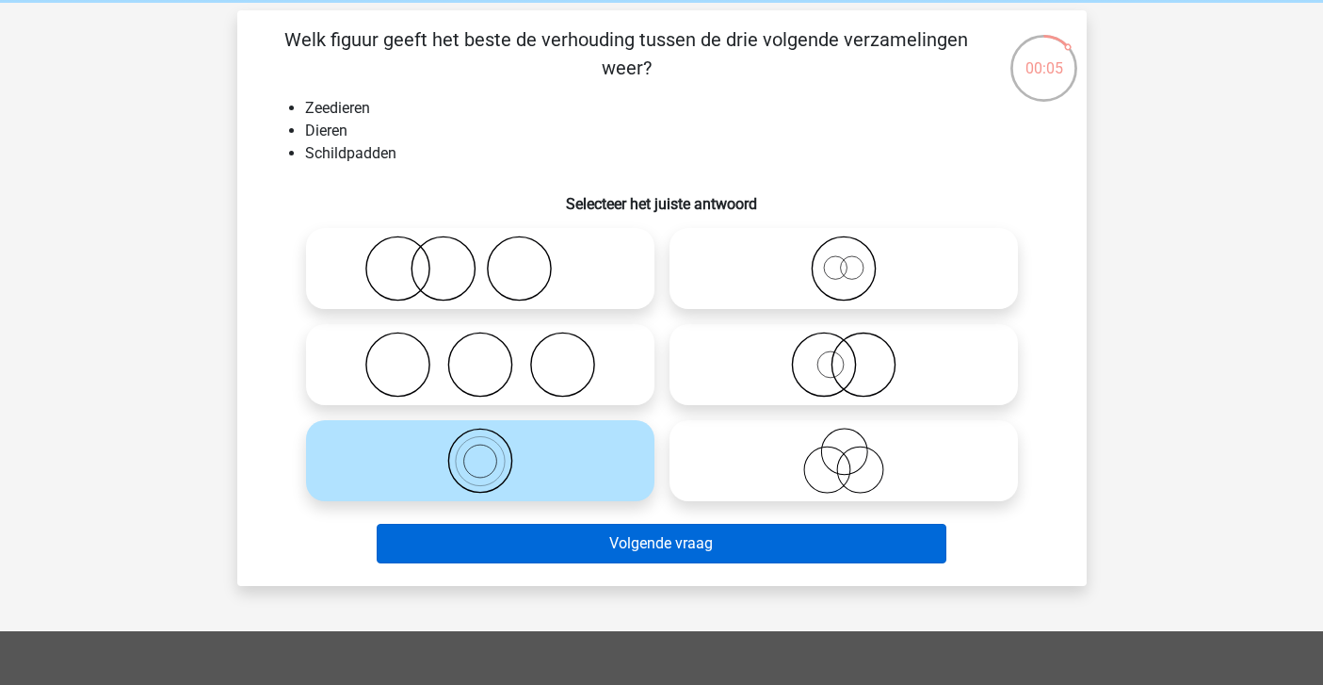
click at [480, 533] on button "Volgende vraag" at bounding box center [662, 544] width 570 height 40
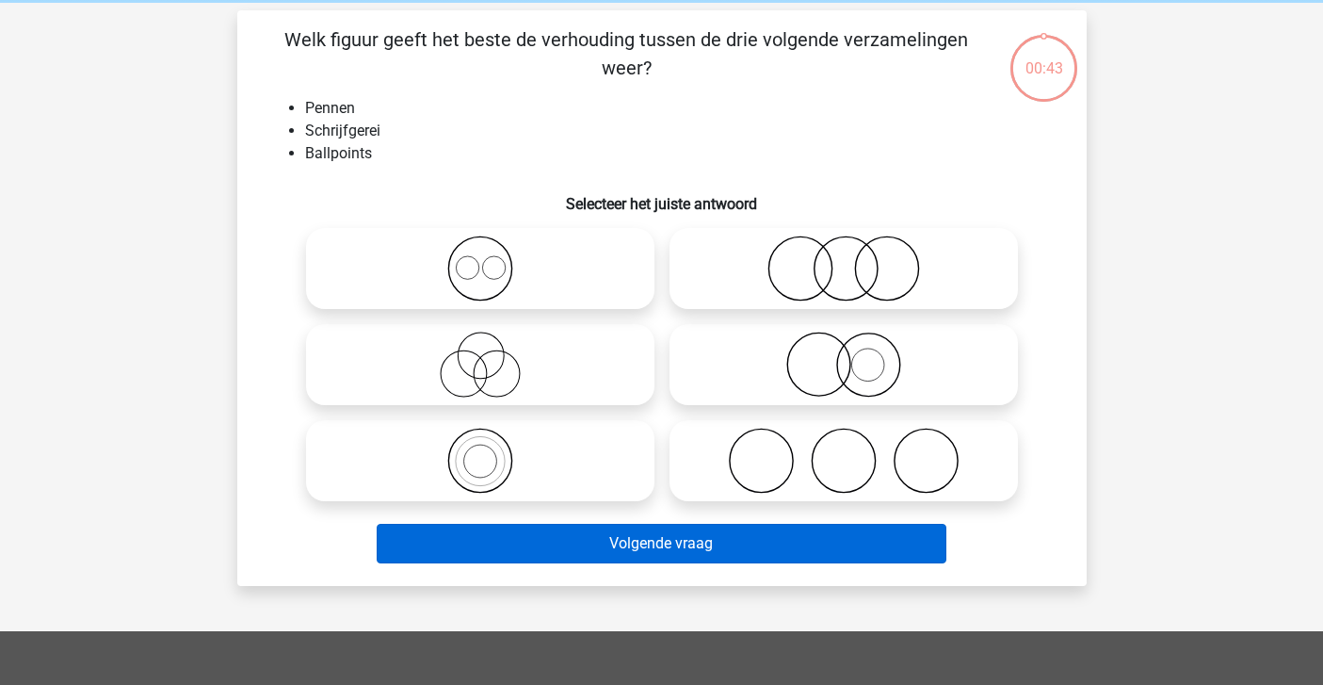
scroll to position [87, 0]
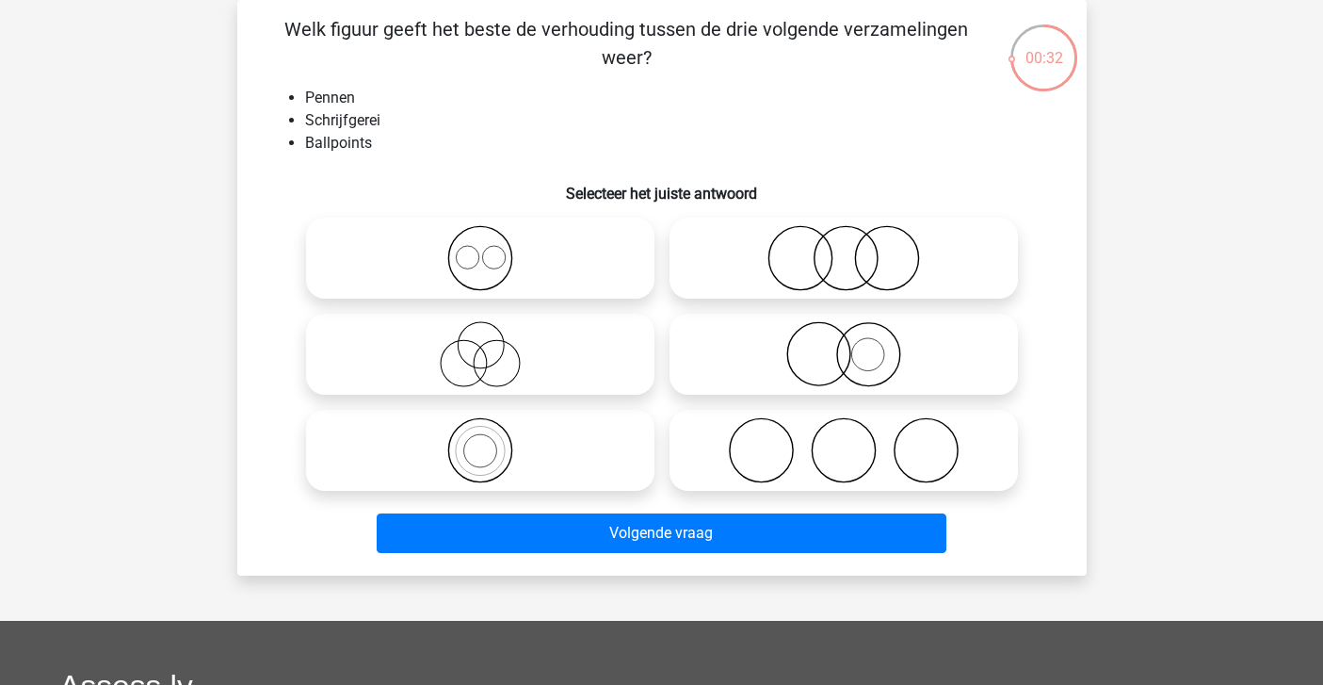
click at [538, 436] on icon at bounding box center [480, 450] width 333 height 66
click at [493, 436] on input "radio" at bounding box center [486, 434] width 12 height 12
radio input "true"
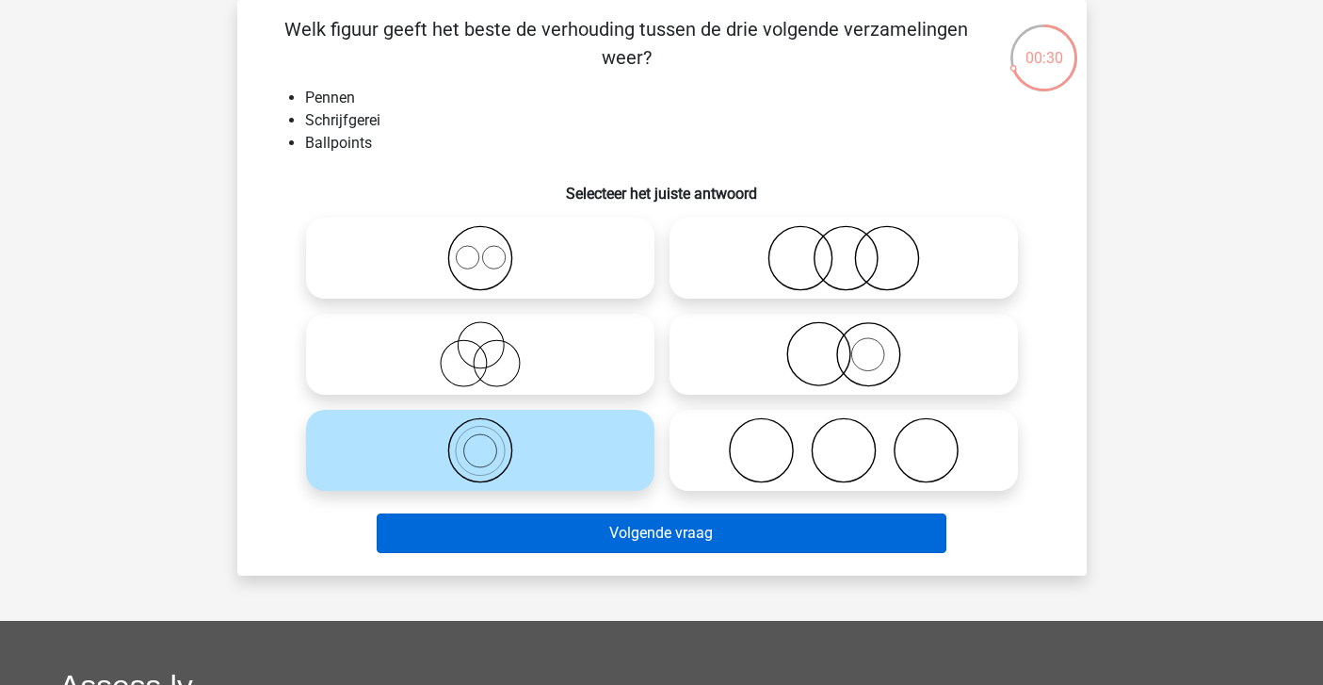
click at [572, 538] on button "Volgende vraag" at bounding box center [662, 533] width 570 height 40
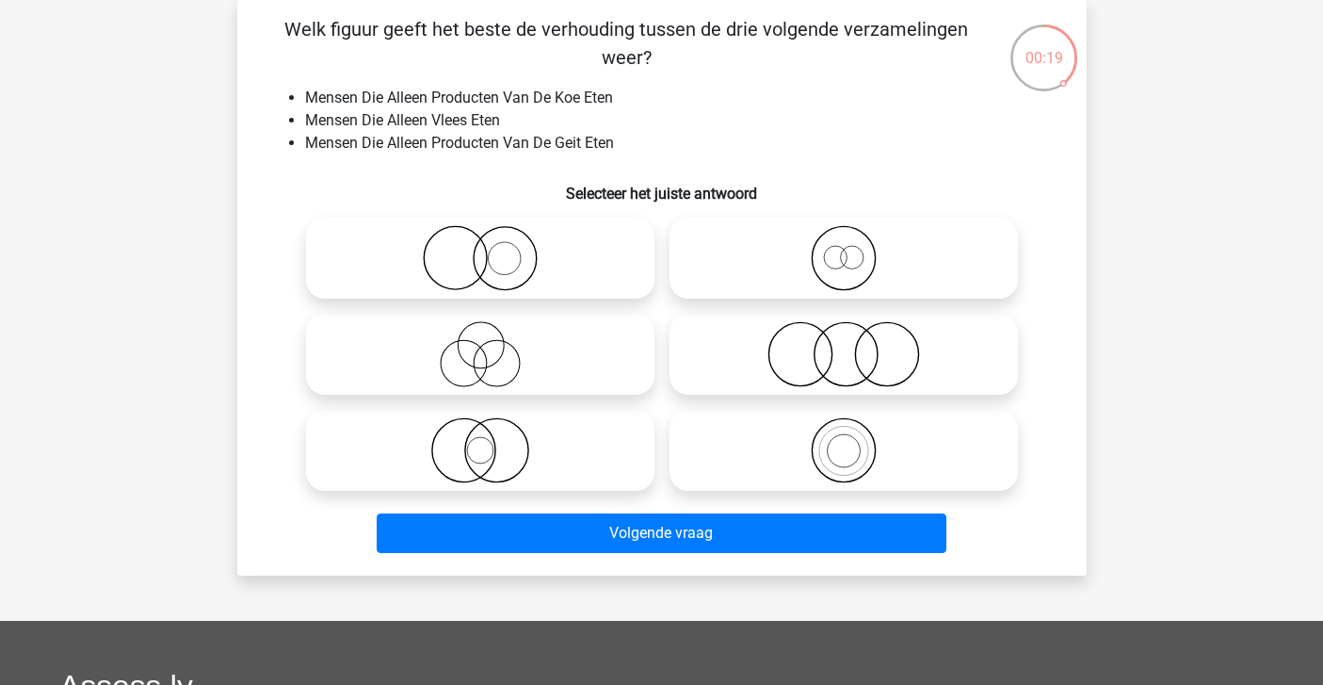
click at [499, 353] on icon at bounding box center [480, 354] width 333 height 66
click at [493, 345] on input "radio" at bounding box center [486, 338] width 12 height 12
radio input "true"
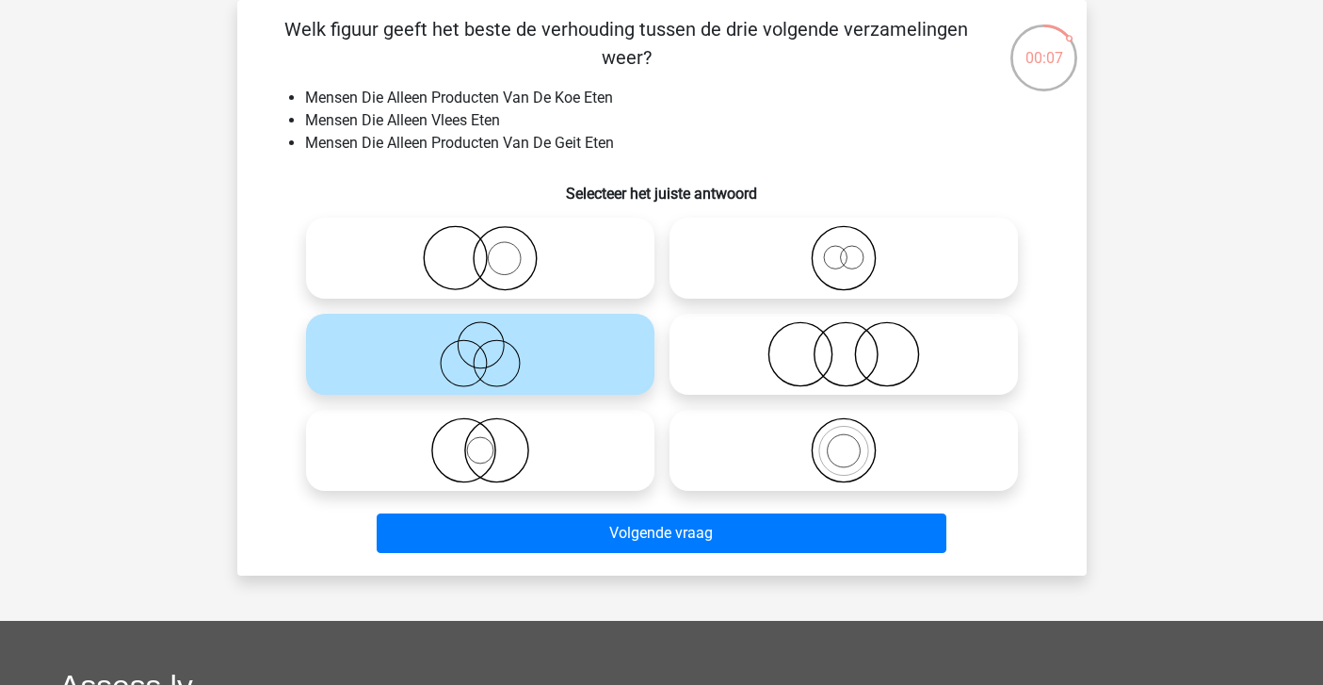
click at [786, 359] on icon at bounding box center [843, 354] width 333 height 66
click at [844, 345] on input "radio" at bounding box center [850, 338] width 12 height 12
radio input "true"
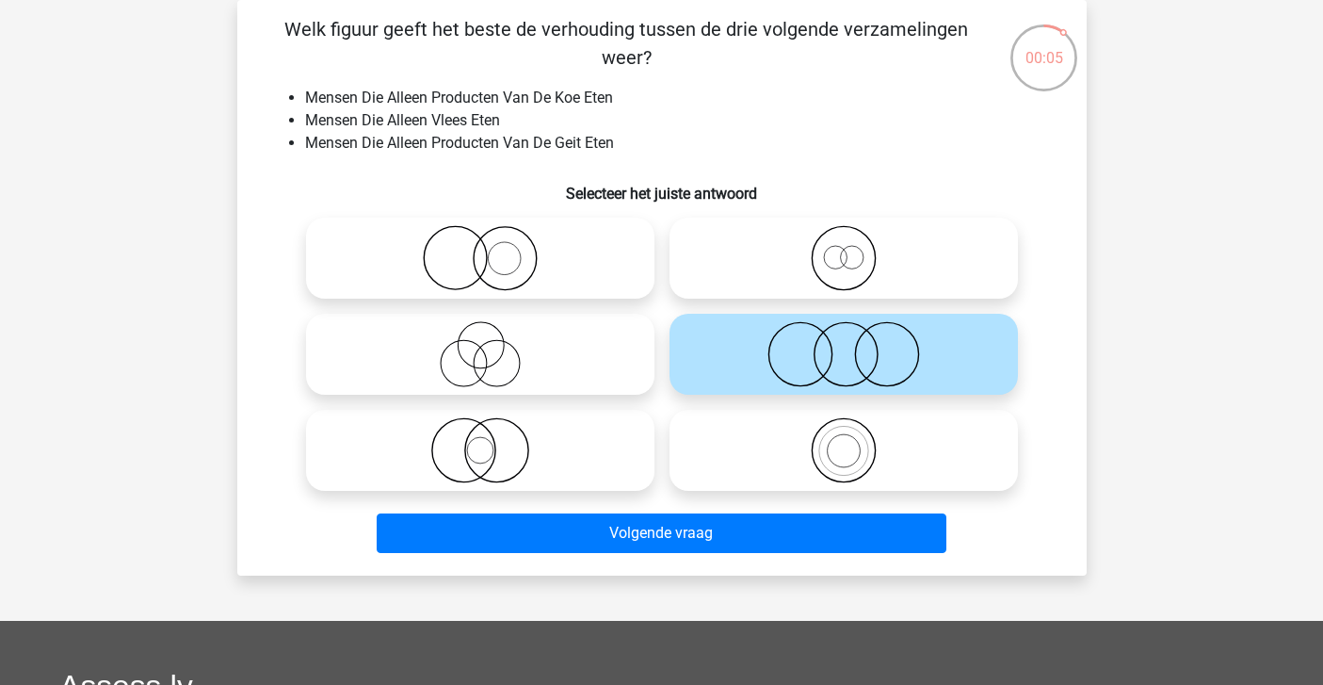
click at [571, 357] on icon at bounding box center [480, 354] width 333 height 66
click at [493, 345] on input "radio" at bounding box center [486, 338] width 12 height 12
radio input "true"
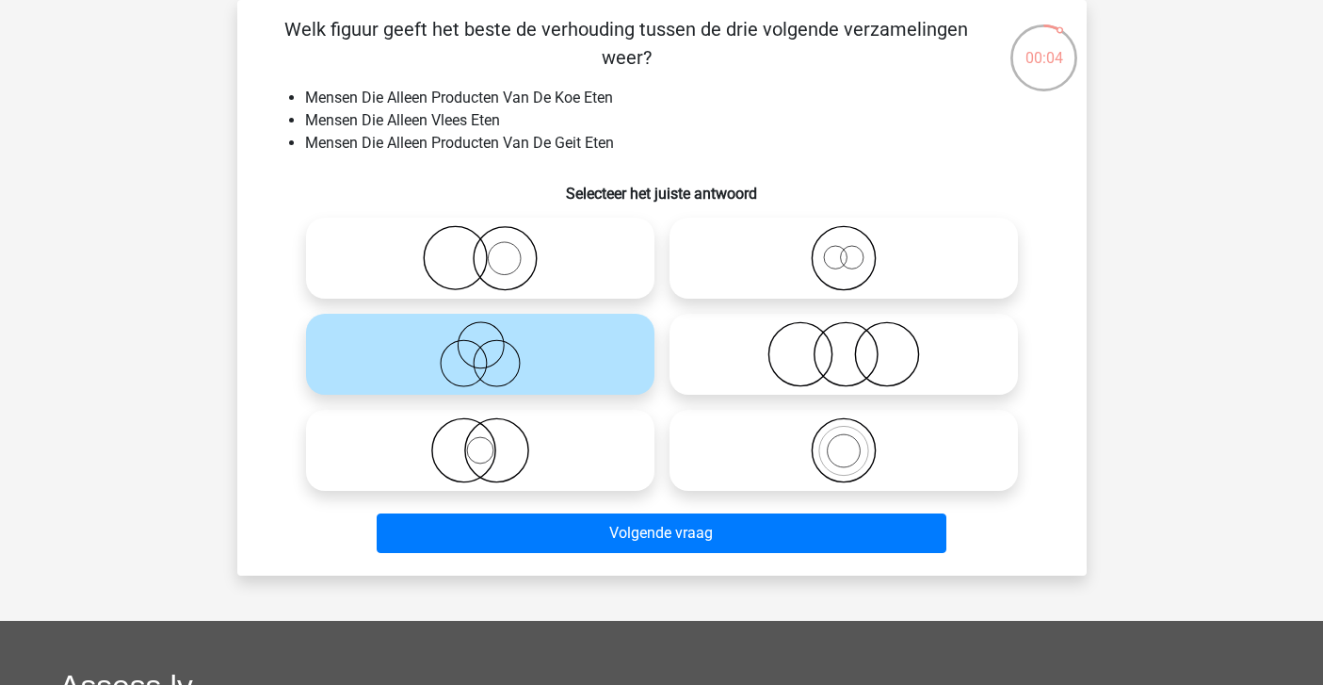
click at [719, 365] on icon at bounding box center [843, 354] width 333 height 66
click at [844, 345] on input "radio" at bounding box center [850, 338] width 12 height 12
radio input "true"
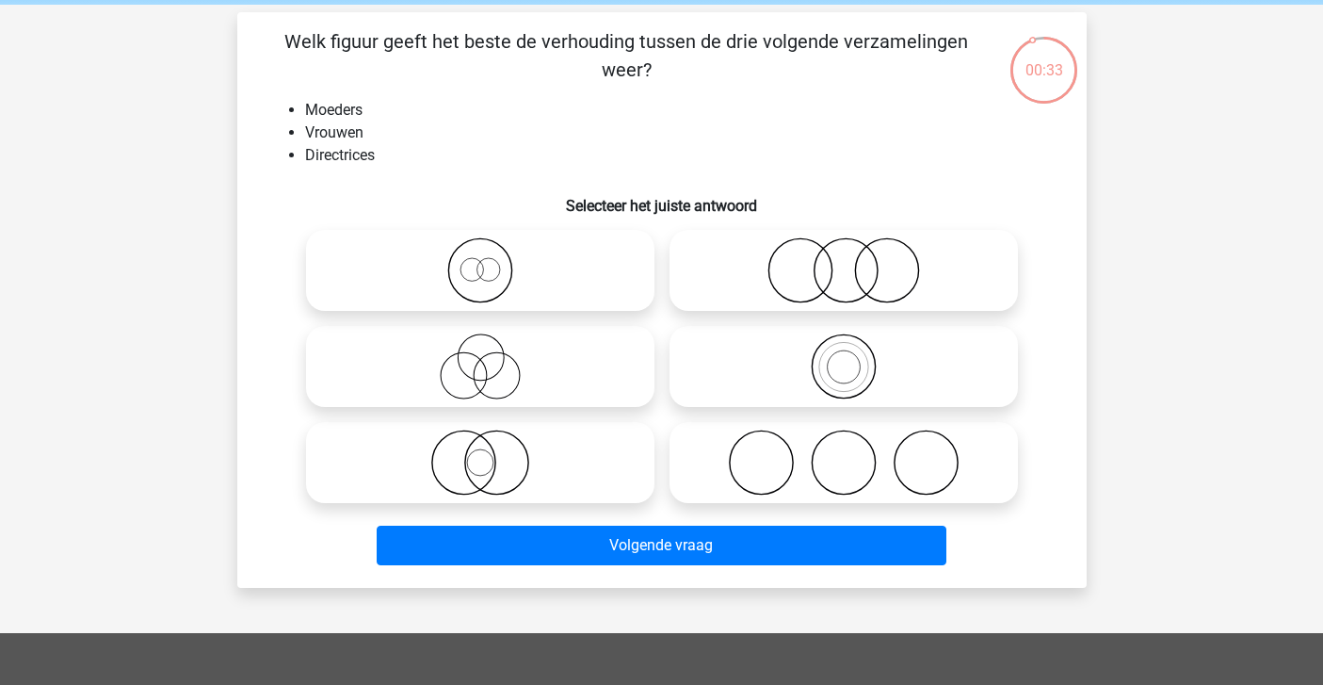
scroll to position [79, 0]
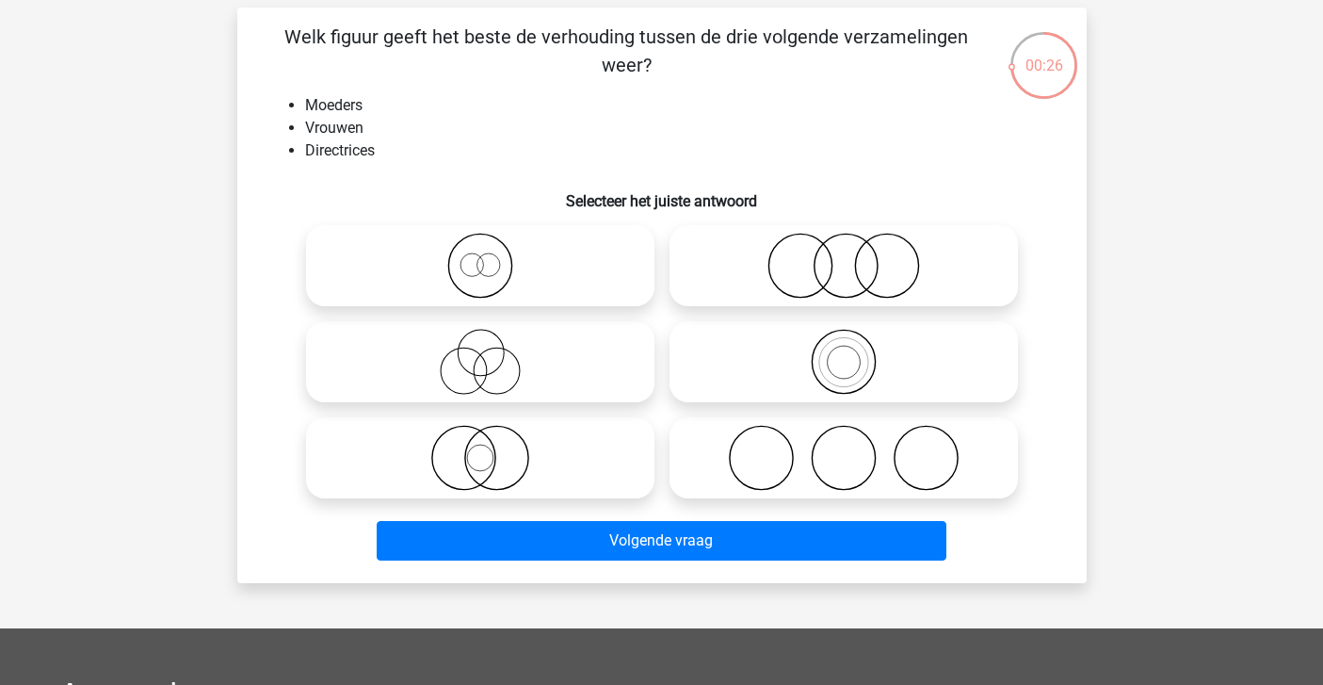
click at [590, 272] on icon at bounding box center [480, 266] width 333 height 66
click at [493, 256] on input "radio" at bounding box center [486, 250] width 12 height 12
radio input "true"
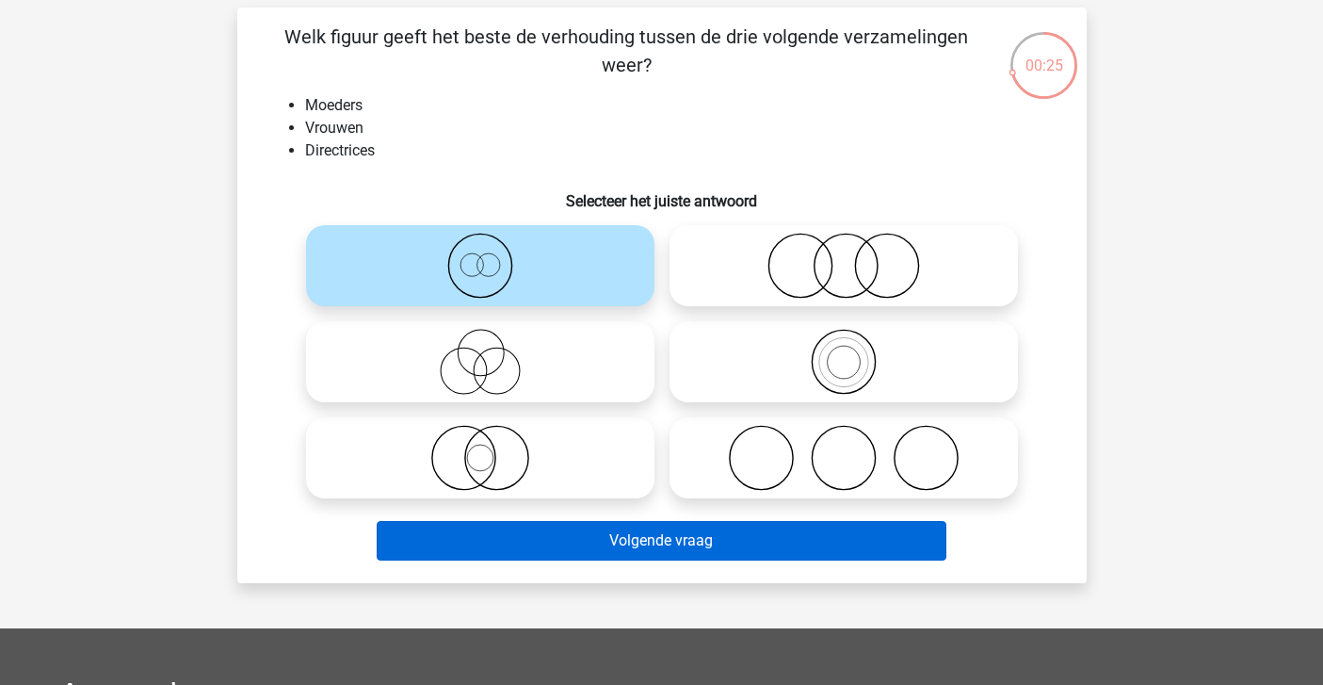
click at [621, 527] on button "Volgende vraag" at bounding box center [662, 541] width 570 height 40
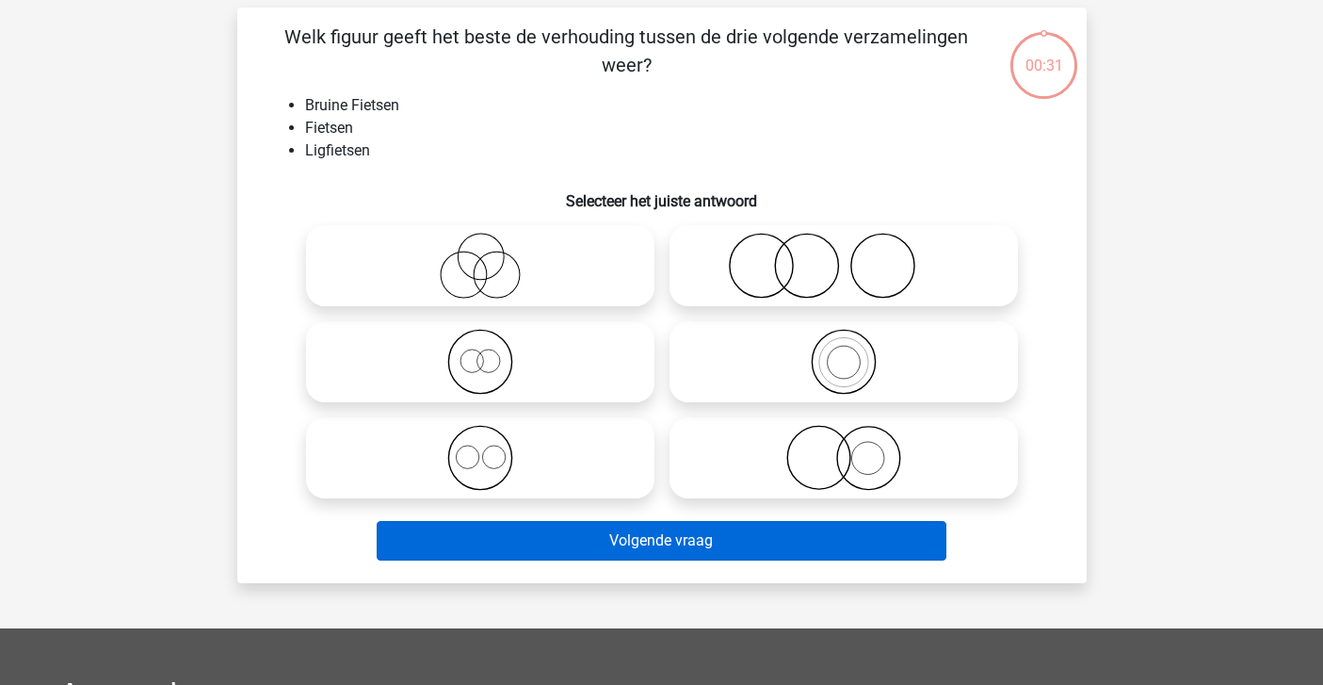
scroll to position [87, 0]
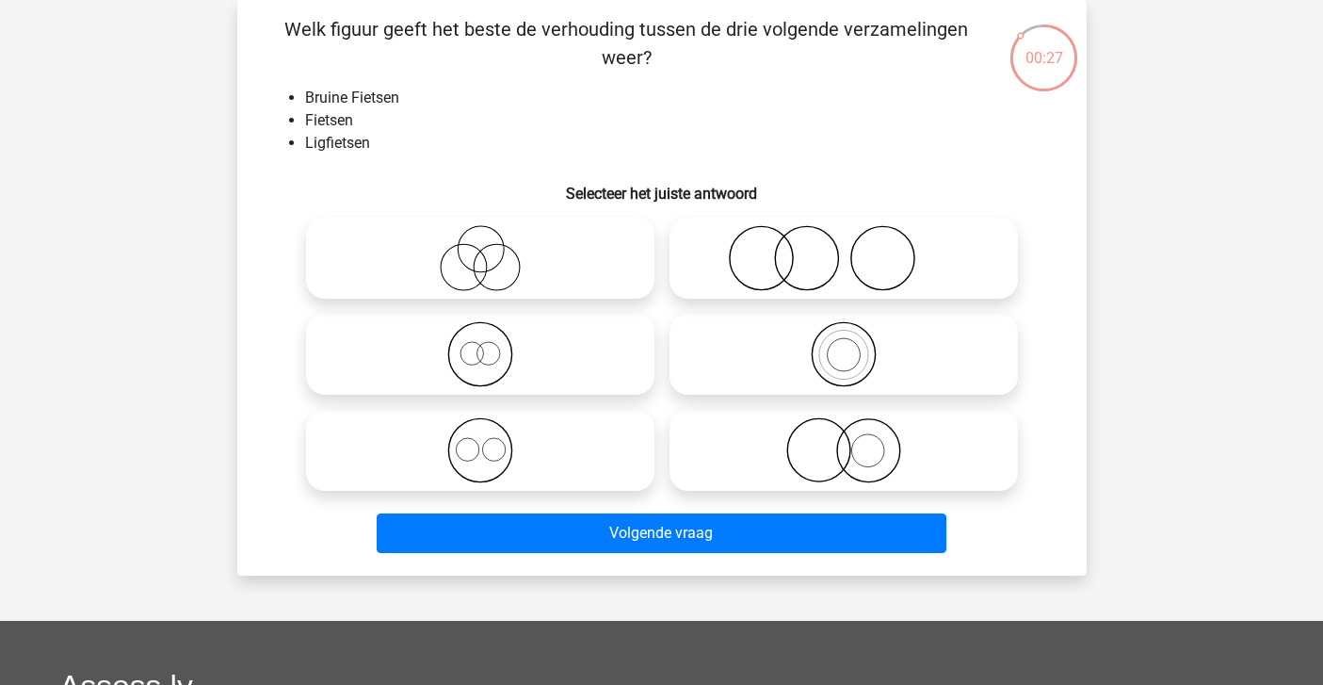
click at [471, 362] on icon at bounding box center [480, 354] width 333 height 66
click at [480, 345] on input "radio" at bounding box center [486, 338] width 12 height 12
radio input "true"
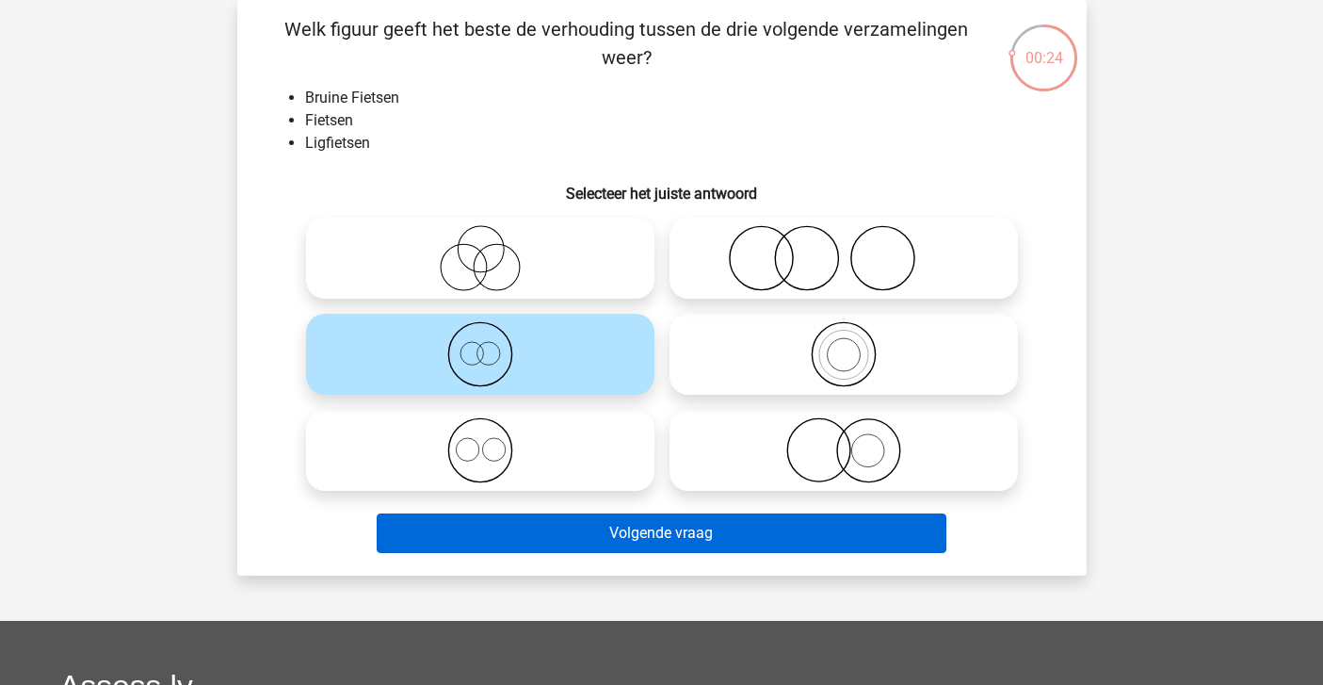
click at [528, 530] on button "Volgende vraag" at bounding box center [662, 533] width 570 height 40
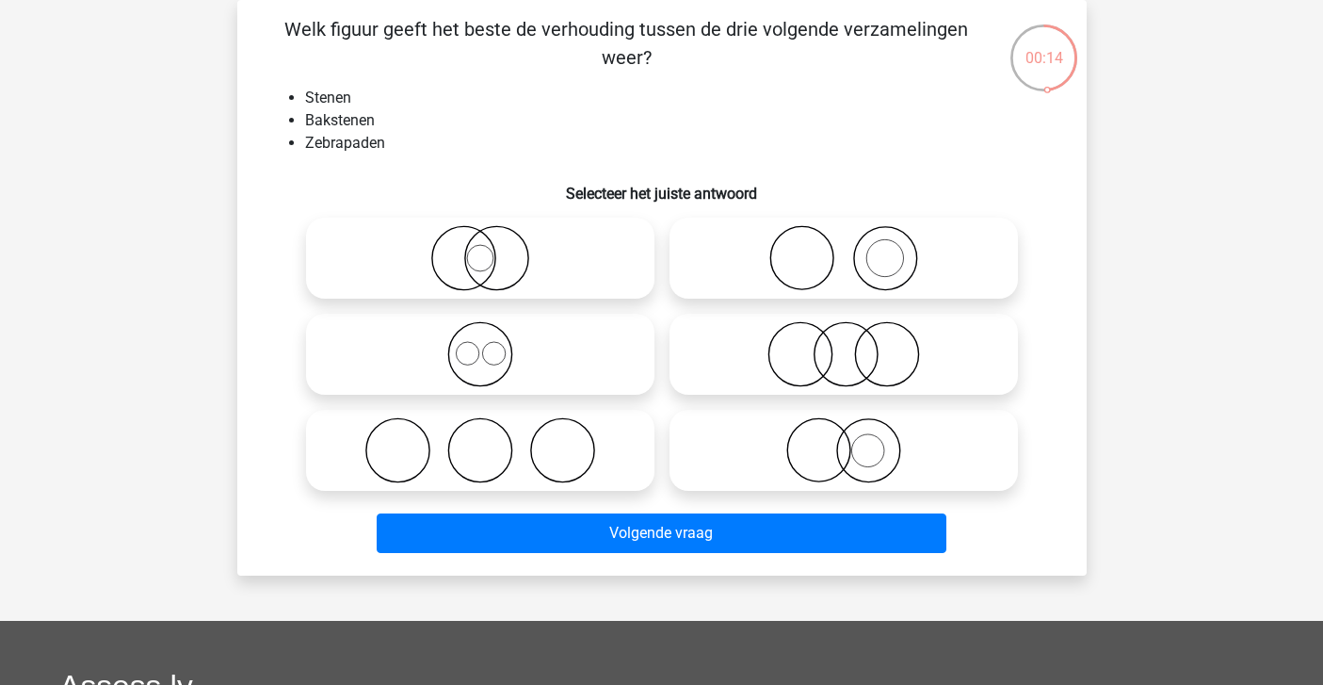
click at [768, 250] on icon at bounding box center [843, 258] width 333 height 66
click at [844, 249] on input "radio" at bounding box center [850, 242] width 12 height 12
radio input "true"
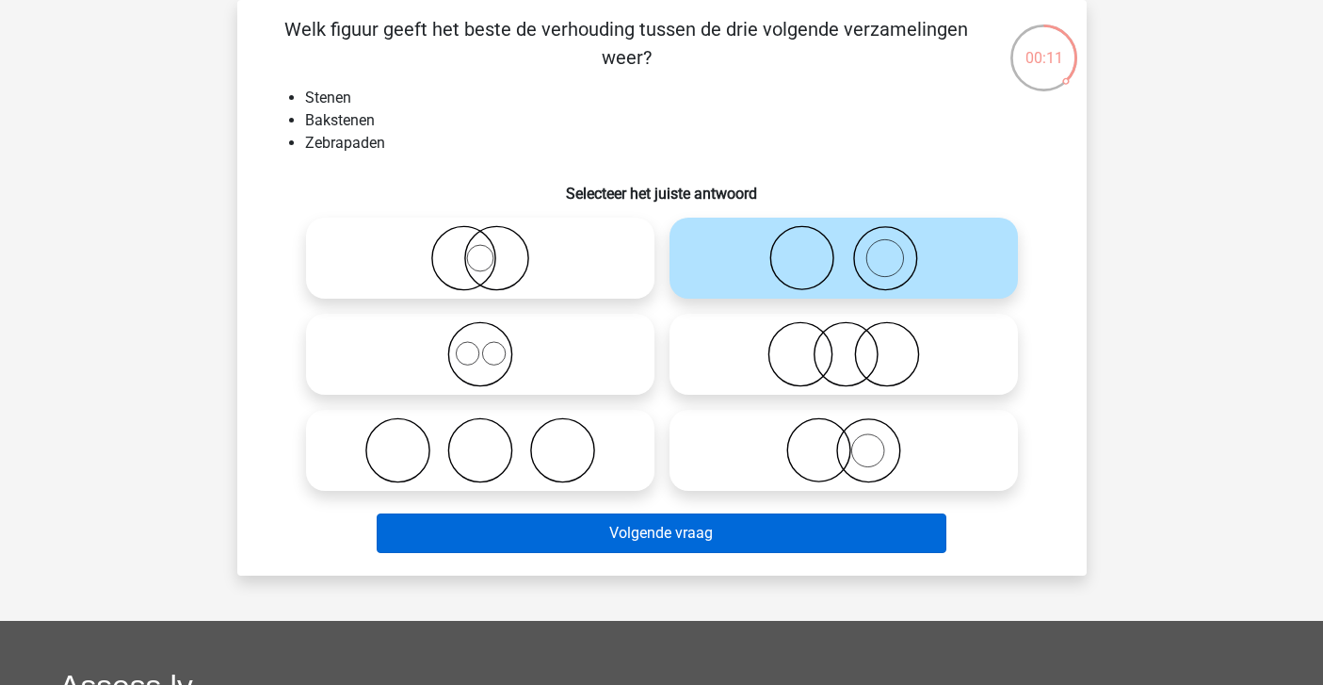
click at [618, 538] on button "Volgende vraag" at bounding box center [662, 533] width 570 height 40
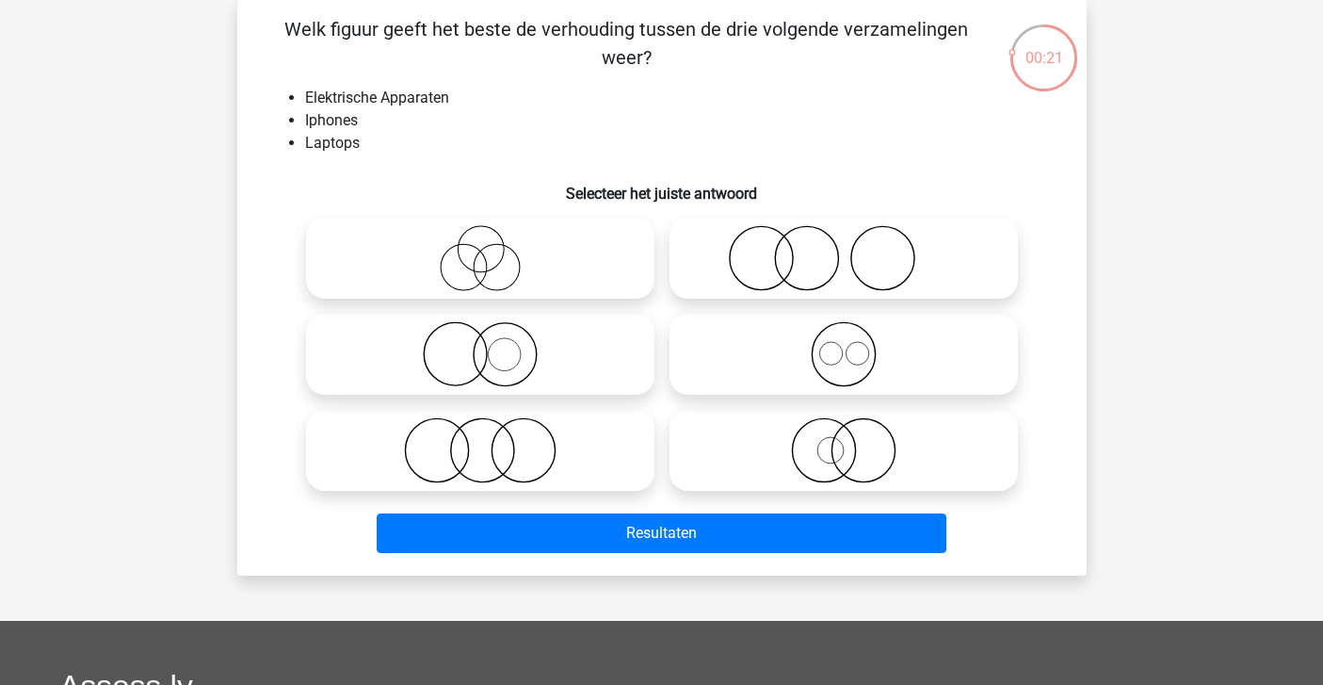
click at [833, 363] on icon at bounding box center [843, 354] width 333 height 66
click at [844, 345] on input "radio" at bounding box center [850, 338] width 12 height 12
radio input "true"
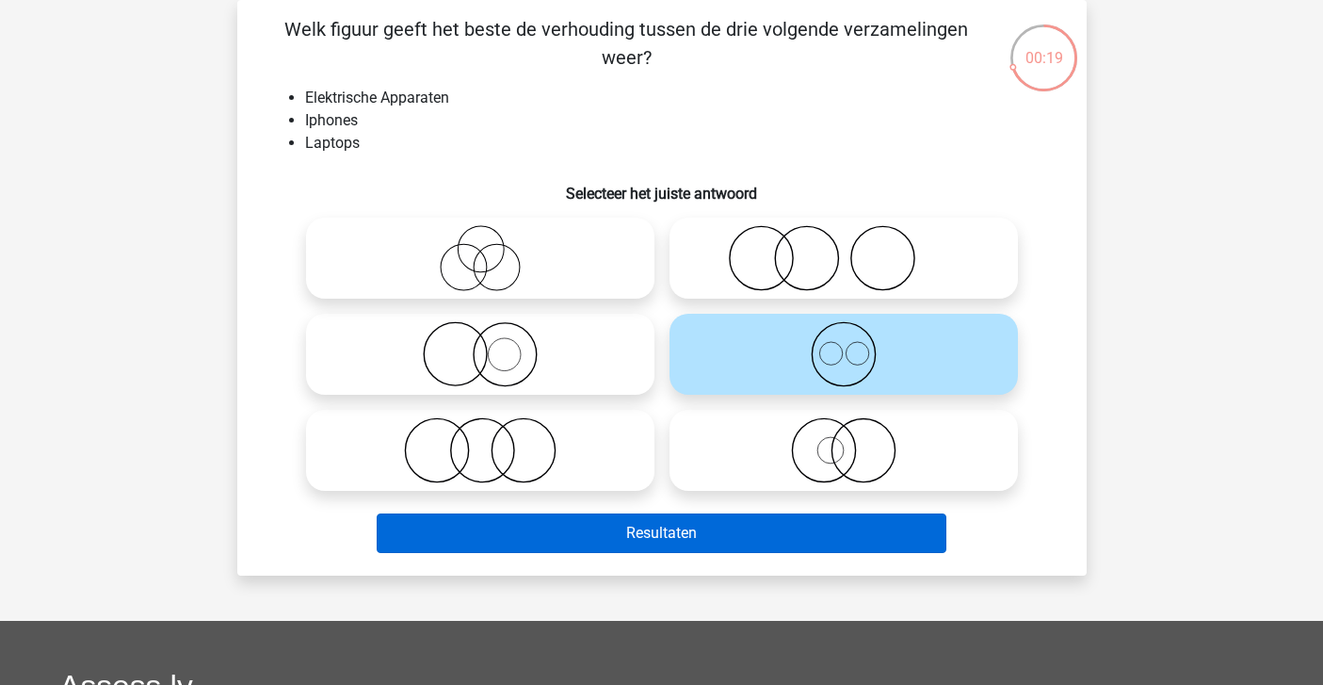
click at [671, 536] on button "Resultaten" at bounding box center [662, 533] width 570 height 40
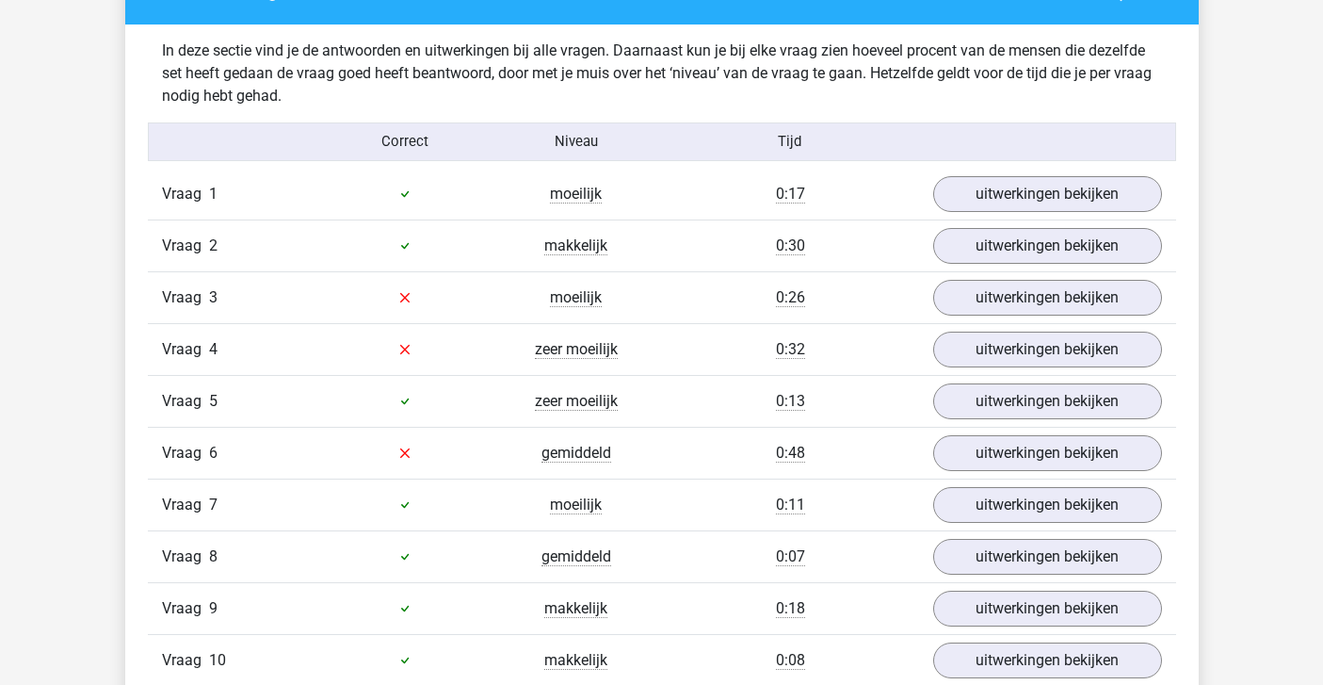
scroll to position [1504, 0]
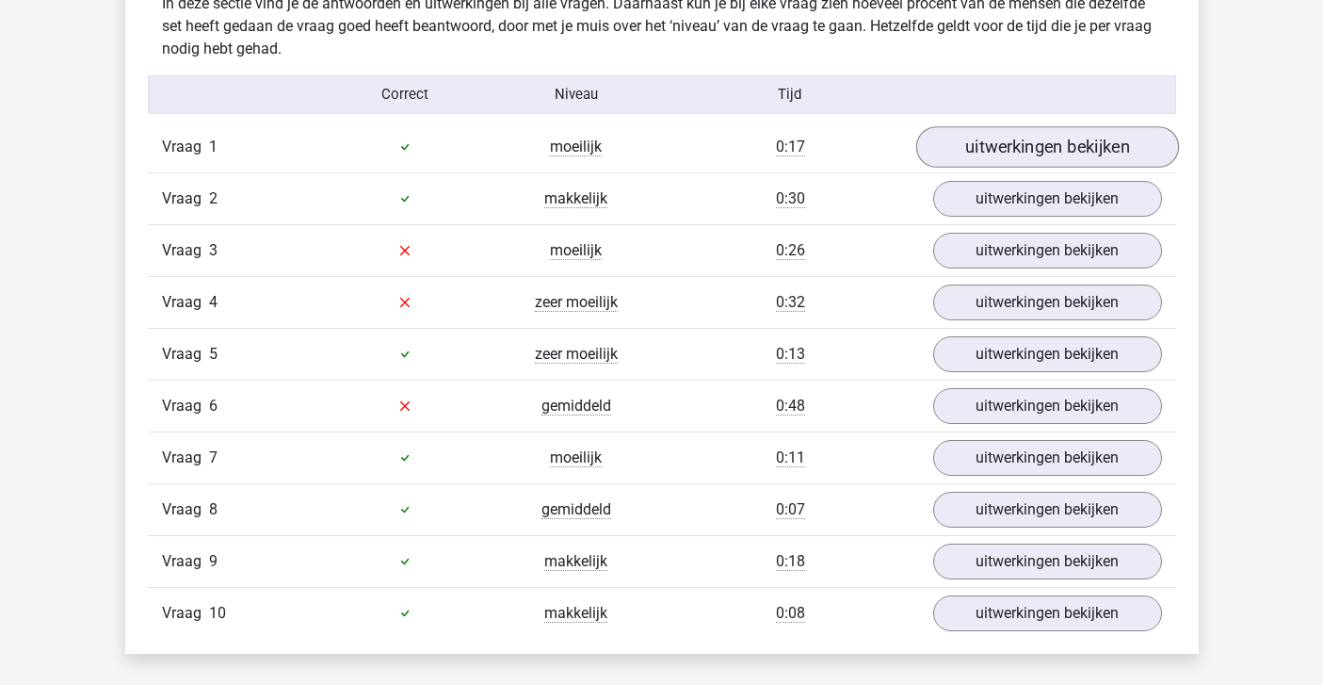
click at [997, 149] on link "uitwerkingen bekijken" at bounding box center [1046, 146] width 263 height 41
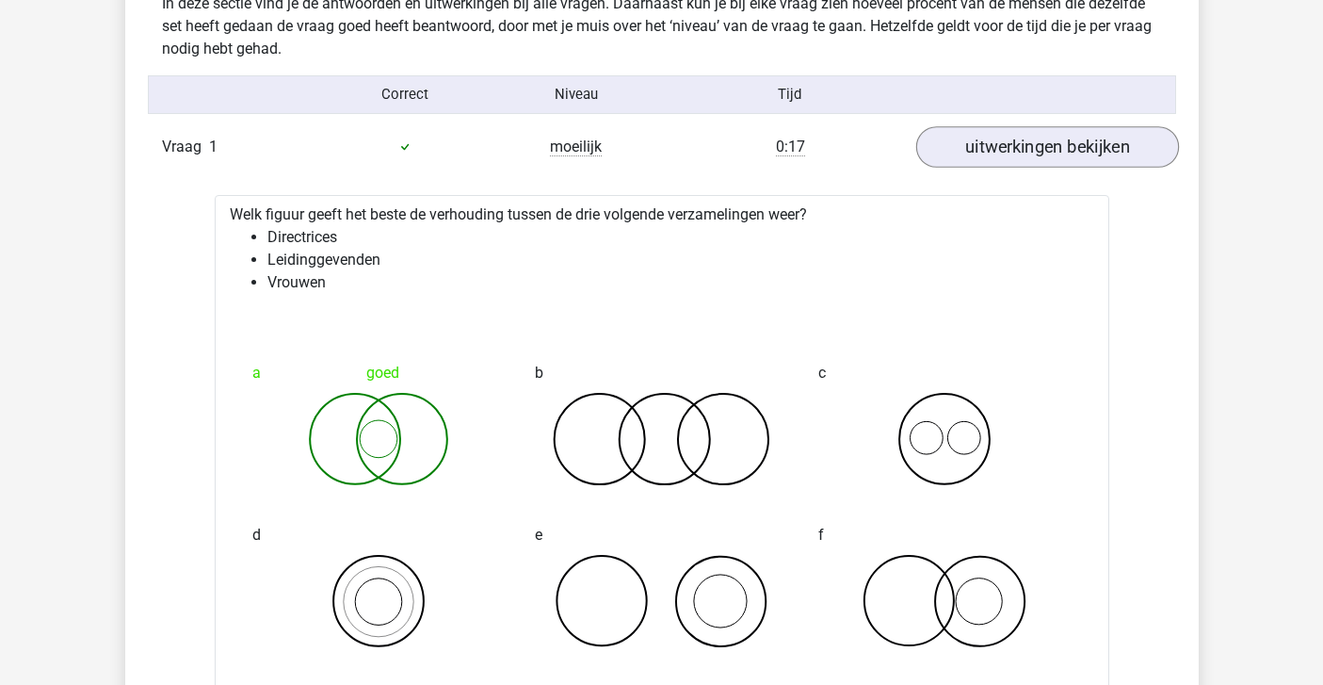
click at [994, 150] on link "uitwerkingen bekijken" at bounding box center [1046, 146] width 263 height 41
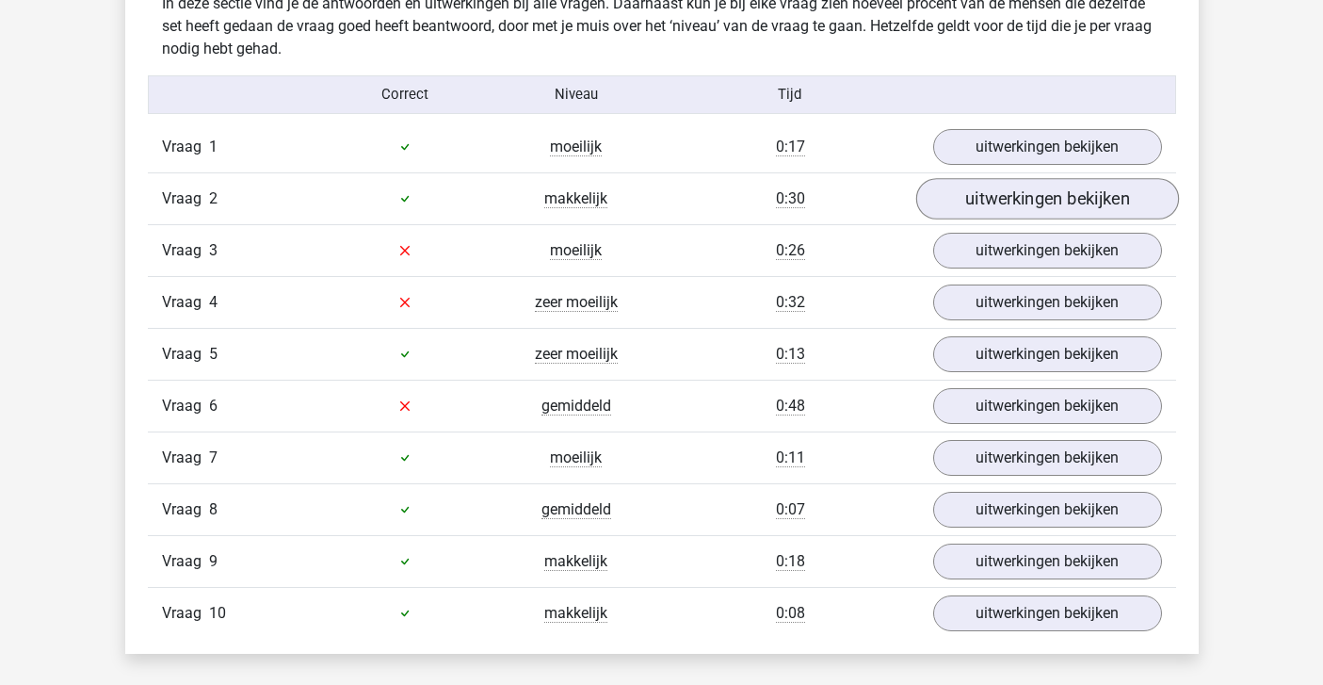
click at [999, 194] on link "uitwerkingen bekijken" at bounding box center [1046, 198] width 263 height 41
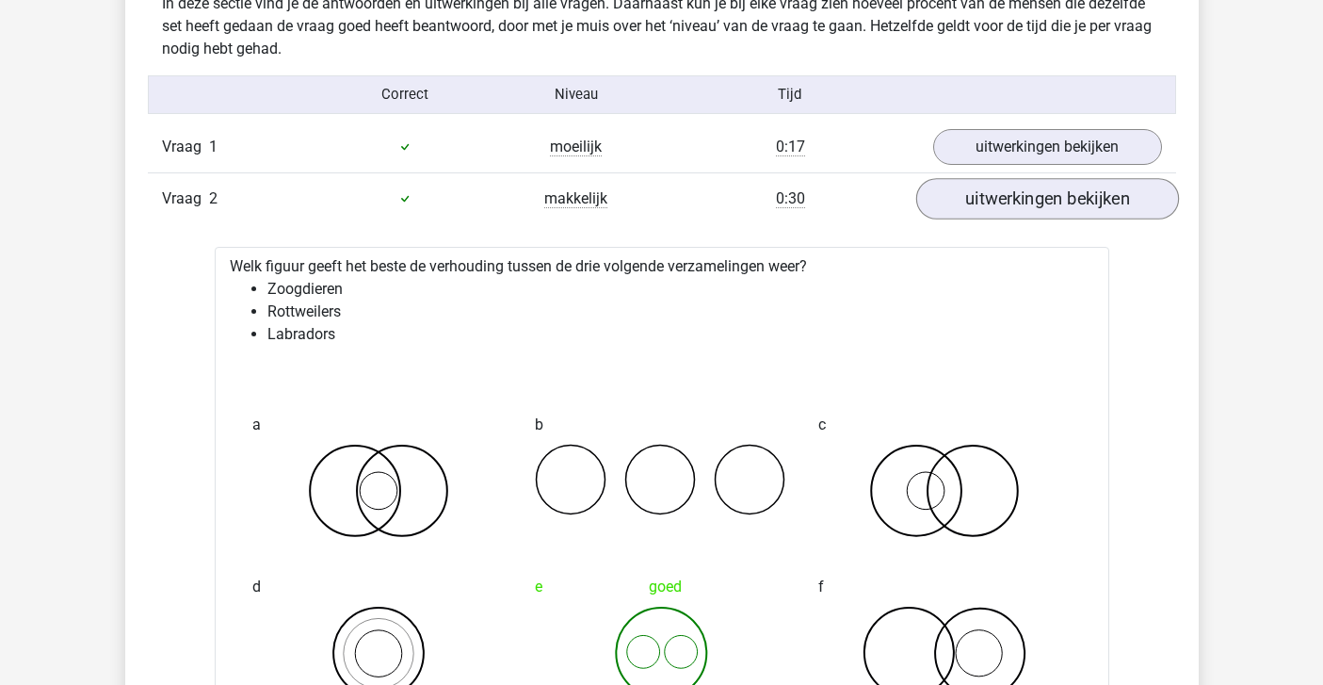
click at [994, 202] on link "uitwerkingen bekijken" at bounding box center [1046, 198] width 263 height 41
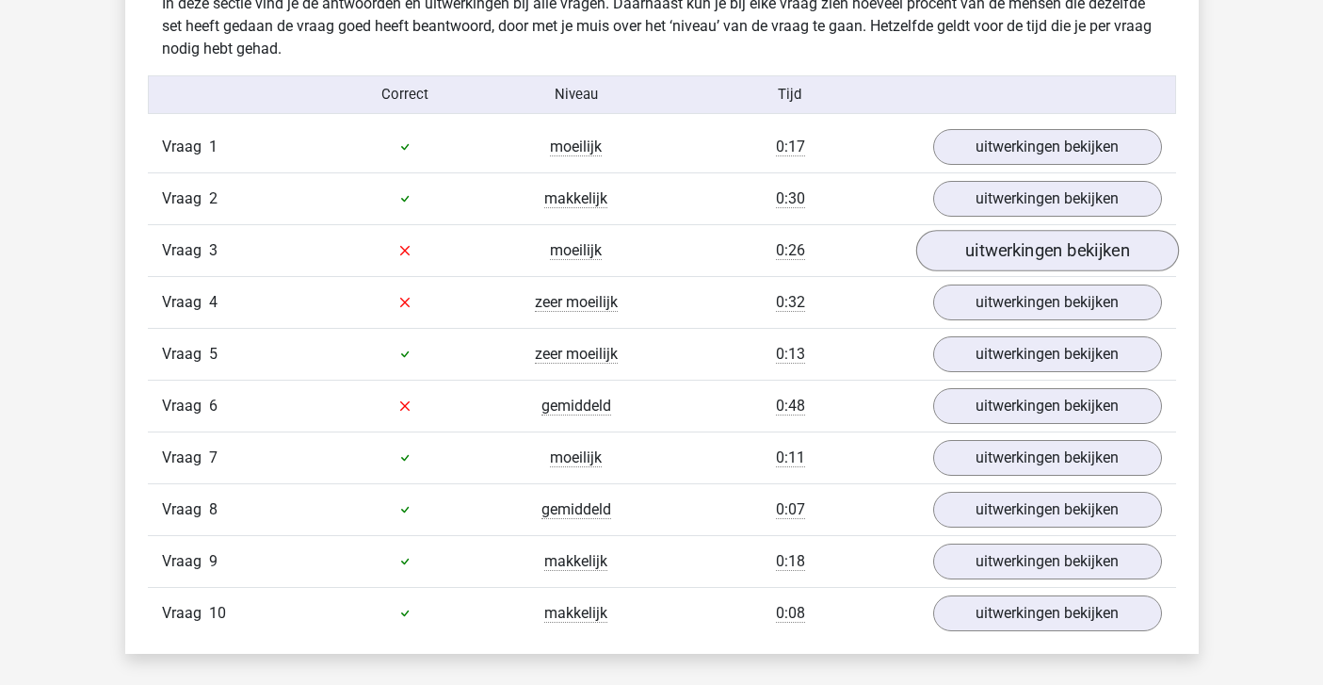
click at [994, 246] on link "uitwerkingen bekijken" at bounding box center [1046, 250] width 263 height 41
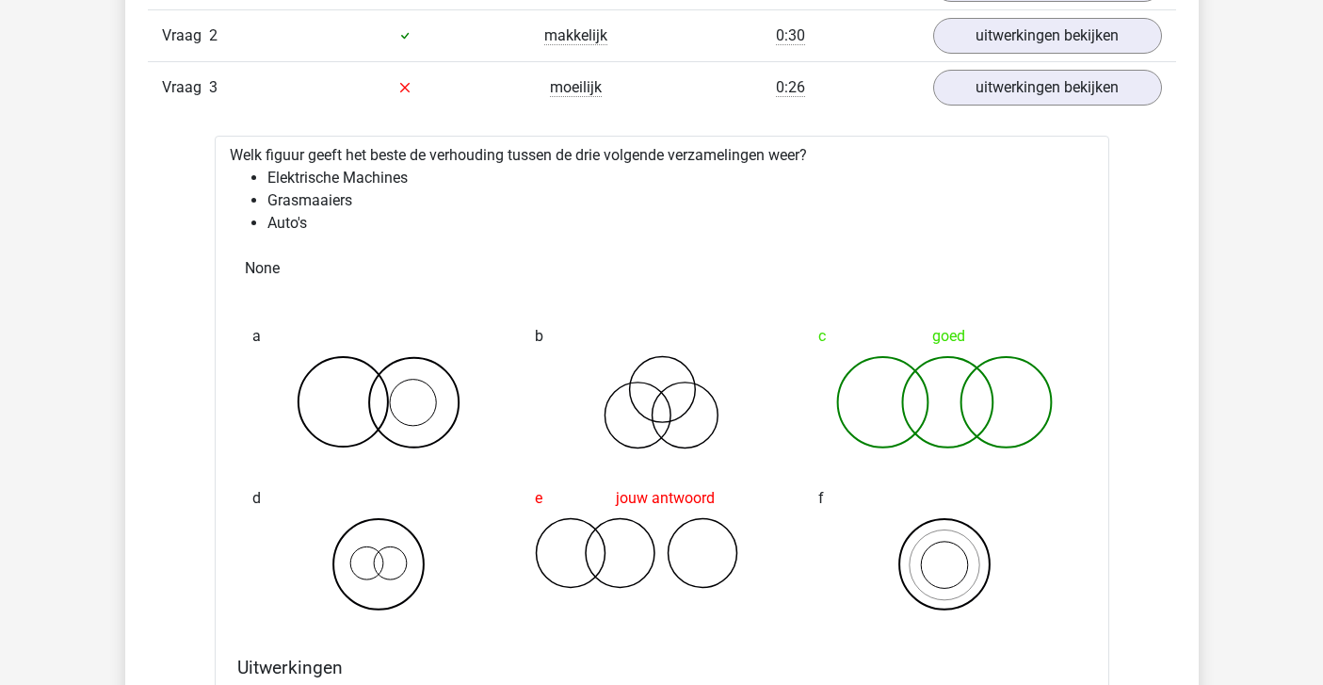
scroll to position [1668, 0]
click at [967, 82] on link "uitwerkingen bekijken" at bounding box center [1046, 86] width 263 height 41
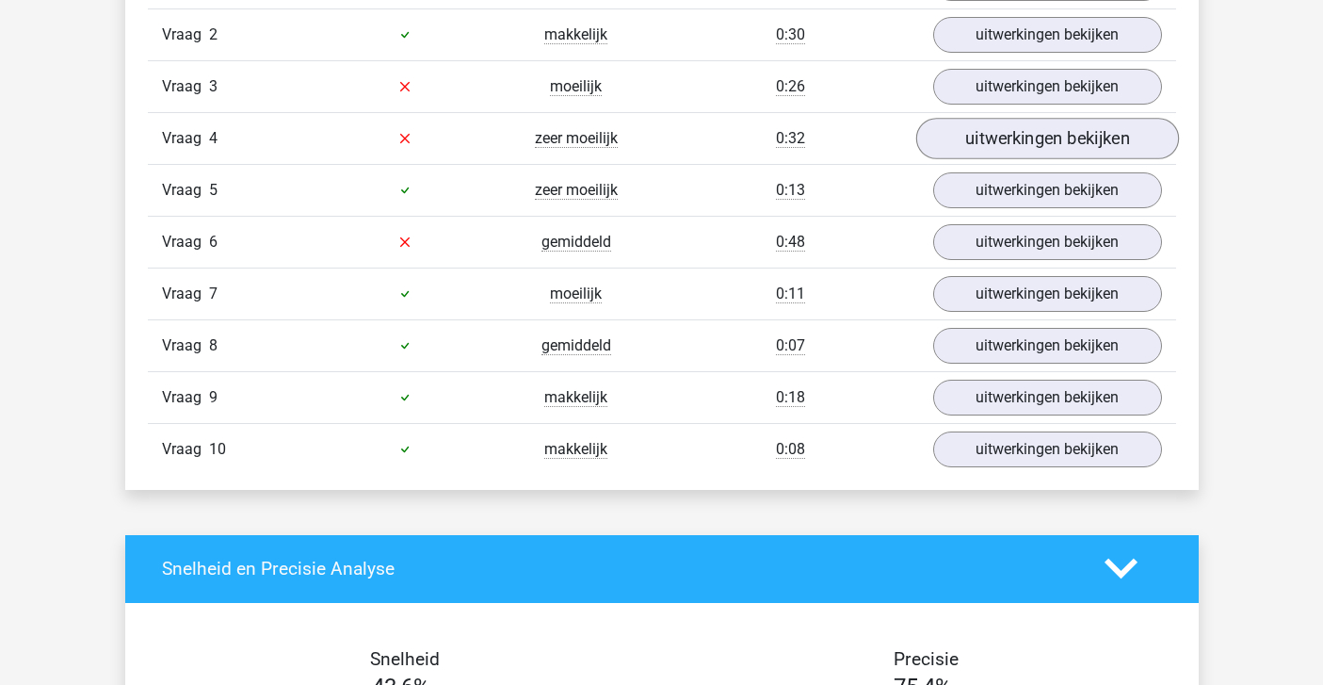
click at [970, 134] on link "uitwerkingen bekijken" at bounding box center [1046, 138] width 263 height 41
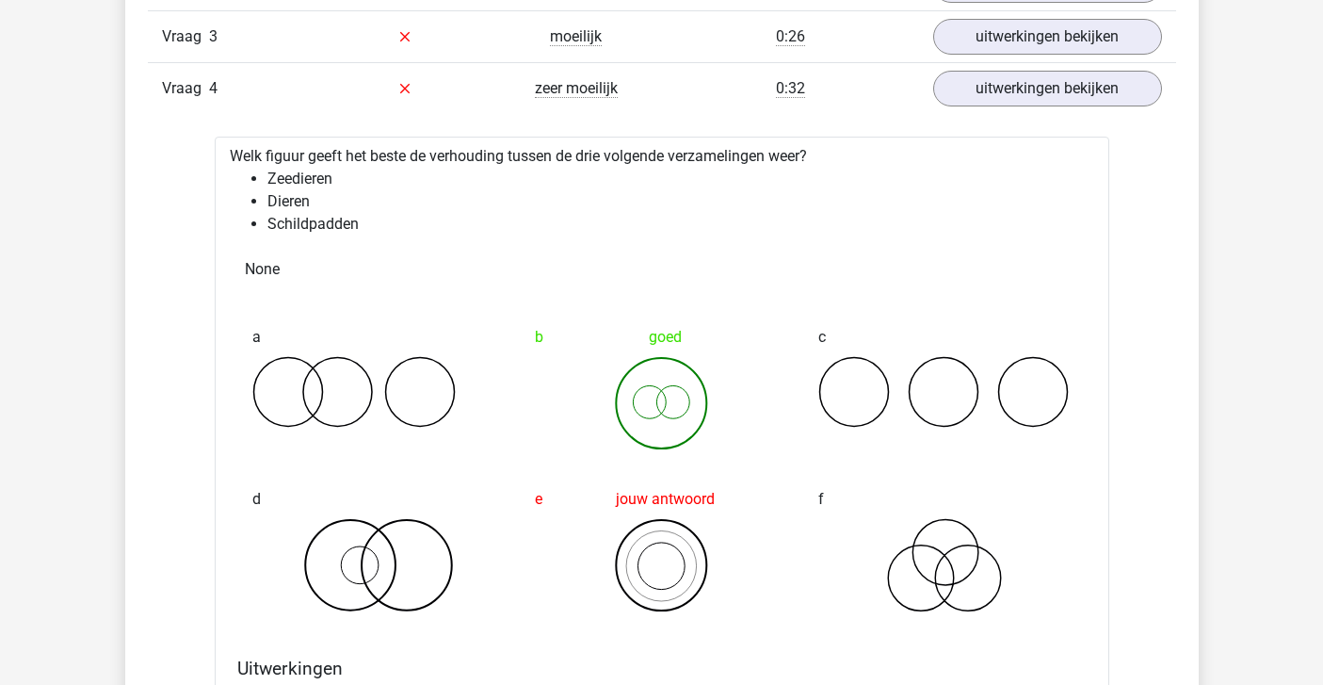
scroll to position [1716, 0]
click at [974, 95] on link "uitwerkingen bekijken" at bounding box center [1046, 90] width 263 height 41
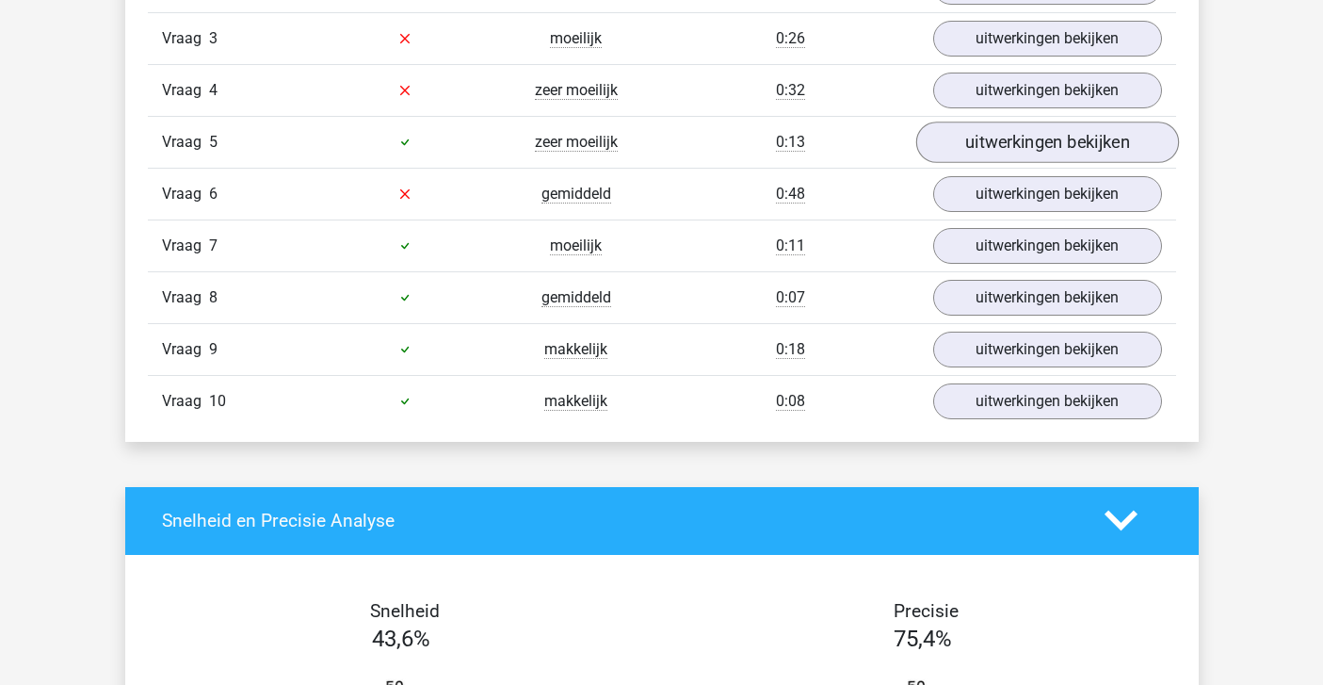
click at [958, 137] on link "uitwerkingen bekijken" at bounding box center [1046, 141] width 263 height 41
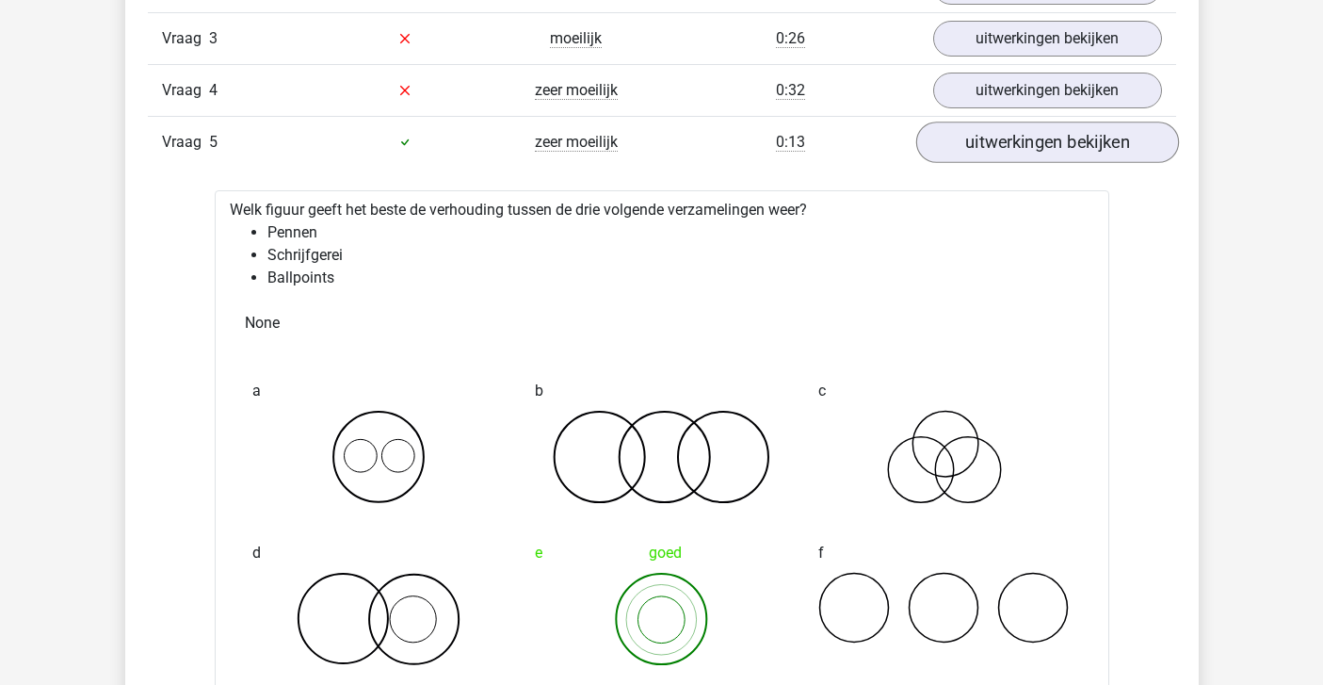
click at [958, 137] on link "uitwerkingen bekijken" at bounding box center [1046, 141] width 263 height 41
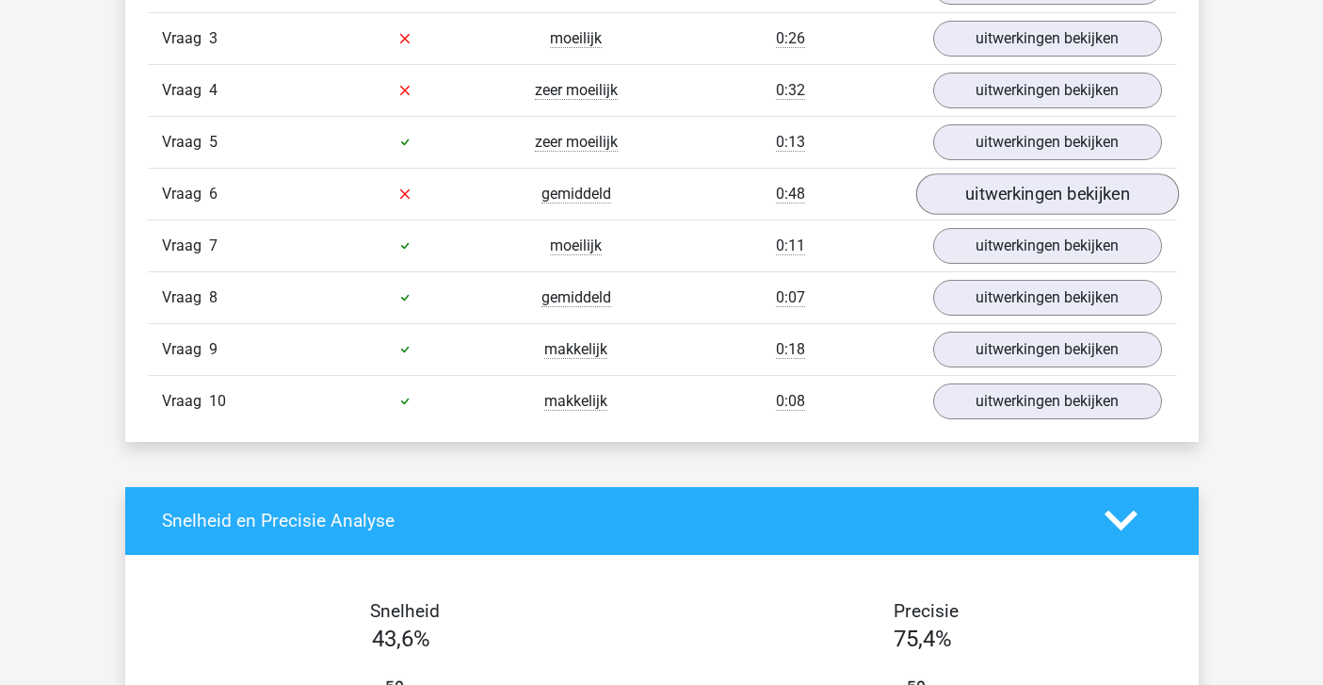
click at [962, 198] on link "uitwerkingen bekijken" at bounding box center [1046, 193] width 263 height 41
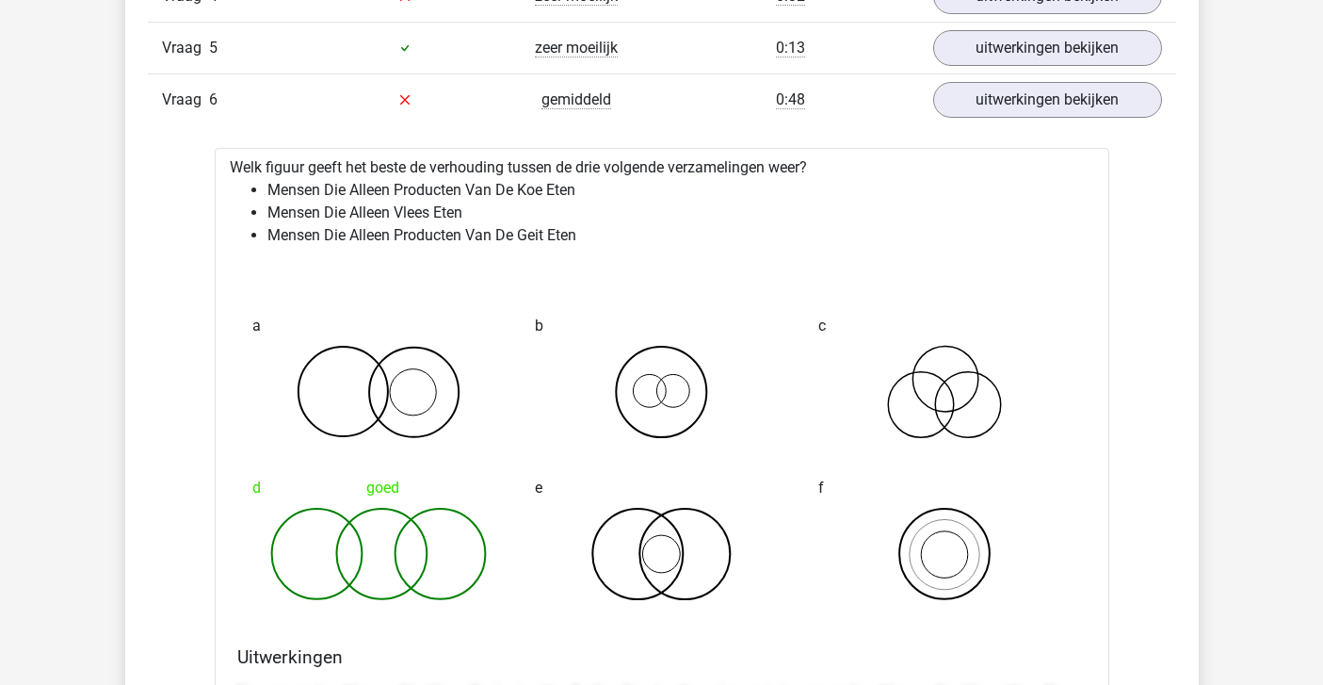
scroll to position [1814, 0]
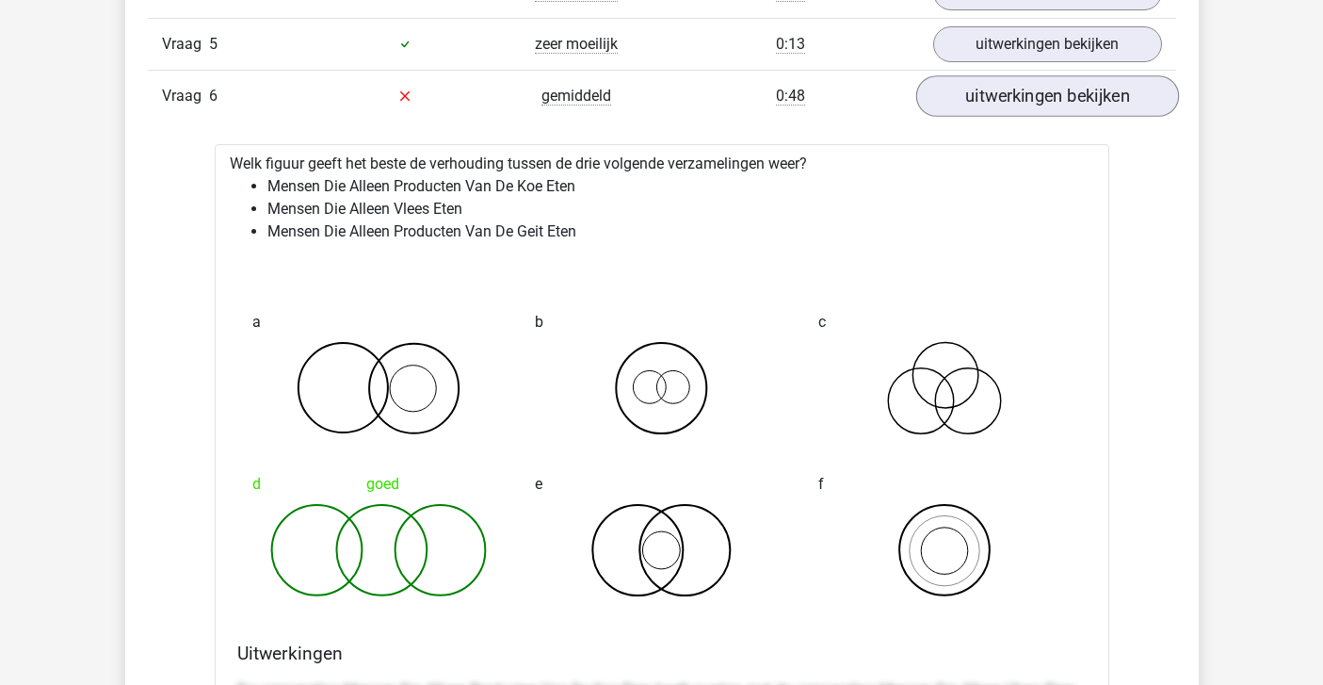
click at [955, 100] on link "uitwerkingen bekijken" at bounding box center [1046, 95] width 263 height 41
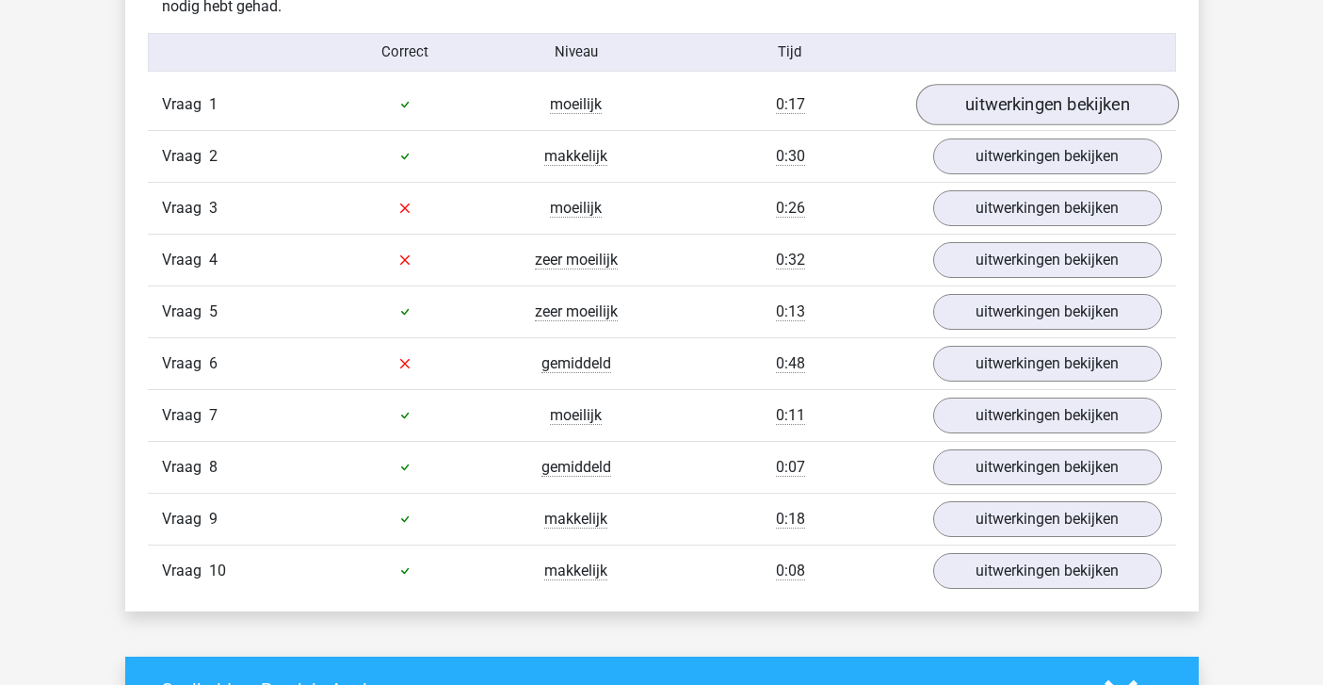
scroll to position [1573, 0]
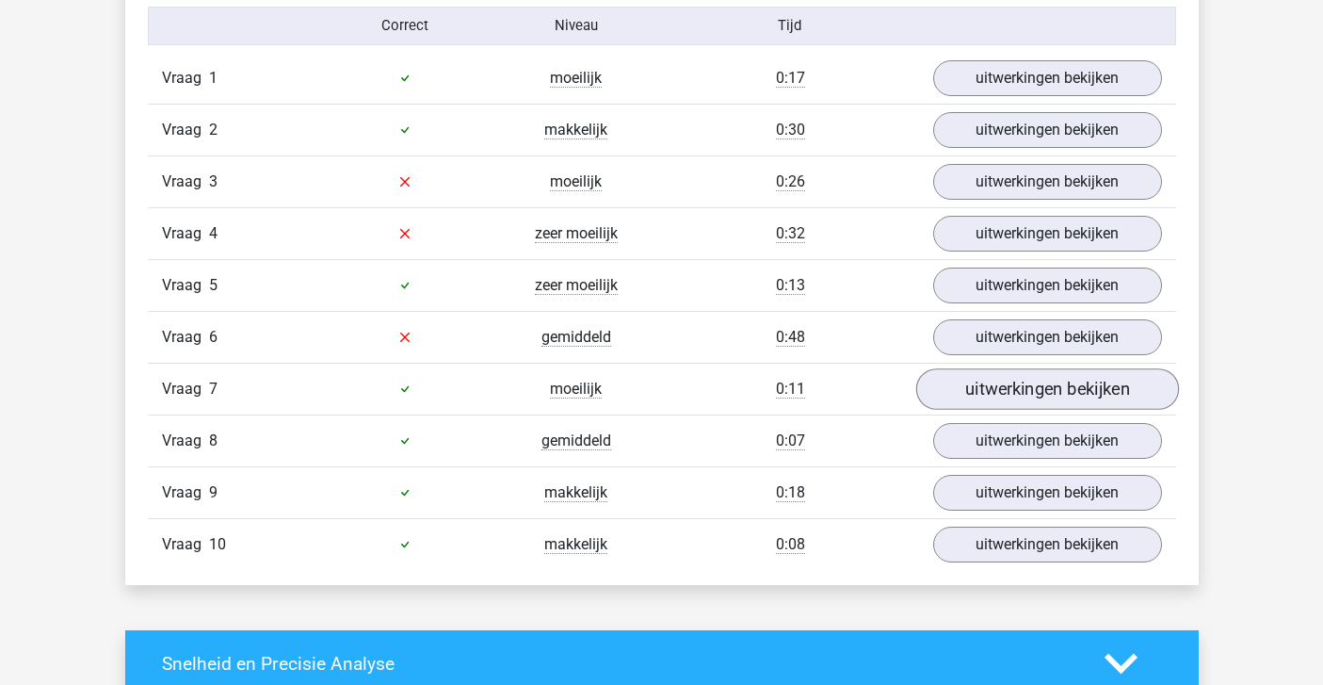
click at [1010, 388] on link "uitwerkingen bekijken" at bounding box center [1046, 388] width 263 height 41
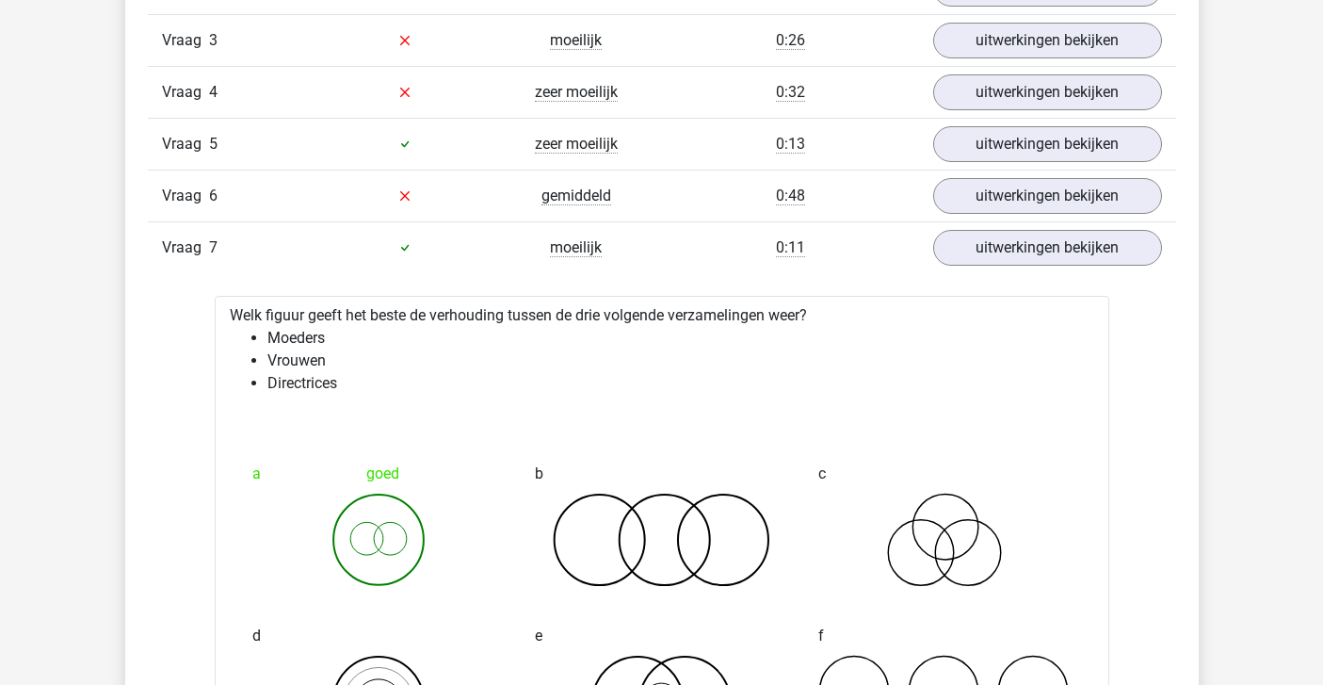
scroll to position [1713, 0]
click at [962, 235] on link "uitwerkingen bekijken" at bounding box center [1046, 248] width 263 height 41
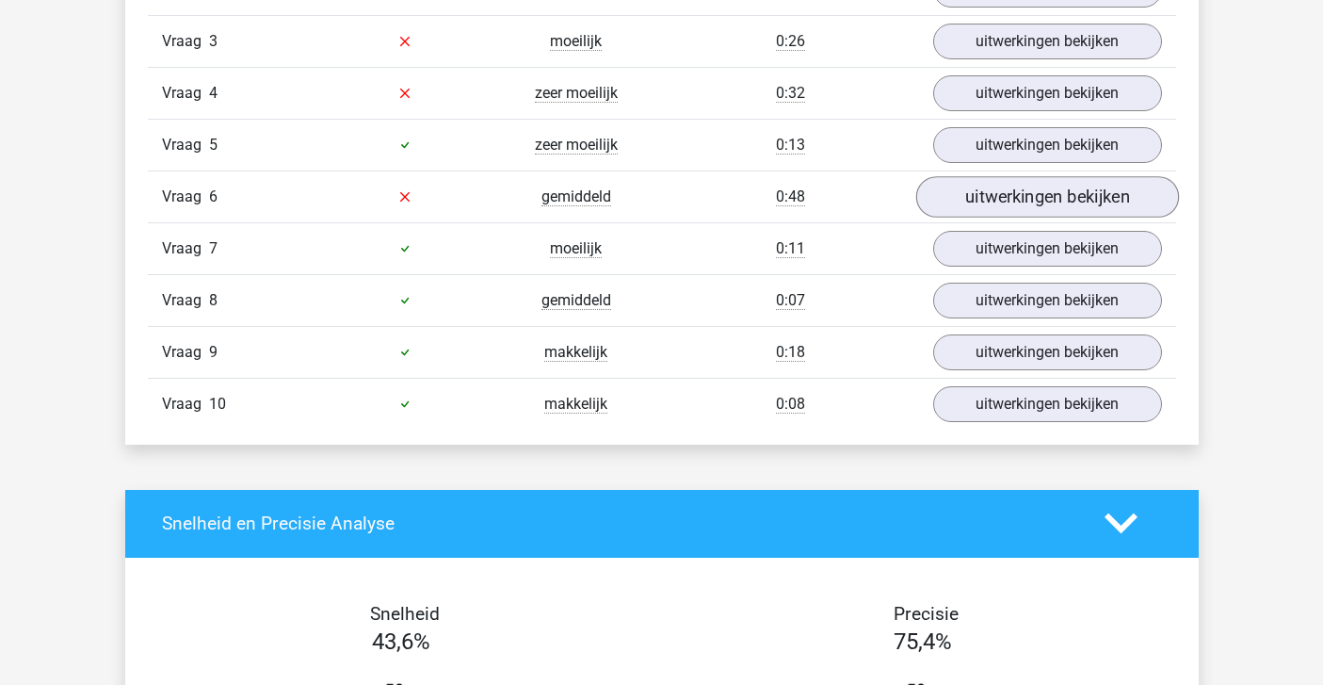
click at [962, 199] on link "uitwerkingen bekijken" at bounding box center [1046, 196] width 263 height 41
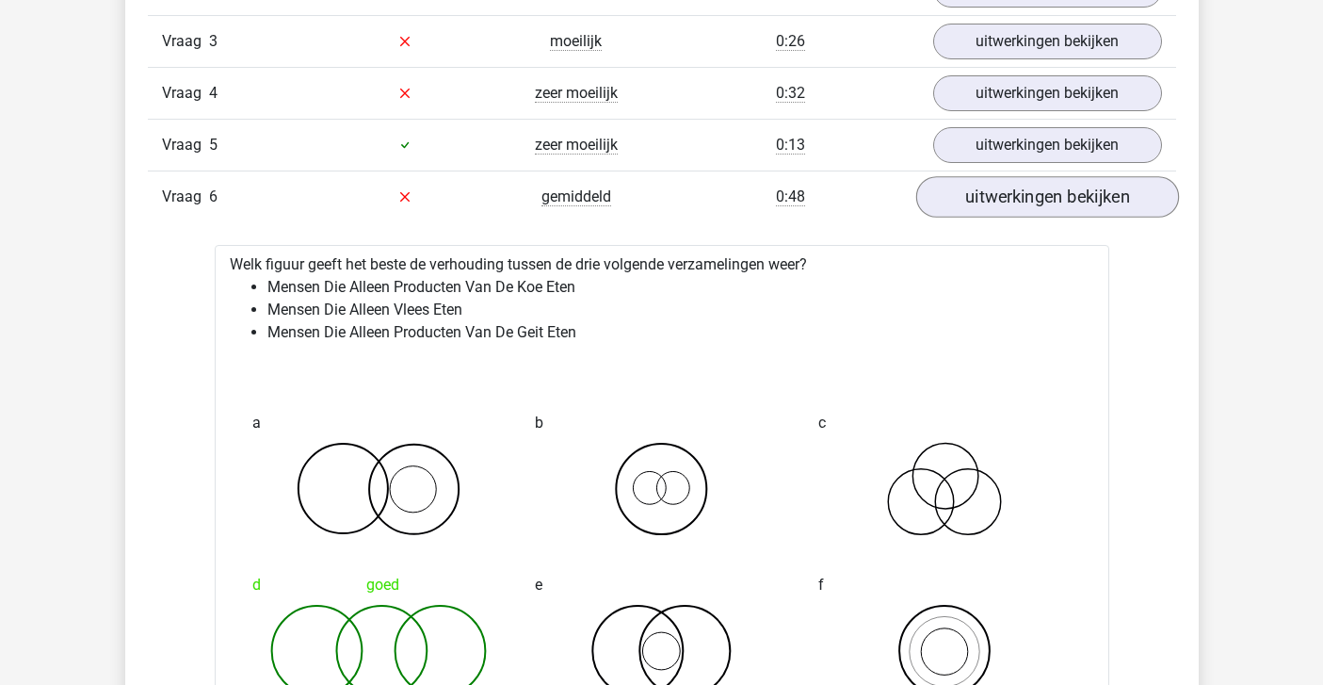
click at [962, 200] on link "uitwerkingen bekijken" at bounding box center [1046, 196] width 263 height 41
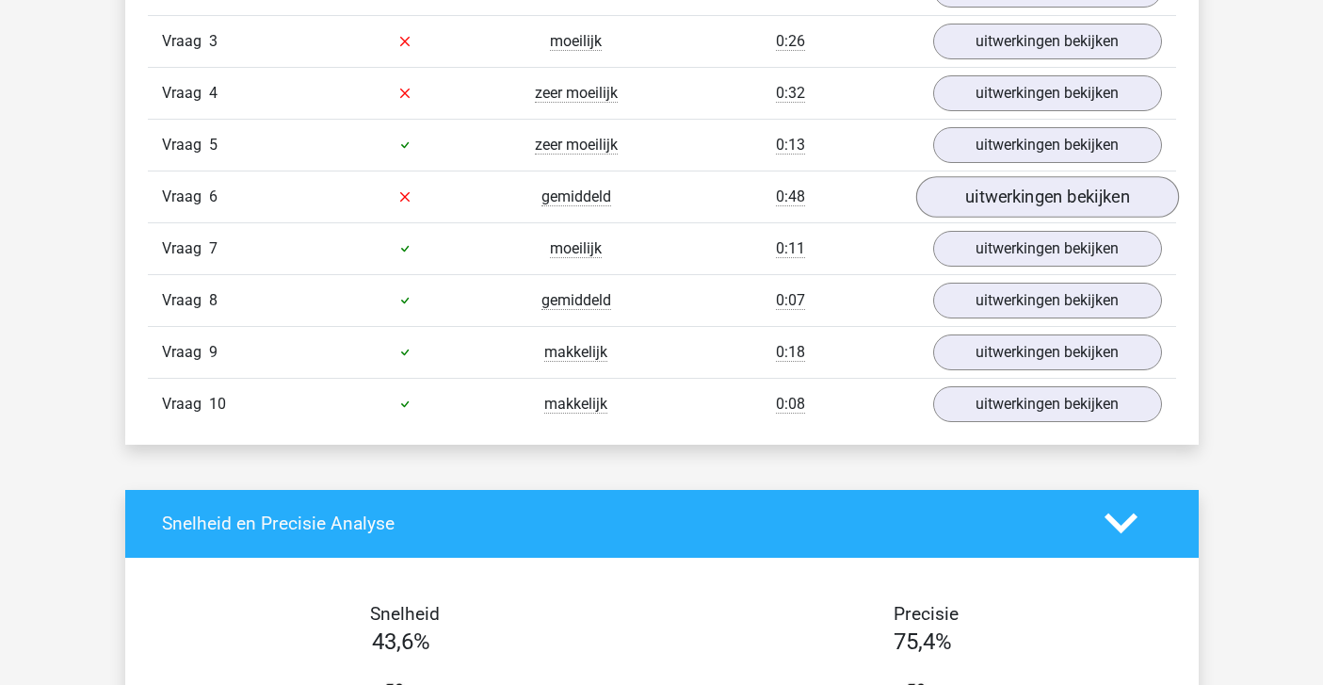
click at [965, 203] on link "uitwerkingen bekijken" at bounding box center [1046, 196] width 263 height 41
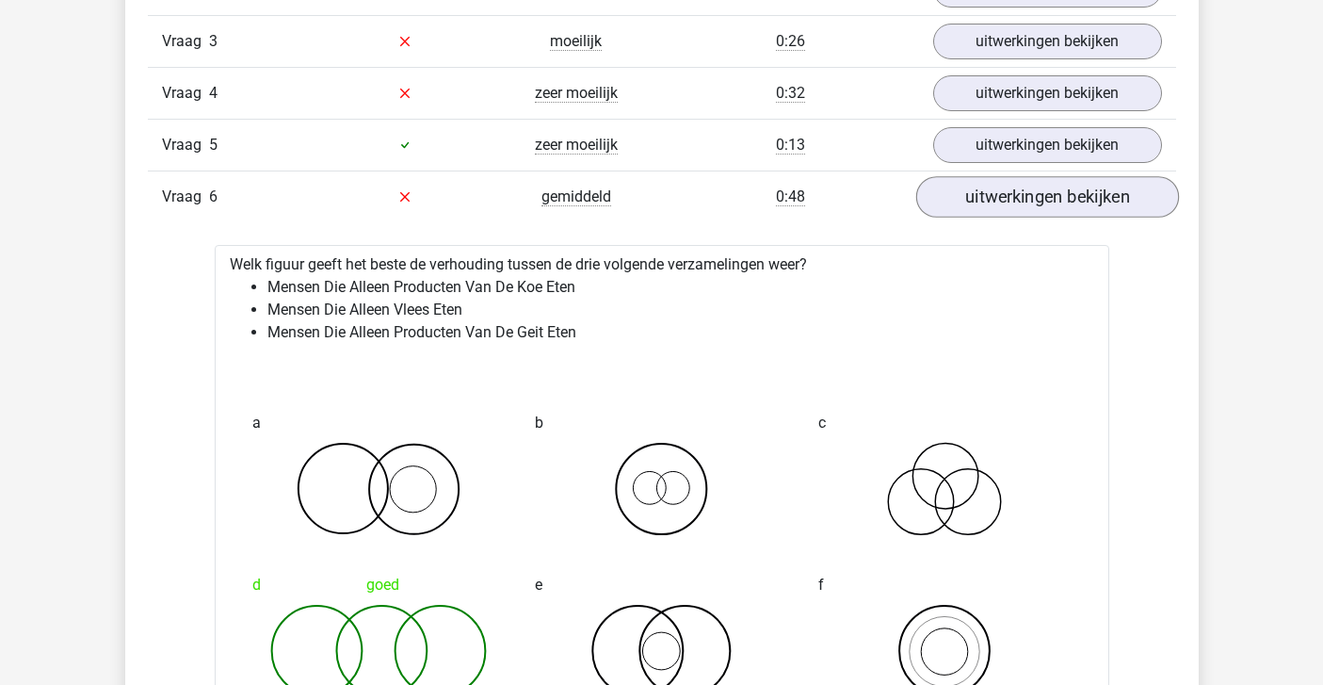
click at [965, 204] on link "uitwerkingen bekijken" at bounding box center [1046, 196] width 263 height 41
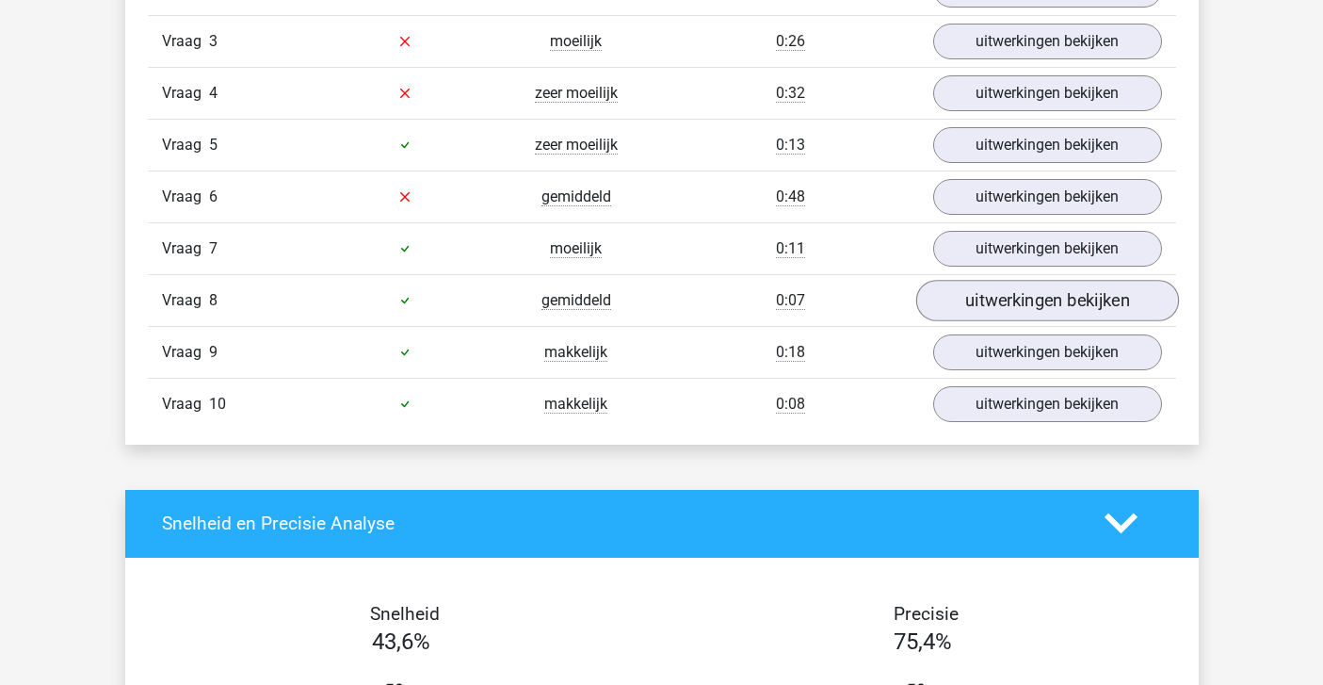
click at [978, 282] on link "uitwerkingen bekijken" at bounding box center [1046, 300] width 263 height 41
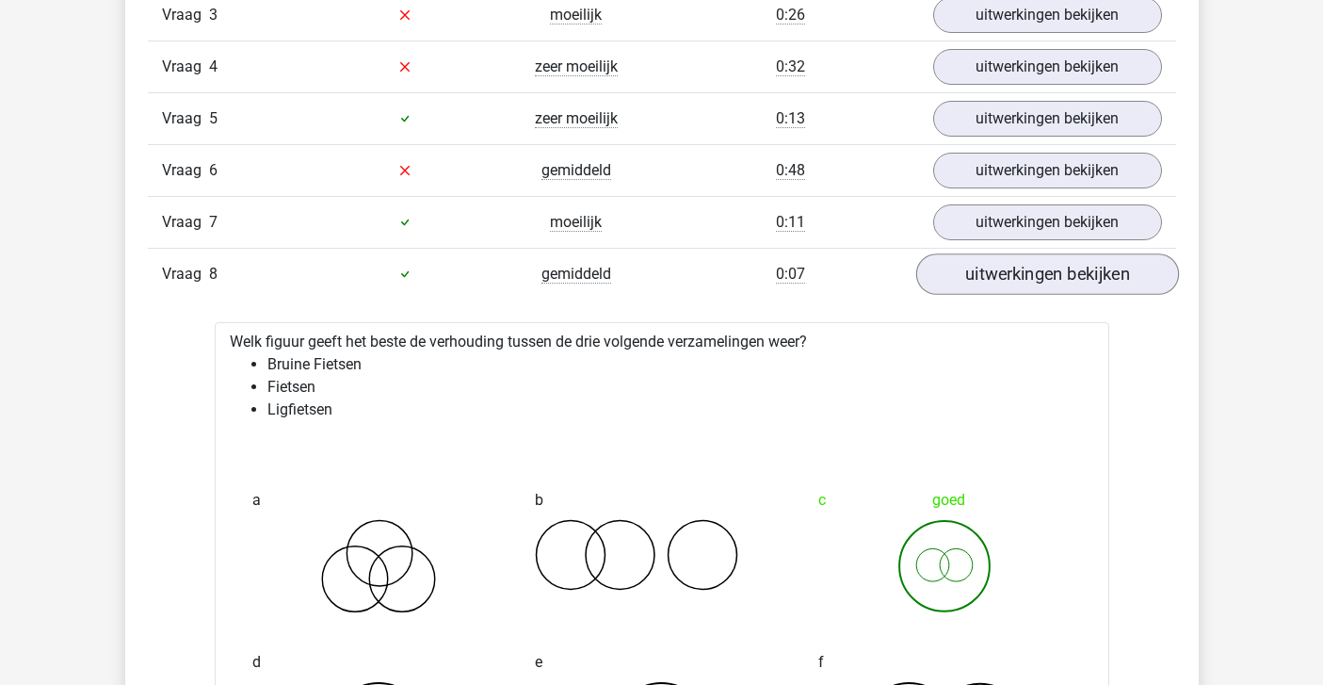
scroll to position [1739, 0]
click at [977, 261] on link "uitwerkingen bekijken" at bounding box center [1046, 273] width 263 height 41
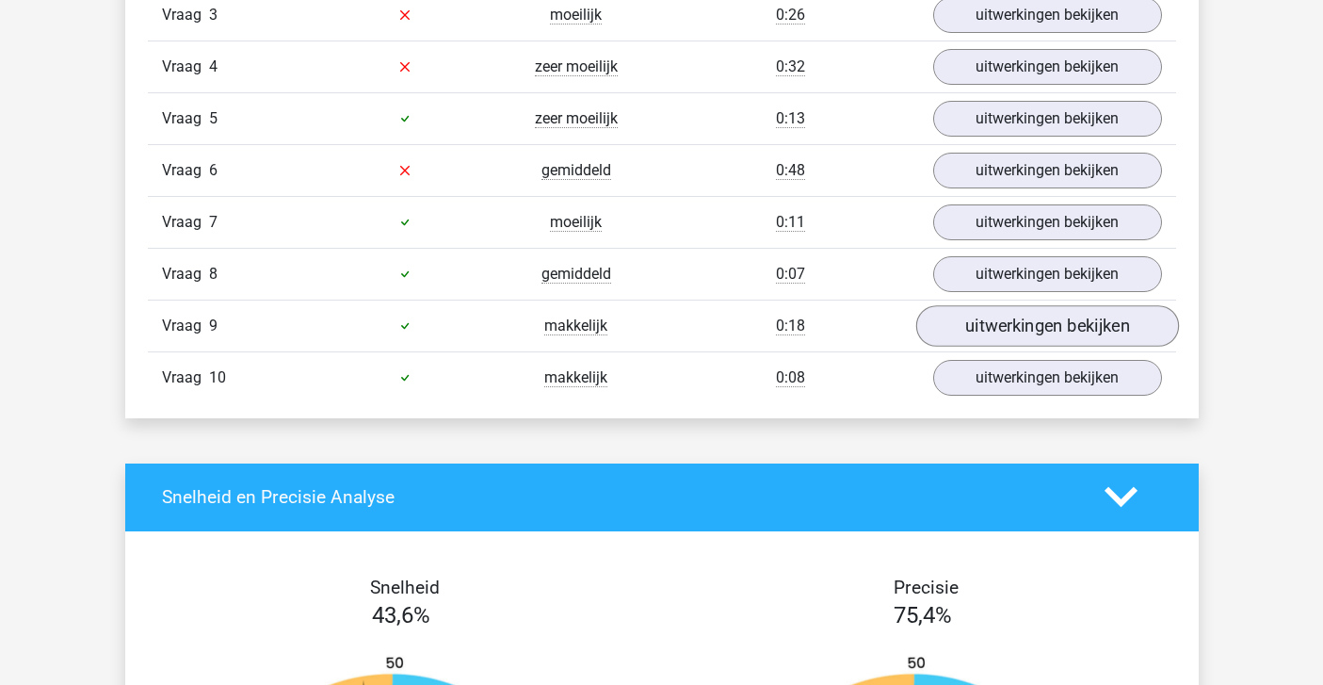
click at [961, 312] on link "uitwerkingen bekijken" at bounding box center [1046, 325] width 263 height 41
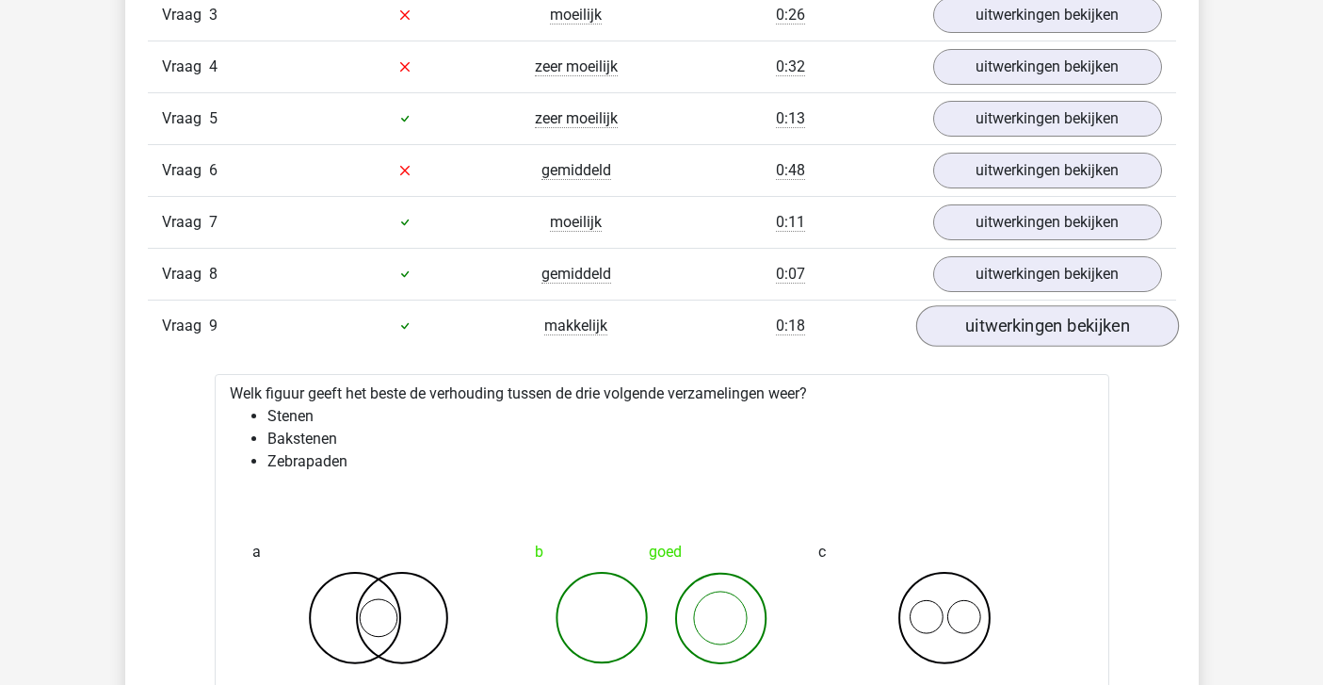
click at [961, 315] on link "uitwerkingen bekijken" at bounding box center [1046, 325] width 263 height 41
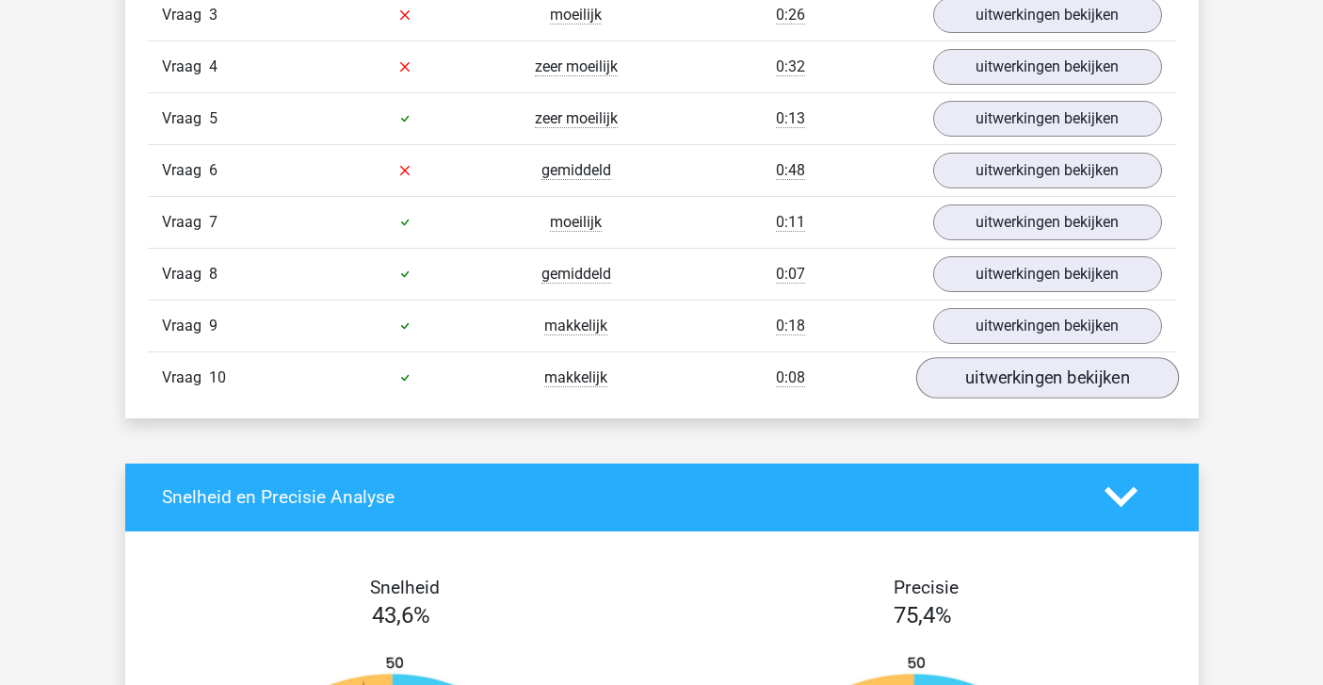
click at [968, 361] on link "uitwerkingen bekijken" at bounding box center [1046, 377] width 263 height 41
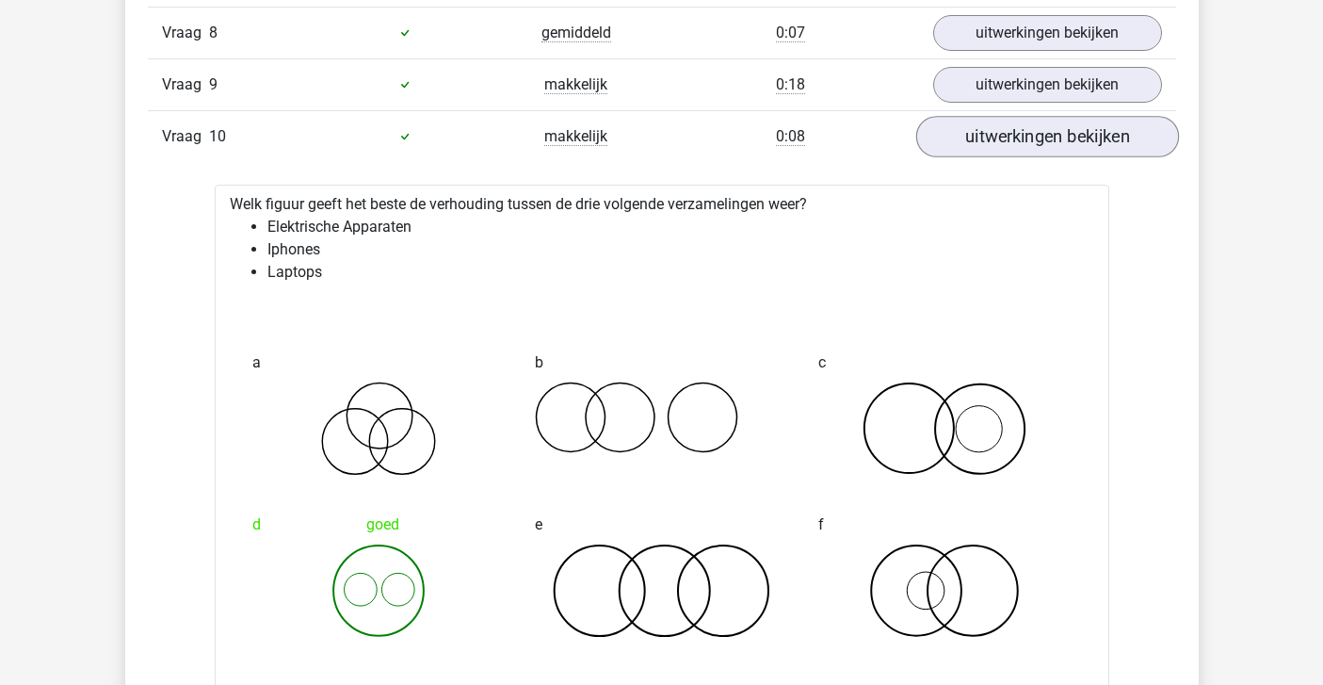
scroll to position [1980, 0]
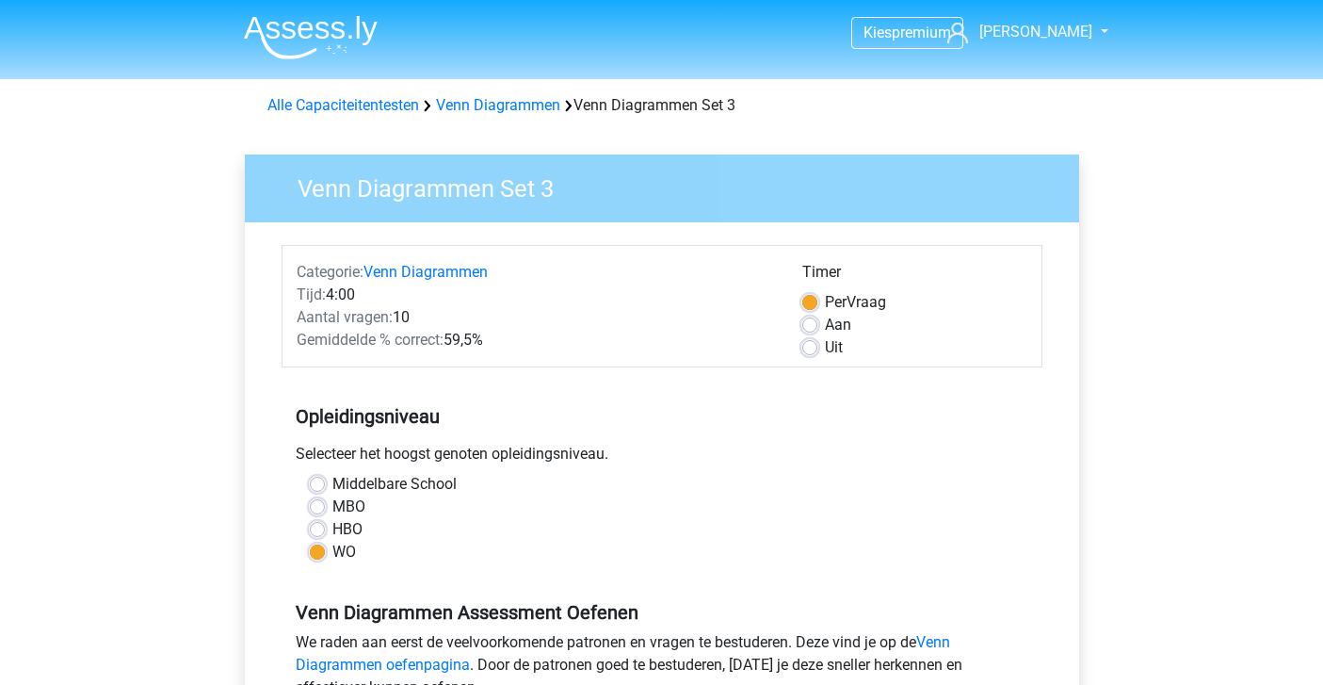
scroll to position [360, 0]
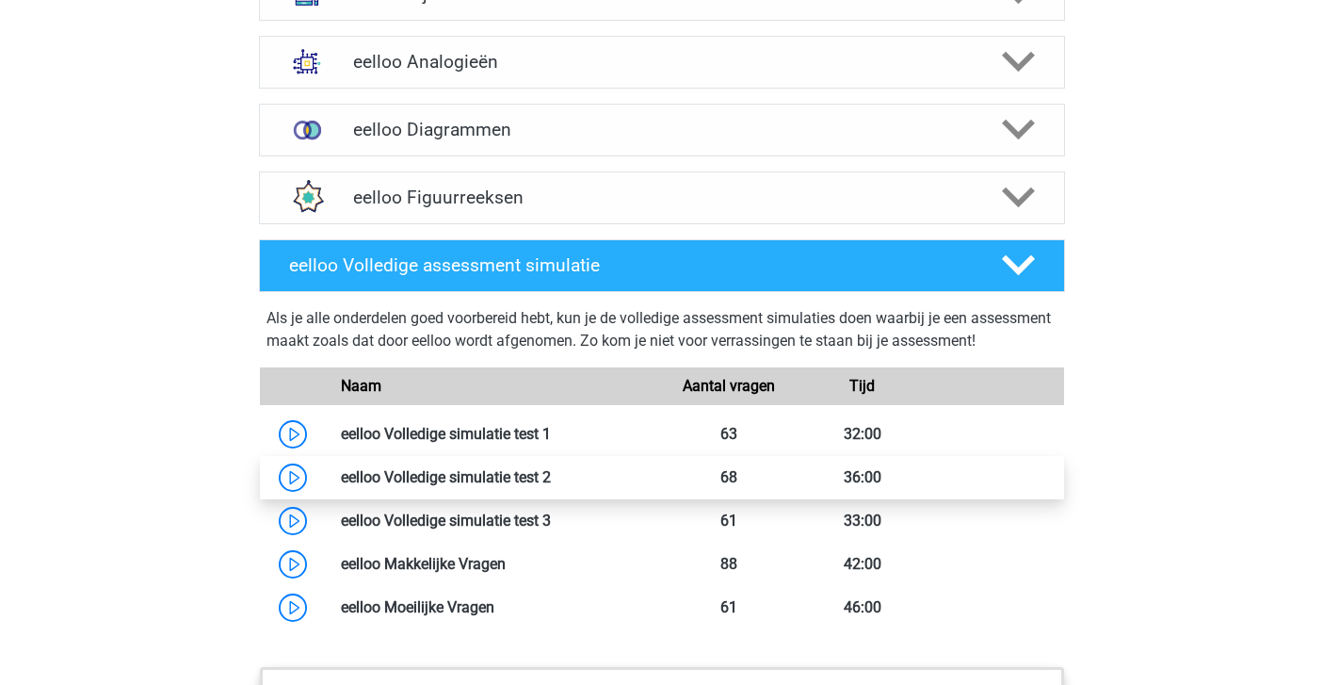
scroll to position [1249, 0]
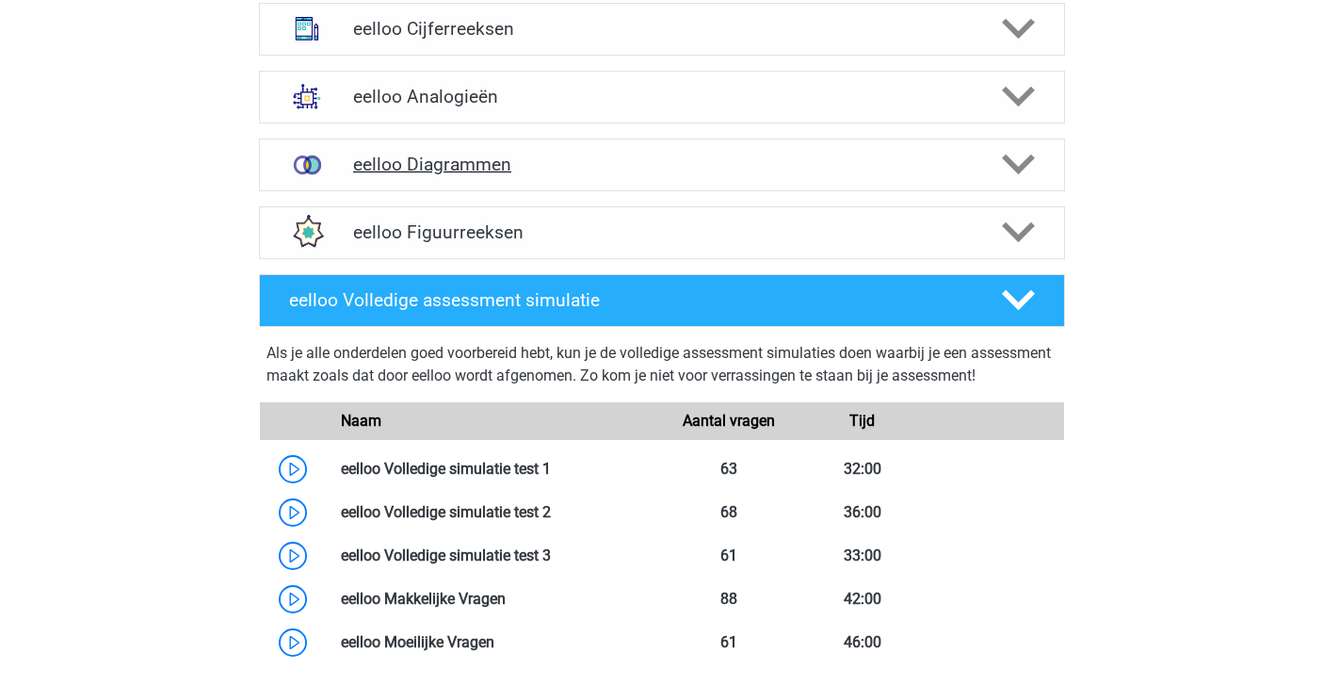
click at [435, 191] on div "eelloo Diagrammen" at bounding box center [662, 164] width 806 height 53
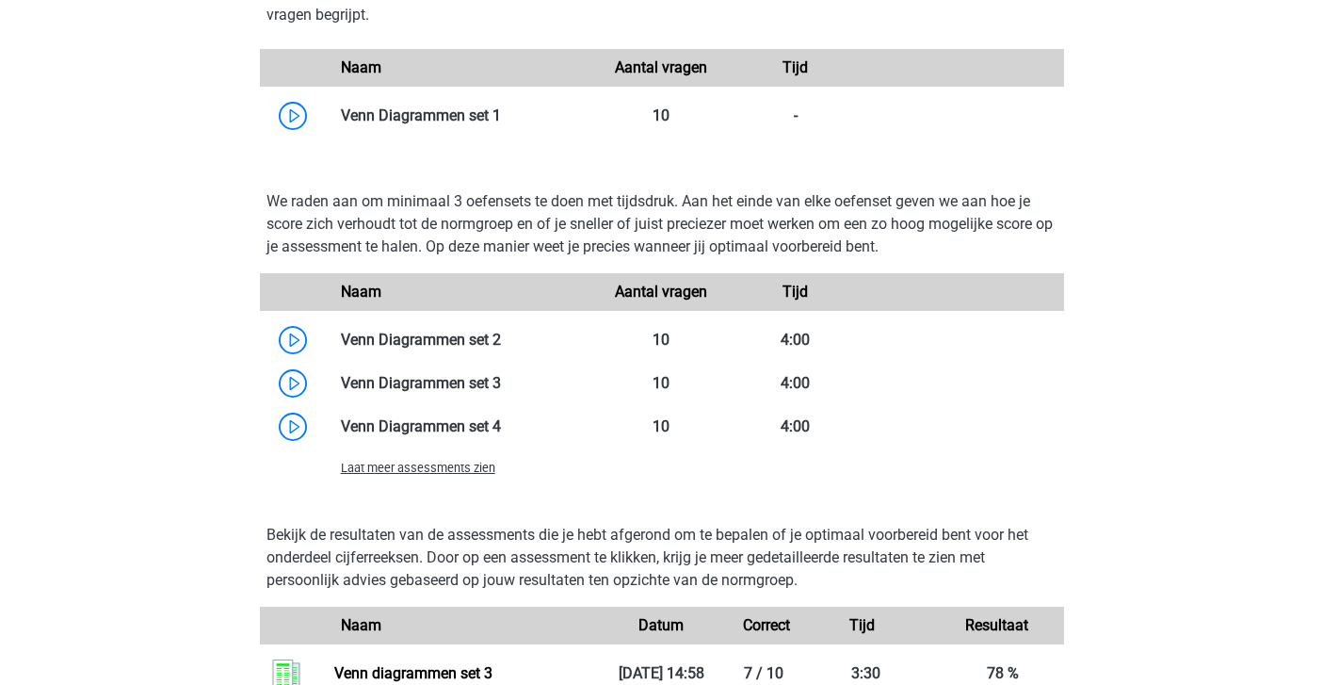
scroll to position [1595, 0]
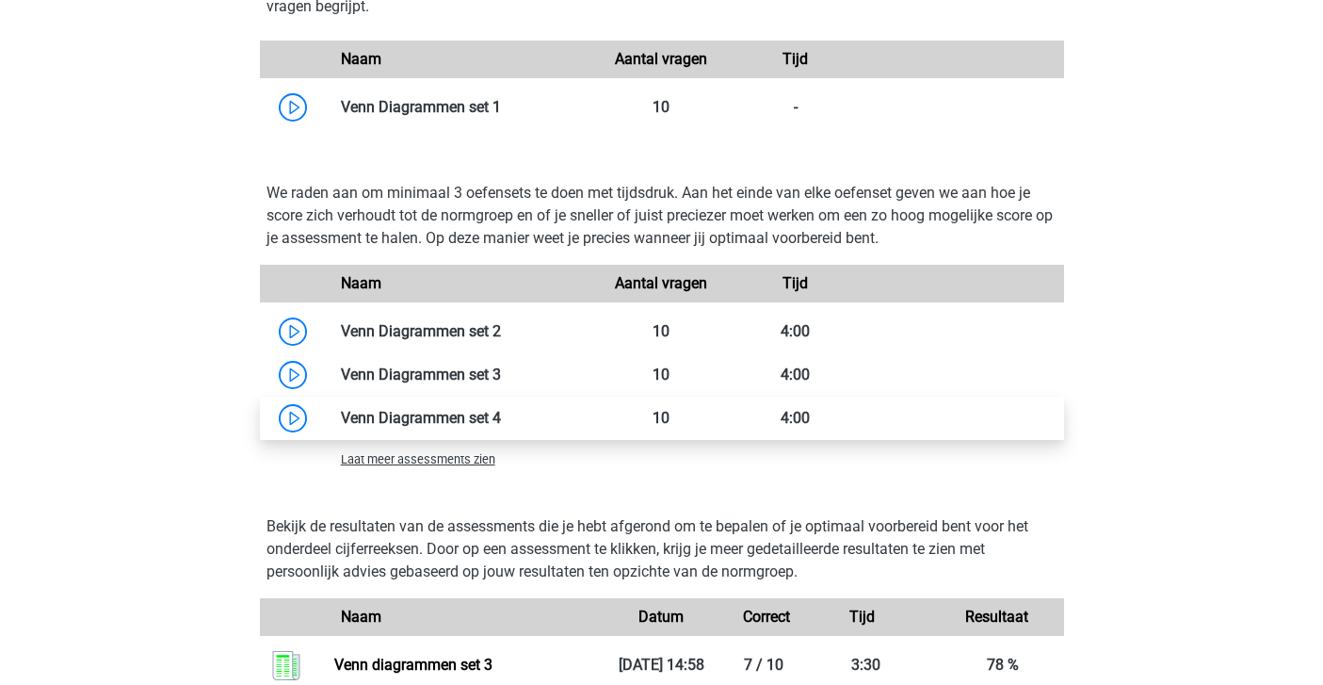
click at [501, 427] on link at bounding box center [501, 418] width 0 height 18
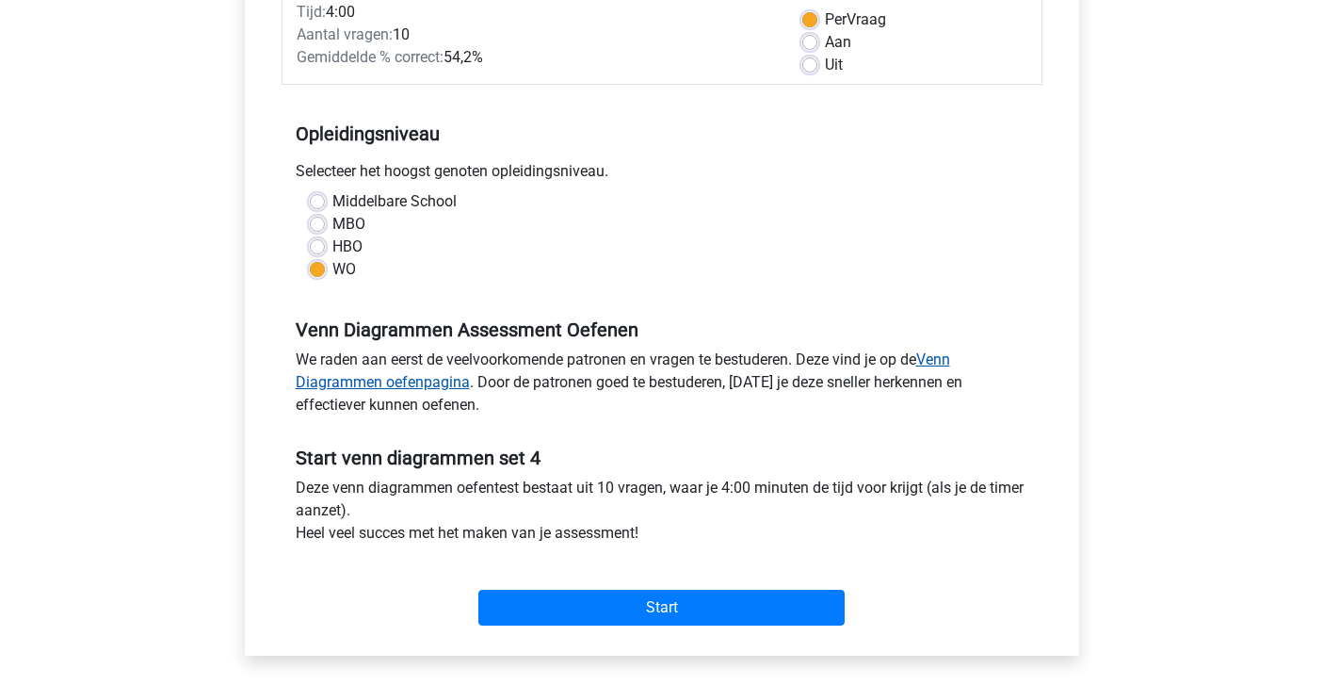
scroll to position [294, 0]
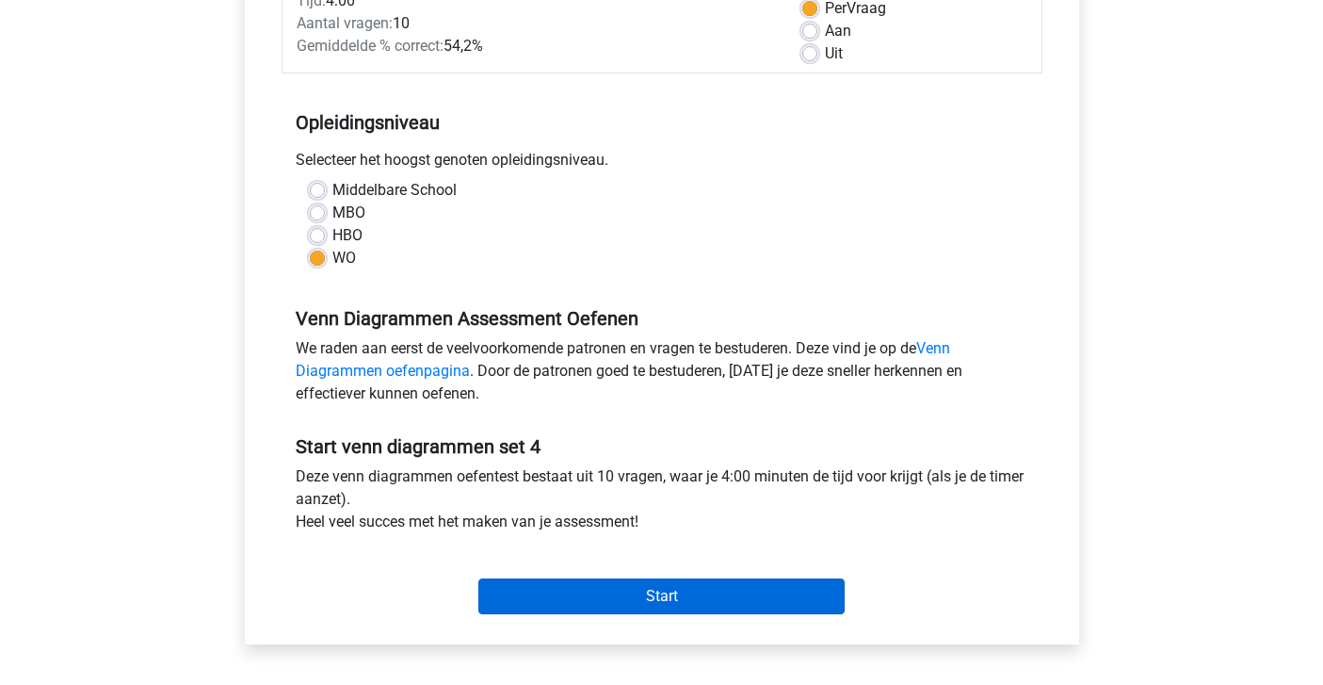
click at [623, 587] on input "Start" at bounding box center [661, 596] width 366 height 36
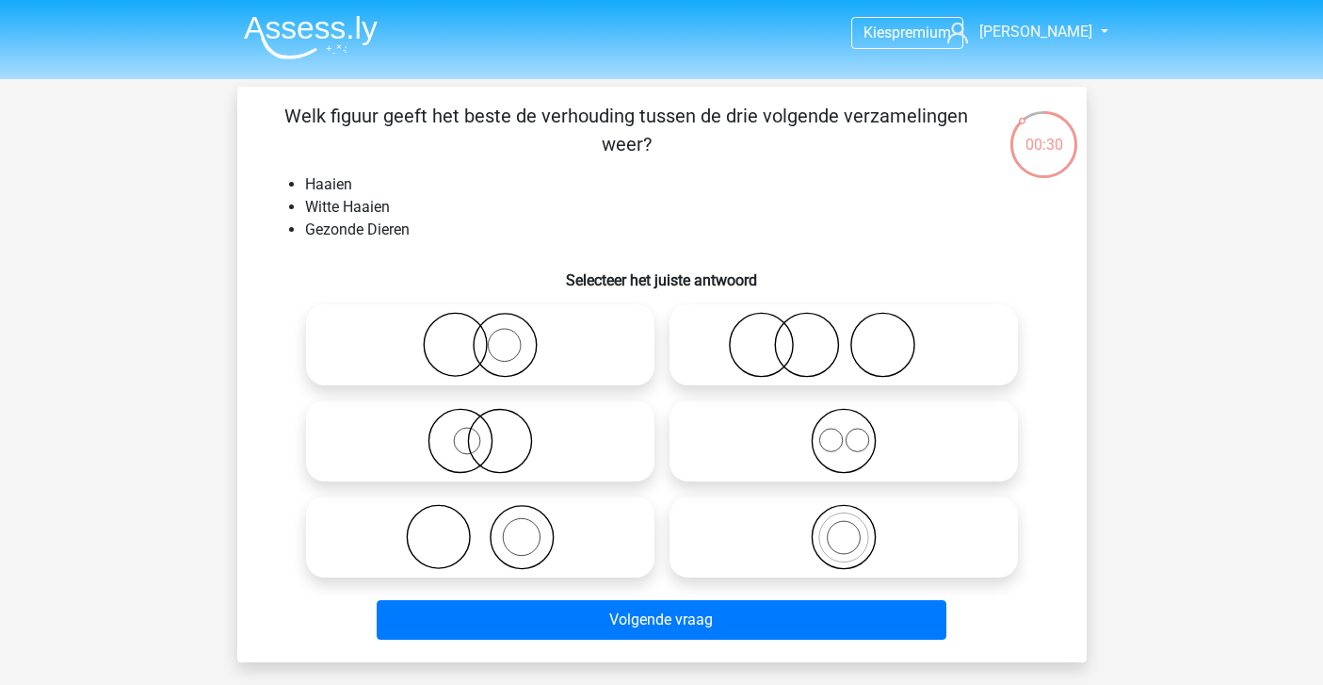
click at [537, 352] on icon at bounding box center [480, 345] width 333 height 66
click at [493, 335] on input "radio" at bounding box center [486, 329] width 12 height 12
radio input "true"
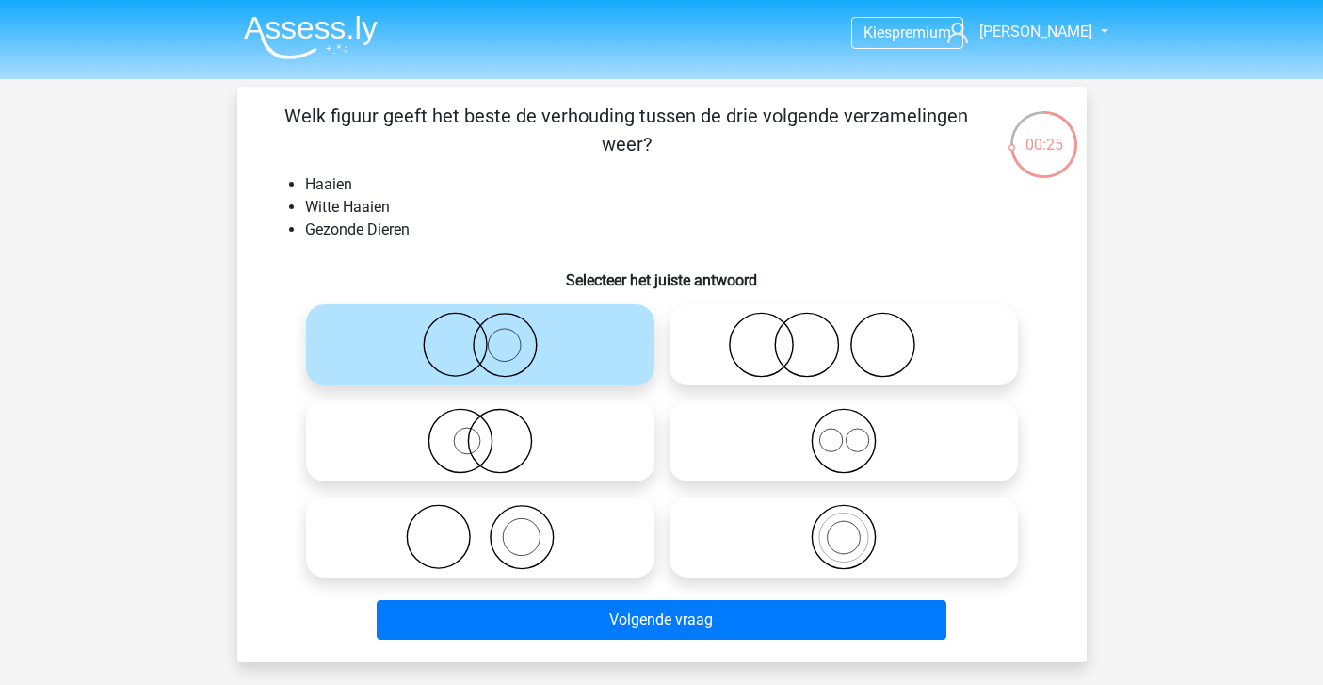
click at [523, 450] on icon at bounding box center [480, 441] width 333 height 66
click at [493, 431] on input "radio" at bounding box center [486, 425] width 12 height 12
radio input "true"
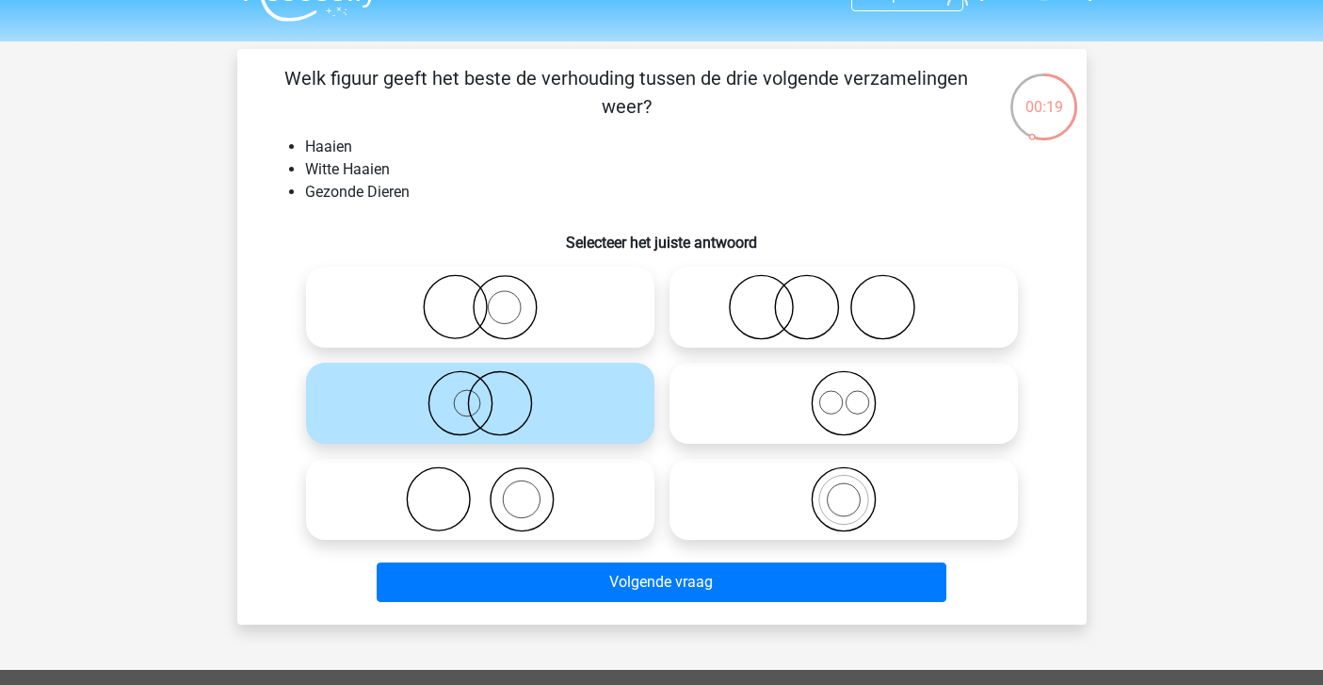
scroll to position [36, 0]
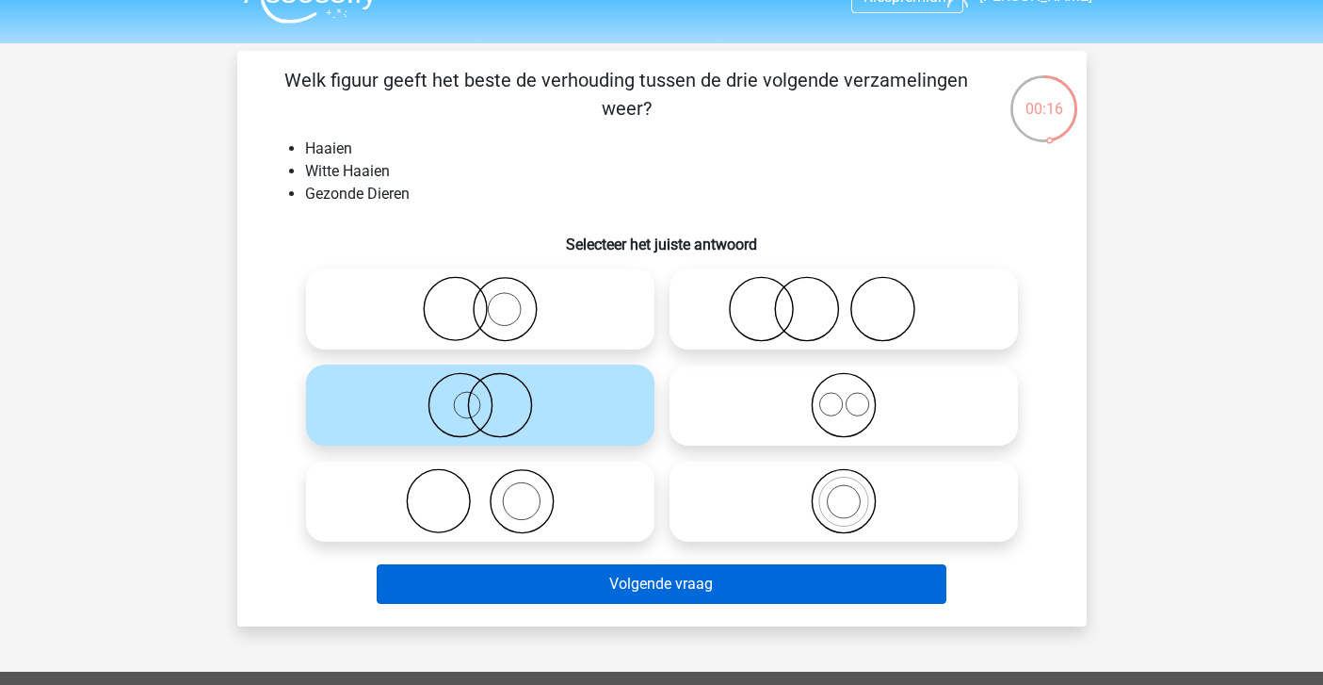
click at [535, 581] on button "Volgende vraag" at bounding box center [662, 584] width 570 height 40
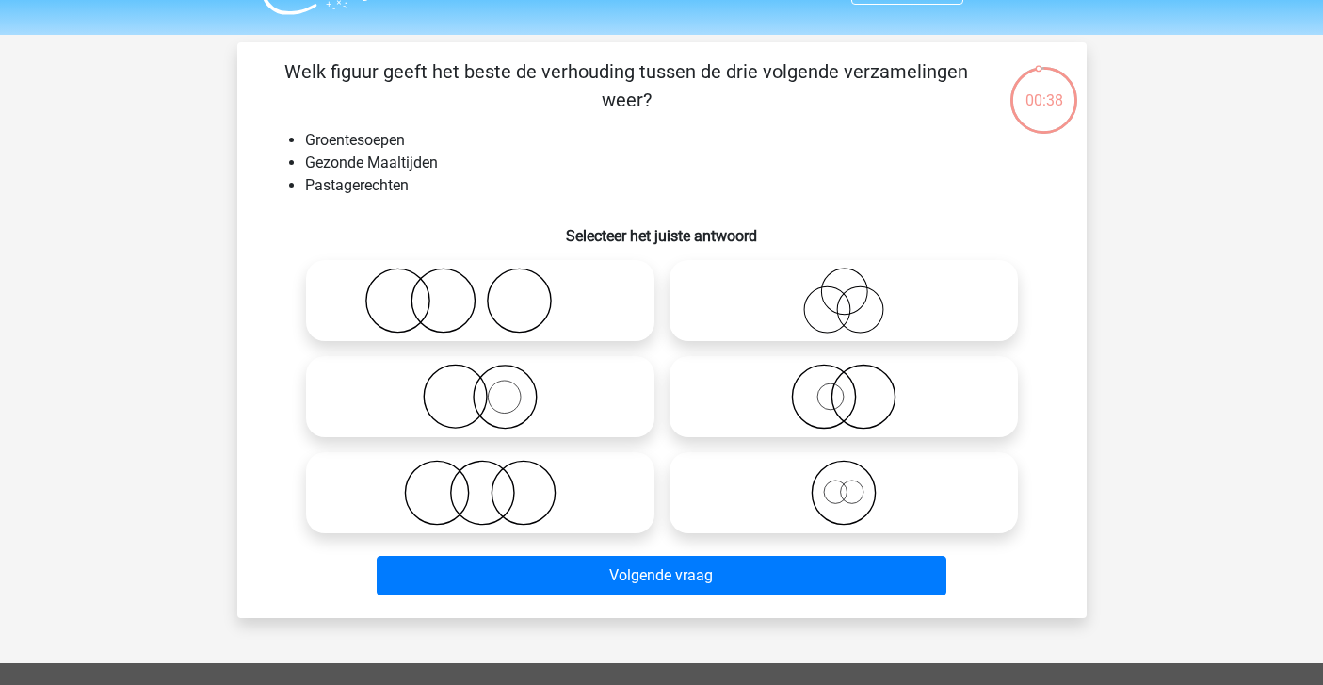
scroll to position [38, 0]
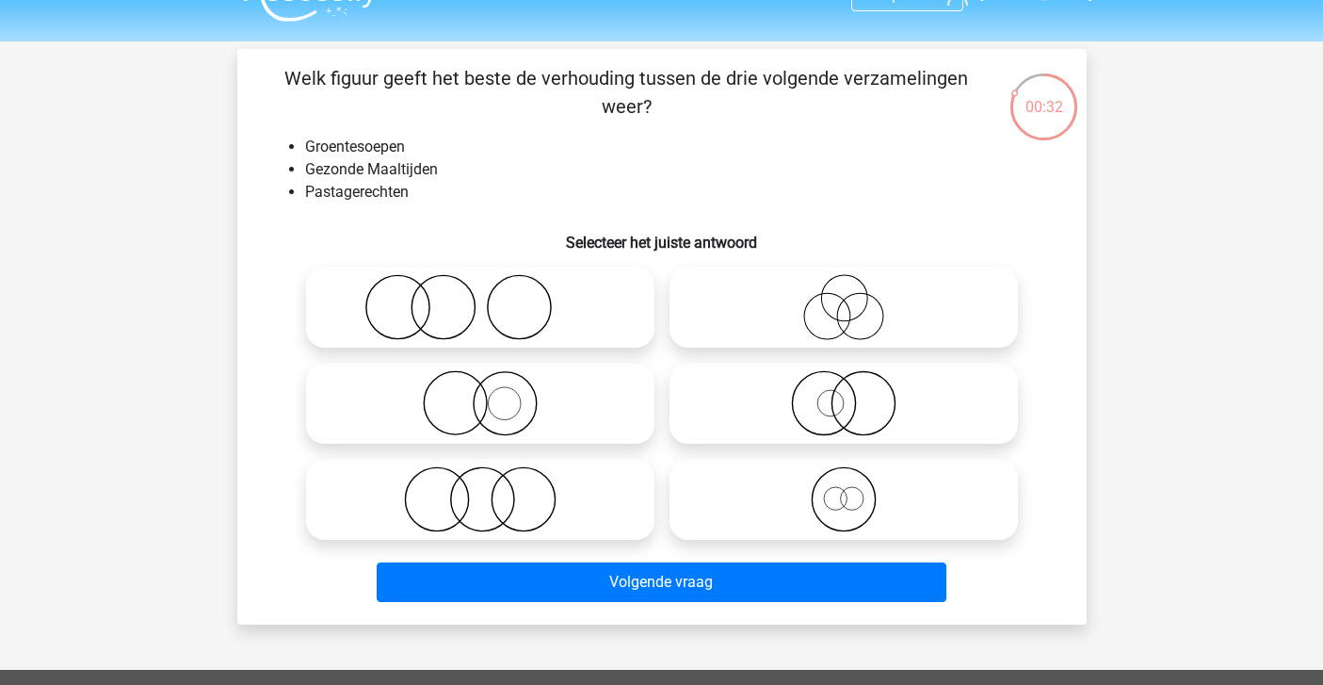
click at [491, 493] on icon at bounding box center [480, 499] width 333 height 66
click at [491, 490] on input "radio" at bounding box center [486, 483] width 12 height 12
radio input "true"
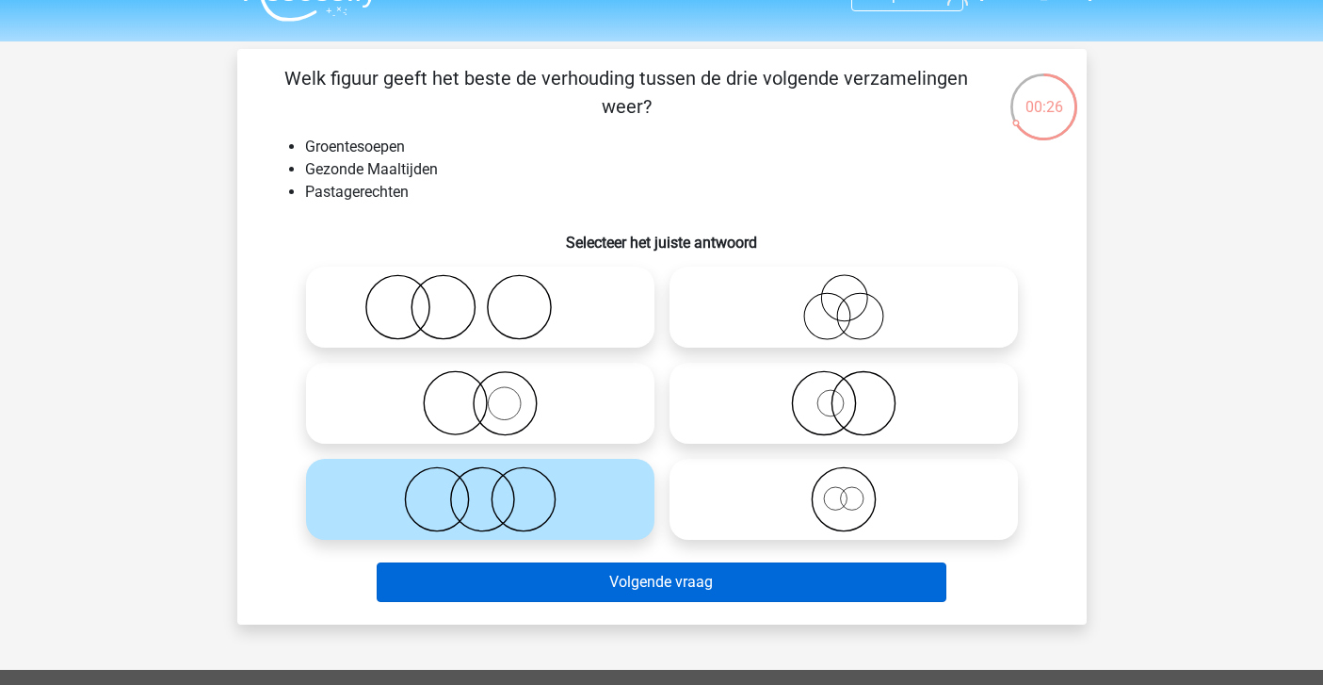
click at [522, 570] on button "Volgende vraag" at bounding box center [662, 582] width 570 height 40
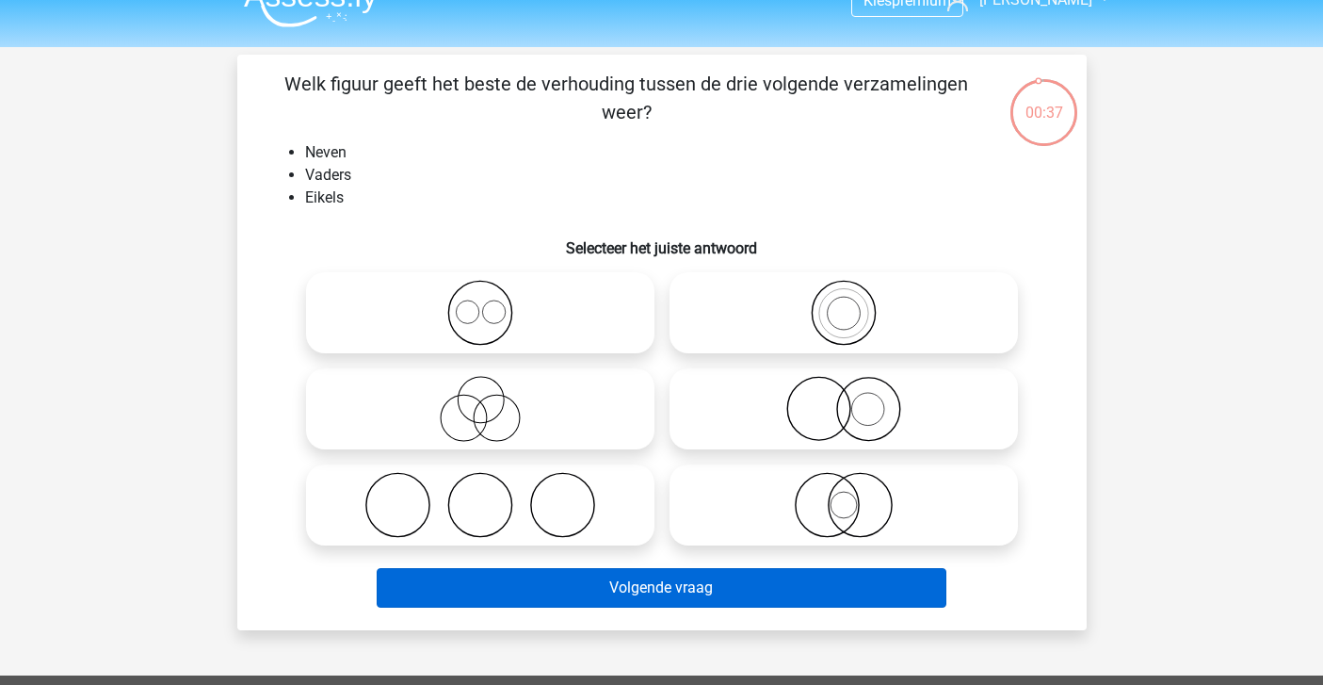
scroll to position [33, 0]
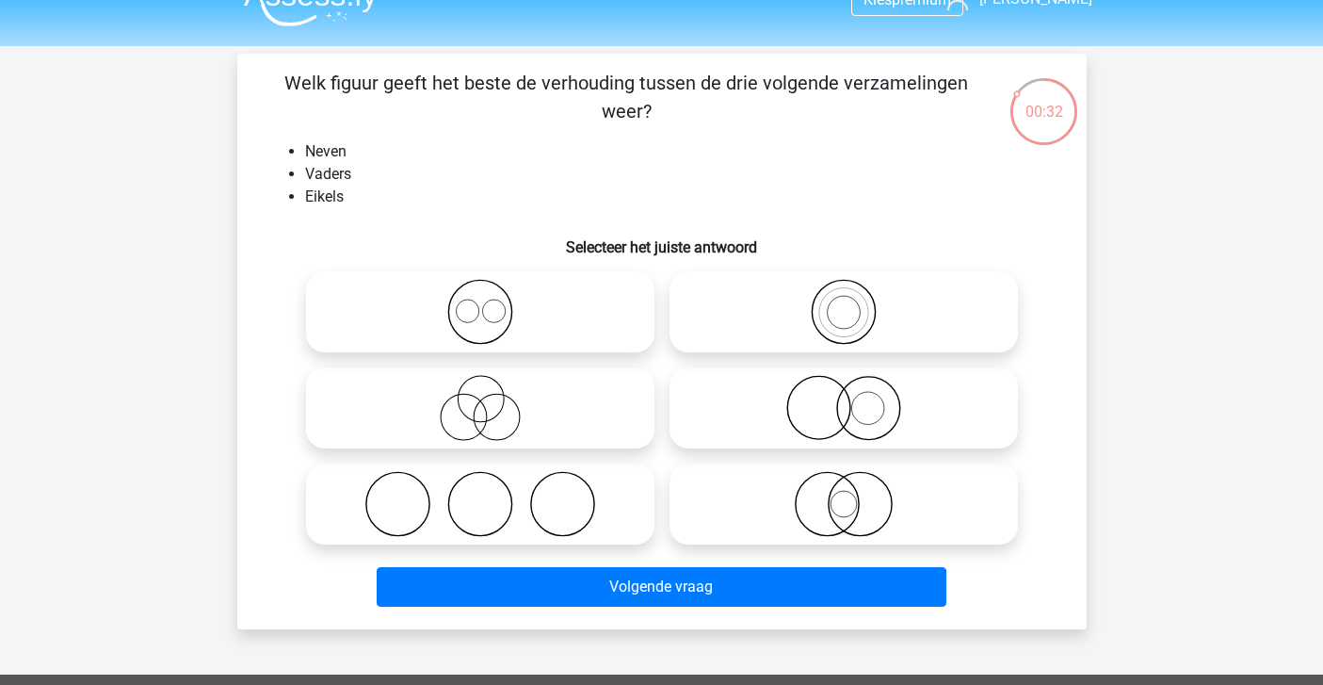
click at [503, 508] on icon at bounding box center [480, 504] width 333 height 66
click at [493, 494] on input "radio" at bounding box center [486, 488] width 12 height 12
radio input "true"
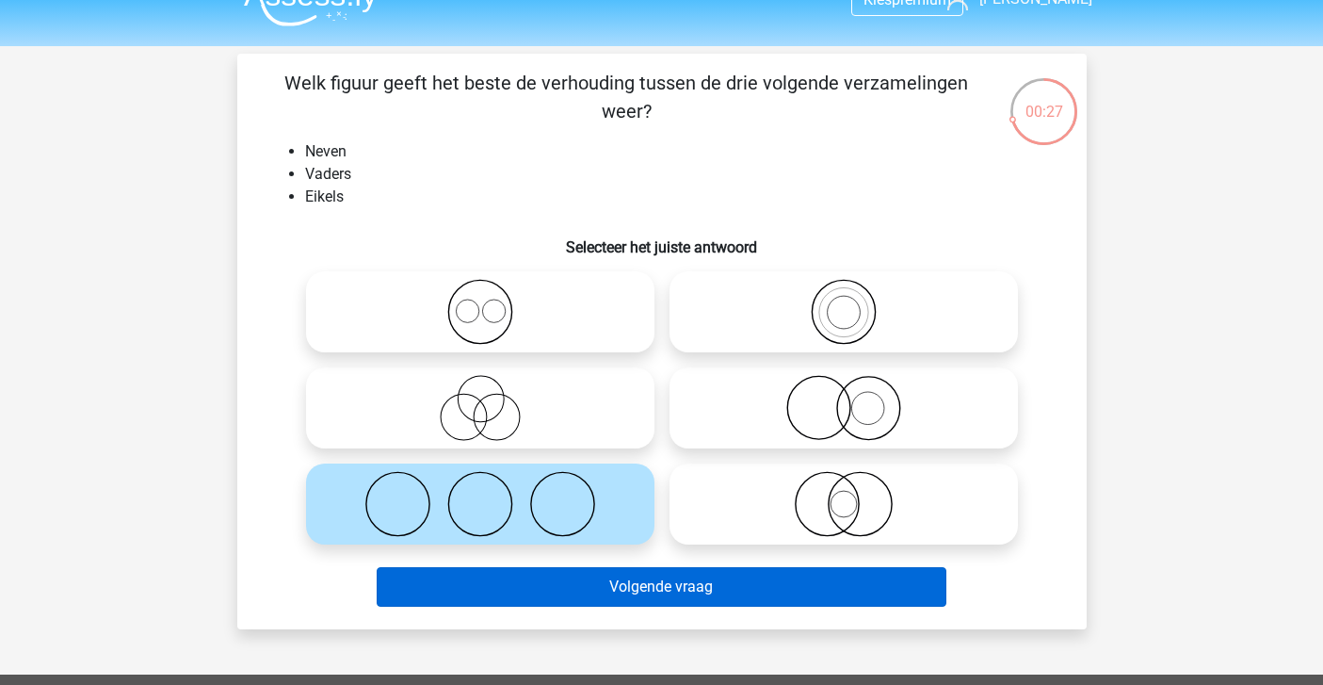
click at [527, 584] on button "Volgende vraag" at bounding box center [662, 587] width 570 height 40
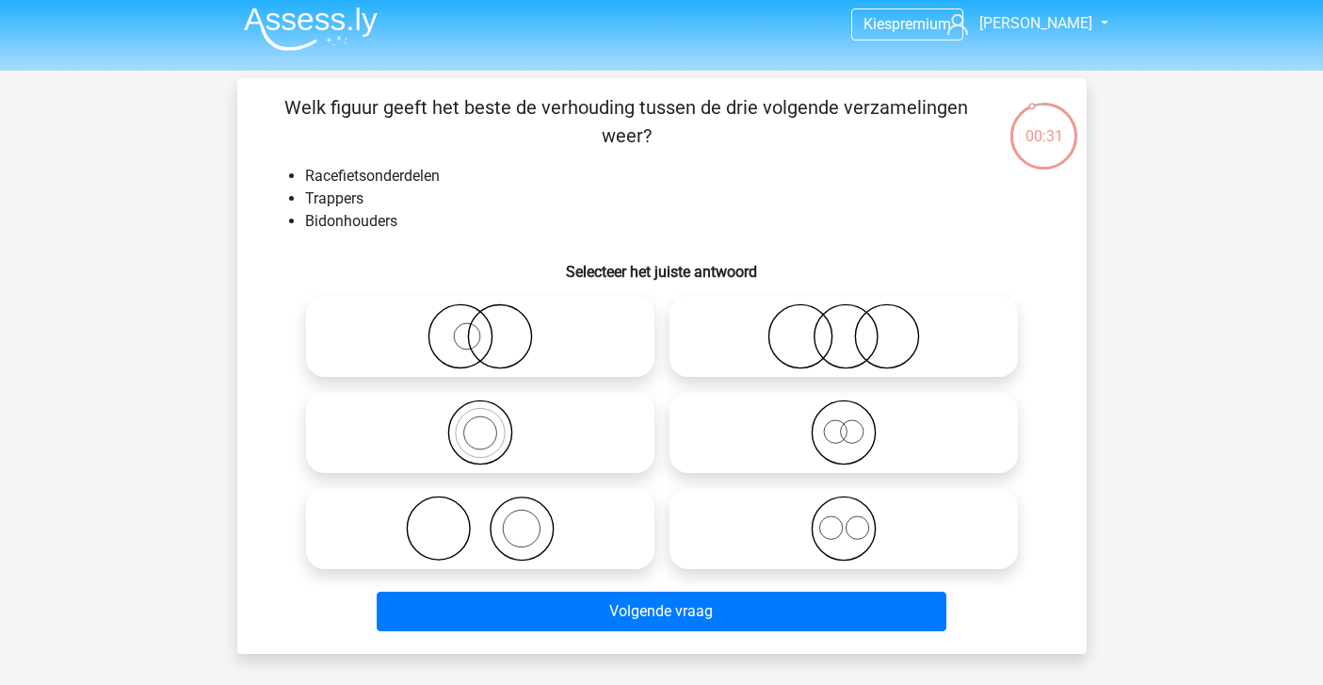
scroll to position [8, 0]
click at [803, 511] on icon at bounding box center [843, 528] width 333 height 66
click at [844, 511] on input "radio" at bounding box center [850, 513] width 12 height 12
radio input "true"
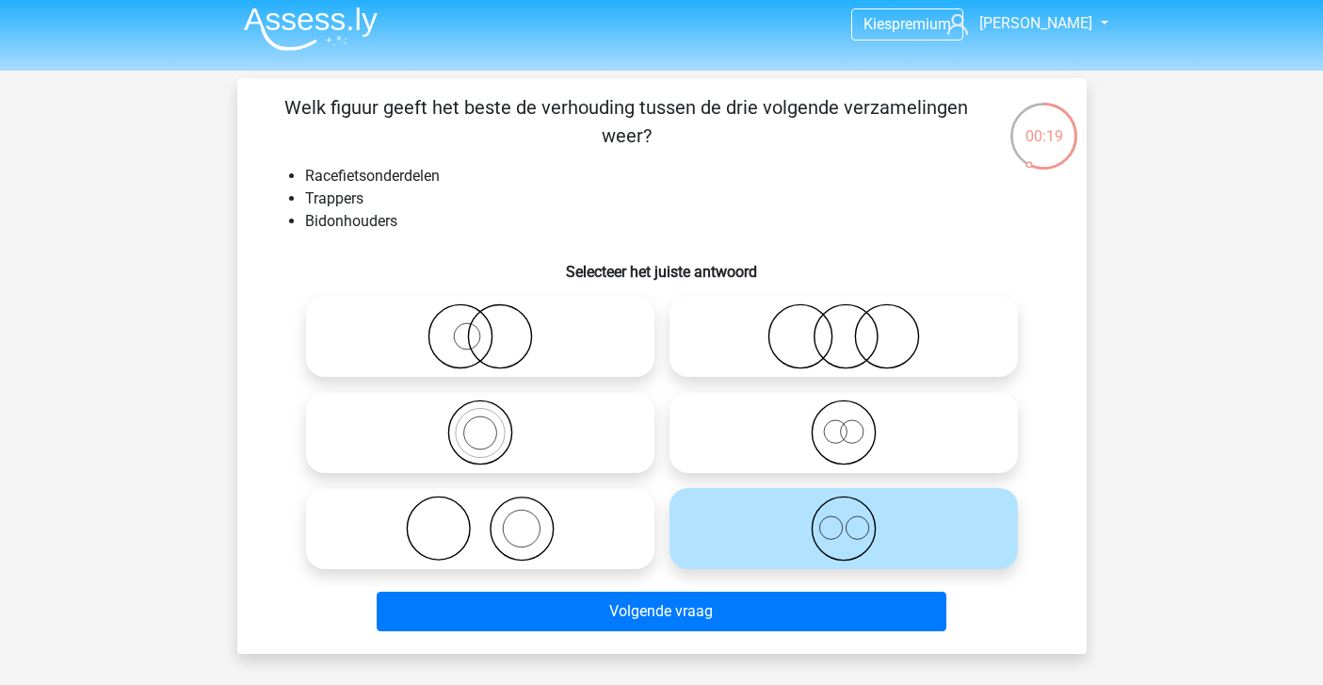
click at [831, 346] on circle at bounding box center [799, 336] width 63 height 63
click at [844, 327] on input "radio" at bounding box center [850, 321] width 12 height 12
radio input "true"
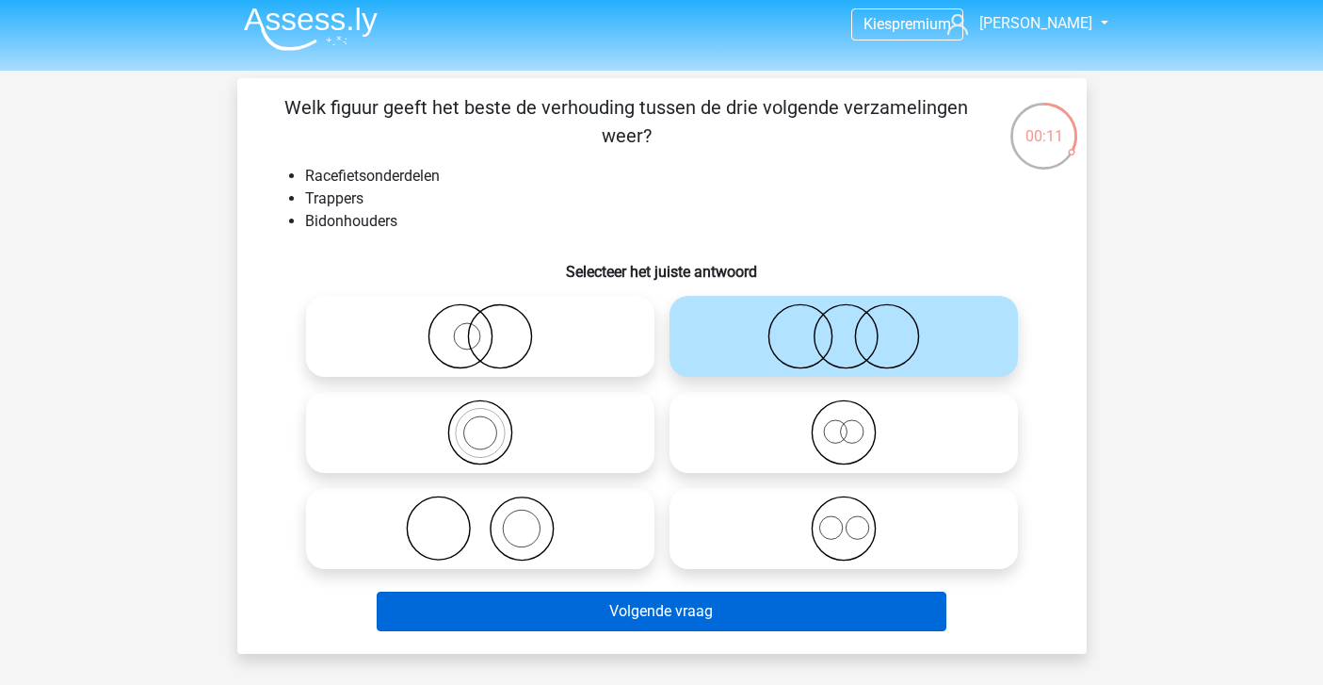
click at [746, 601] on button "Volgende vraag" at bounding box center [662, 611] width 570 height 40
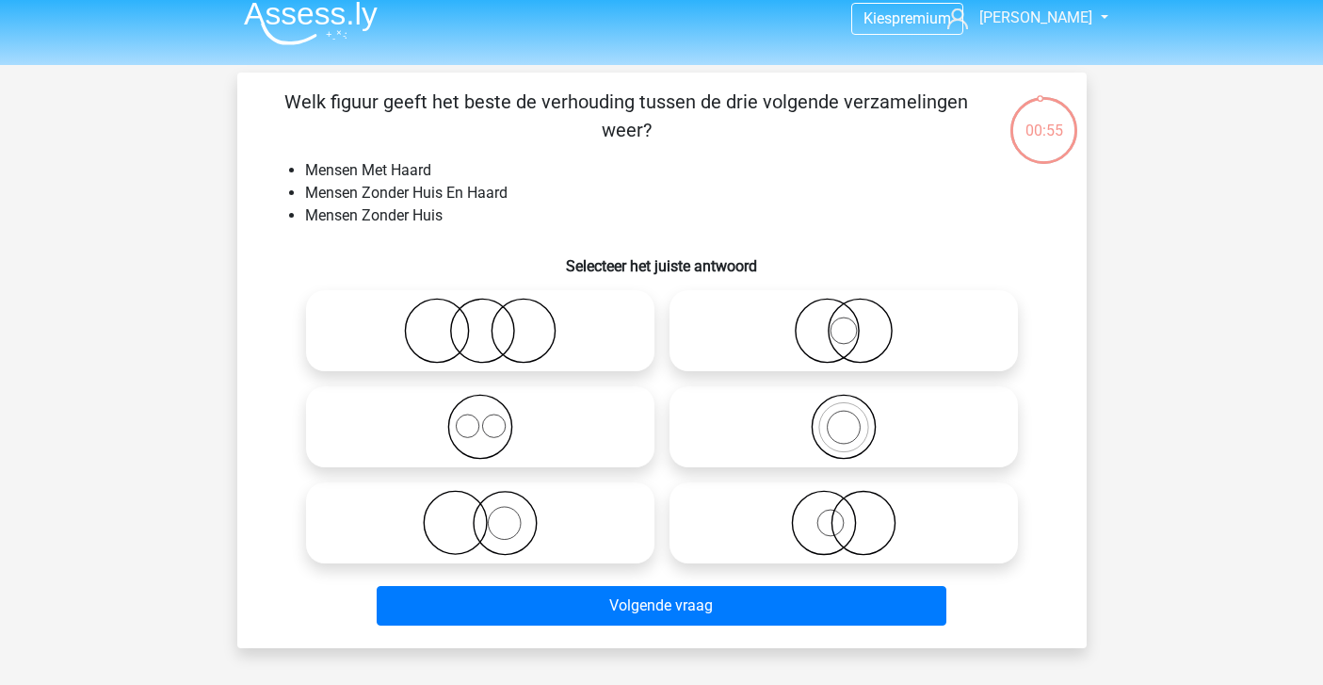
scroll to position [20, 0]
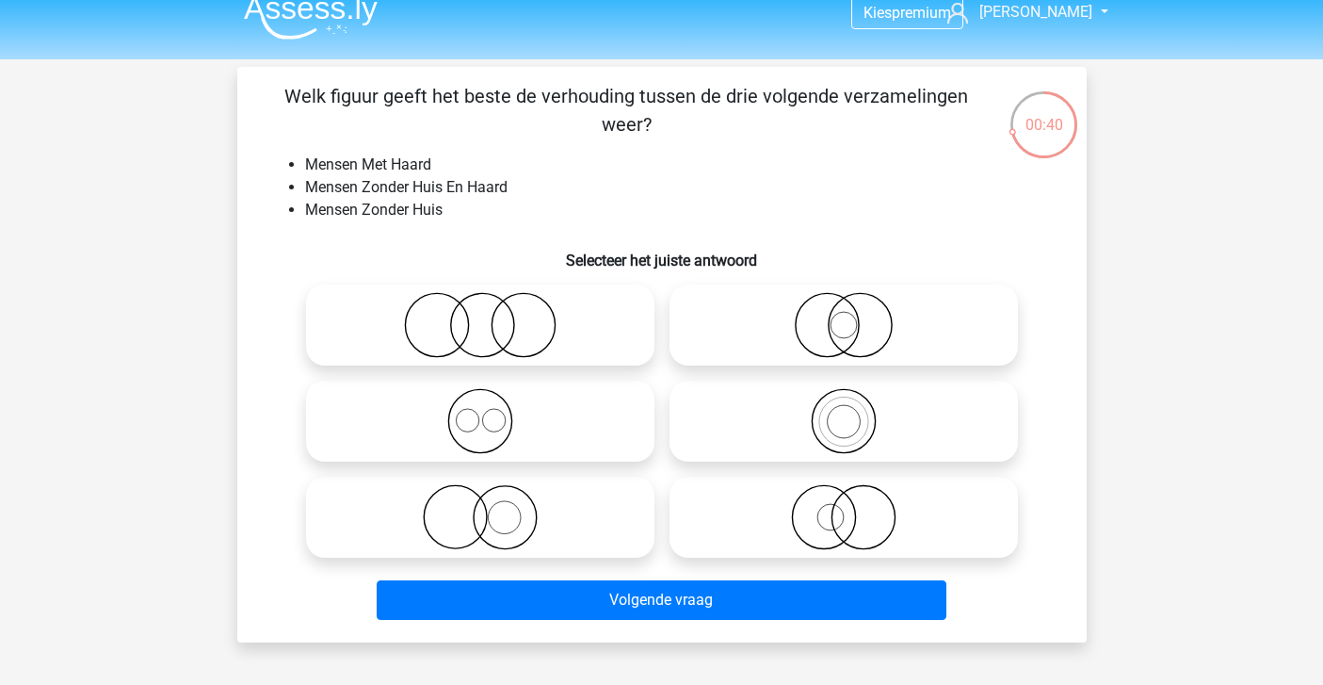
click at [834, 328] on icon at bounding box center [843, 325] width 333 height 66
click at [844, 315] on input "radio" at bounding box center [850, 309] width 12 height 12
radio input "true"
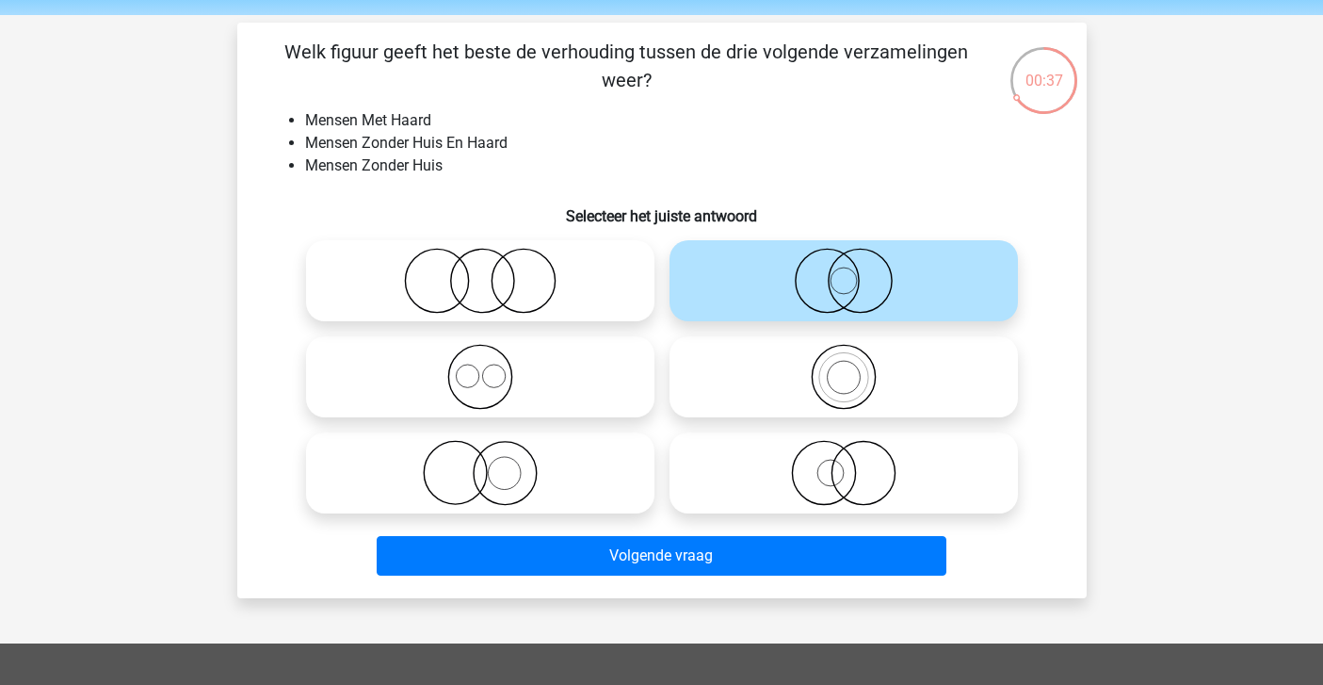
scroll to position [65, 0]
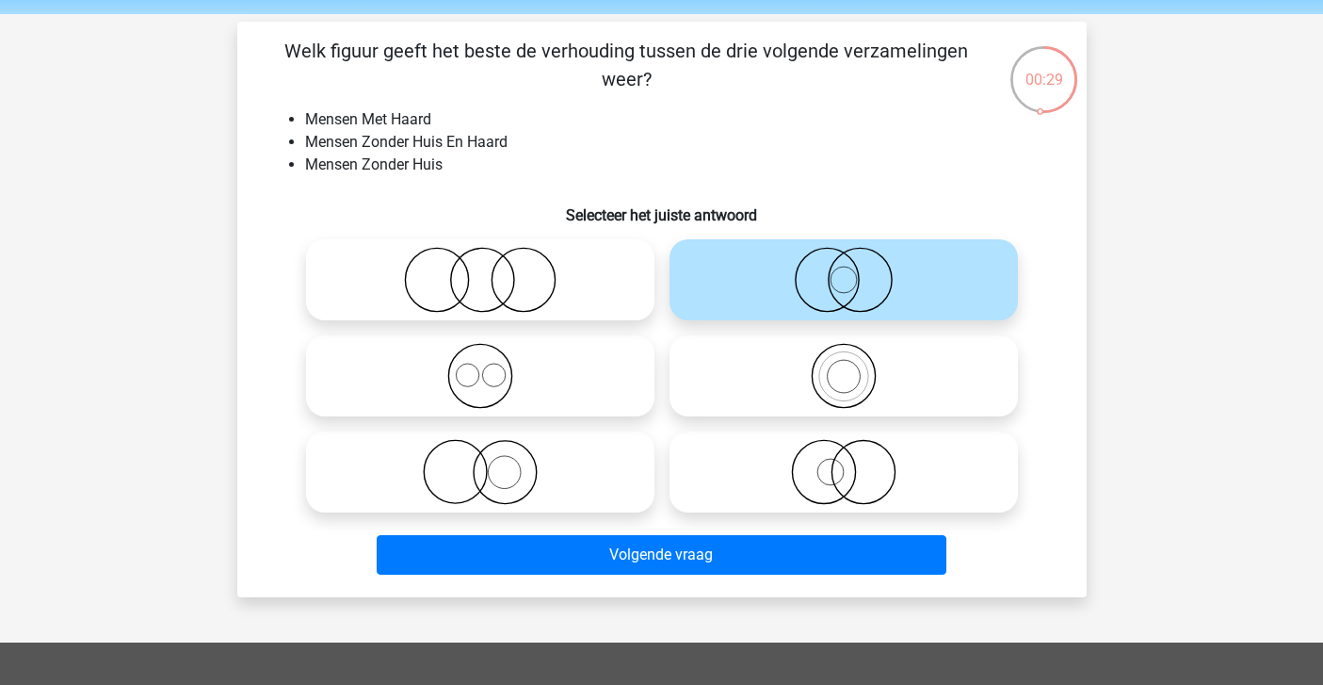
click at [590, 276] on icon at bounding box center [480, 280] width 333 height 66
click at [493, 270] on input "radio" at bounding box center [486, 264] width 12 height 12
radio input "true"
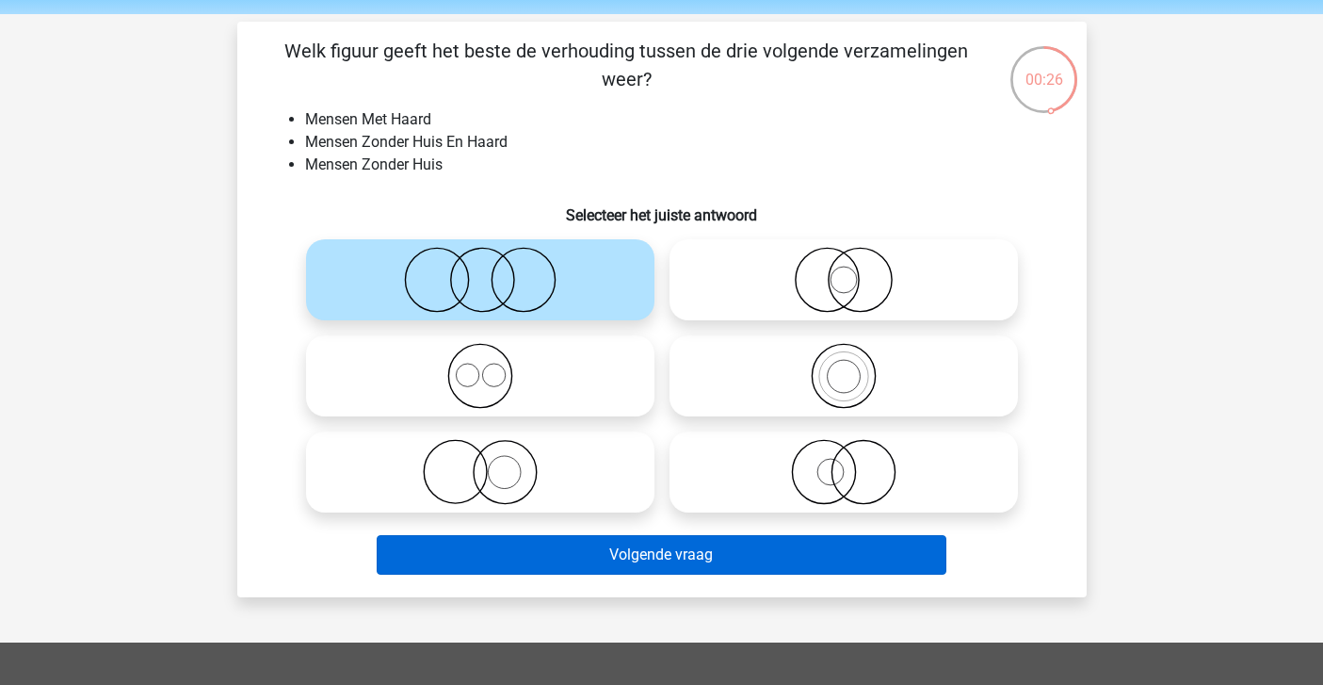
click at [615, 559] on button "Volgende vraag" at bounding box center [662, 555] width 570 height 40
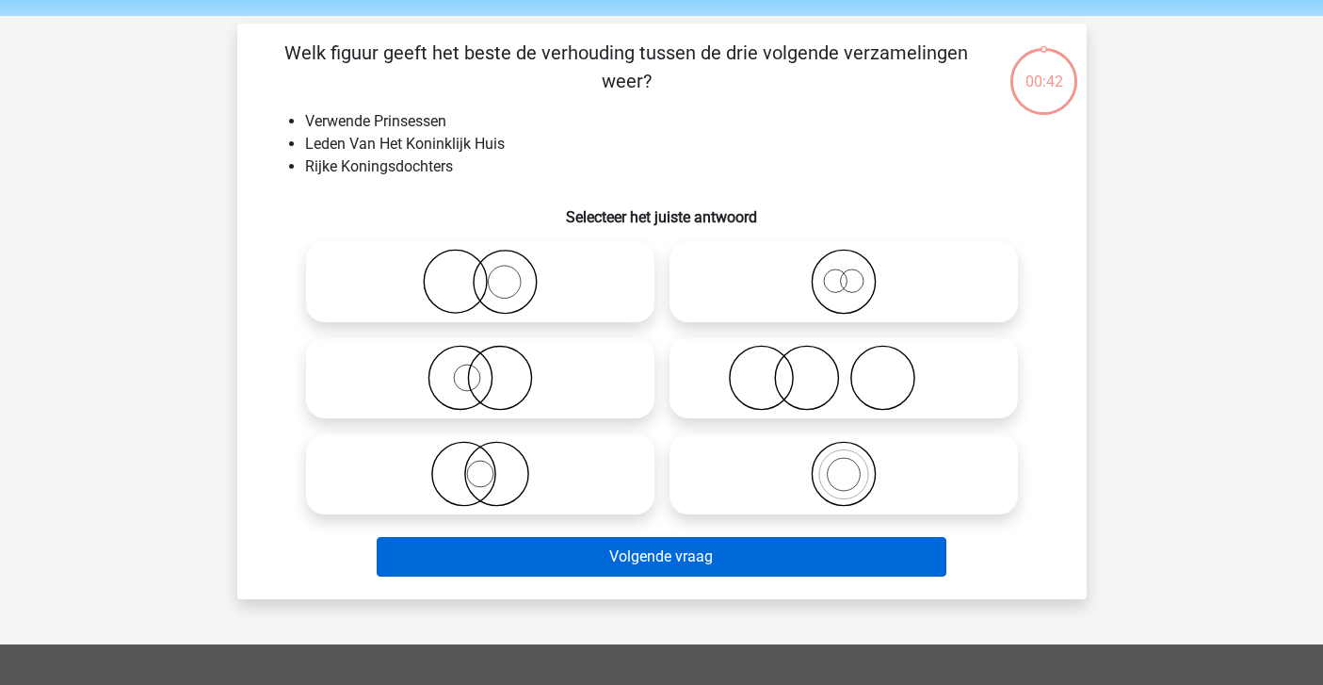
scroll to position [66, 0]
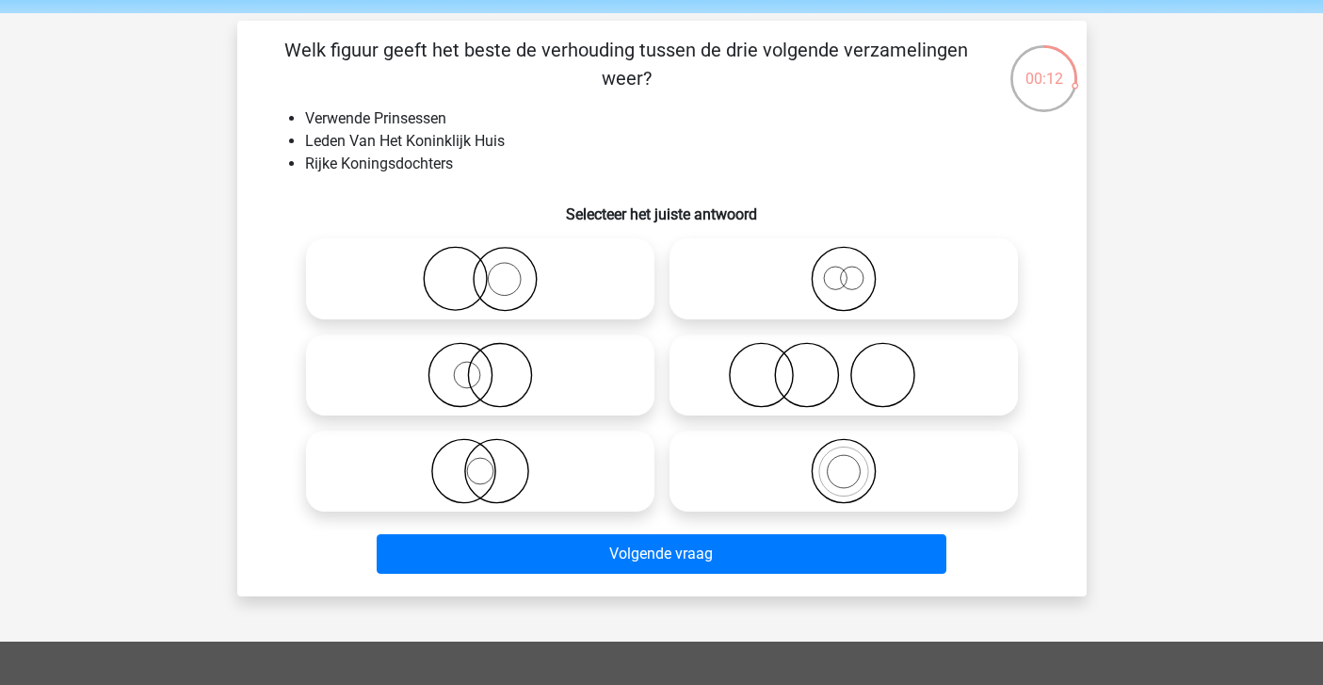
click at [467, 365] on icon at bounding box center [480, 375] width 333 height 66
click at [480, 365] on input "radio" at bounding box center [486, 359] width 12 height 12
radio input "true"
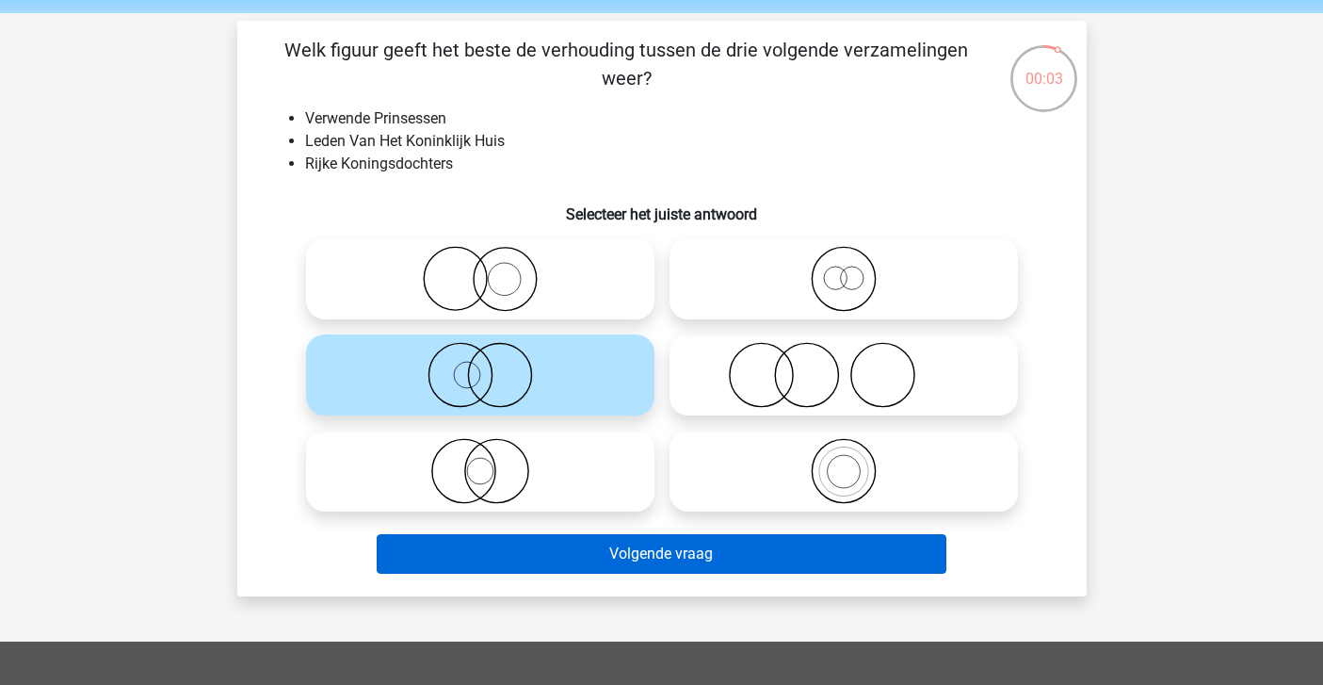
click at [556, 547] on button "Volgende vraag" at bounding box center [662, 554] width 570 height 40
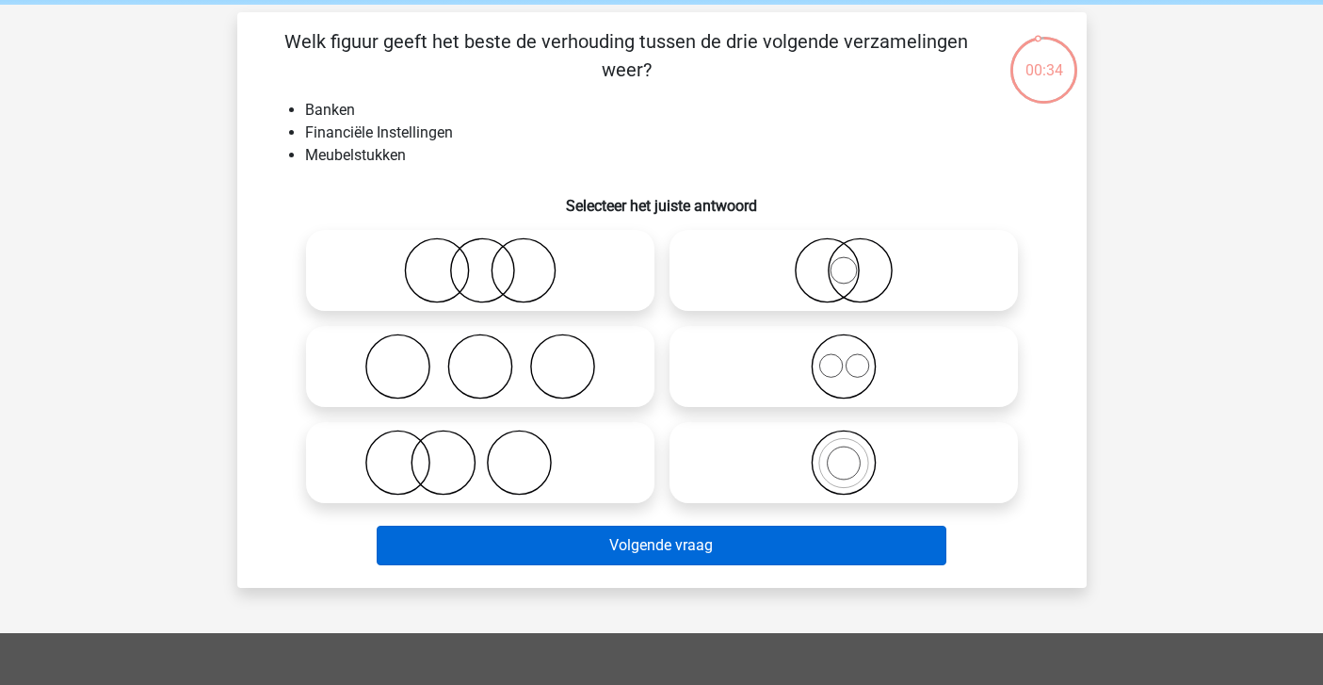
scroll to position [78, 0]
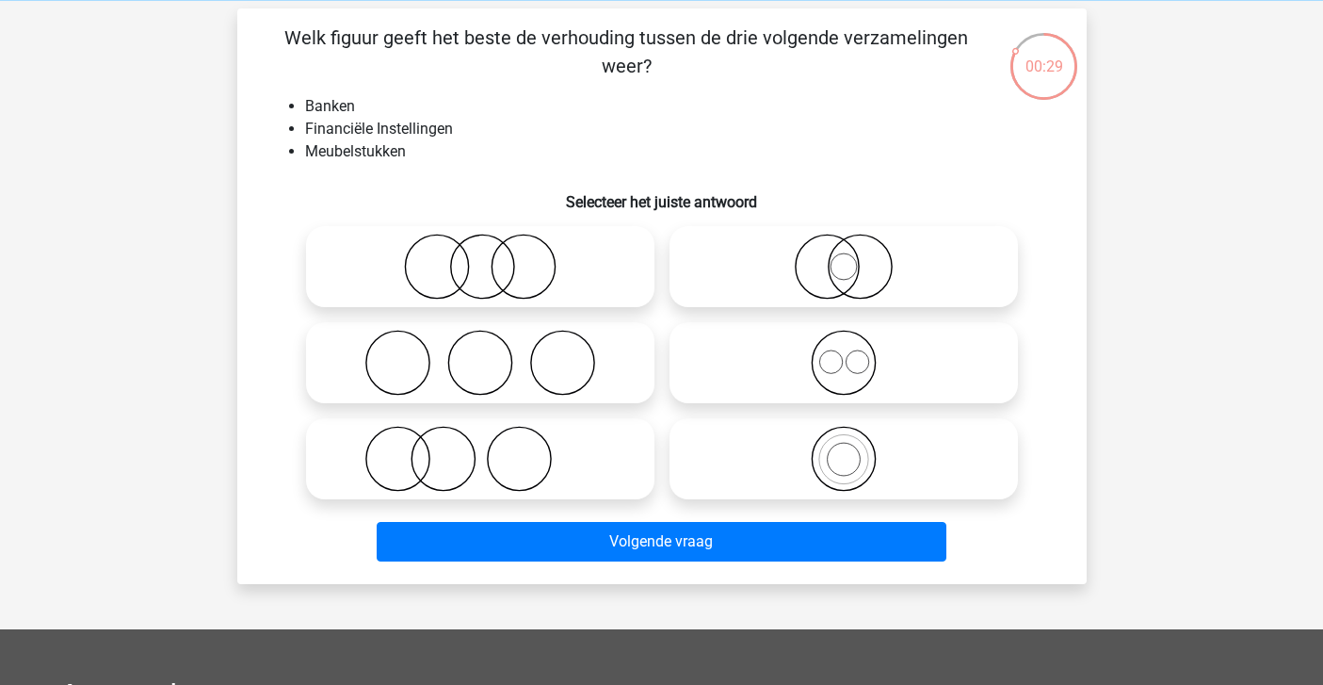
click at [521, 457] on icon at bounding box center [480, 459] width 333 height 66
click at [493, 449] on input "radio" at bounding box center [486, 443] width 12 height 12
radio input "true"
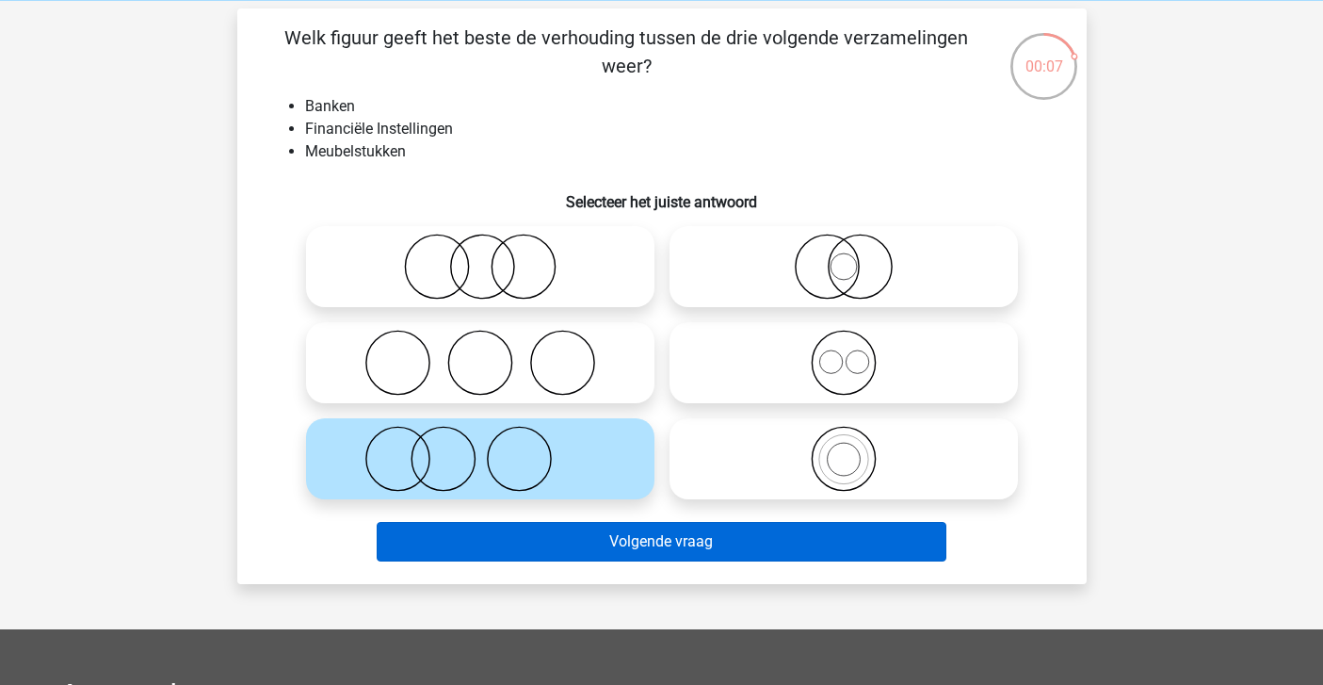
click at [506, 543] on button "Volgende vraag" at bounding box center [662, 542] width 570 height 40
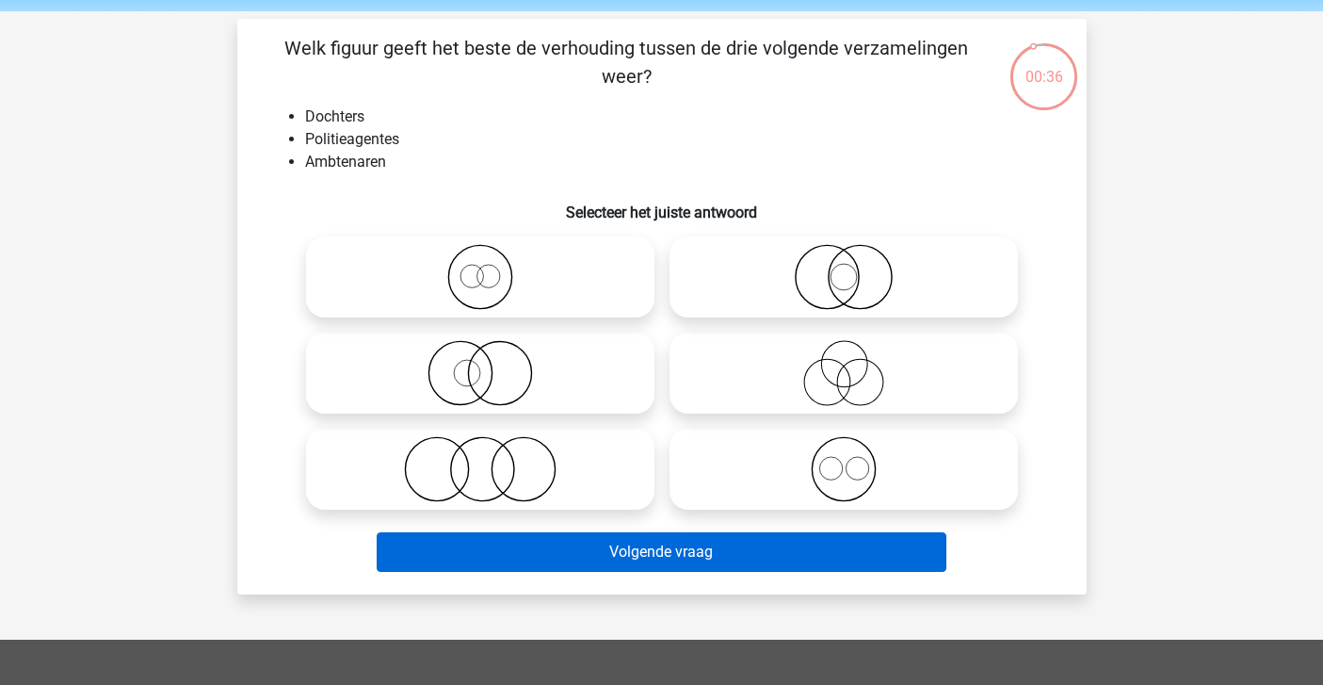
scroll to position [70, 0]
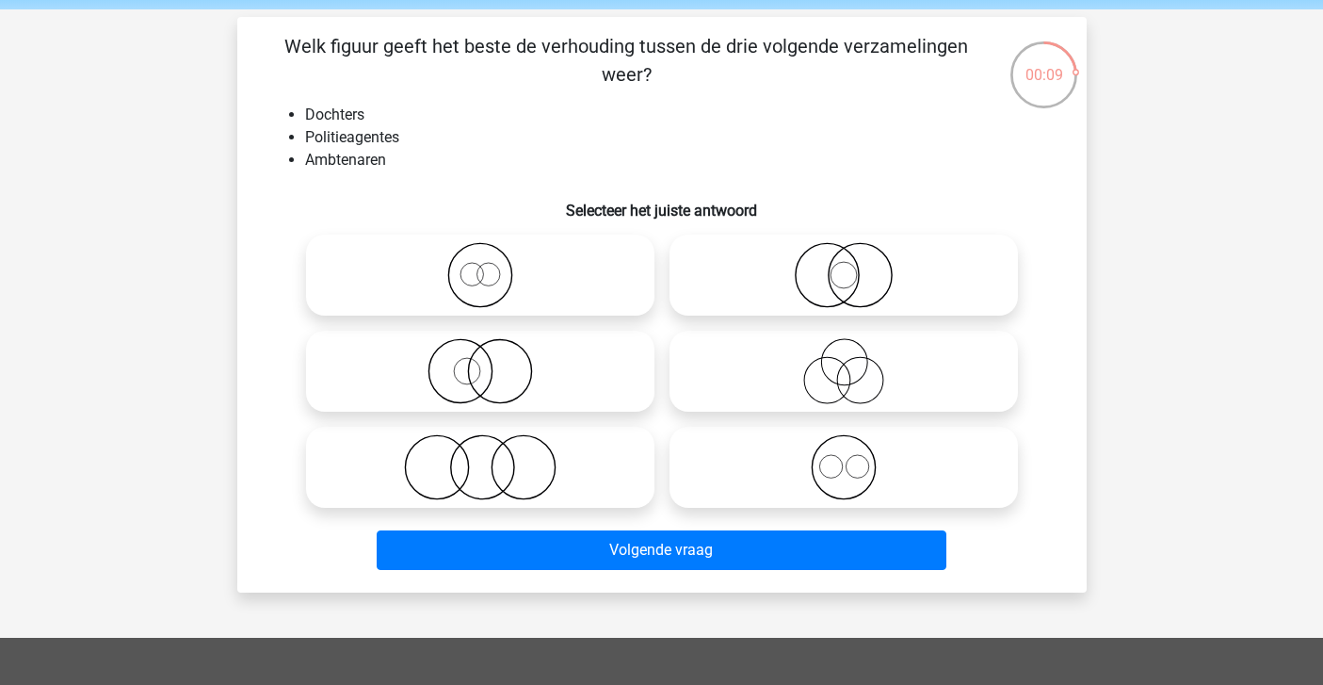
click at [460, 348] on icon at bounding box center [480, 371] width 333 height 66
click at [480, 349] on input "radio" at bounding box center [486, 355] width 12 height 12
radio input "true"
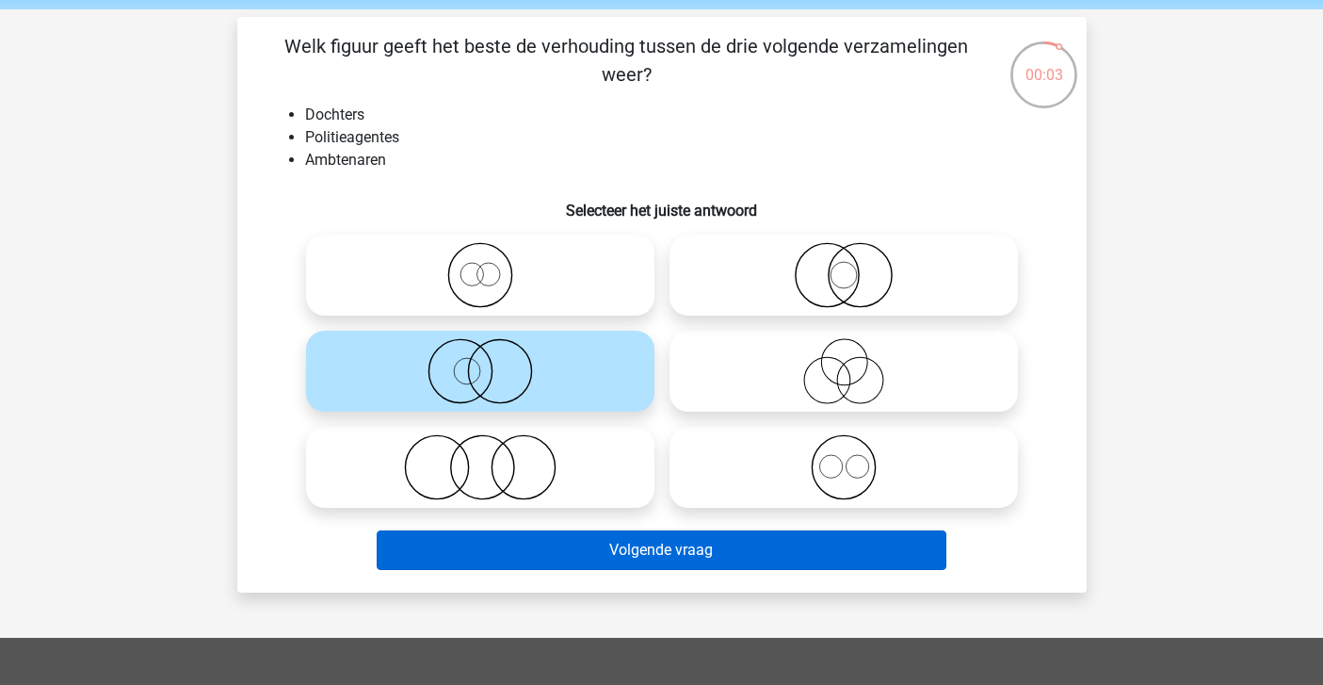
click at [535, 556] on button "Volgende vraag" at bounding box center [662, 550] width 570 height 40
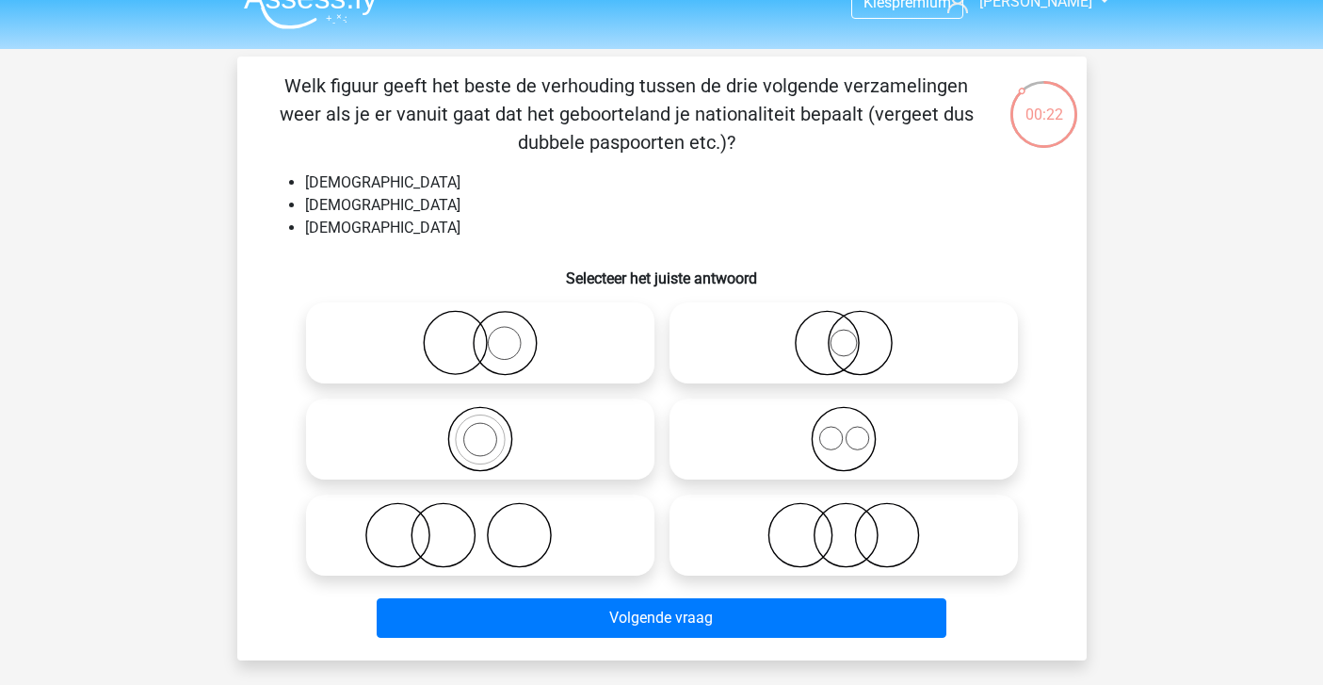
scroll to position [32, 0]
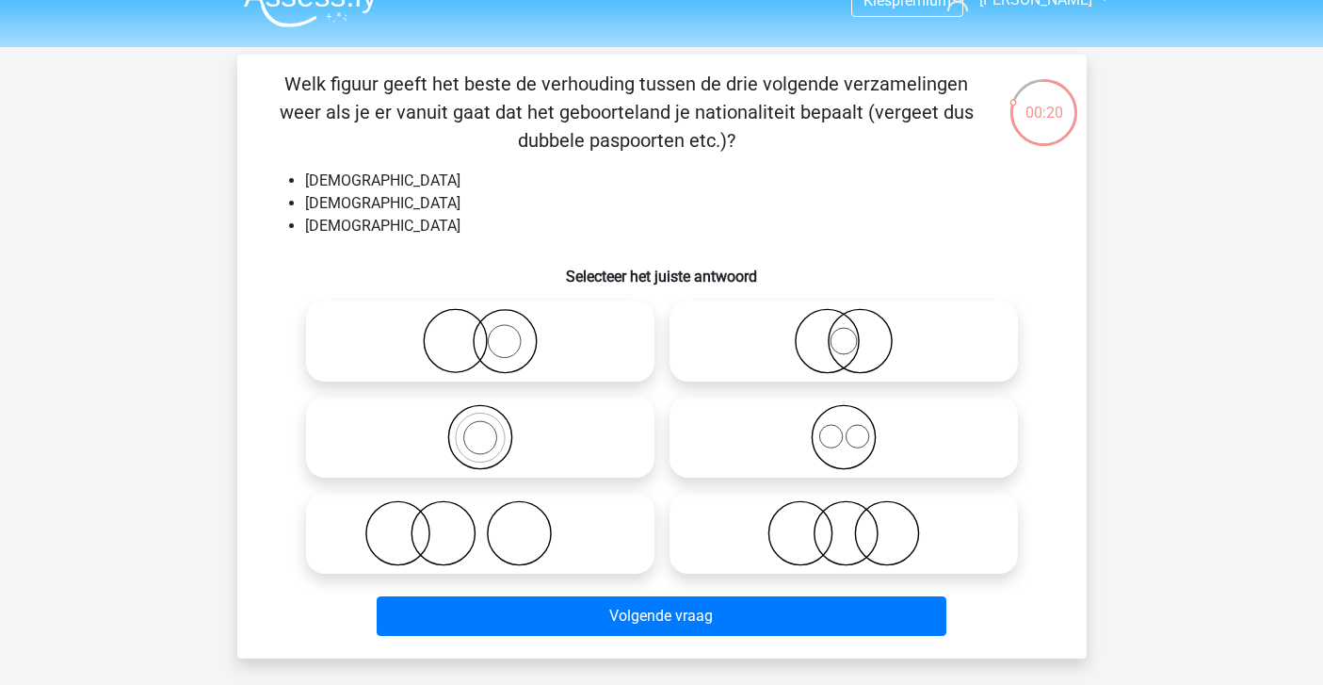
click at [776, 416] on icon at bounding box center [843, 437] width 333 height 66
click at [844, 416] on input "radio" at bounding box center [850, 421] width 12 height 12
radio input "true"
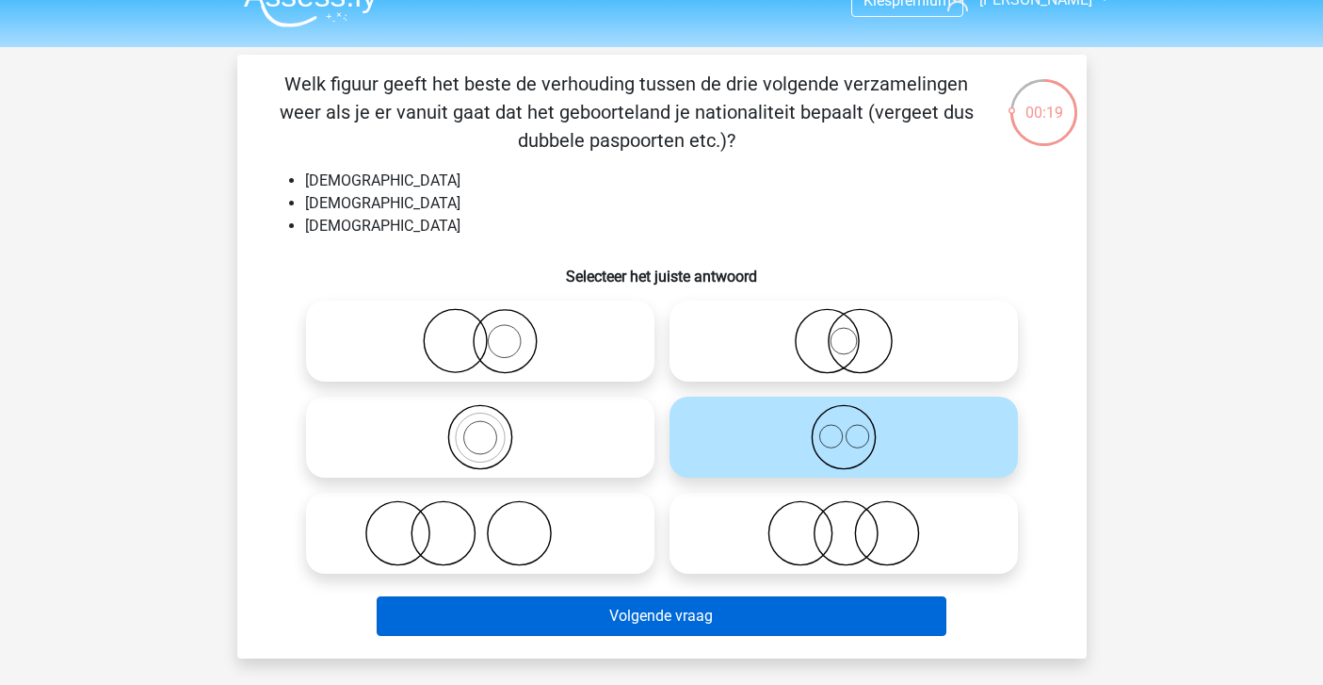
click at [686, 621] on button "Volgende vraag" at bounding box center [662, 616] width 570 height 40
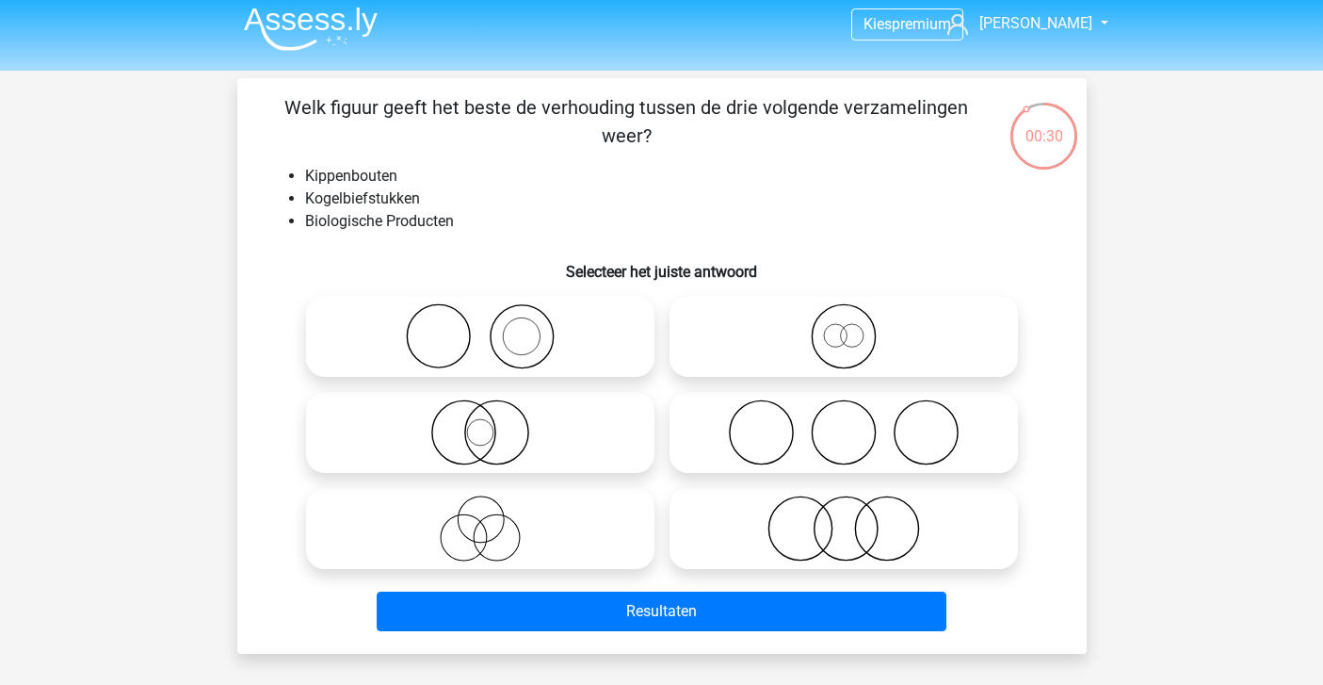
scroll to position [10, 0]
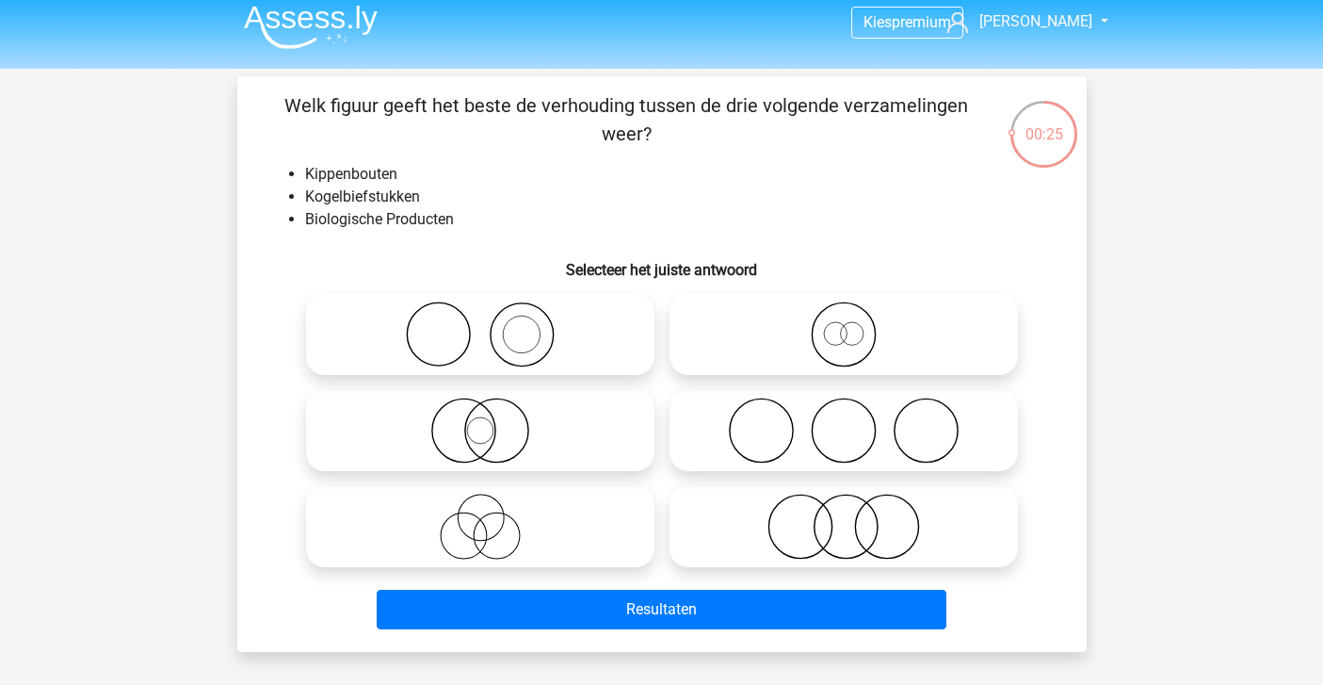
click at [806, 530] on icon at bounding box center [843, 526] width 333 height 66
click at [844, 517] on input "radio" at bounding box center [850, 511] width 12 height 12
radio input "true"
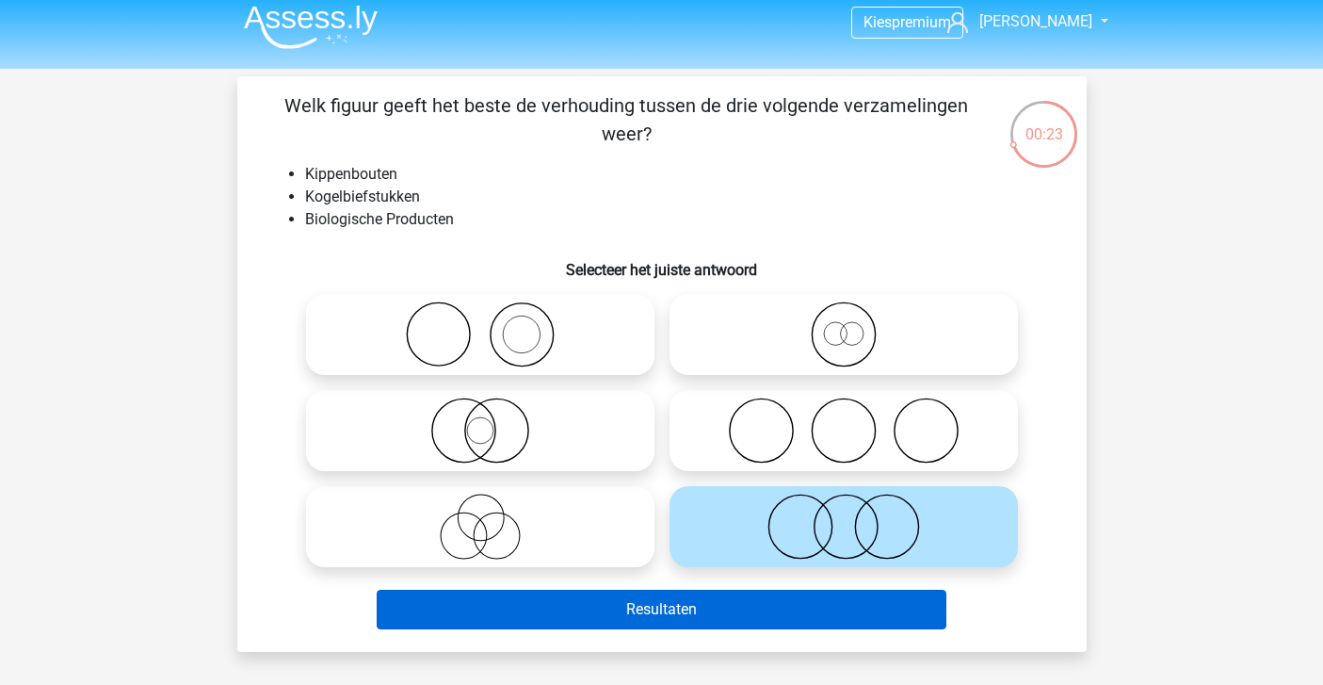
click at [743, 615] on button "Resultaten" at bounding box center [662, 610] width 570 height 40
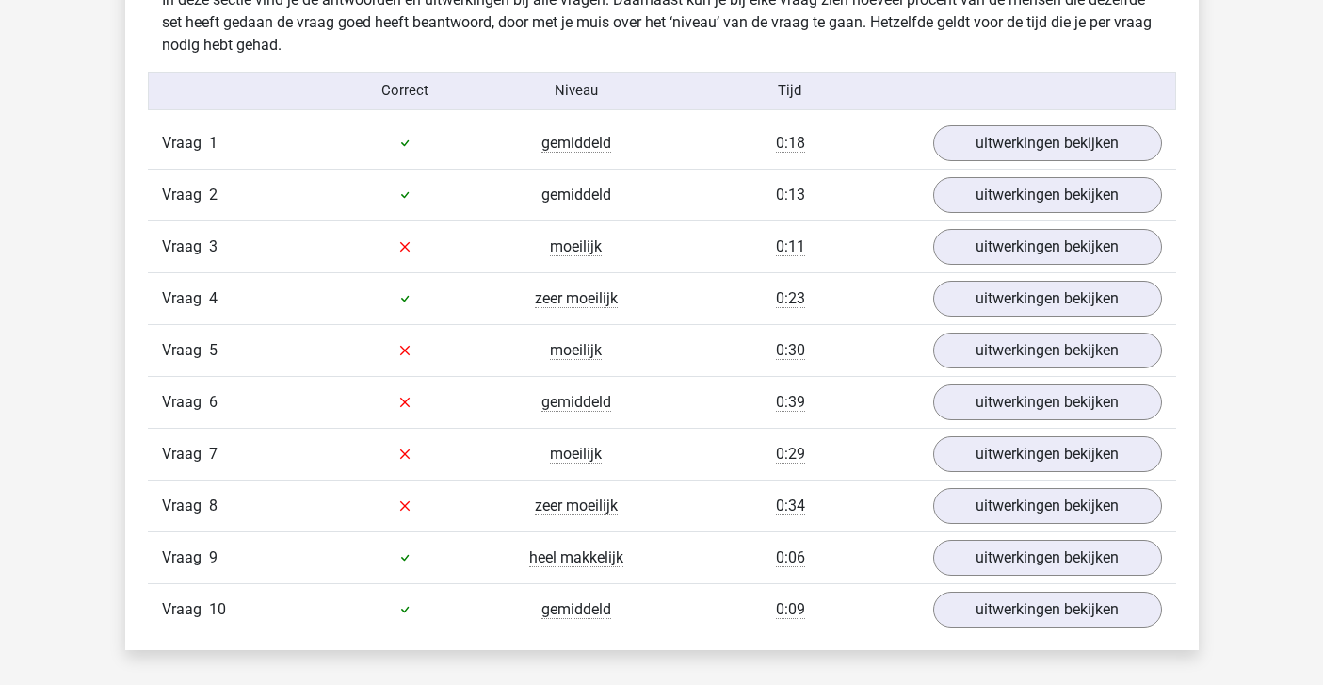
scroll to position [1517, 0]
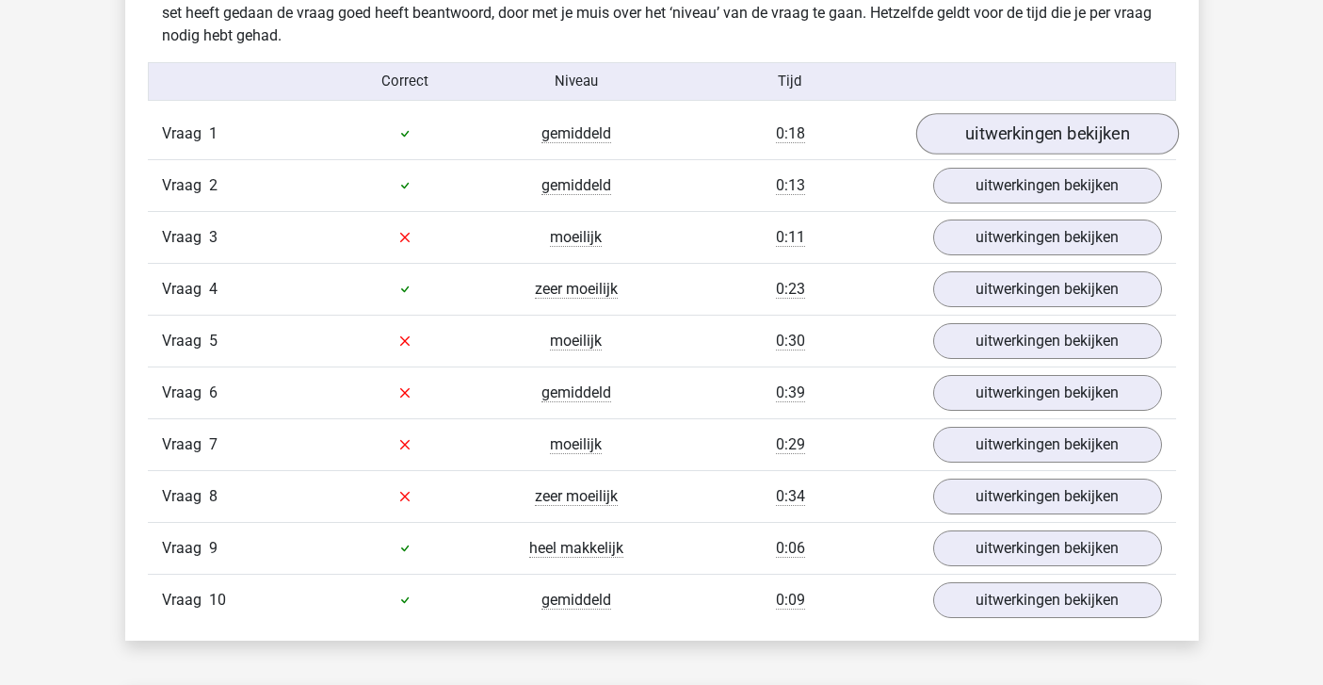
click at [972, 140] on link "uitwerkingen bekijken" at bounding box center [1046, 133] width 263 height 41
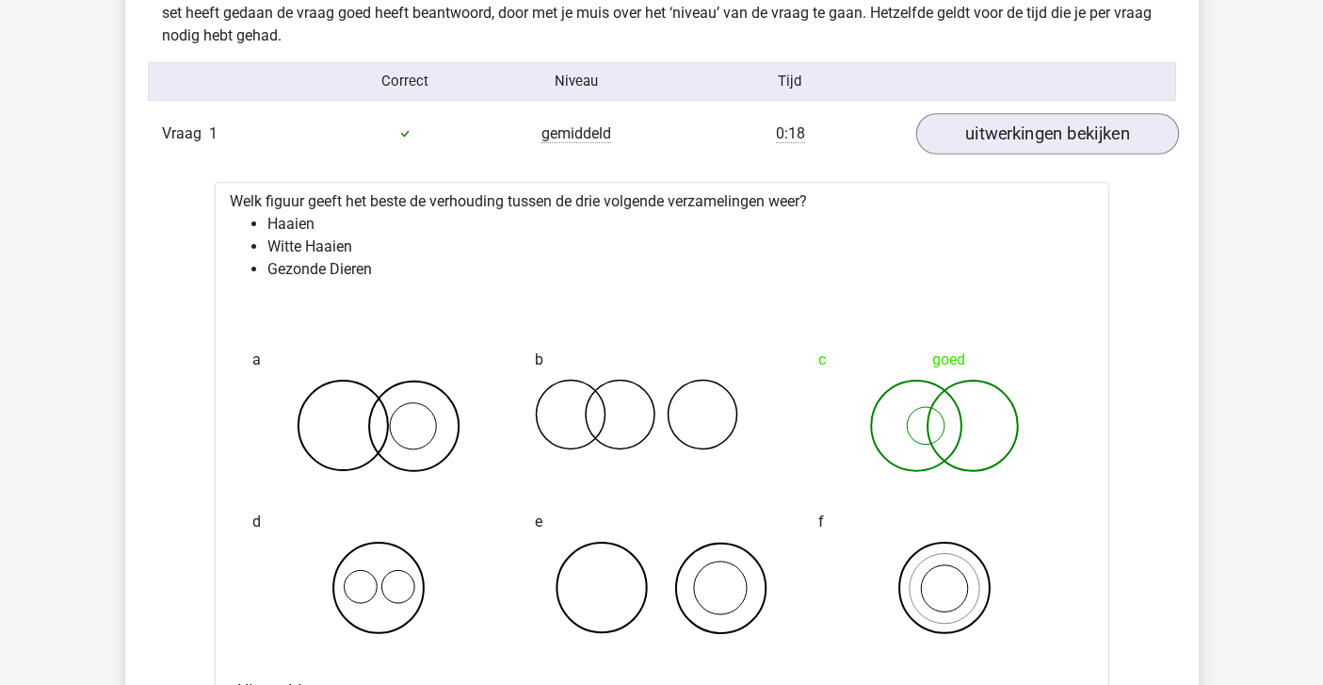
click at [965, 138] on link "uitwerkingen bekijken" at bounding box center [1046, 133] width 263 height 41
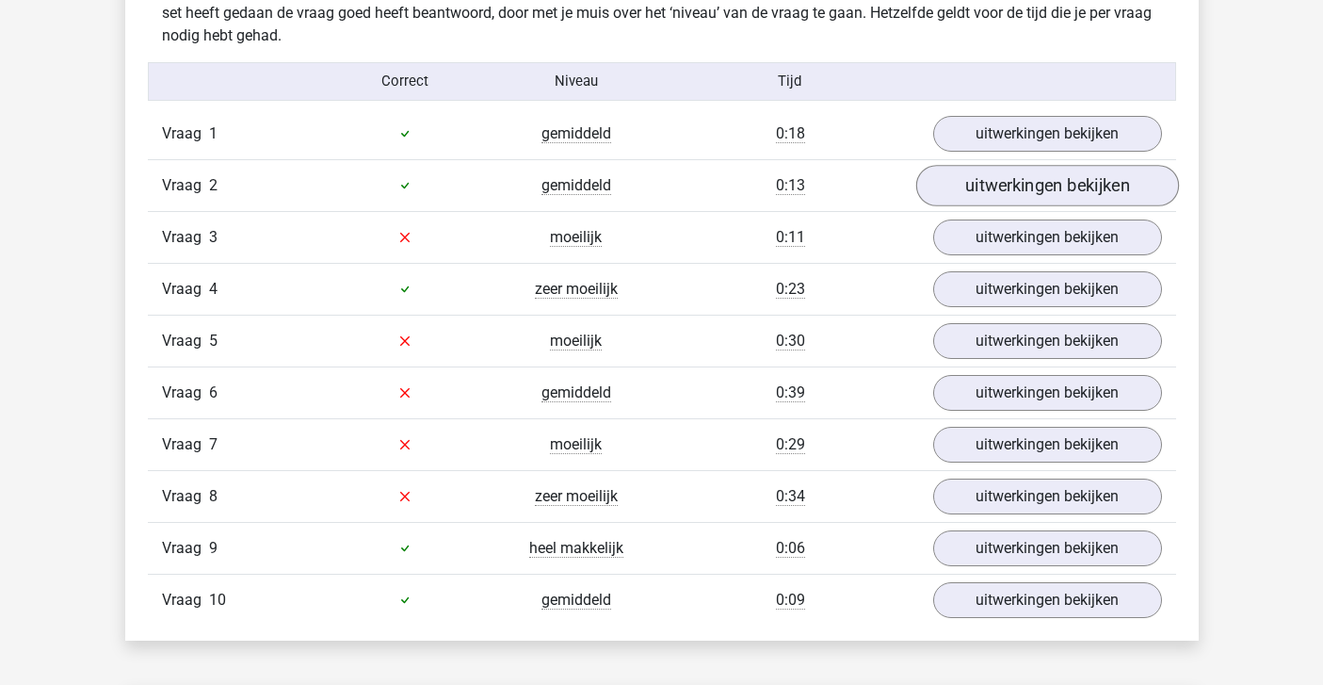
click at [977, 193] on link "uitwerkingen bekijken" at bounding box center [1046, 185] width 263 height 41
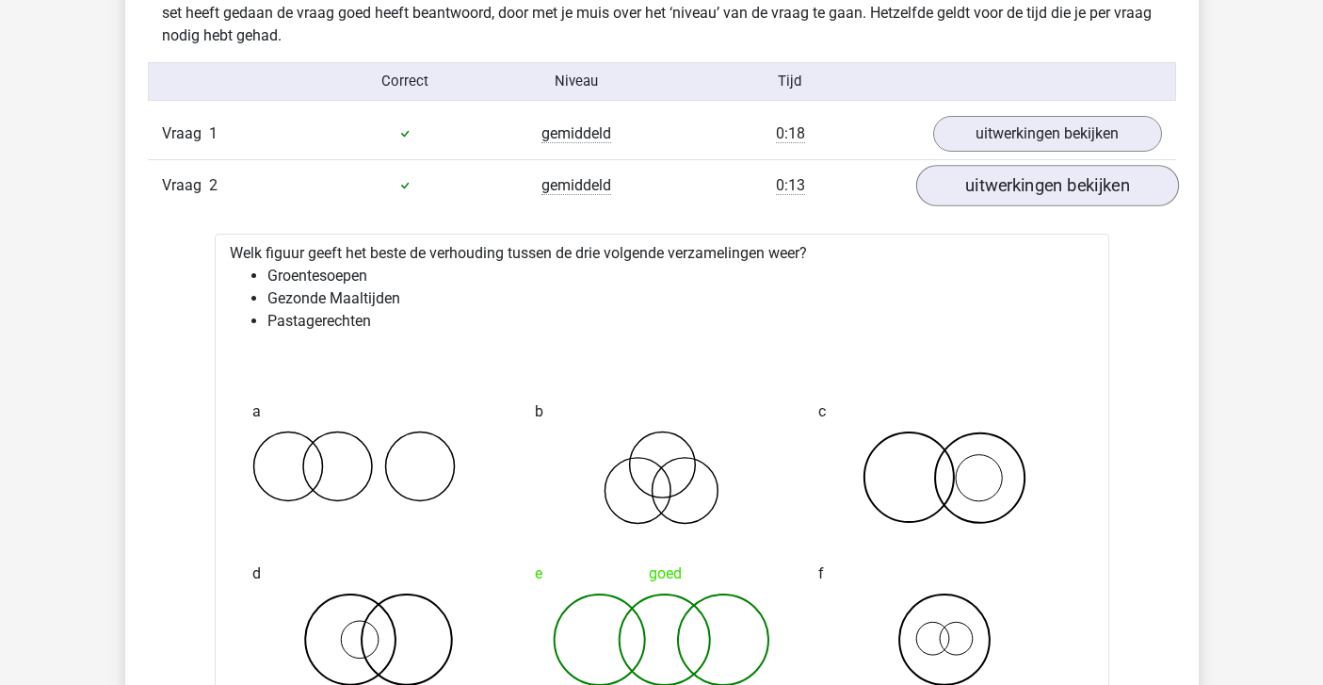
click at [976, 193] on link "uitwerkingen bekijken" at bounding box center [1046, 185] width 263 height 41
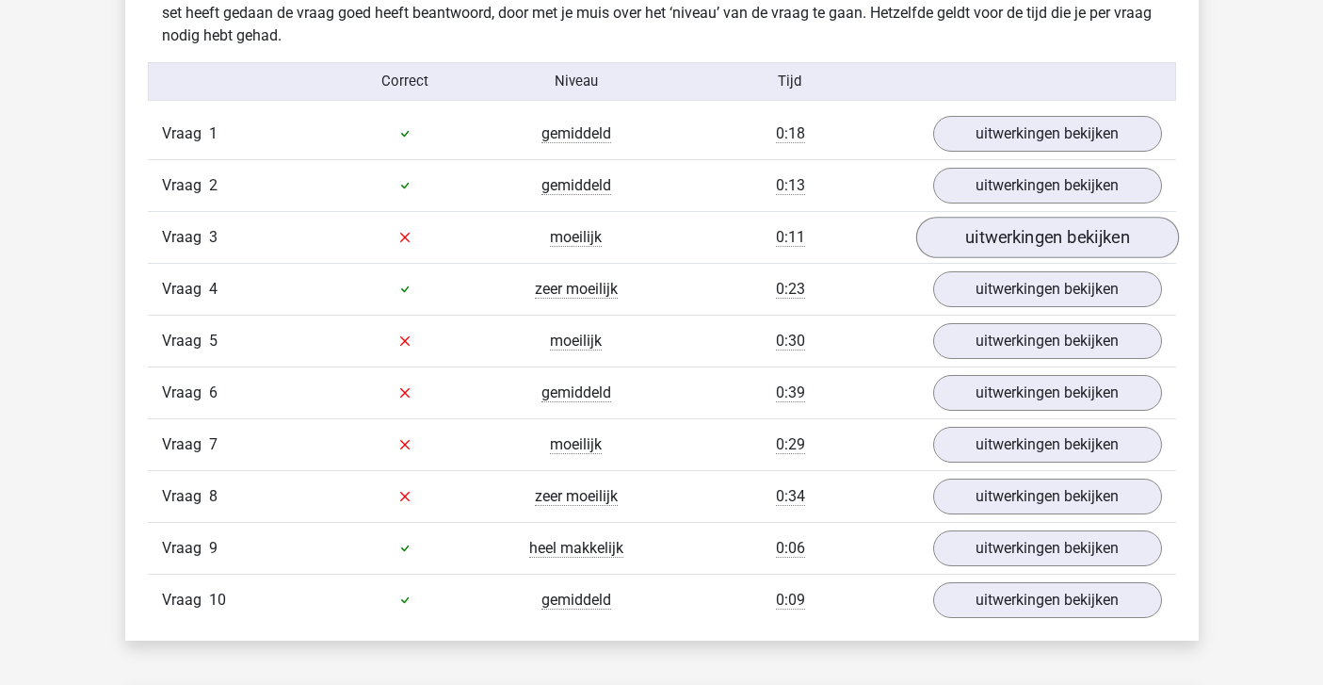
click at [978, 228] on link "uitwerkingen bekijken" at bounding box center [1046, 237] width 263 height 41
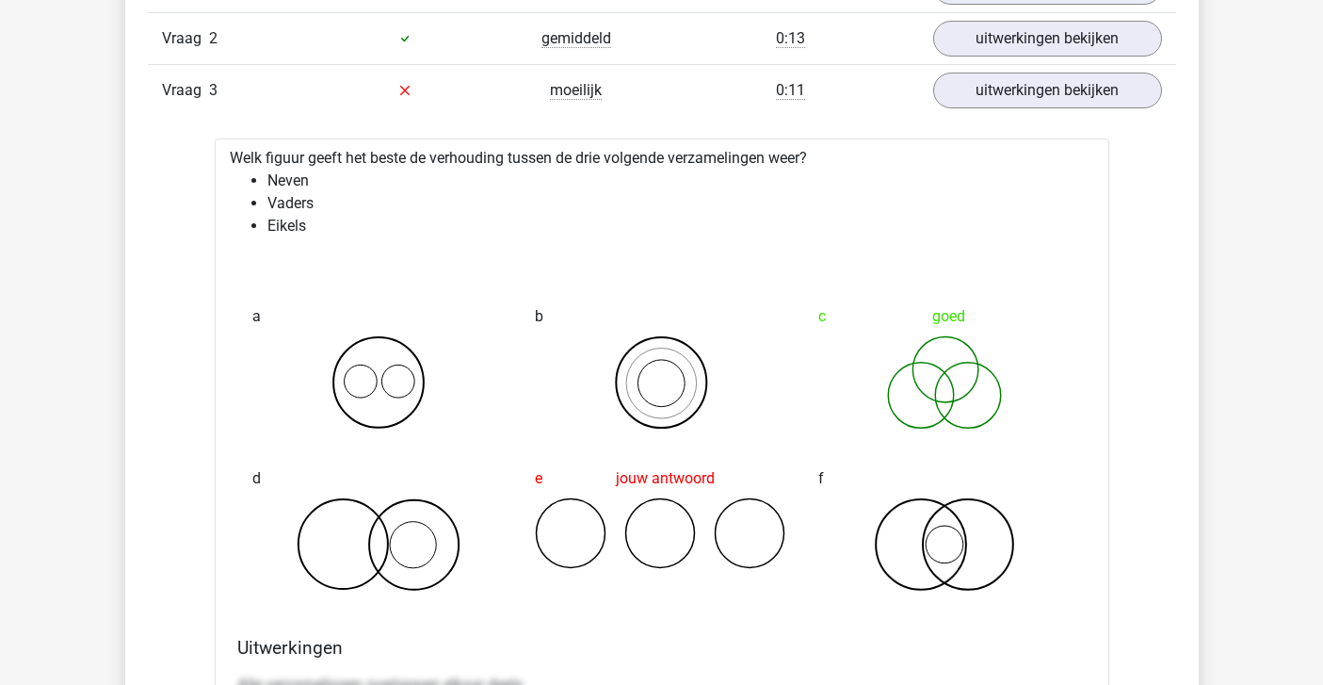
scroll to position [1667, 0]
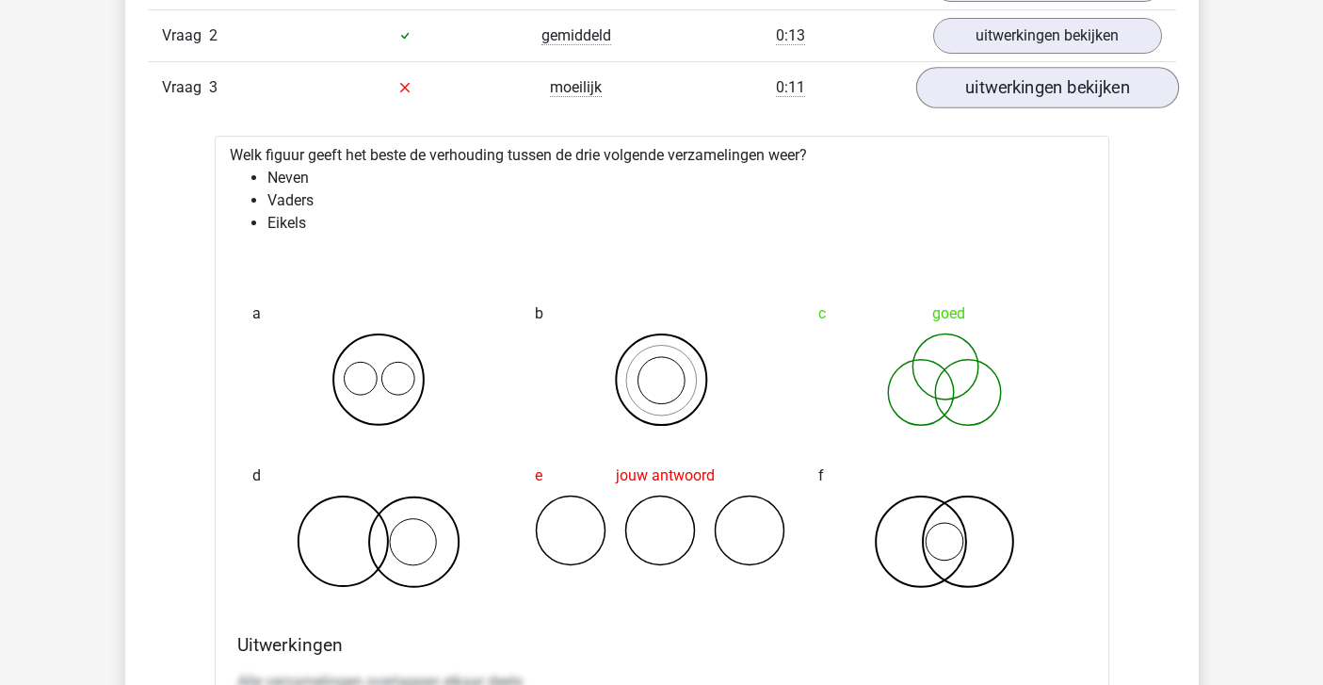
click at [970, 90] on link "uitwerkingen bekijken" at bounding box center [1046, 87] width 263 height 41
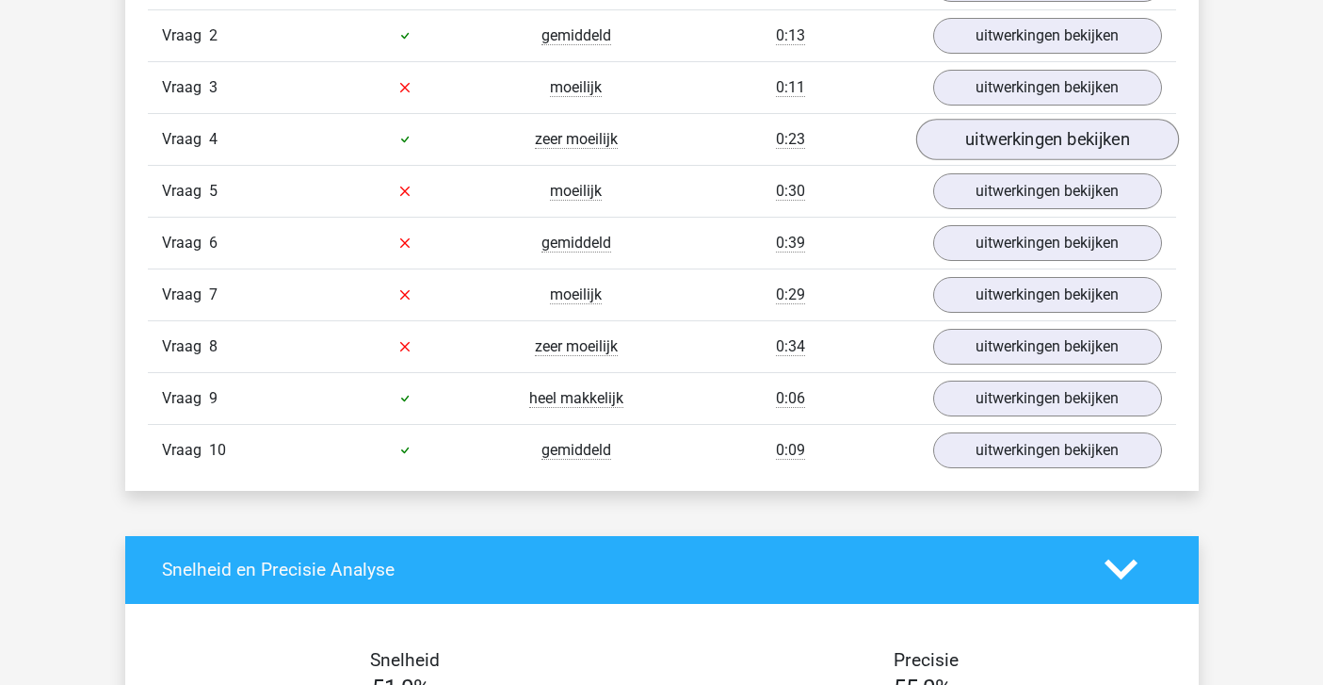
click at [969, 125] on link "uitwerkingen bekijken" at bounding box center [1046, 139] width 263 height 41
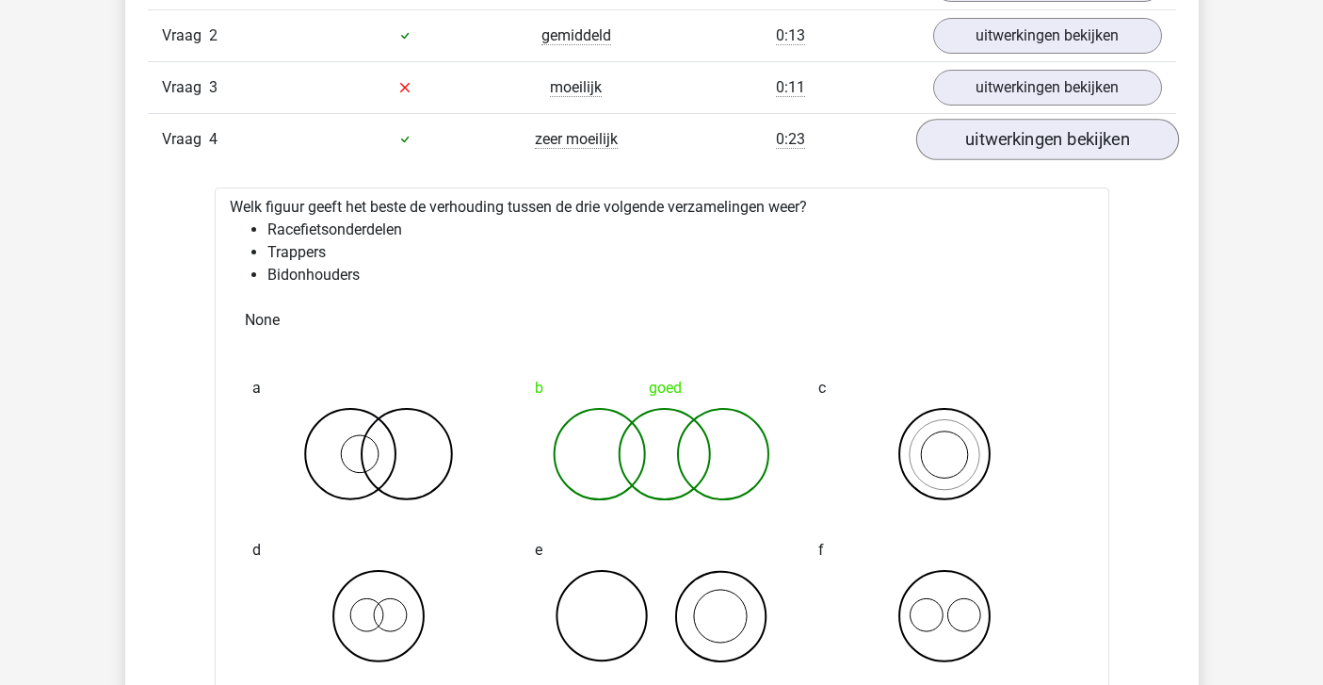
click at [969, 143] on link "uitwerkingen bekijken" at bounding box center [1046, 139] width 263 height 41
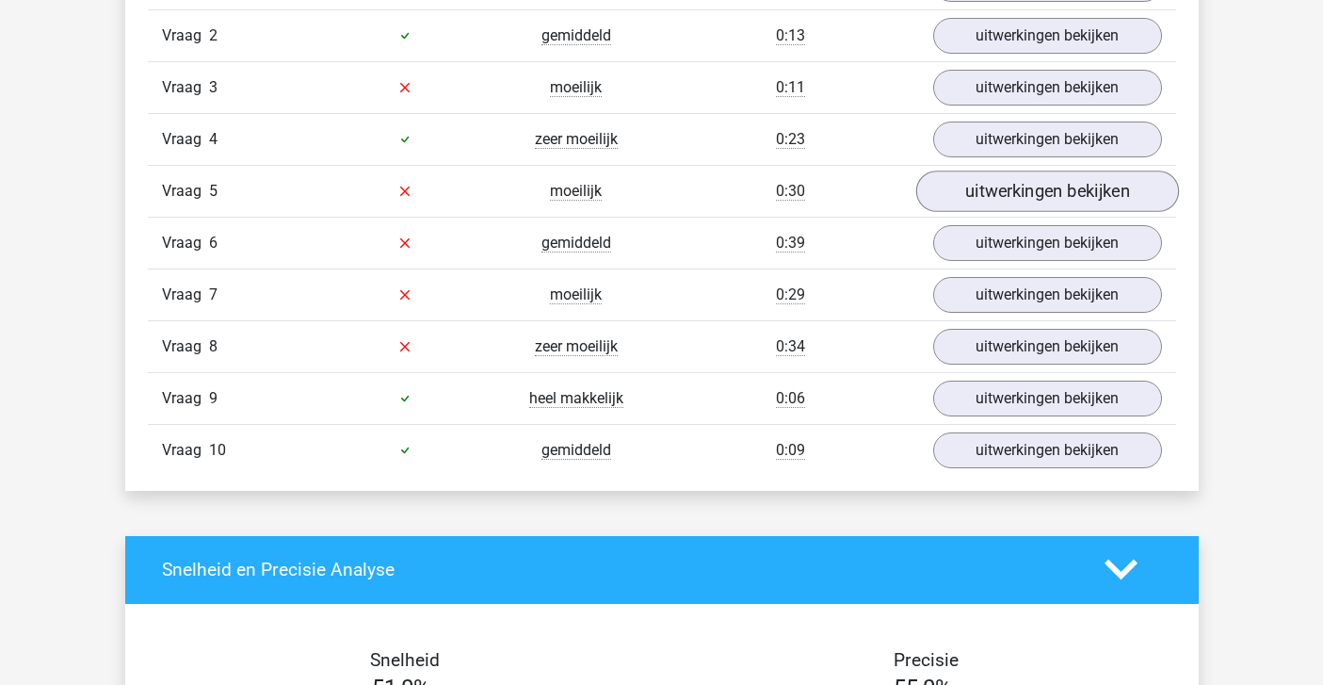
click at [970, 190] on link "uitwerkingen bekijken" at bounding box center [1046, 190] width 263 height 41
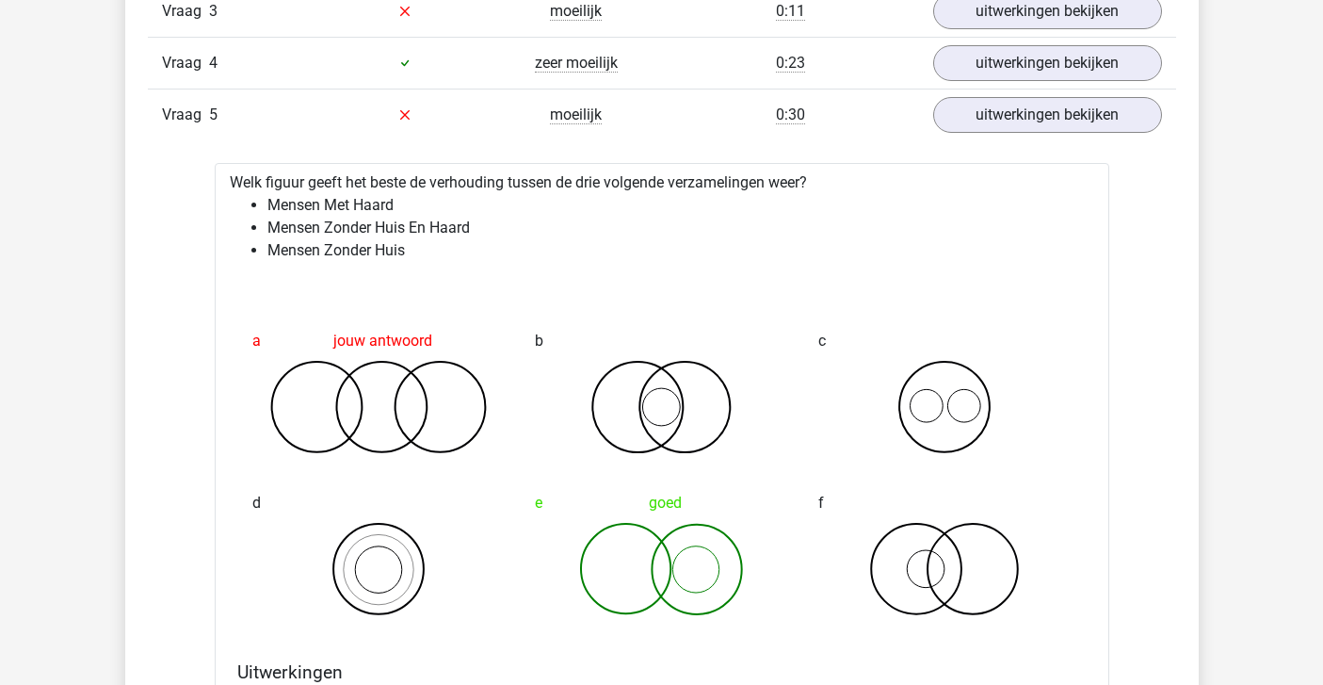
scroll to position [1743, 0]
click at [967, 120] on link "uitwerkingen bekijken" at bounding box center [1046, 114] width 263 height 41
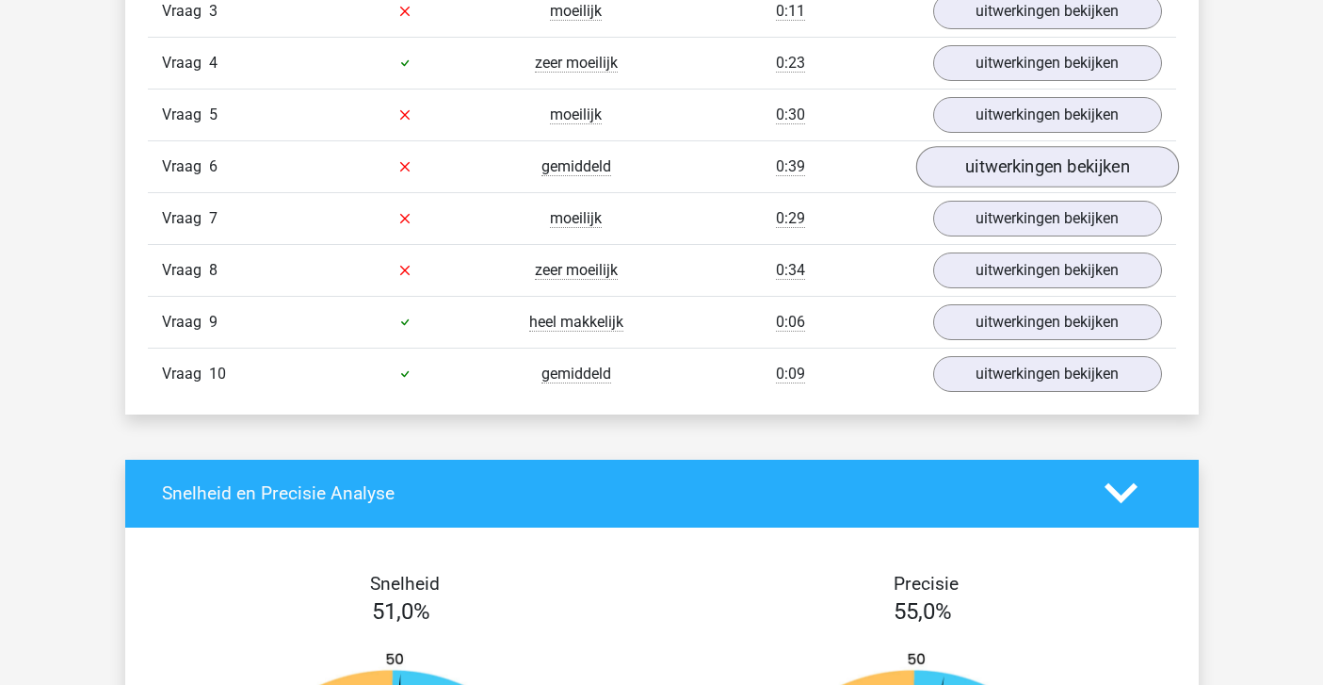
click at [971, 164] on link "uitwerkingen bekijken" at bounding box center [1046, 166] width 263 height 41
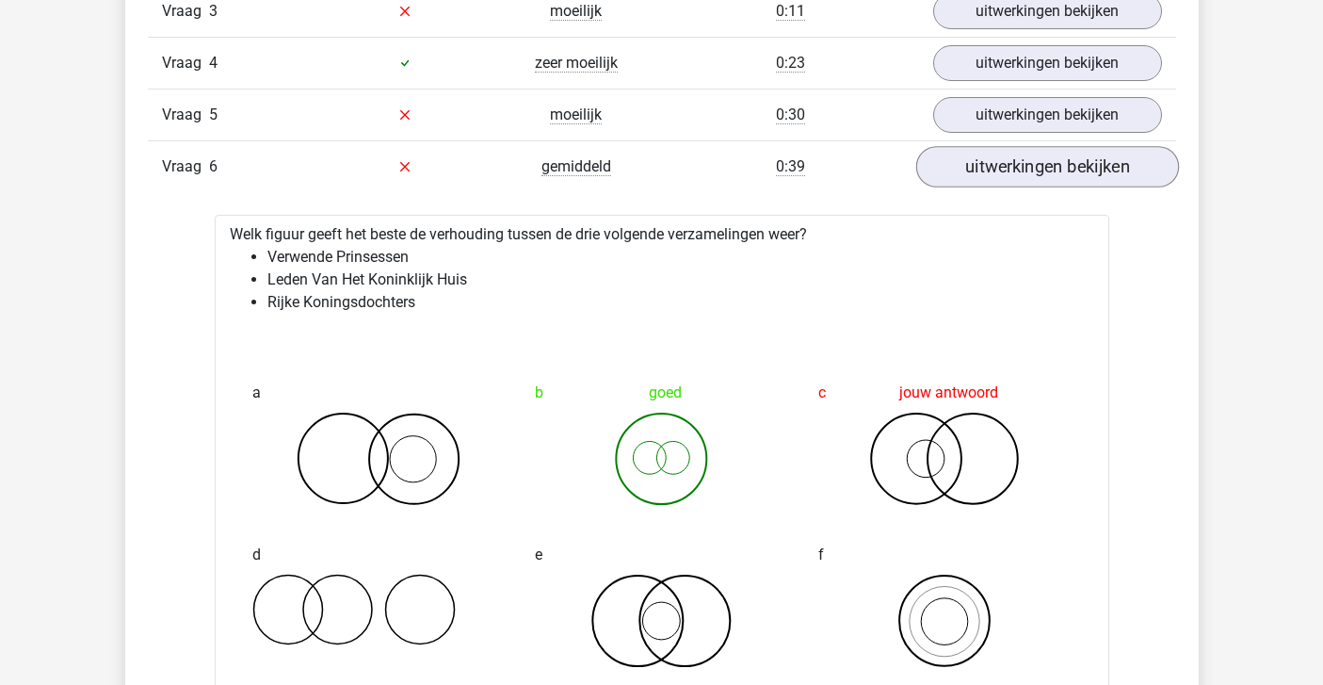
click at [971, 164] on link "uitwerkingen bekijken" at bounding box center [1046, 166] width 263 height 41
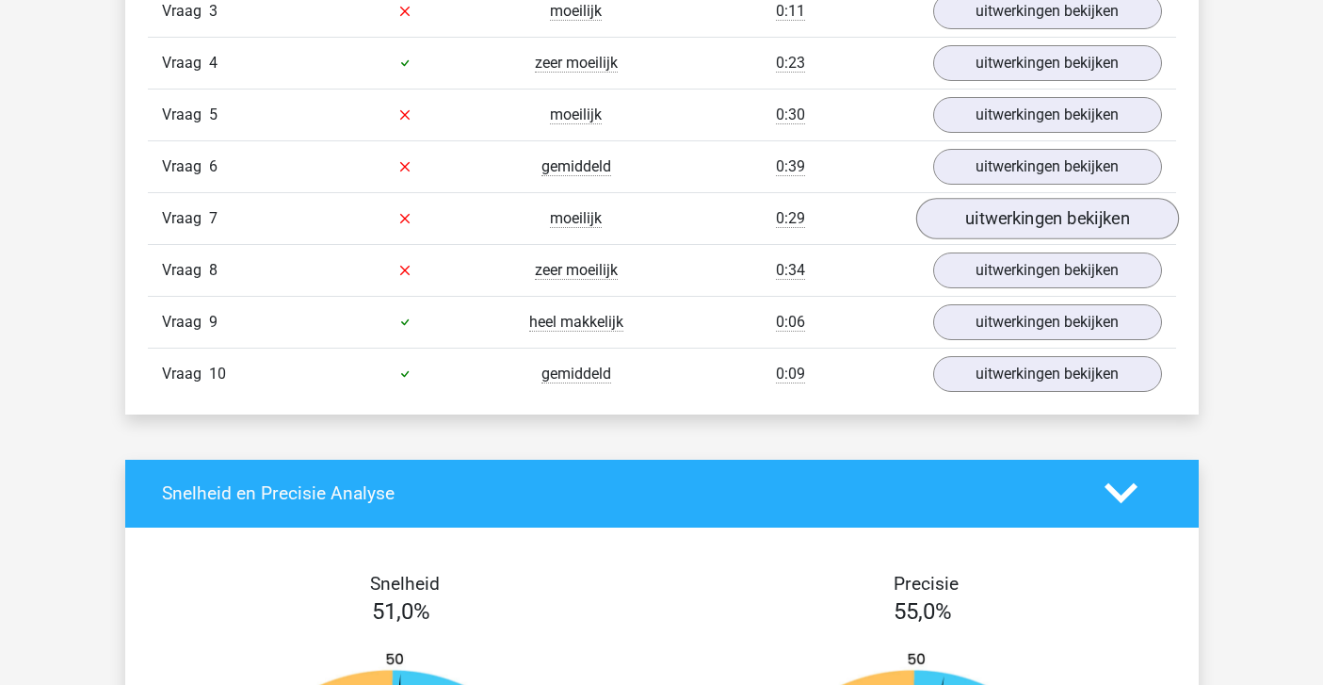
click at [963, 218] on link "uitwerkingen bekijken" at bounding box center [1046, 218] width 263 height 41
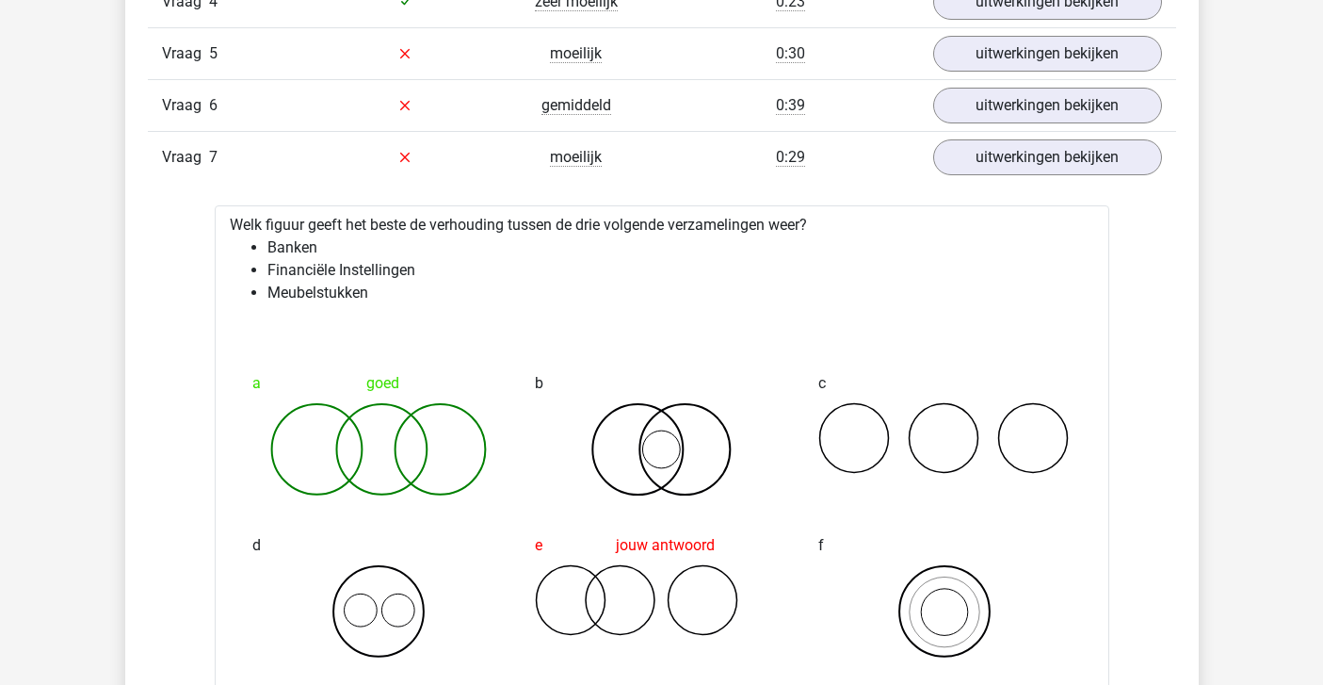
scroll to position [1805, 0]
click at [964, 155] on link "uitwerkingen bekijken" at bounding box center [1046, 156] width 263 height 41
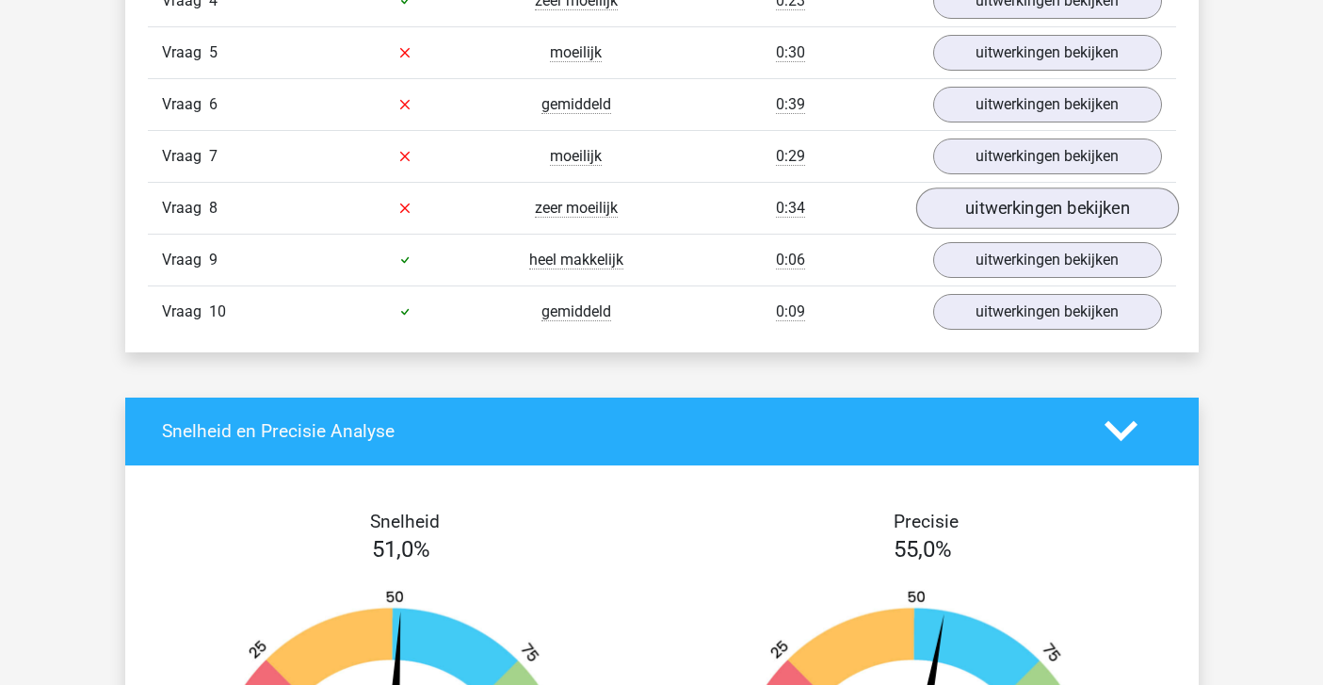
click at [967, 214] on link "uitwerkingen bekijken" at bounding box center [1046, 207] width 263 height 41
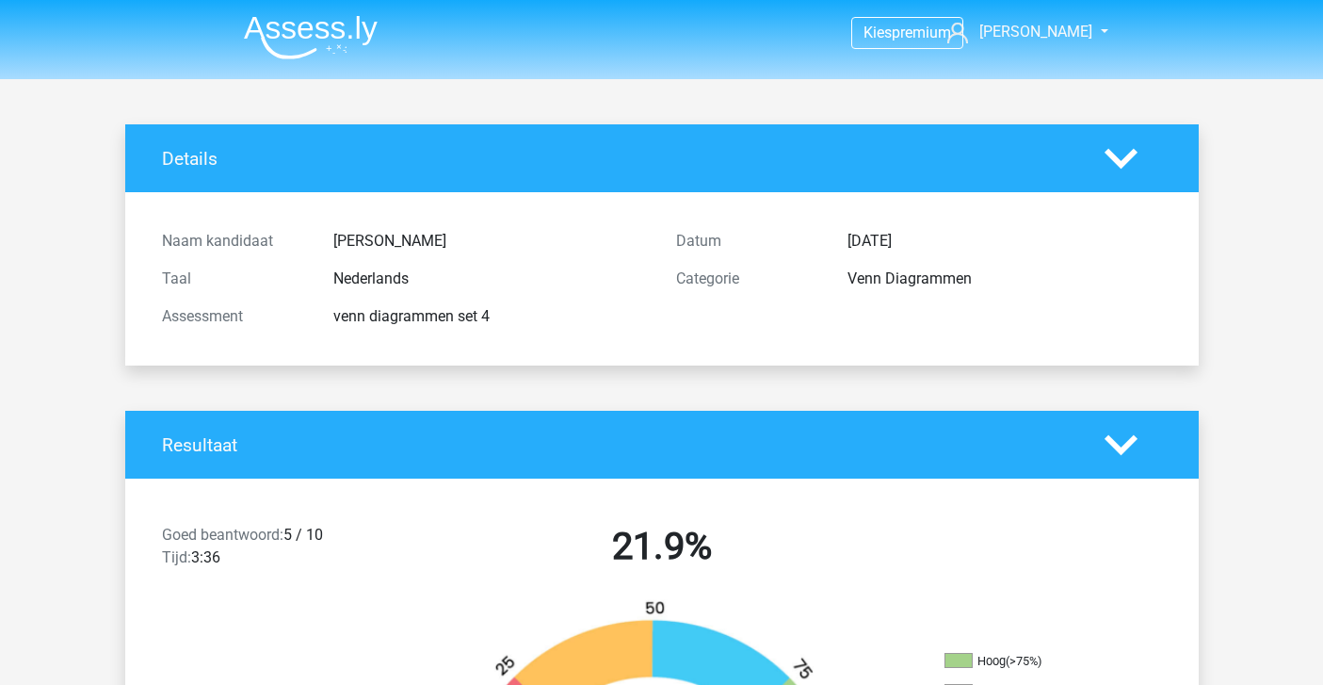
scroll to position [0, 0]
